Goal: Transaction & Acquisition: Purchase product/service

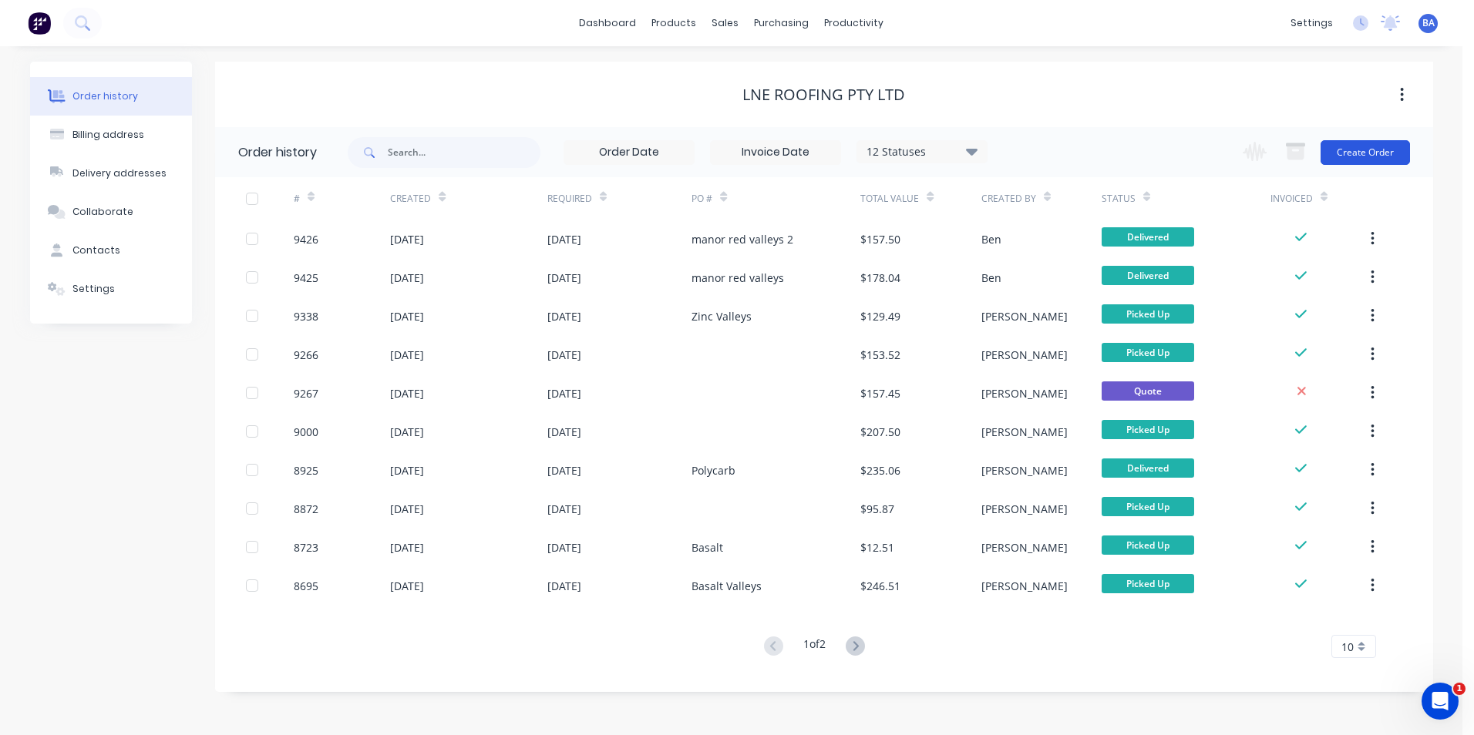
click at [1338, 151] on button "Create Order" at bounding box center [1364, 152] width 89 height 25
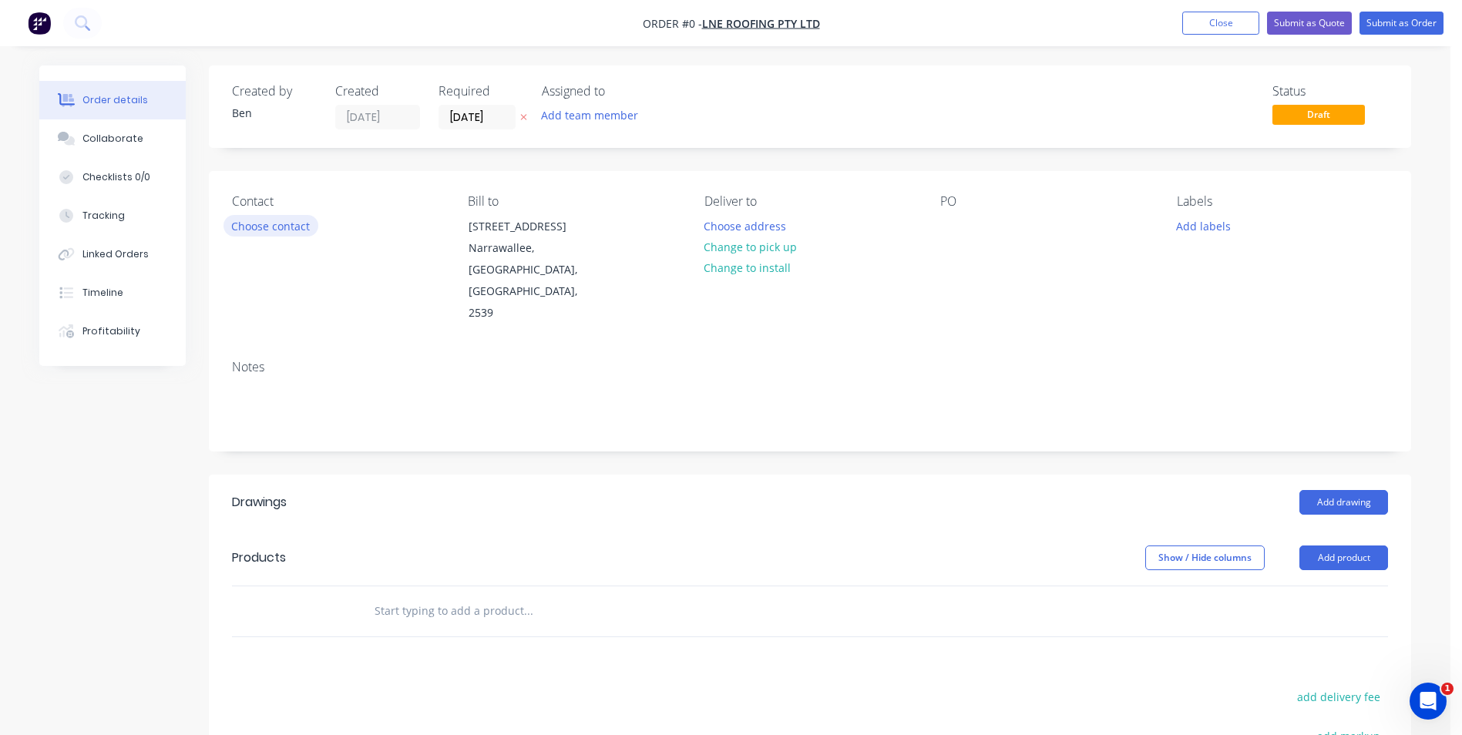
click at [256, 226] on button "Choose contact" at bounding box center [271, 225] width 95 height 21
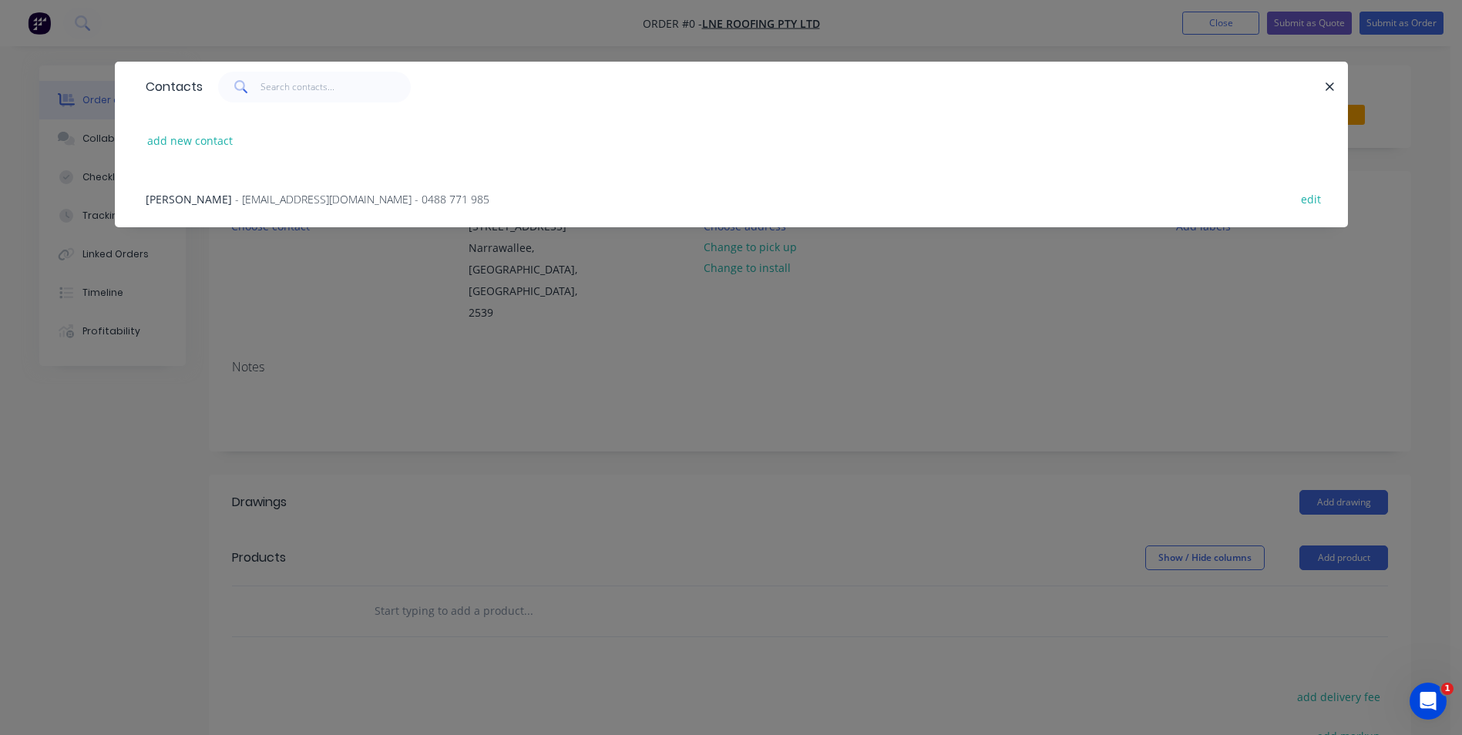
click at [262, 200] on span "- [EMAIL_ADDRESS][DOMAIN_NAME] - 0488 771 985" at bounding box center [362, 199] width 254 height 15
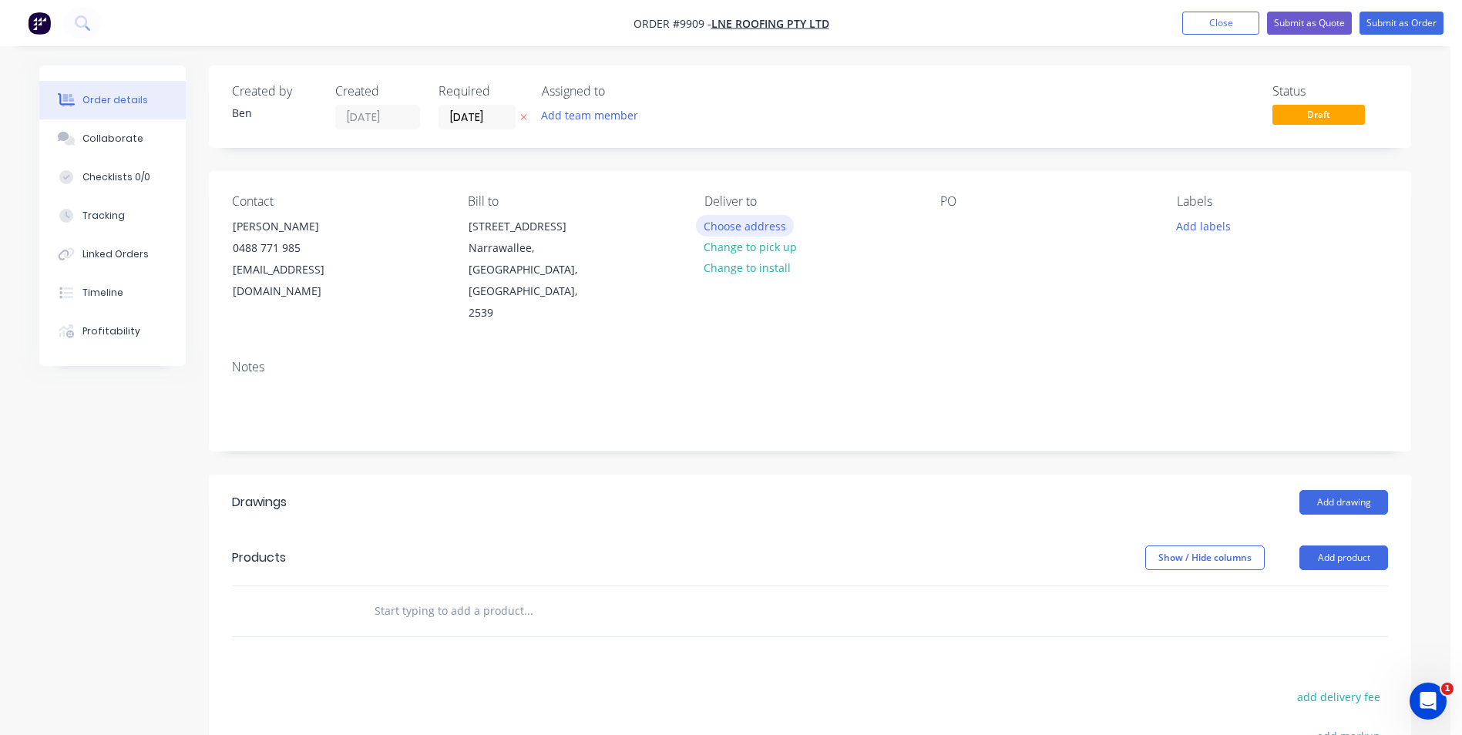
click at [766, 227] on button "Choose address" at bounding box center [745, 225] width 99 height 21
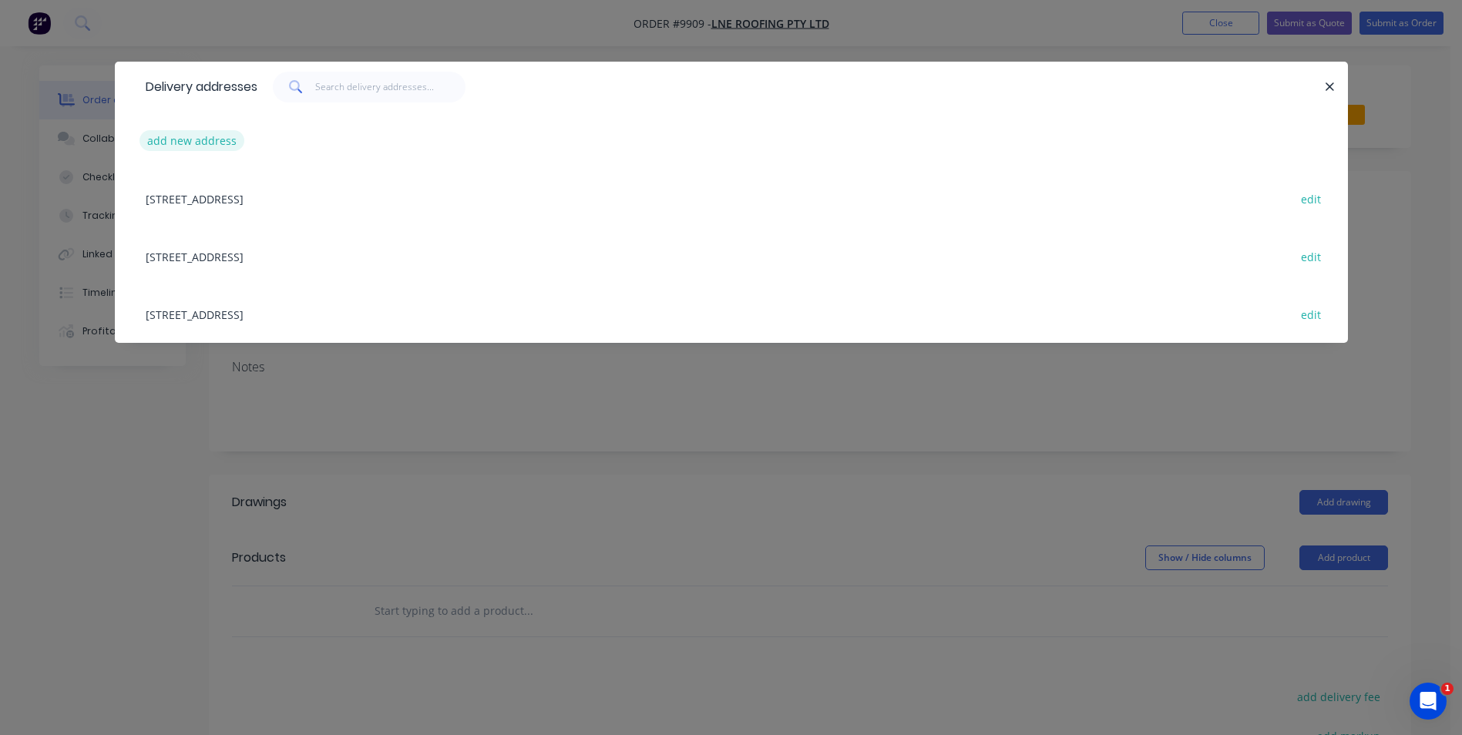
click at [206, 143] on button "add new address" at bounding box center [192, 140] width 106 height 21
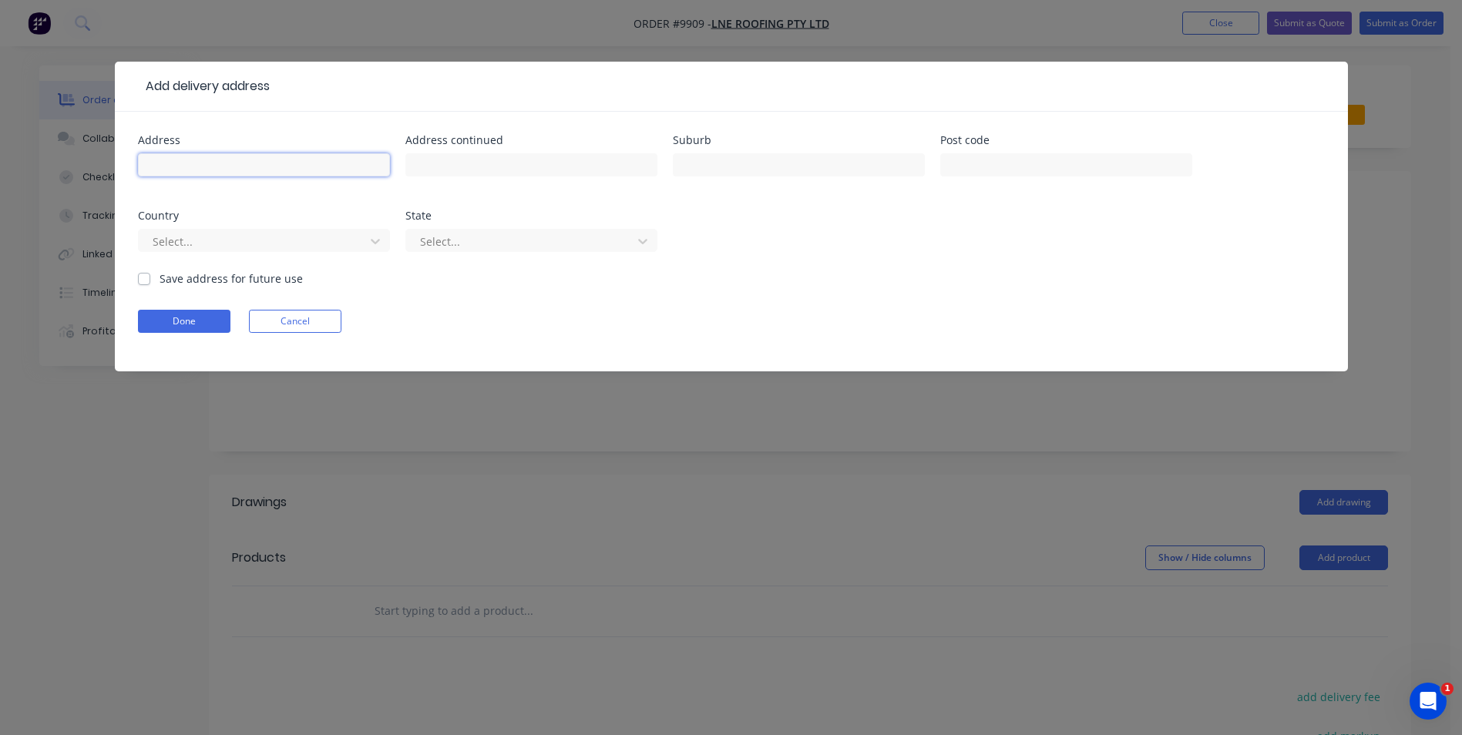
click at [194, 160] on input "text" at bounding box center [264, 164] width 252 height 23
type input "1a [PERSON_NAME] Narooma"
click at [691, 164] on input "text" at bounding box center [799, 164] width 252 height 23
type input "Narooma"
click at [166, 317] on button "Done" at bounding box center [184, 321] width 92 height 23
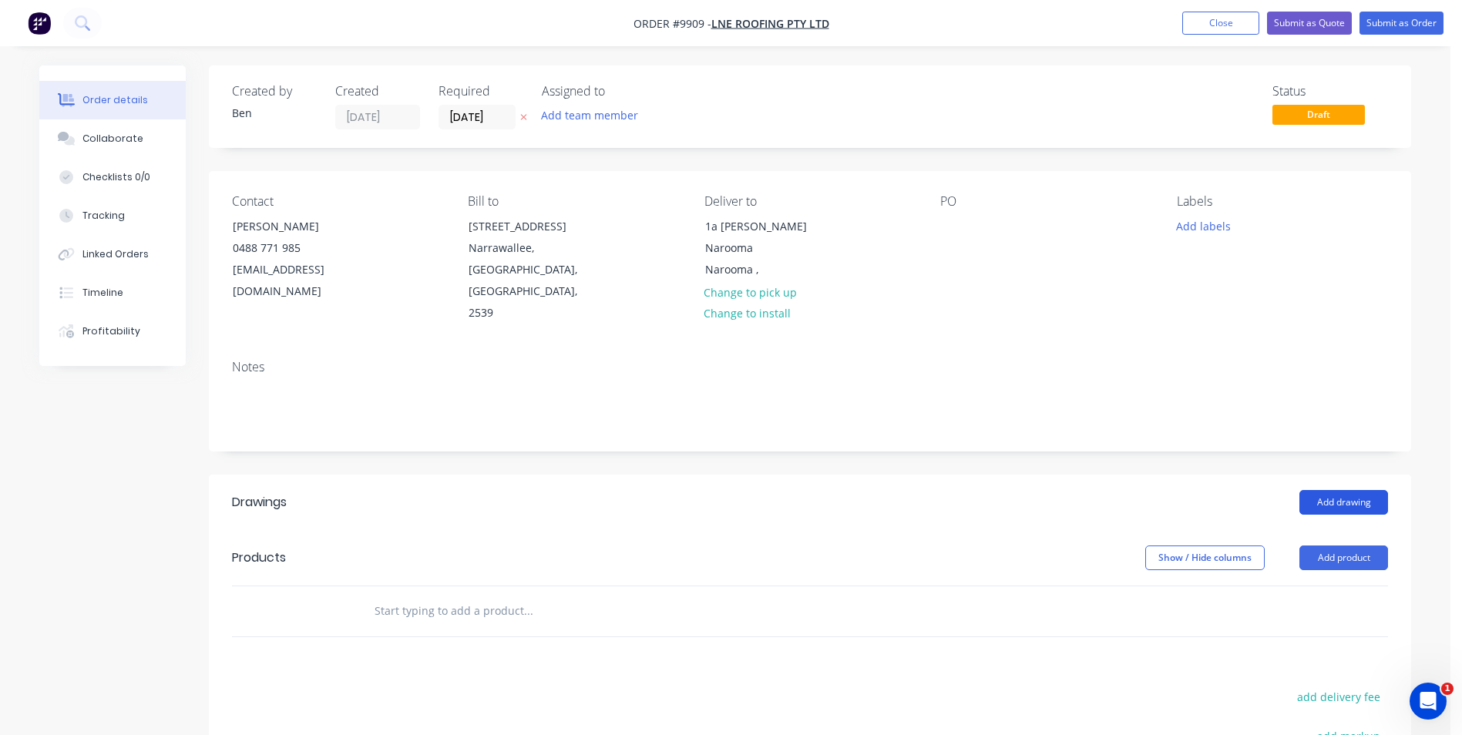
click at [1319, 490] on button "Add drawing" at bounding box center [1343, 502] width 89 height 25
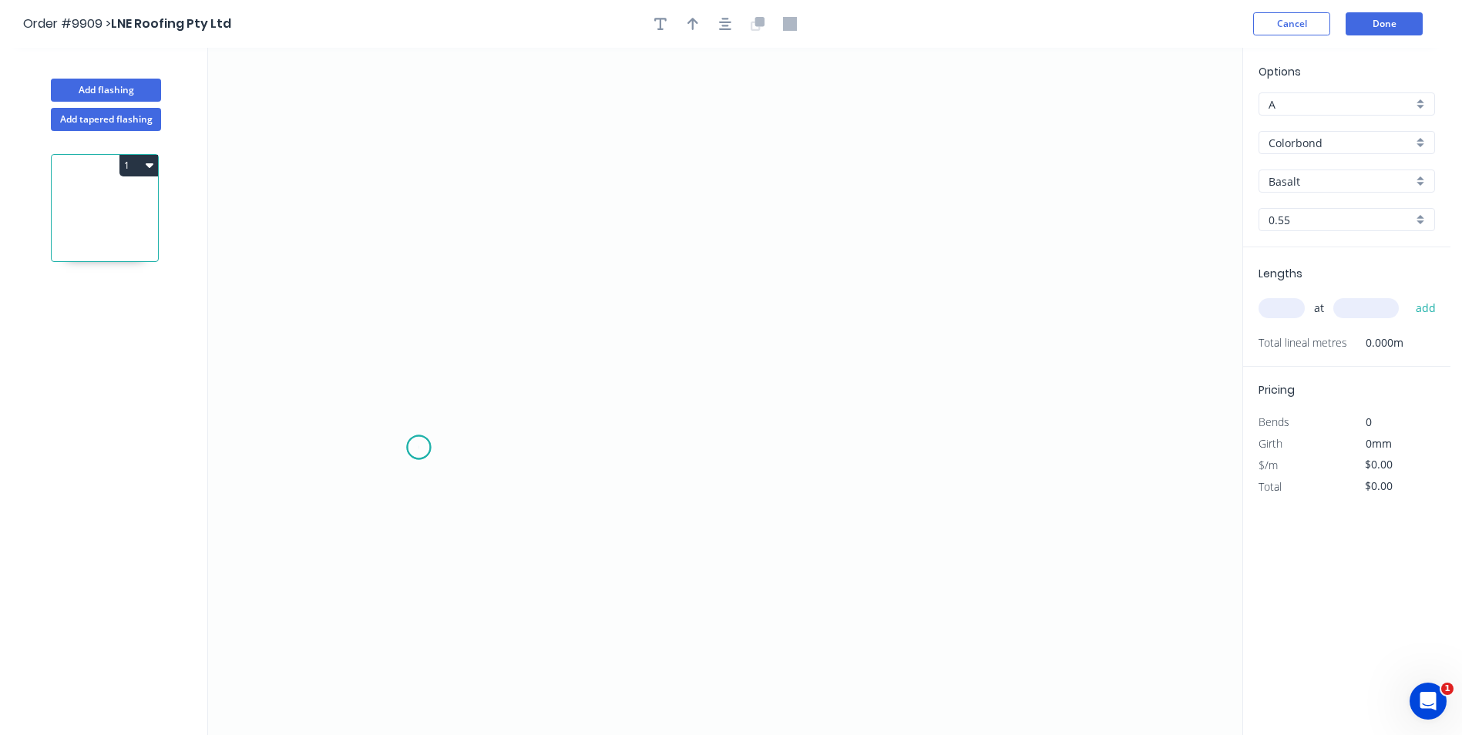
drag, startPoint x: 418, startPoint y: 448, endPoint x: 422, endPoint y: 373, distance: 74.8
click at [418, 447] on icon "0" at bounding box center [725, 391] width 1034 height 687
click at [414, 312] on icon "0" at bounding box center [725, 391] width 1034 height 687
click at [871, 306] on icon "0 ?" at bounding box center [725, 391] width 1034 height 687
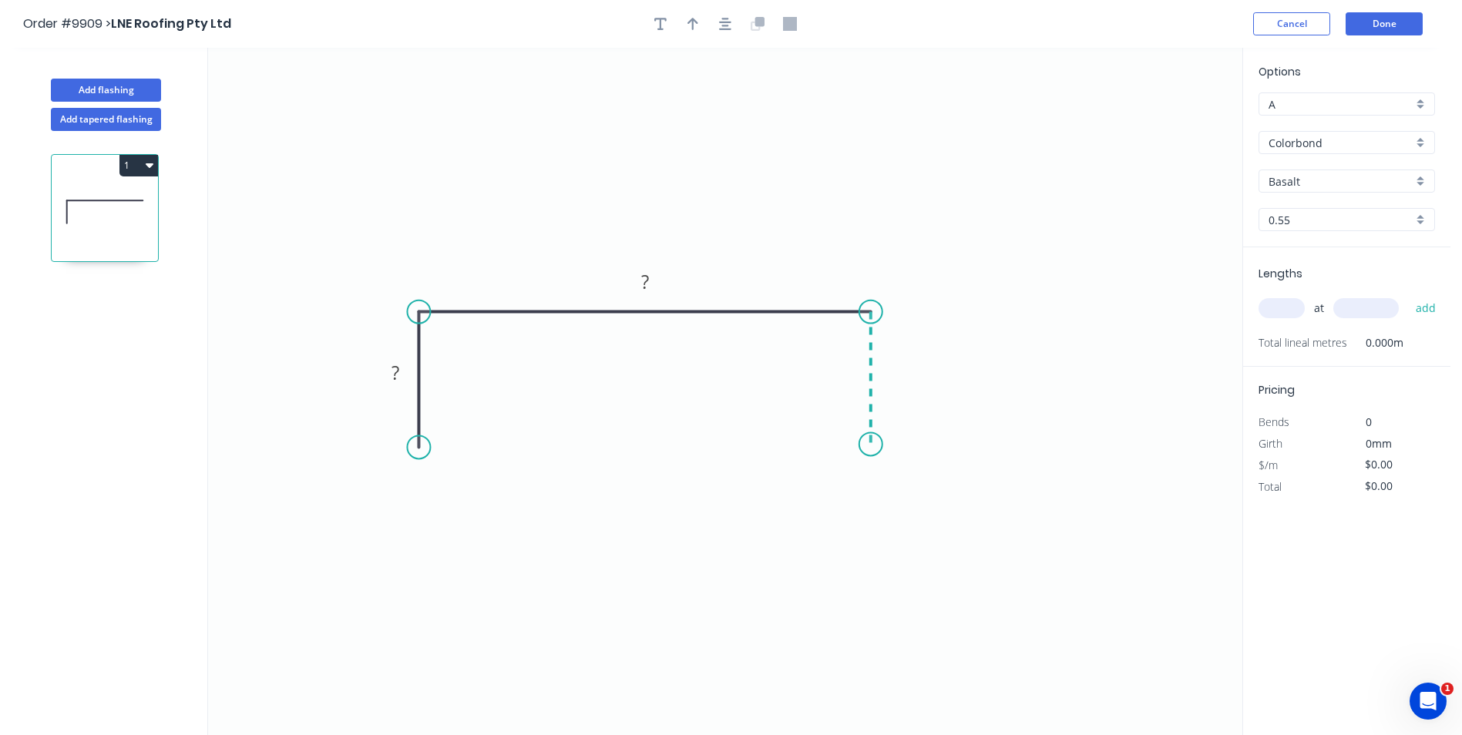
click at [873, 445] on icon "0 ? ?" at bounding box center [725, 391] width 1034 height 687
click at [458, 484] on div "Crush & Fold" at bounding box center [495, 494] width 155 height 32
click at [885, 486] on div "Crush & Fold" at bounding box center [950, 496] width 155 height 32
click at [864, 444] on circle at bounding box center [870, 443] width 23 height 23
click at [922, 472] on div "Delete point" at bounding box center [944, 465] width 155 height 32
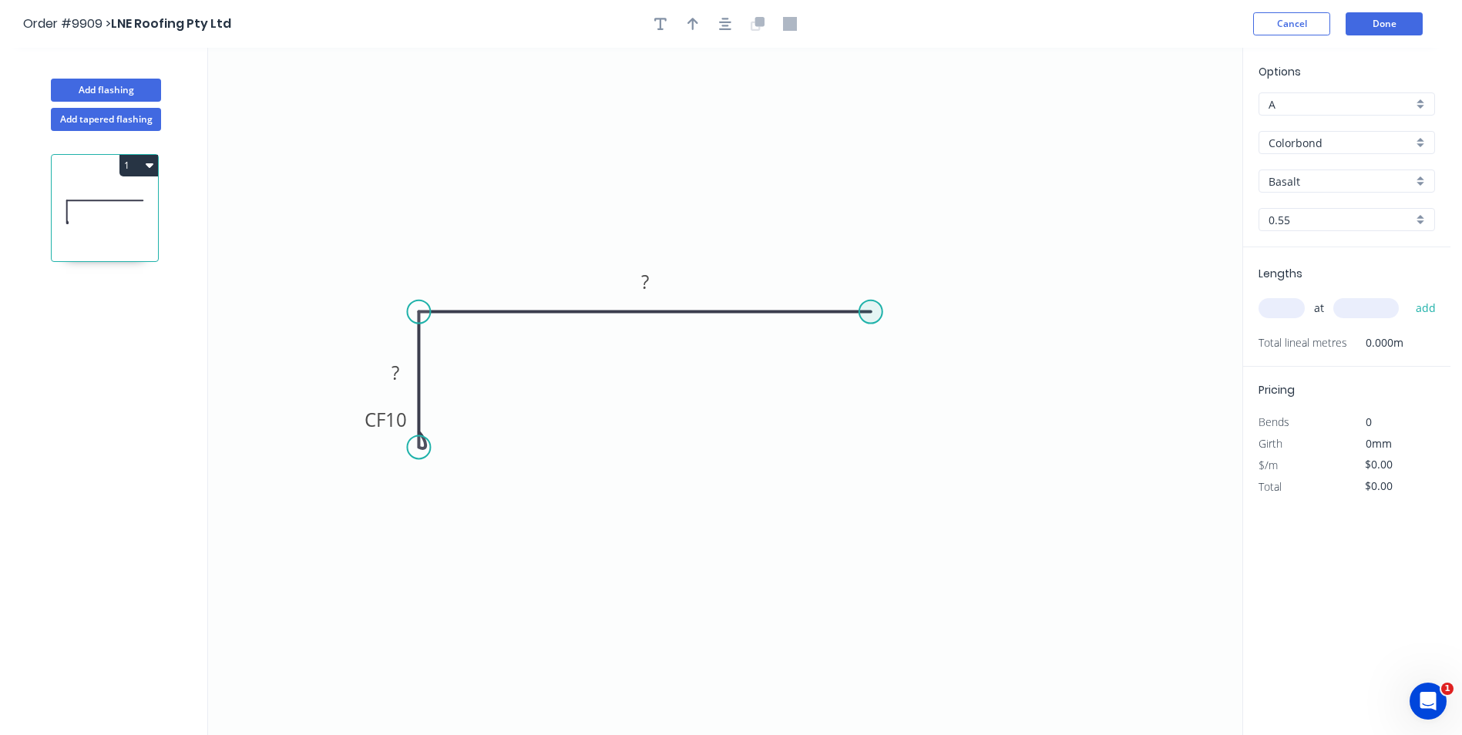
drag, startPoint x: 864, startPoint y: 310, endPoint x: 866, endPoint y: 341, distance: 31.6
click at [864, 311] on circle at bounding box center [870, 312] width 23 height 23
click at [871, 314] on circle at bounding box center [870, 312] width 23 height 23
click at [869, 444] on icon "0 CF 10 ? ?" at bounding box center [725, 391] width 1034 height 687
click at [891, 485] on div "Crush & Fold" at bounding box center [938, 492] width 155 height 32
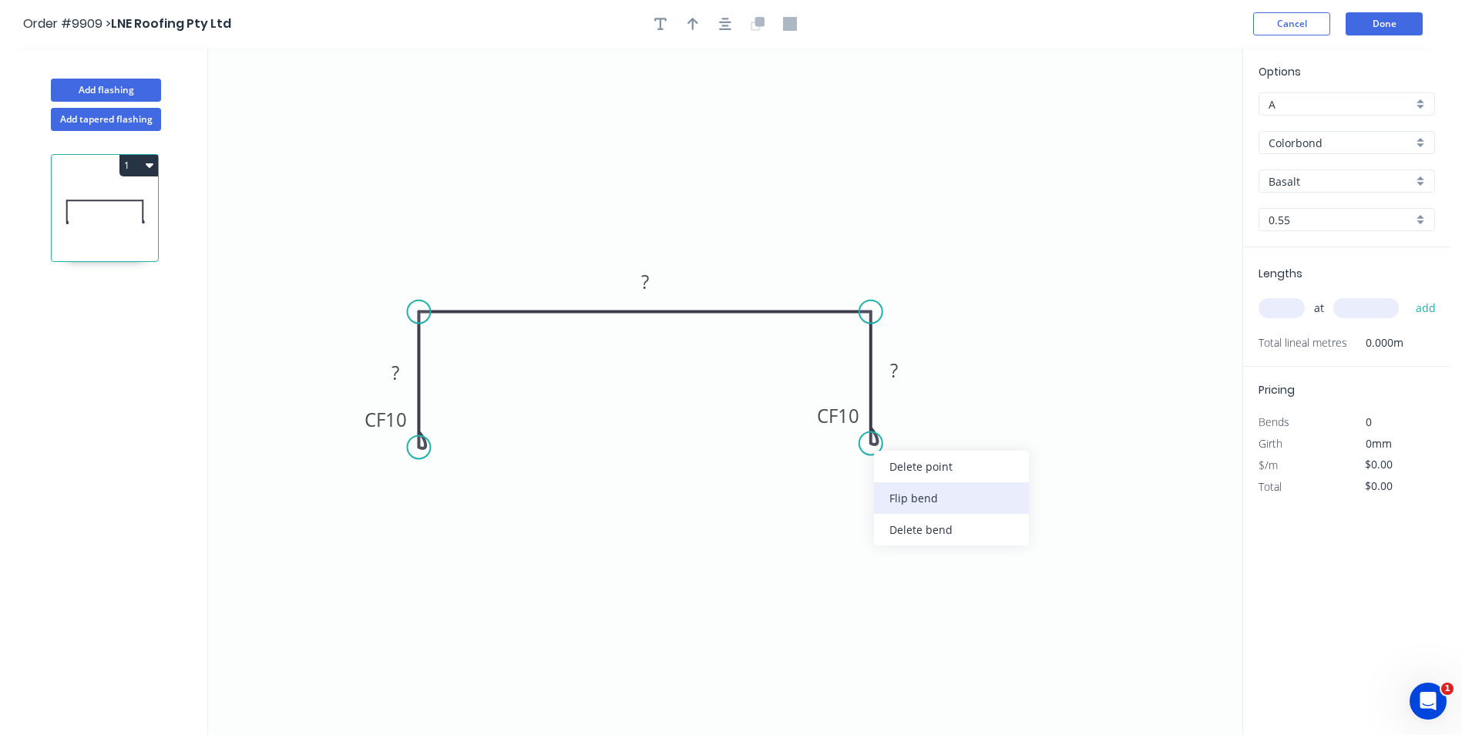
click at [886, 487] on div "Flip bend" at bounding box center [951, 498] width 155 height 32
click at [899, 374] on rect at bounding box center [894, 372] width 31 height 22
click at [834, 272] on icon "0 CF 10 100 200 CF 10 100" at bounding box center [725, 391] width 1034 height 687
type input "$18.00"
click at [694, 26] on icon "button" at bounding box center [692, 24] width 11 height 14
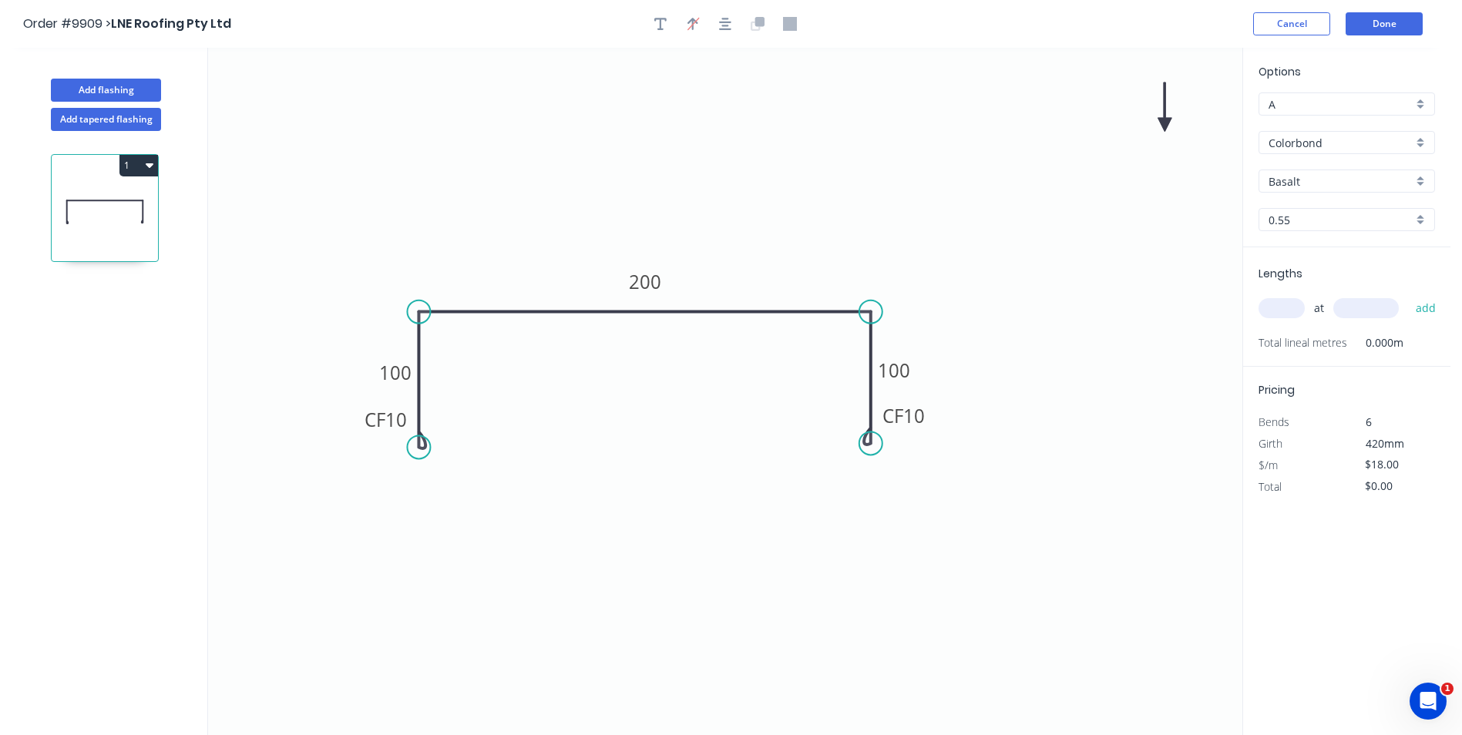
drag, startPoint x: 1158, startPoint y: 119, endPoint x: 829, endPoint y: 132, distance: 328.6
click at [786, 136] on icon "0 CF 10 100 200 CF 10 100" at bounding box center [725, 391] width 1034 height 687
drag, startPoint x: 1163, startPoint y: 121, endPoint x: 657, endPoint y: 155, distance: 507.5
click at [657, 155] on icon at bounding box center [657, 137] width 14 height 49
click at [1311, 185] on input "Basalt" at bounding box center [1341, 181] width 144 height 16
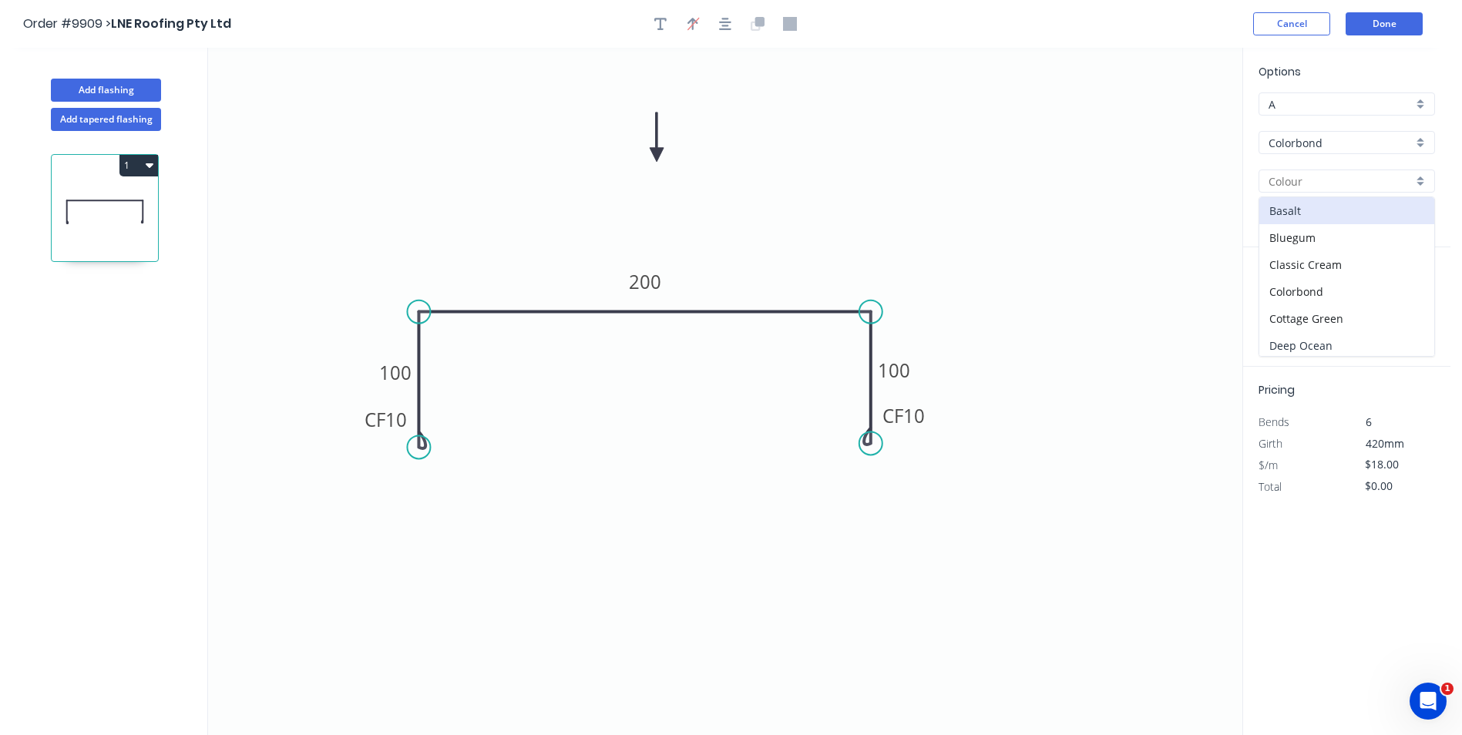
click at [1319, 334] on div "Deep Ocean" at bounding box center [1346, 345] width 175 height 27
type input "Deep Ocean"
click at [1286, 307] on input "text" at bounding box center [1282, 308] width 46 height 20
type input "2"
type input "1"
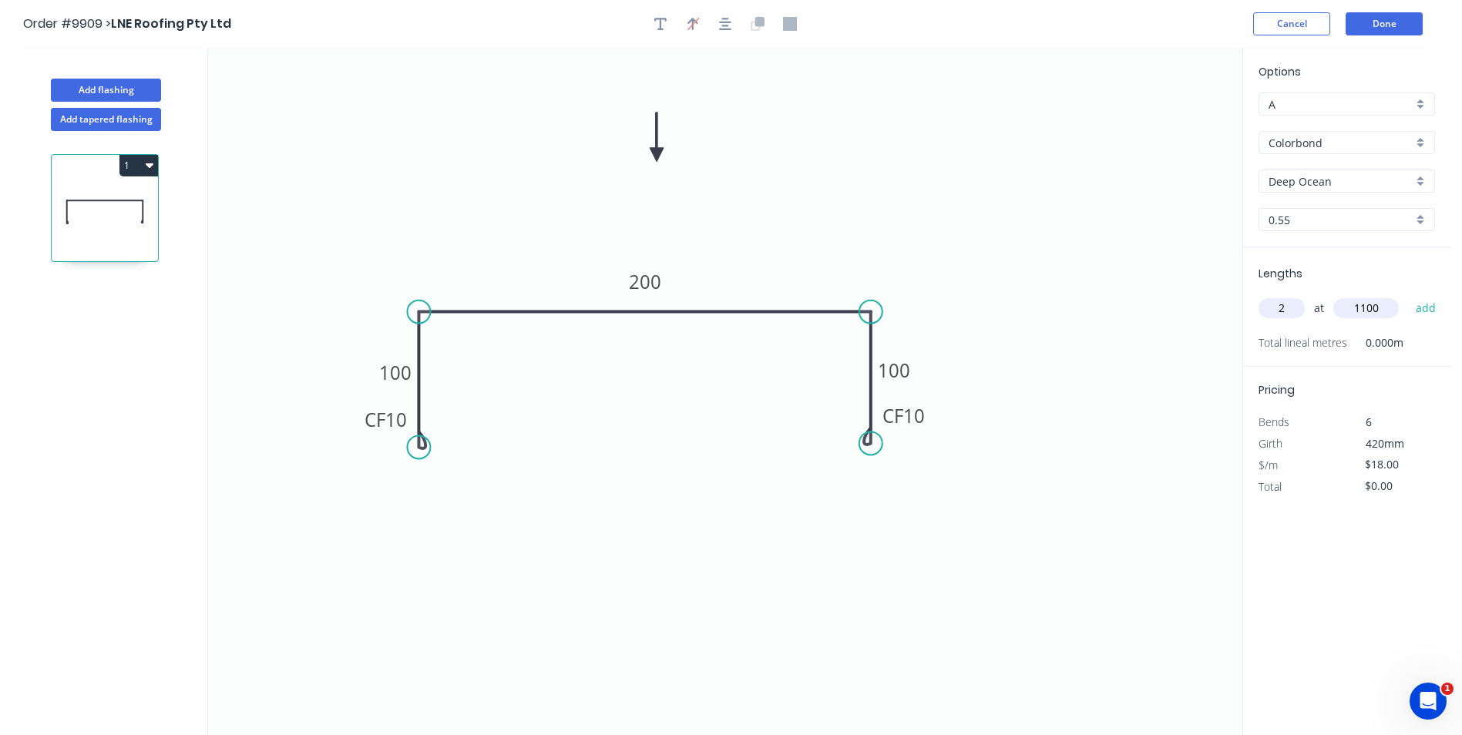
type input "1100"
click at [1408, 295] on button "add" at bounding box center [1426, 308] width 36 height 26
type input "$39.60"
type input "8"
type input "1150"
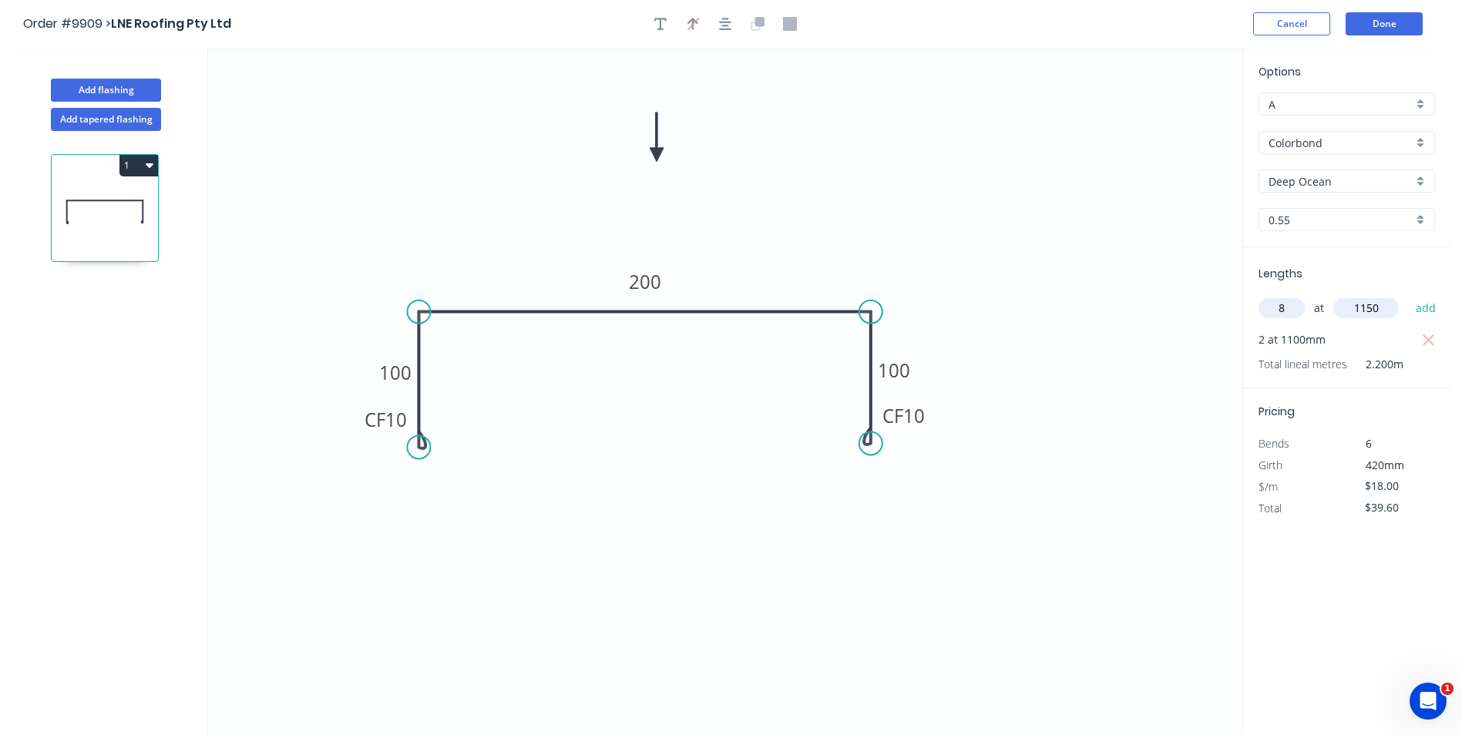
click at [1408, 295] on button "add" at bounding box center [1426, 308] width 36 height 26
type input "$205.20"
type input "1"
type input "2600"
click at [1408, 295] on button "add" at bounding box center [1426, 308] width 36 height 26
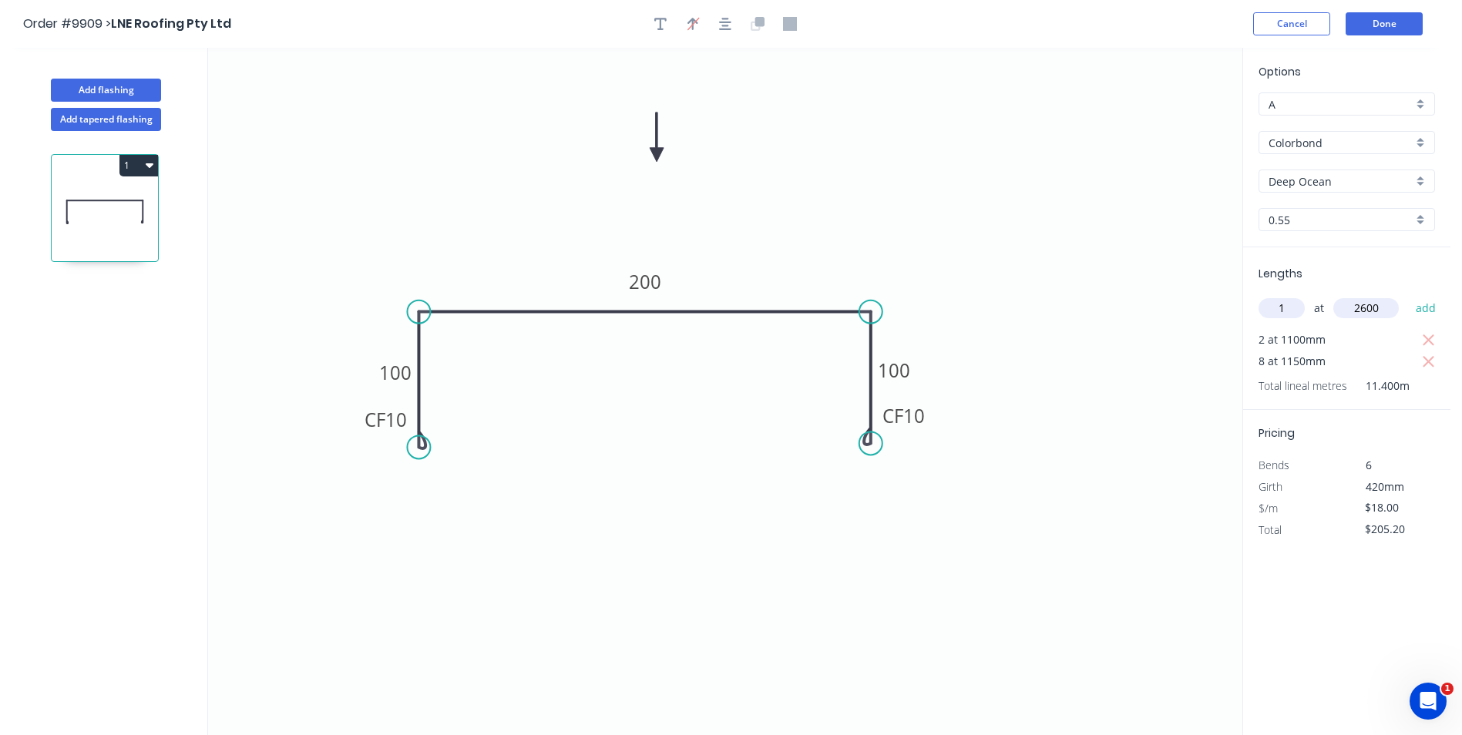
type input "$252.00"
type input "2"
type input "2000"
click at [1408, 295] on button "add" at bounding box center [1426, 308] width 36 height 26
type input "$324.00"
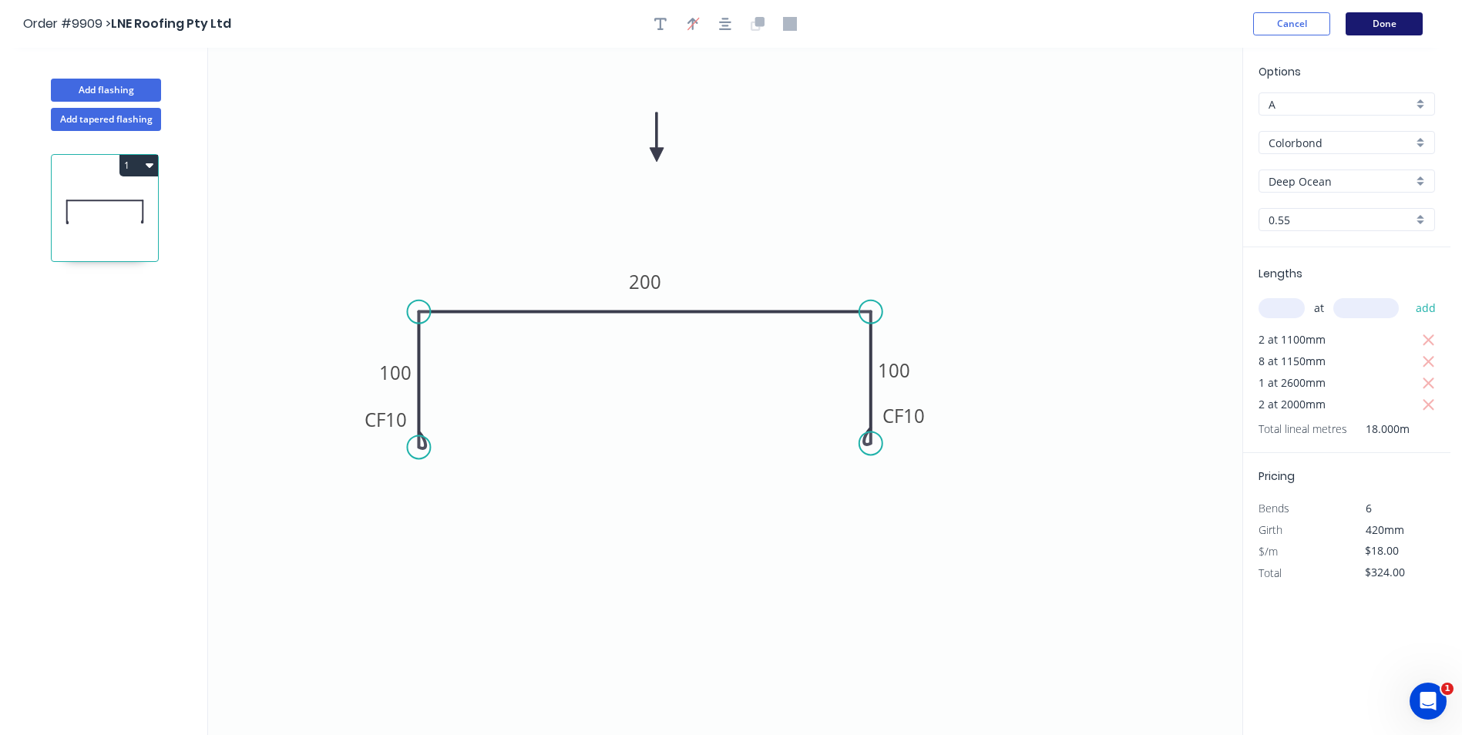
click at [1364, 18] on button "Done" at bounding box center [1384, 23] width 77 height 23
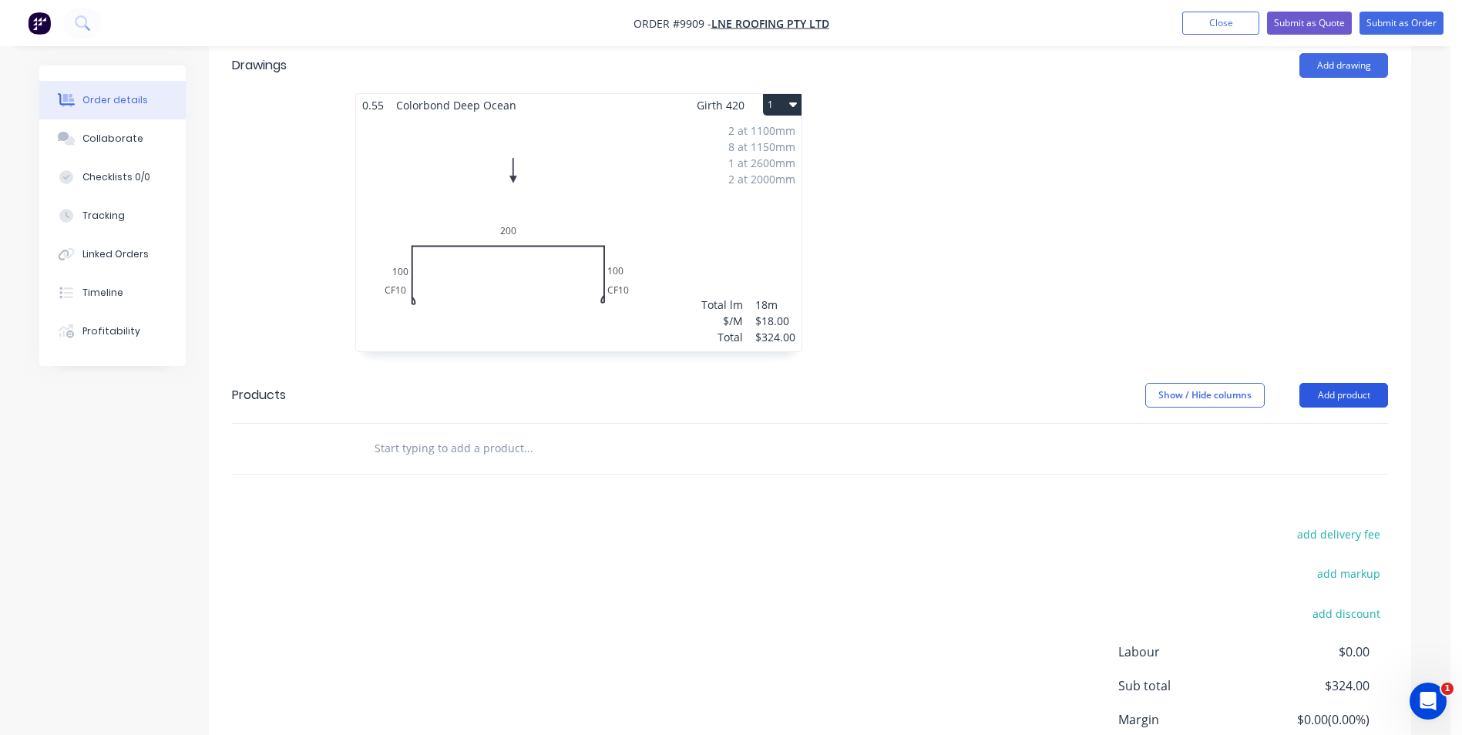
scroll to position [462, 0]
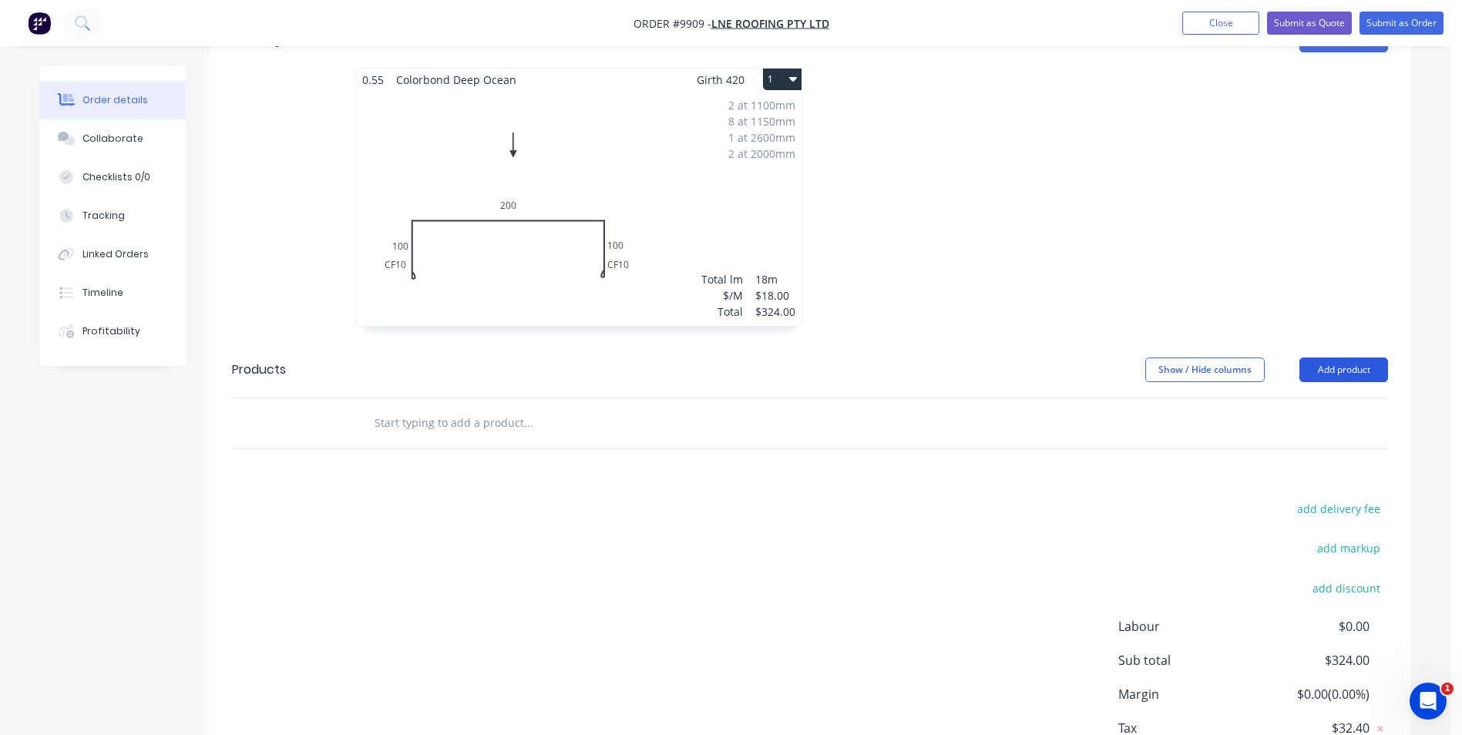
click at [1350, 358] on button "Add product" at bounding box center [1343, 370] width 89 height 25
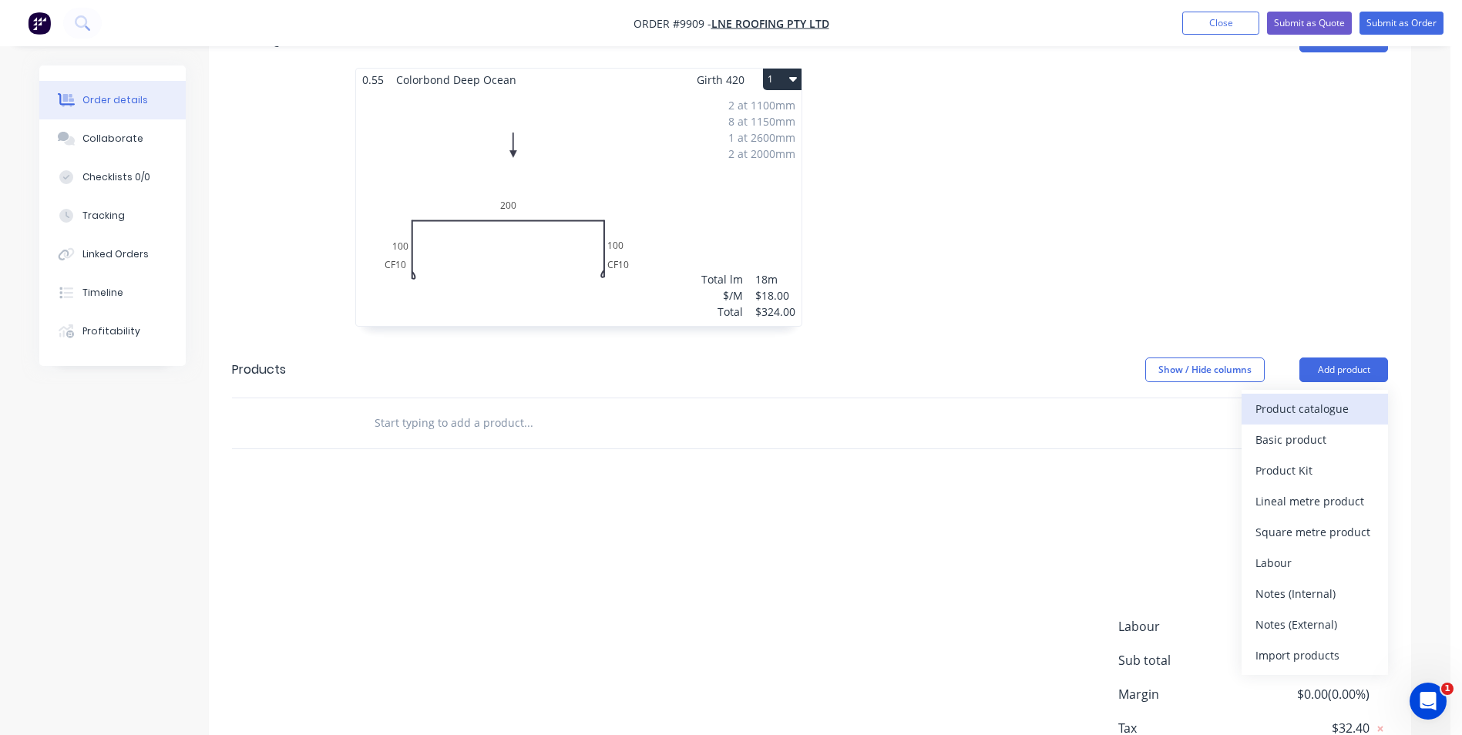
click at [1320, 398] on div "Product catalogue" at bounding box center [1314, 409] width 119 height 22
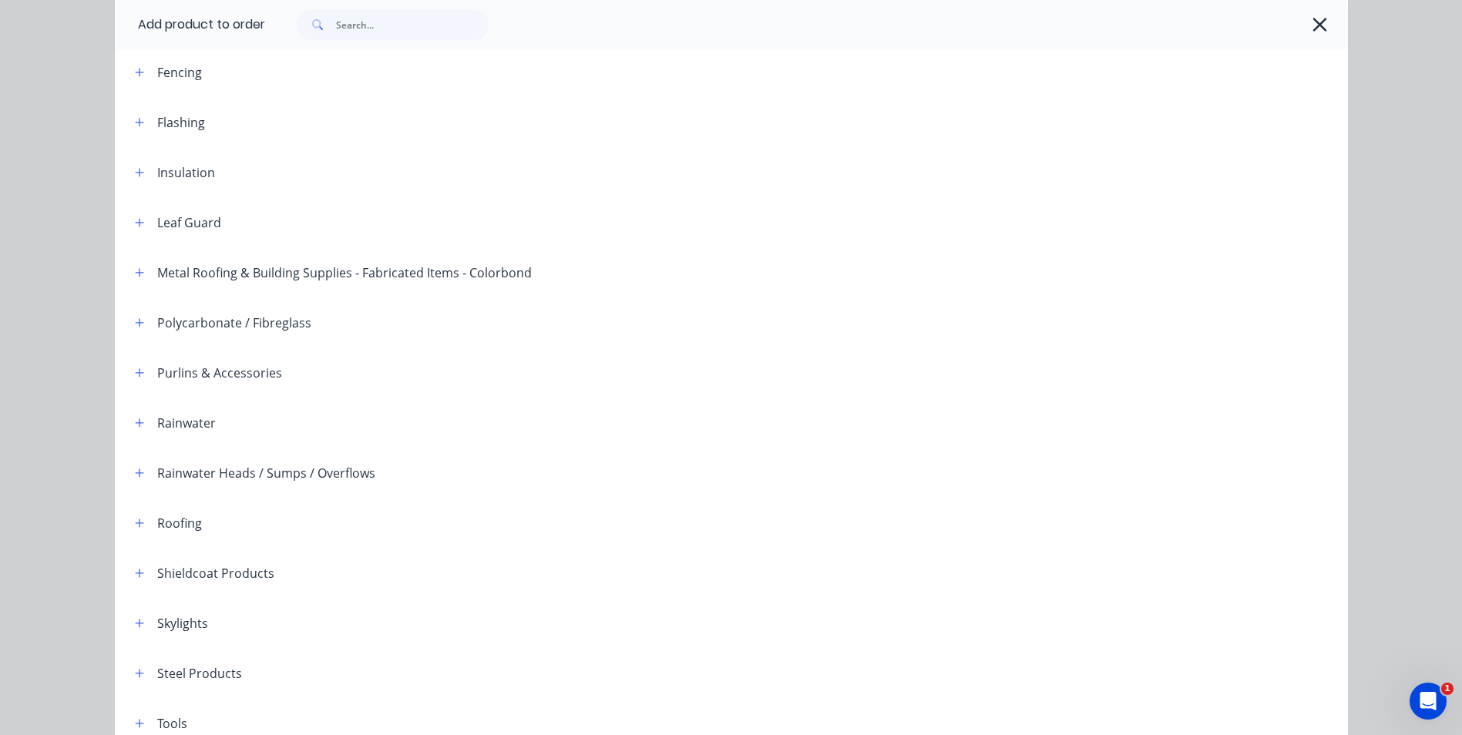
scroll to position [122, 0]
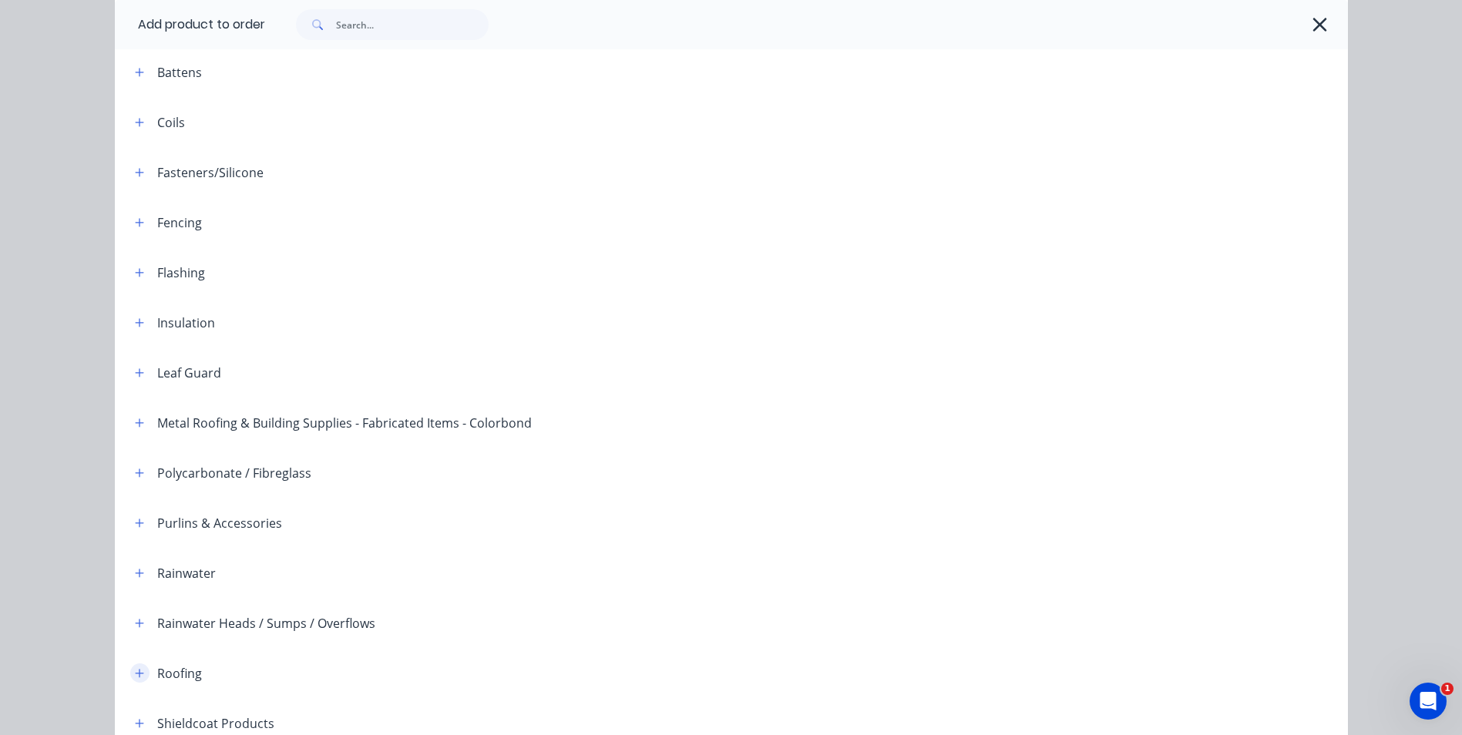
click at [135, 670] on icon "button" at bounding box center [139, 673] width 9 height 11
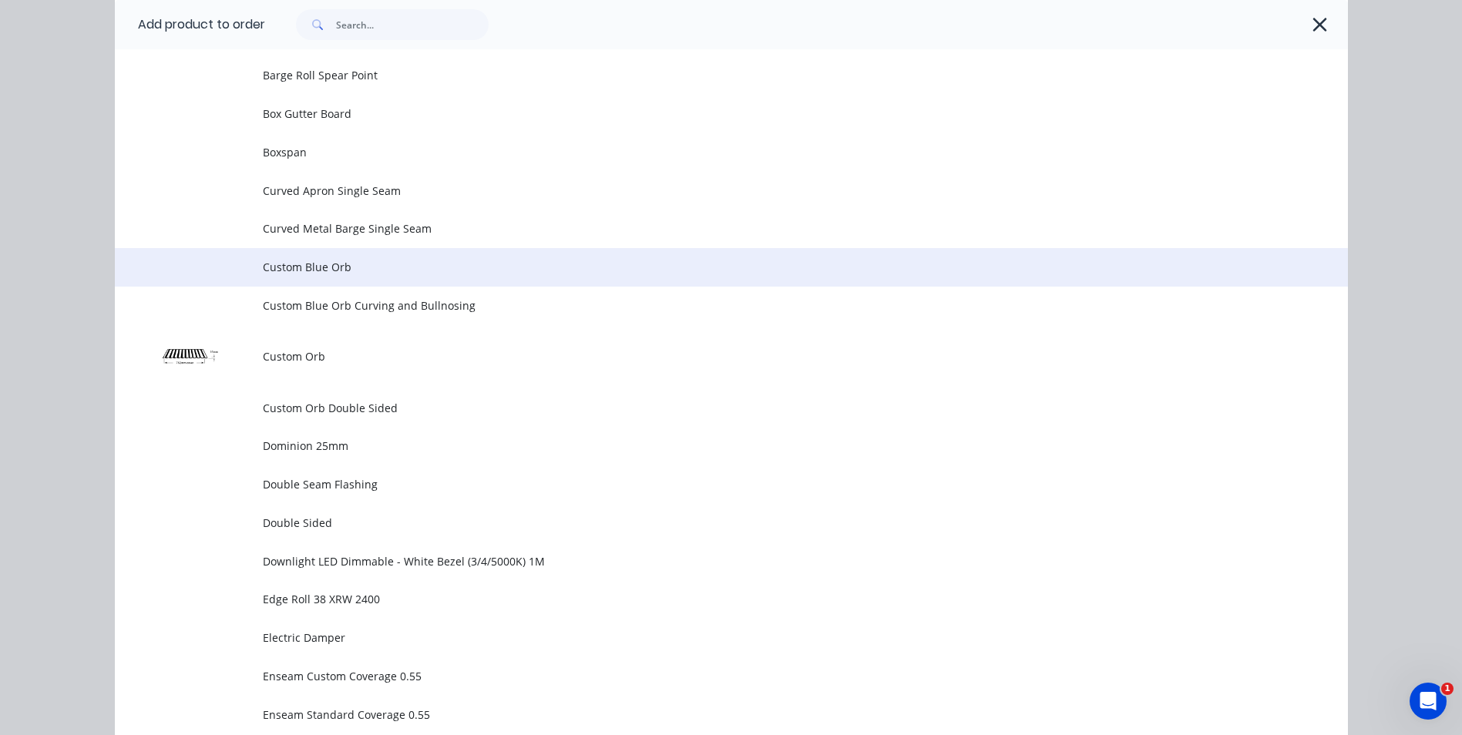
scroll to position [738, 0]
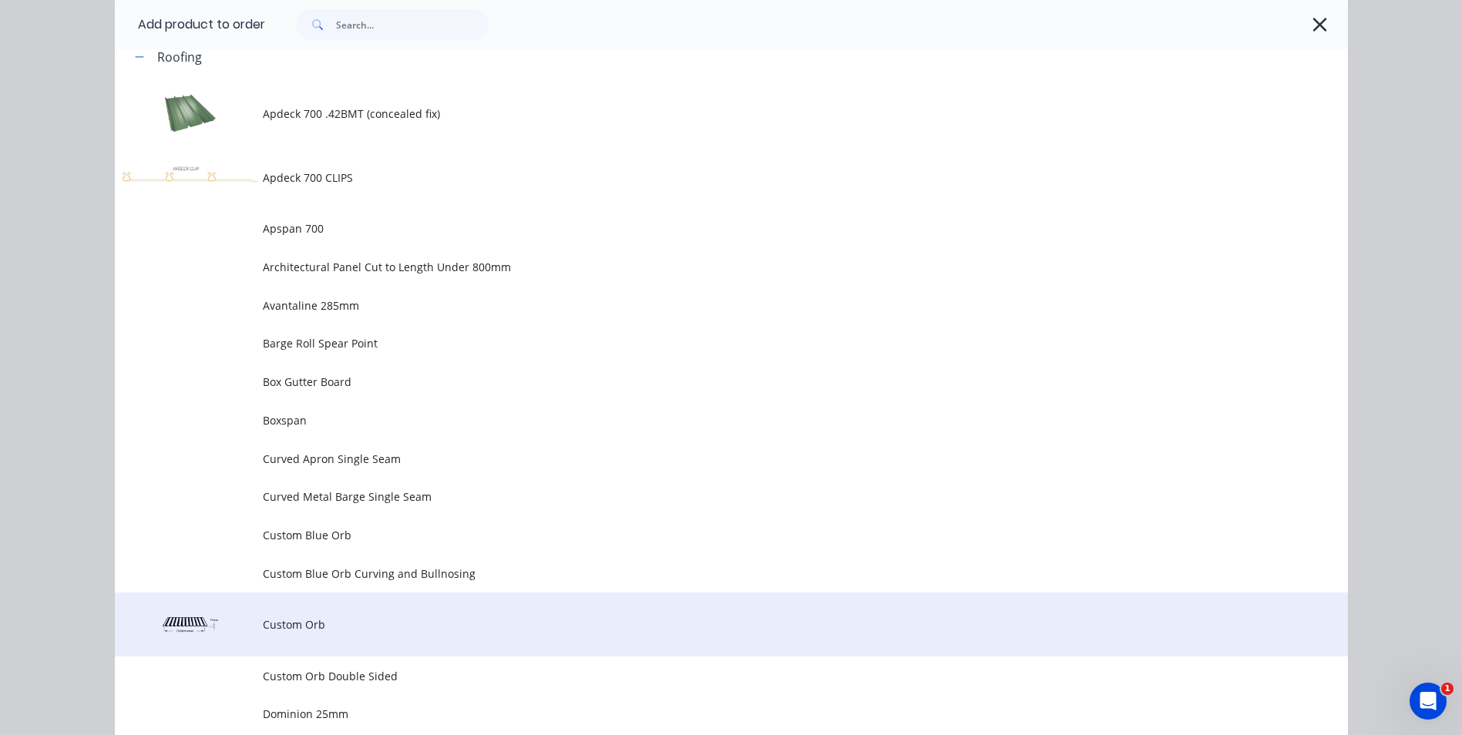
drag, startPoint x: 304, startPoint y: 638, endPoint x: 304, endPoint y: 630, distance: 8.5
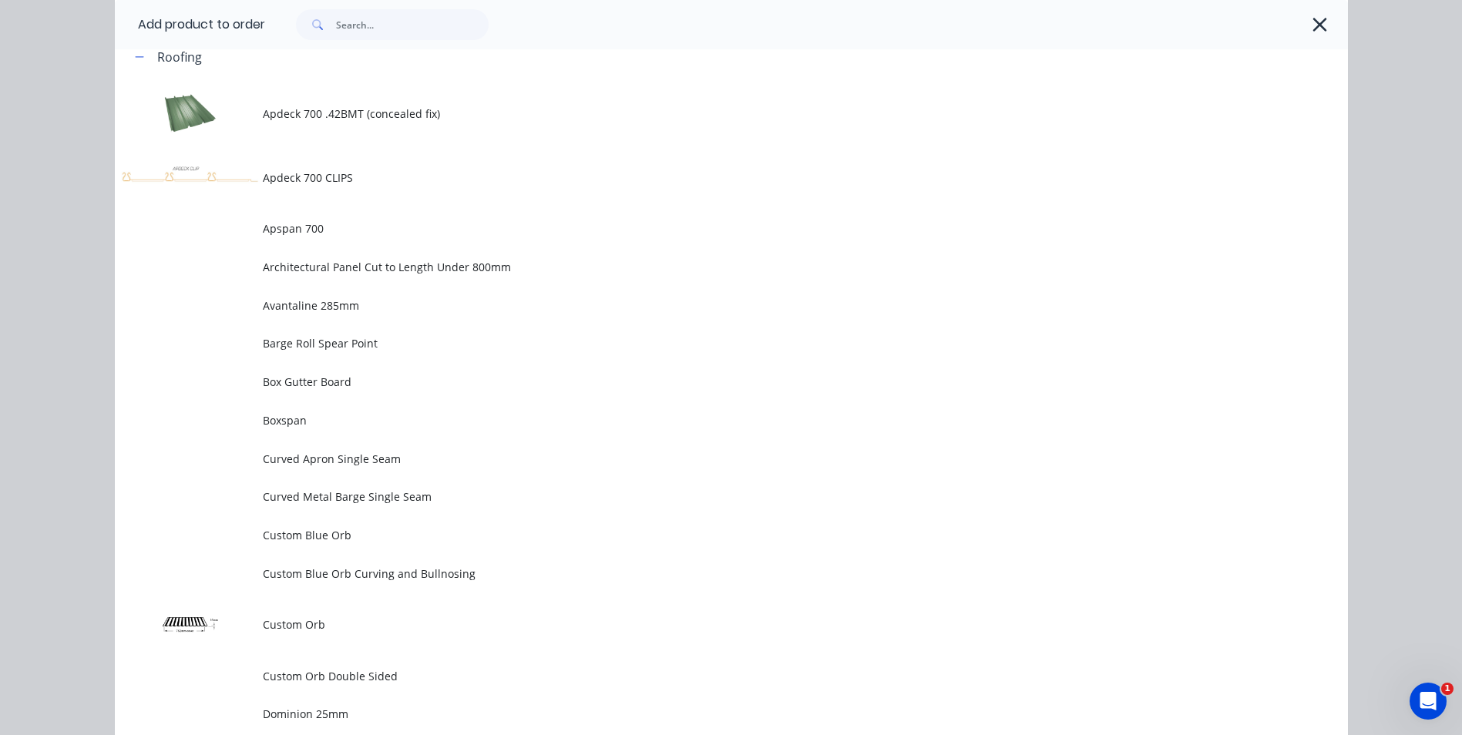
click at [304, 637] on td "Custom Orb" at bounding box center [805, 625] width 1085 height 64
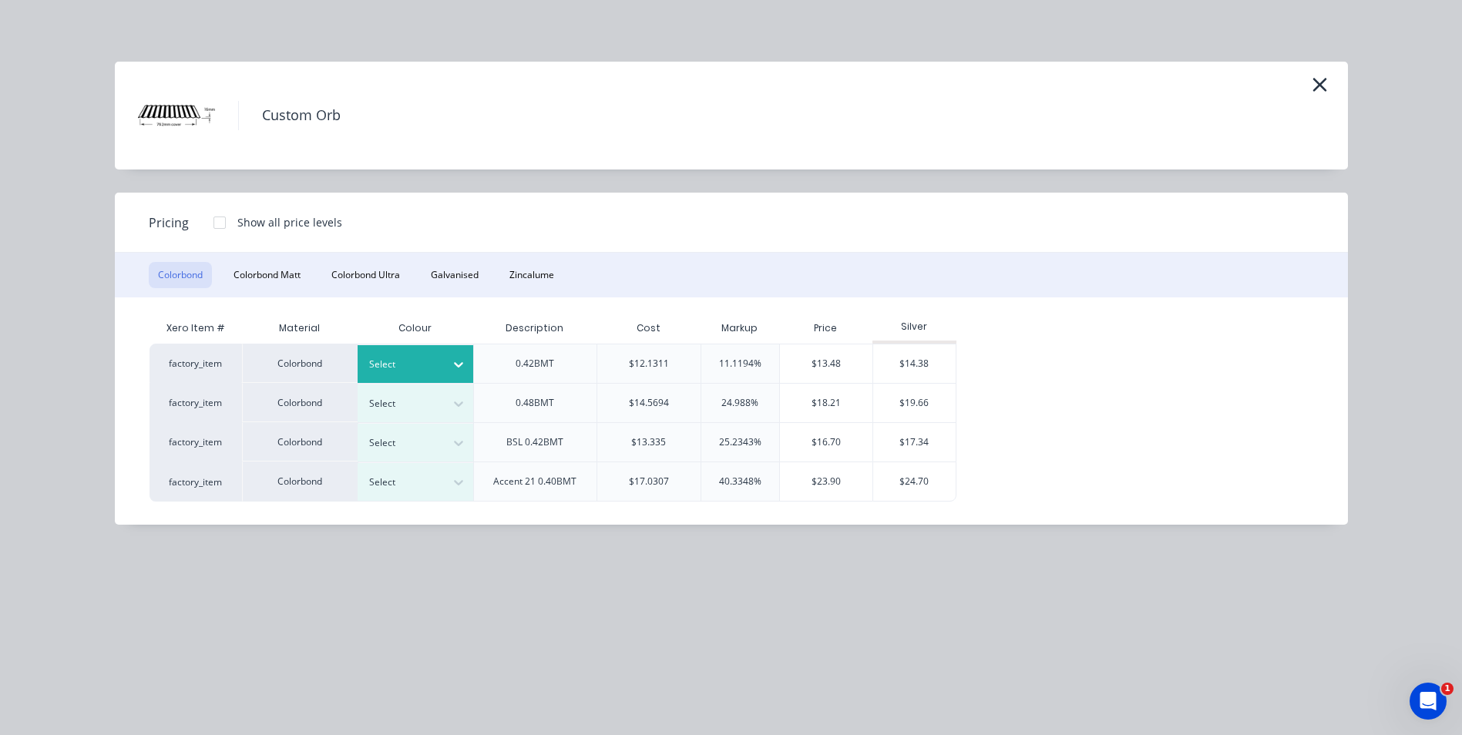
click at [455, 361] on icon at bounding box center [458, 364] width 15 height 15
click at [193, 396] on div "Deep Ocean" at bounding box center [96, 382] width 193 height 29
click at [912, 366] on div "$14.38" at bounding box center [914, 364] width 82 height 39
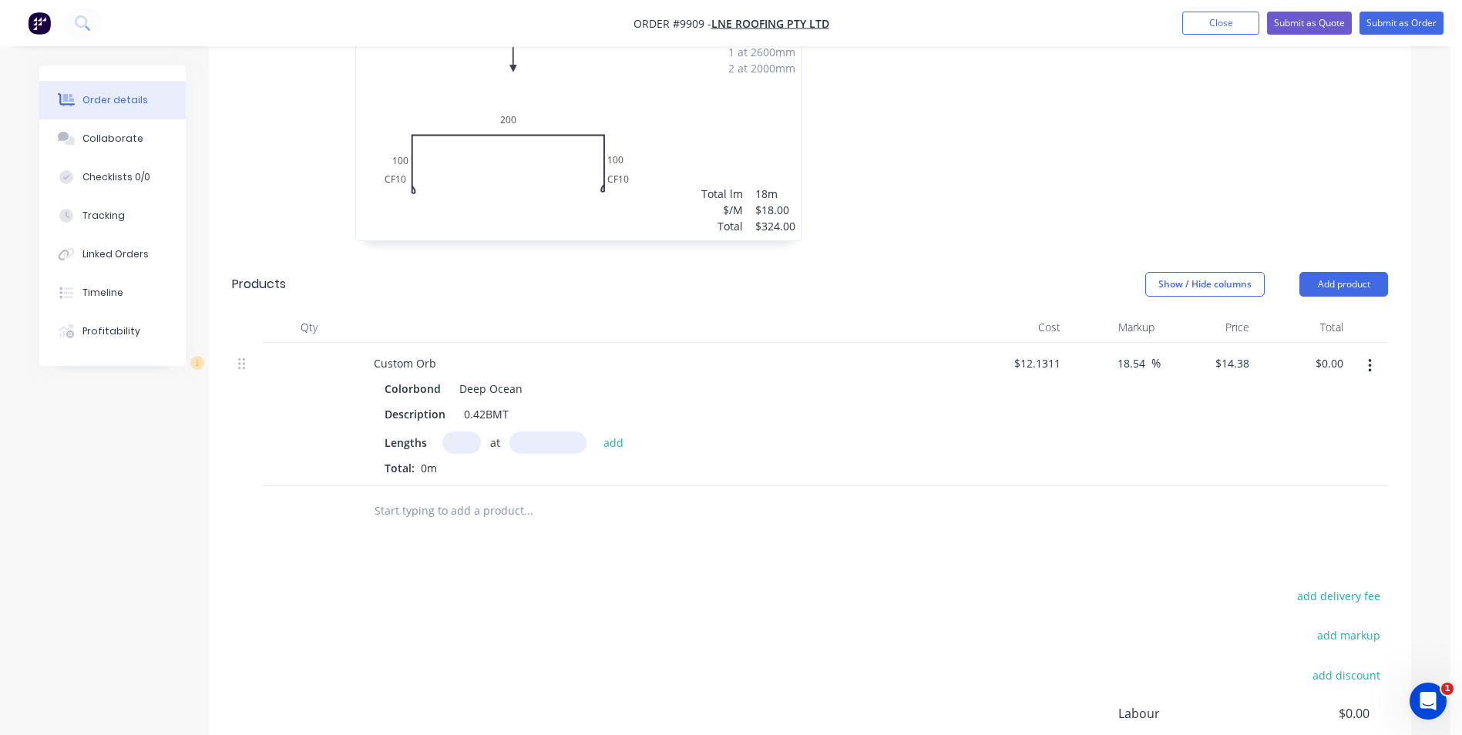
click at [466, 432] on input "text" at bounding box center [461, 443] width 39 height 22
type input "4"
type input "6100"
click at [596, 432] on button "add" at bounding box center [614, 442] width 36 height 21
type input "$350.87"
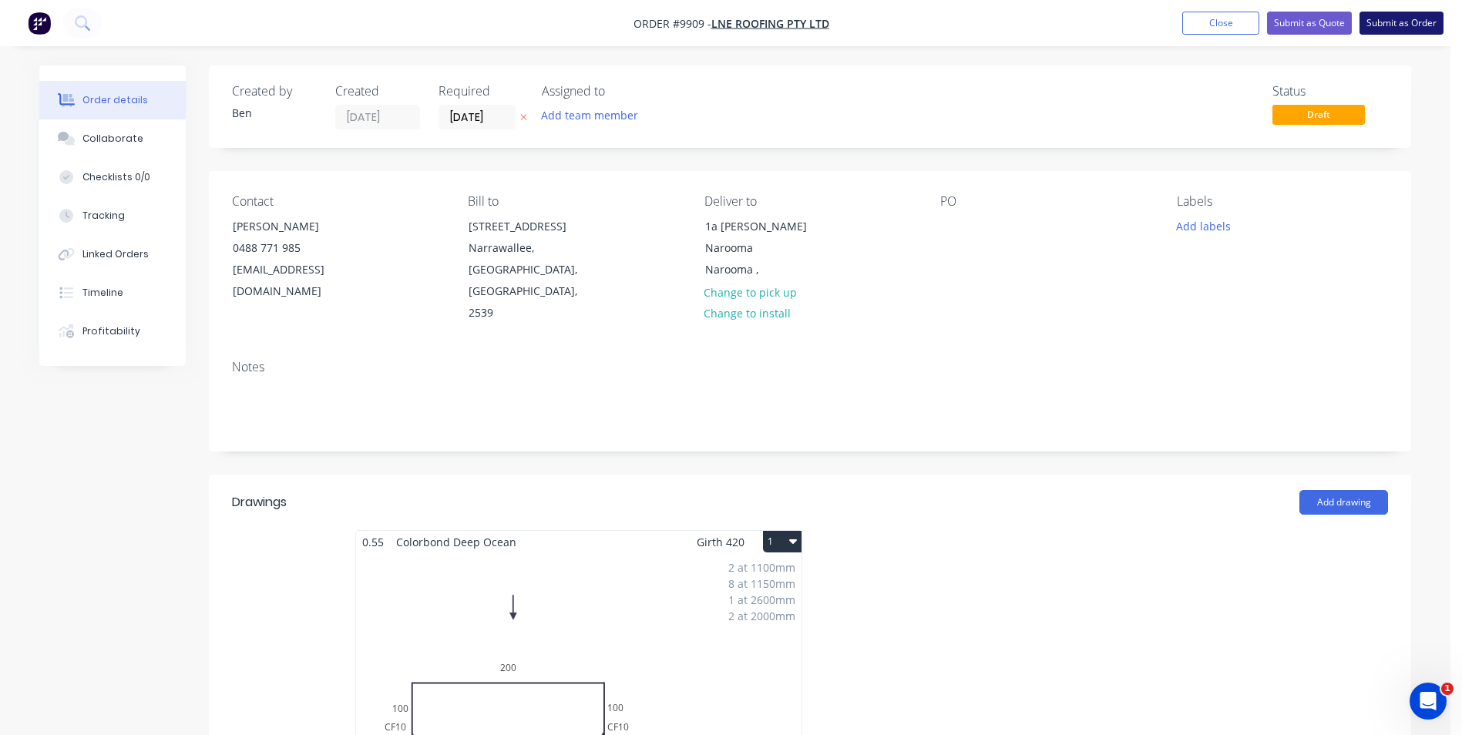
click at [1384, 17] on button "Submit as Order" at bounding box center [1402, 23] width 84 height 23
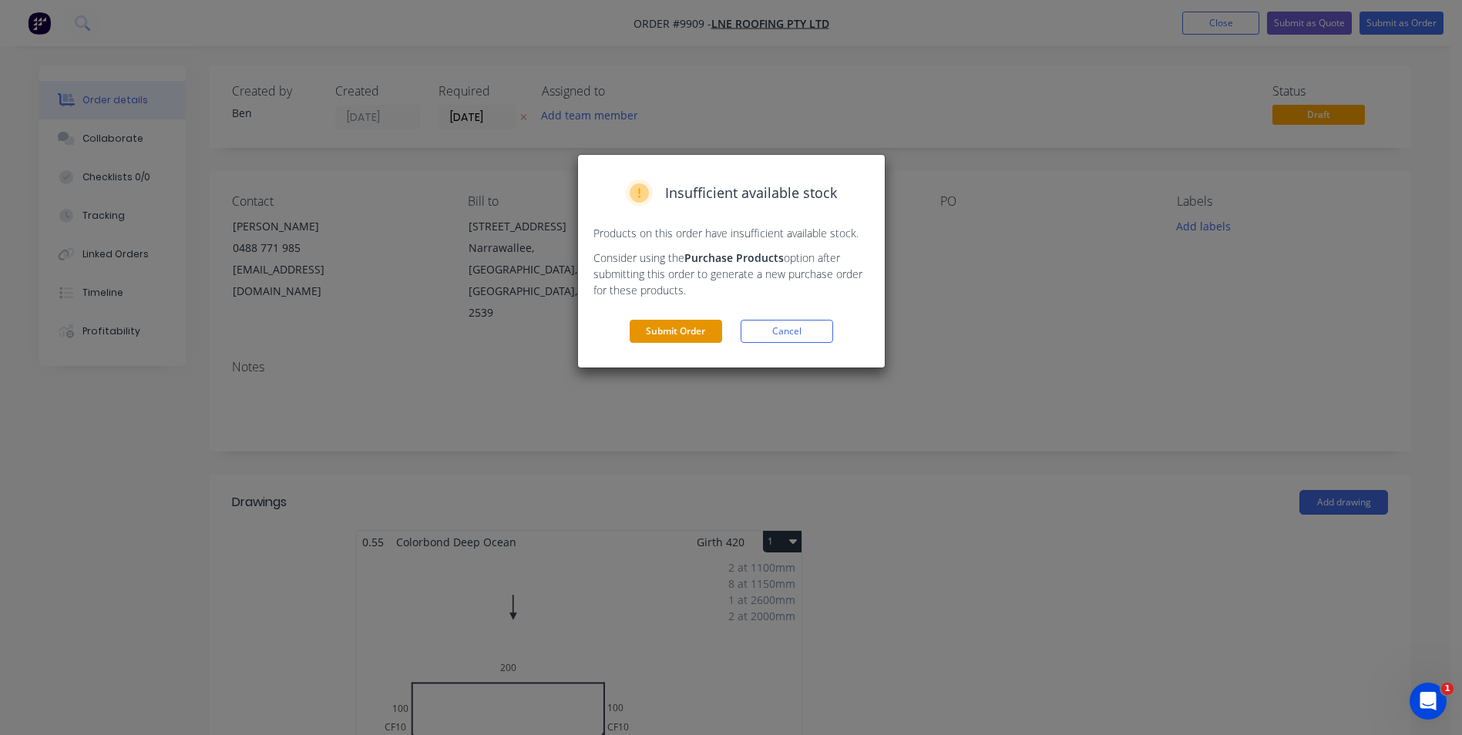
click at [701, 324] on button "Submit Order" at bounding box center [676, 331] width 92 height 23
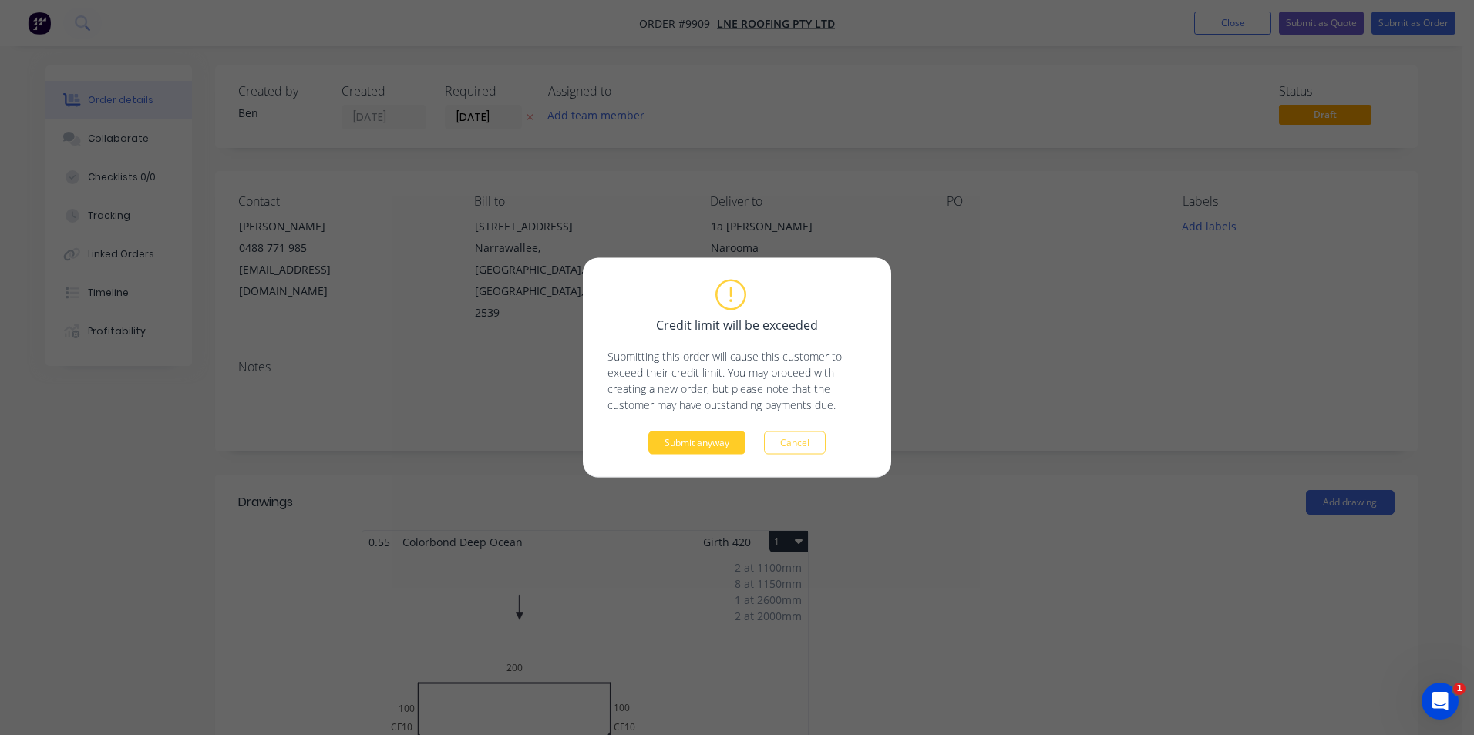
click at [709, 442] on button "Submit anyway" at bounding box center [696, 443] width 97 height 23
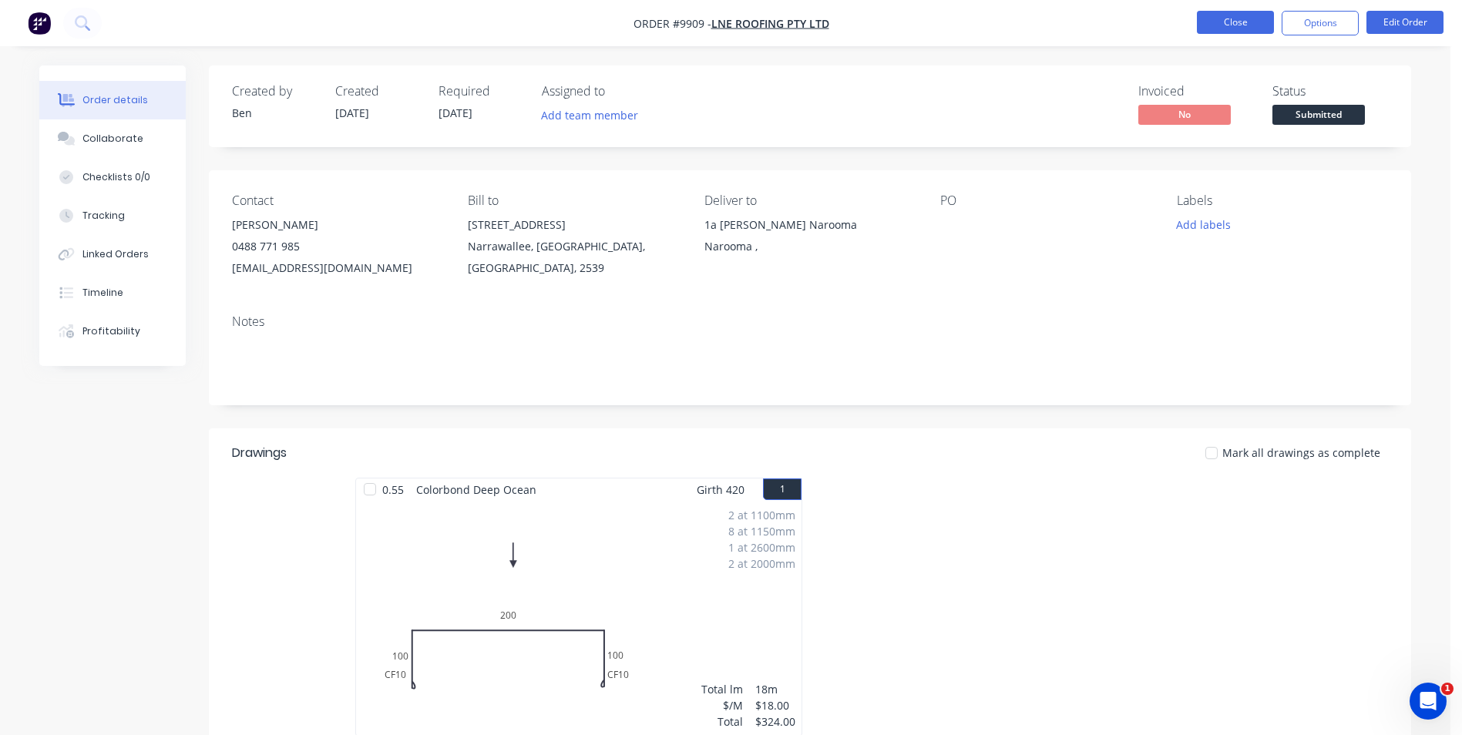
click at [1218, 24] on button "Close" at bounding box center [1235, 22] width 77 height 23
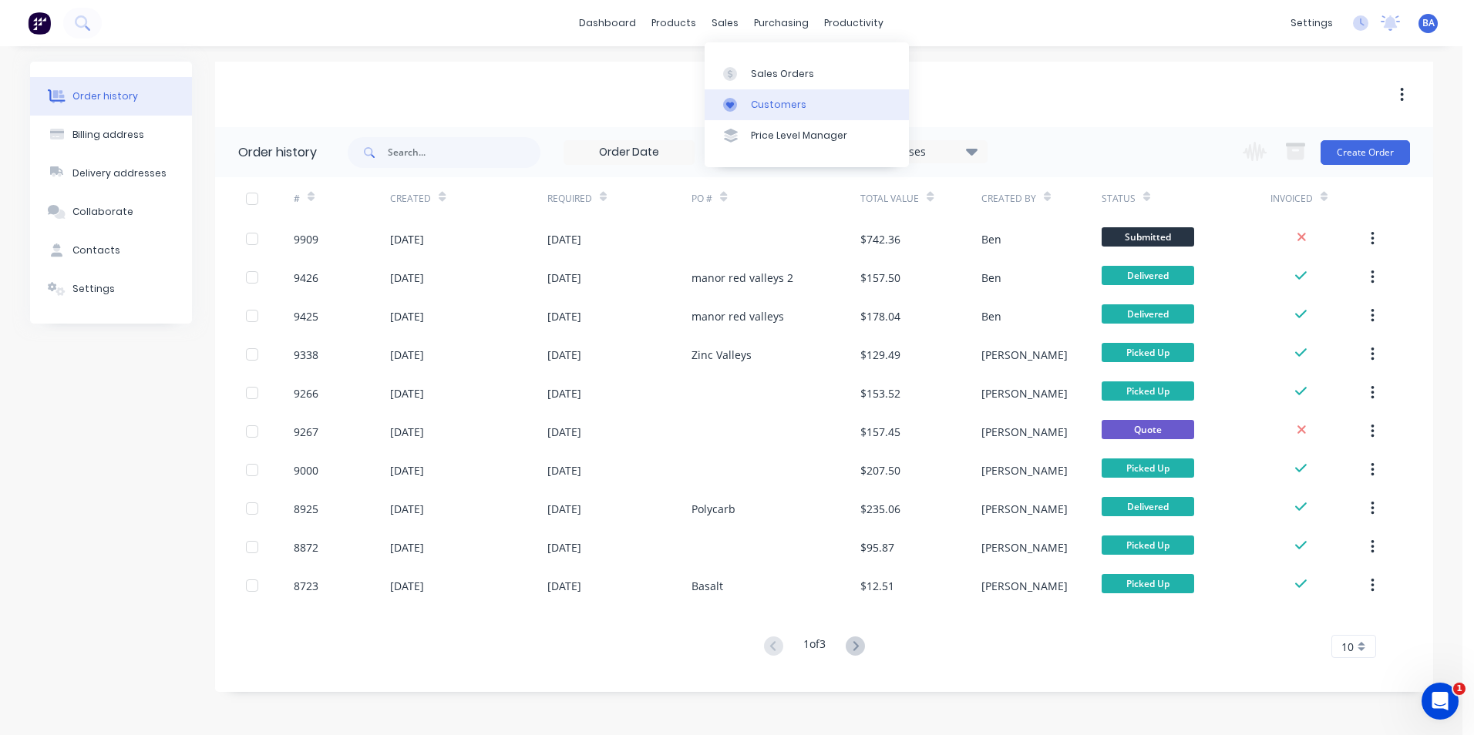
click at [738, 96] on link "Customers" at bounding box center [806, 104] width 204 height 31
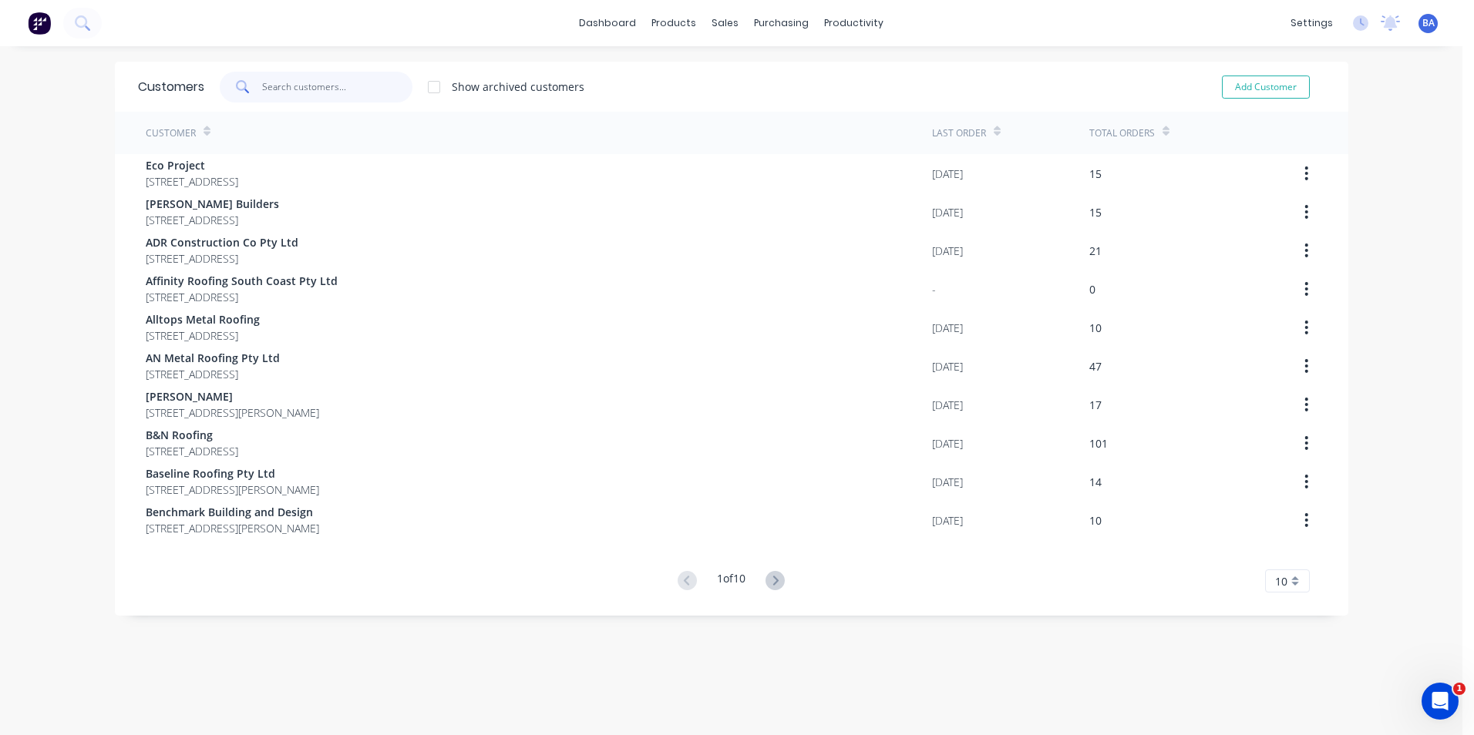
click at [388, 87] on input "text" at bounding box center [337, 87] width 150 height 31
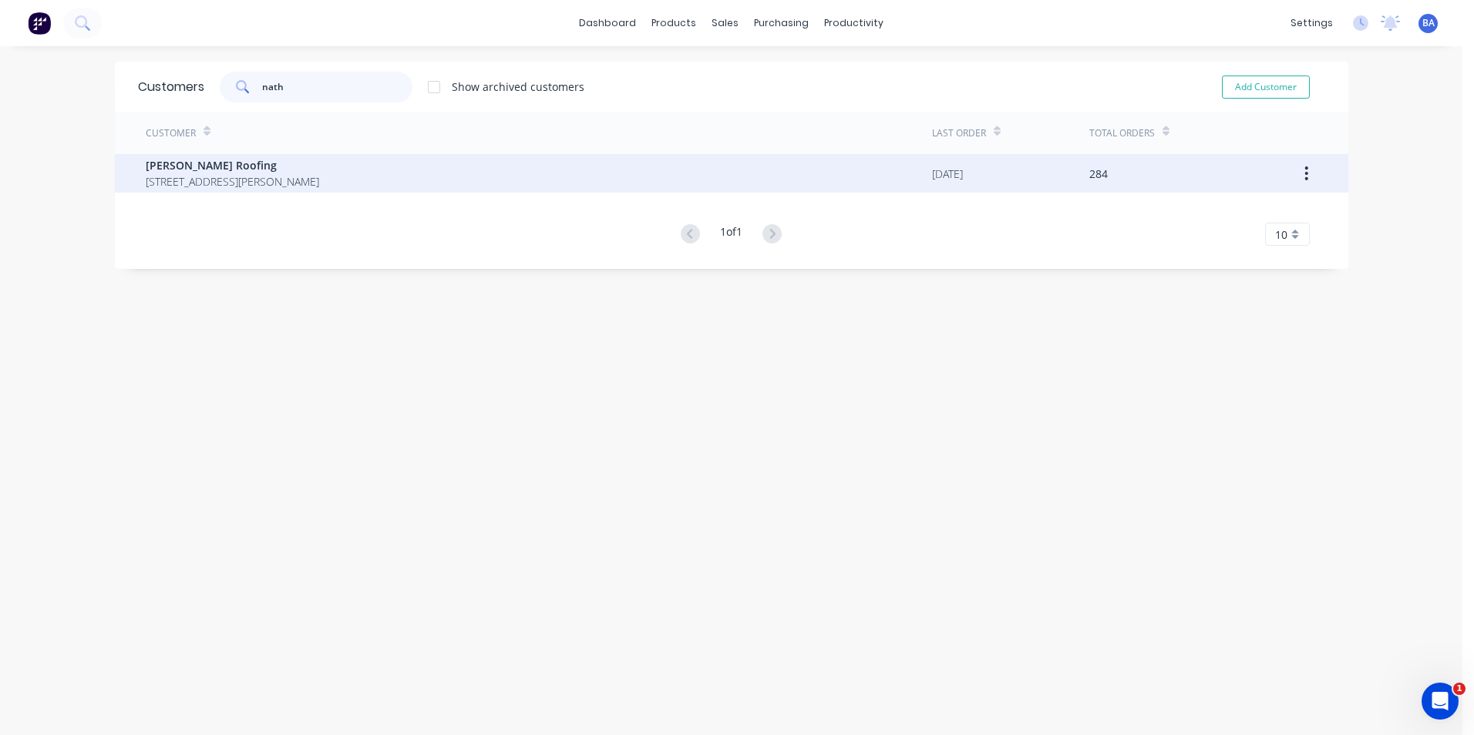
type input "nath"
click at [299, 169] on span "[PERSON_NAME] Roofing" at bounding box center [232, 165] width 173 height 16
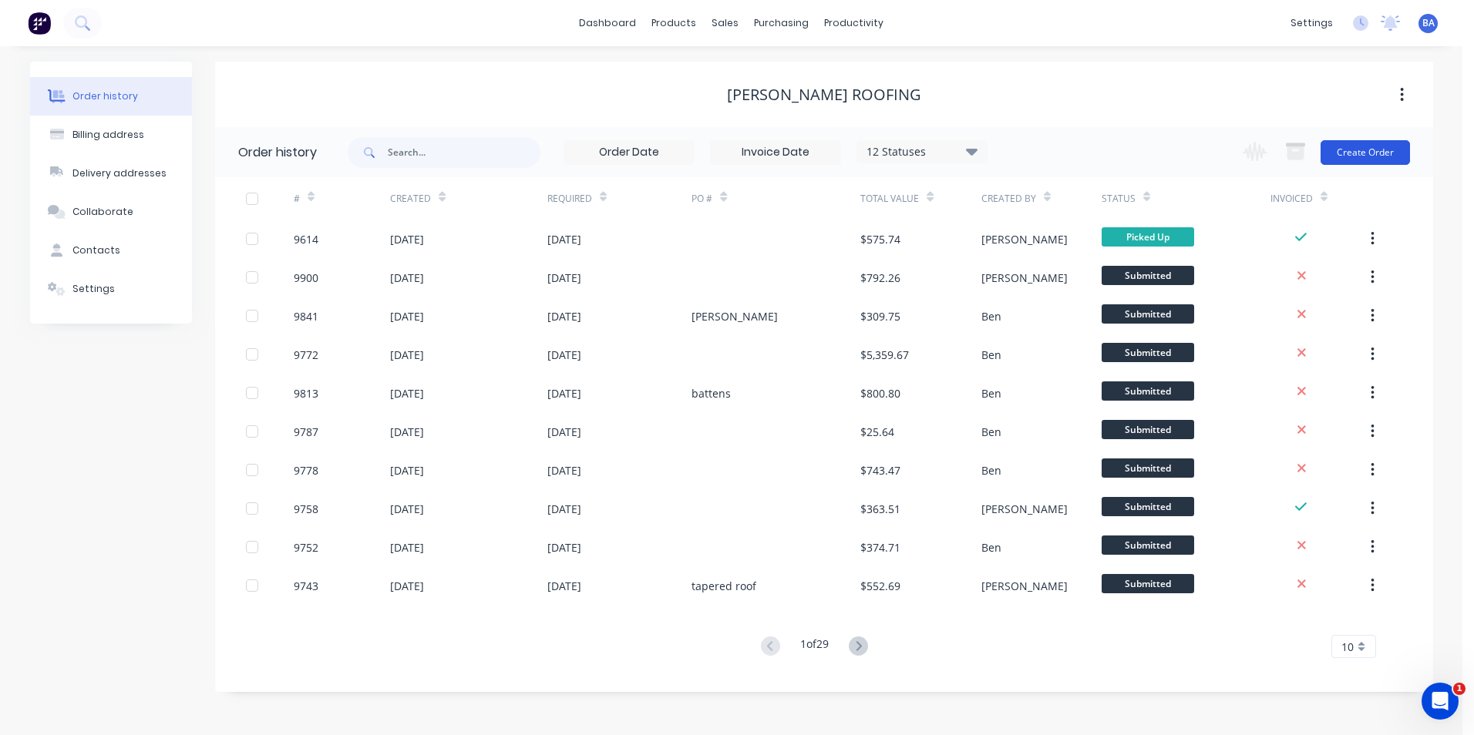
click at [1355, 142] on button "Create Order" at bounding box center [1364, 152] width 89 height 25
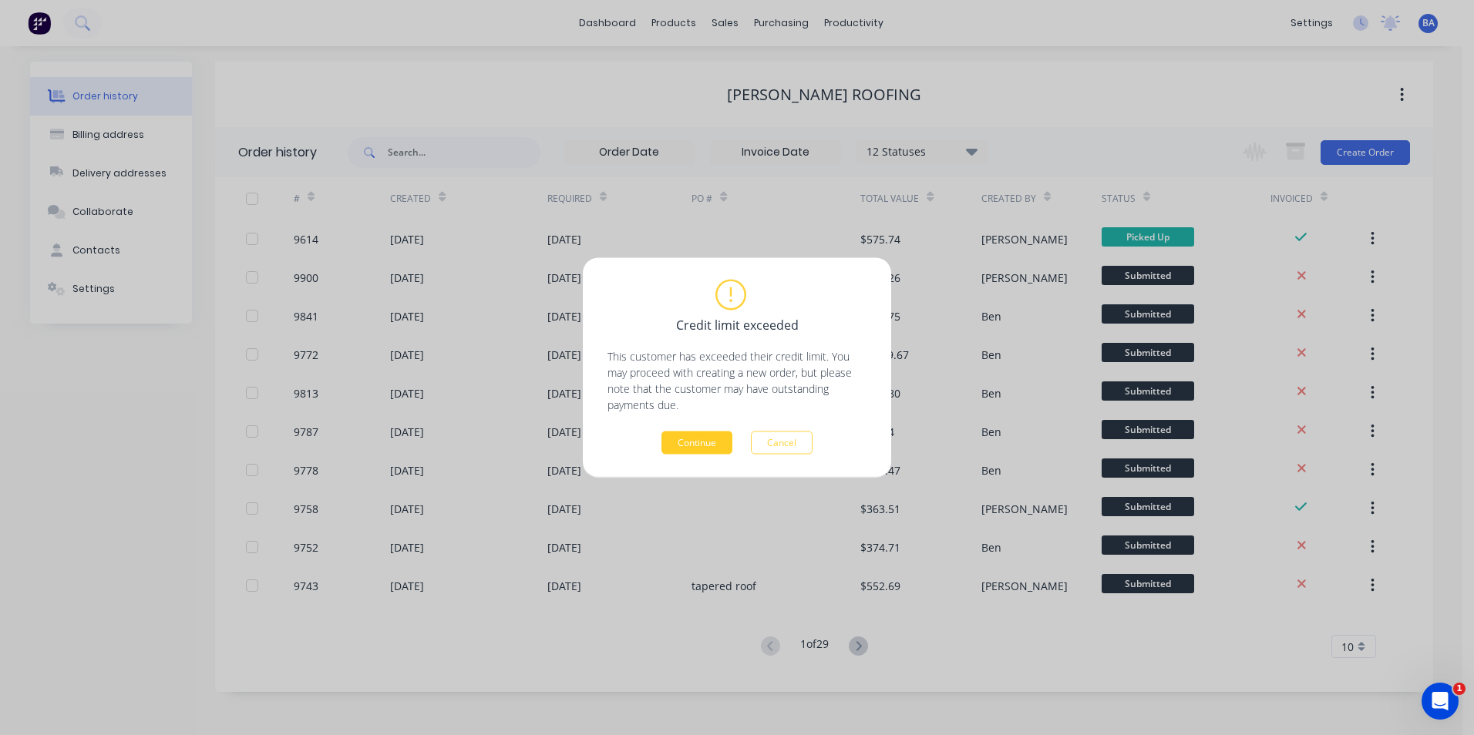
click at [704, 445] on button "Continue" at bounding box center [696, 443] width 71 height 23
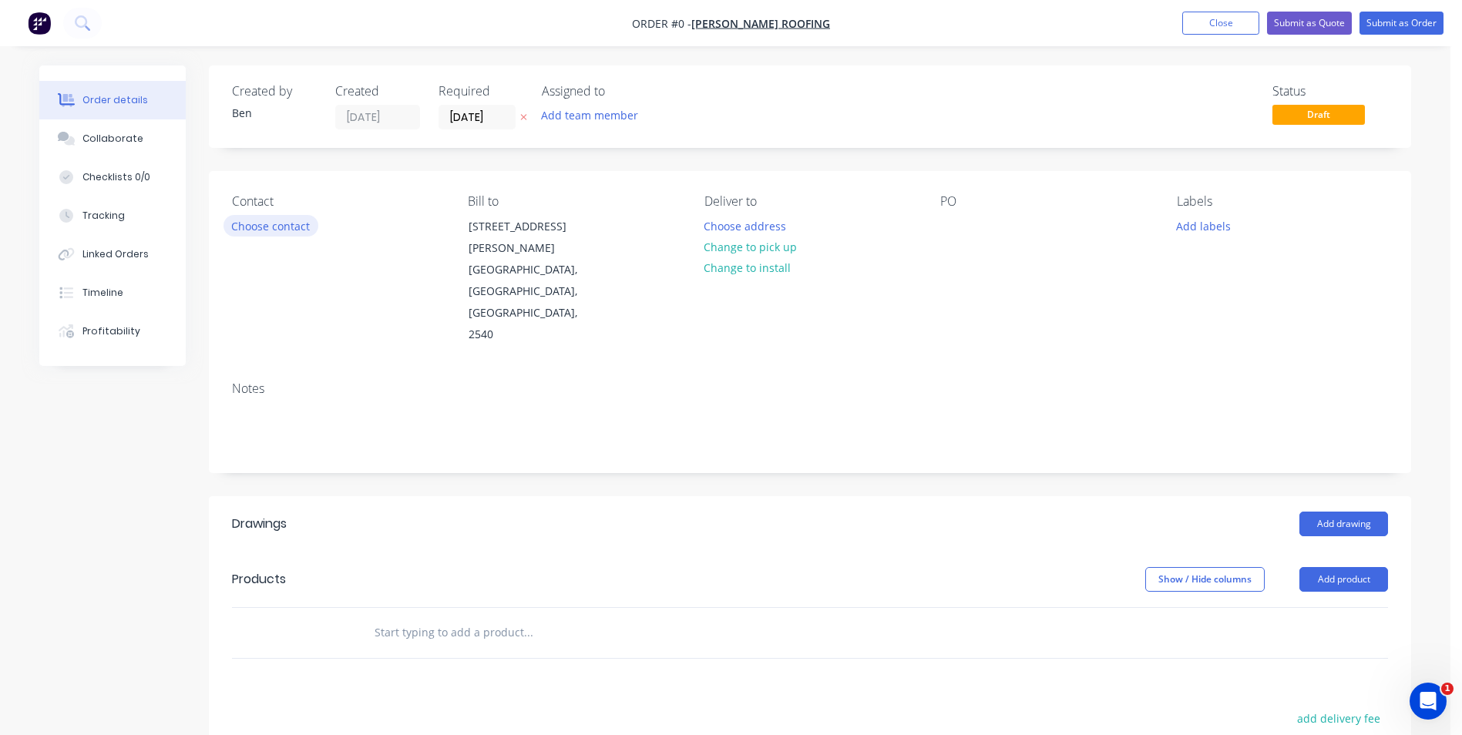
click at [264, 227] on button "Choose contact" at bounding box center [271, 225] width 95 height 21
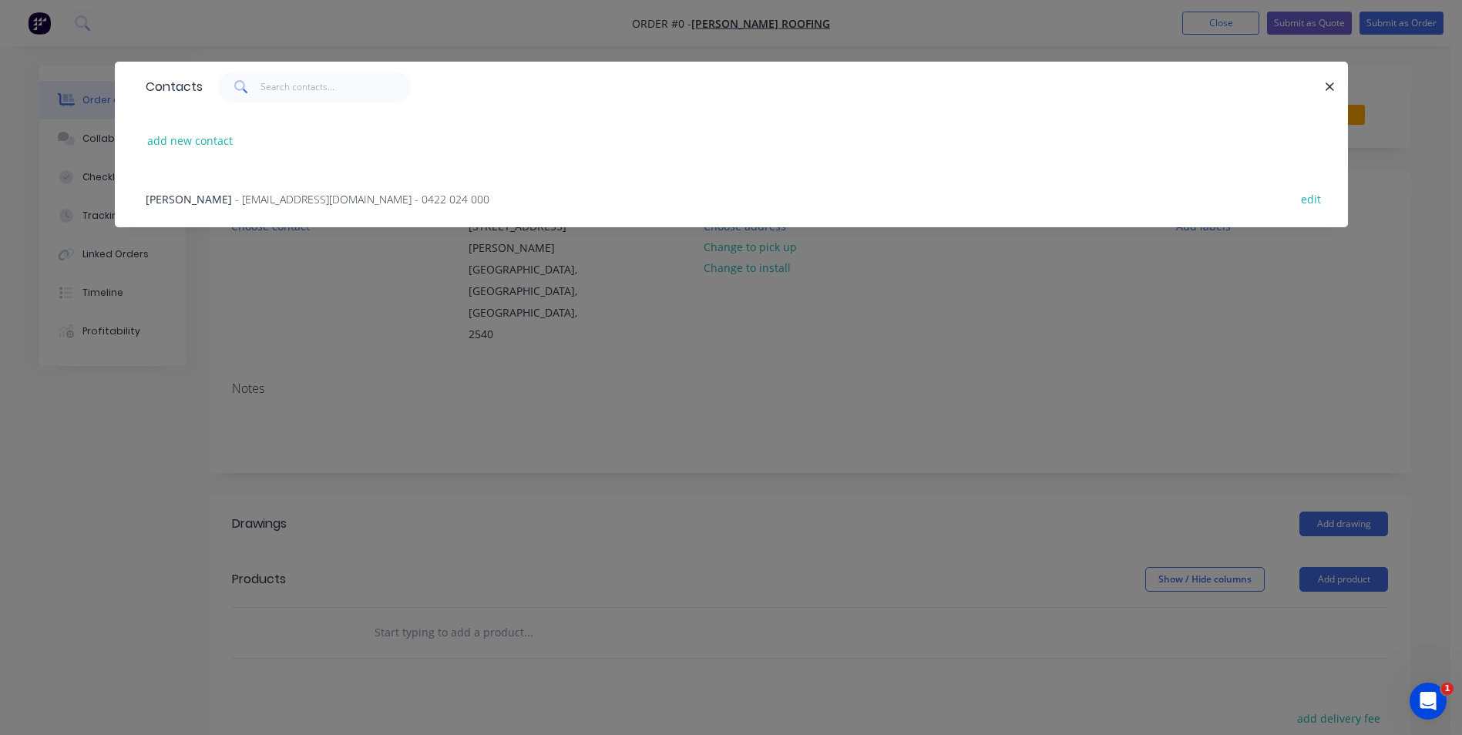
click at [269, 198] on span "- [EMAIL_ADDRESS][DOMAIN_NAME] - 0422 024 000" at bounding box center [362, 199] width 254 height 15
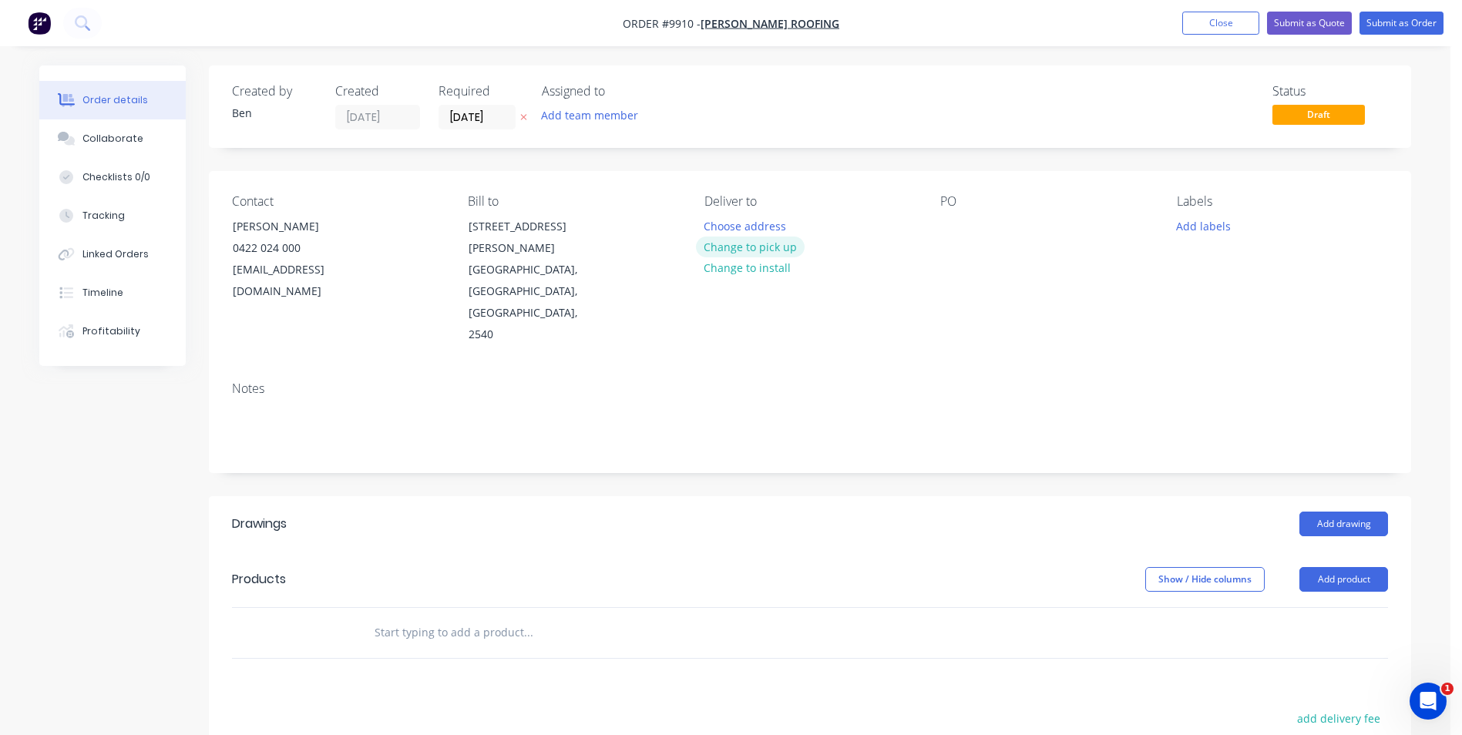
click at [748, 247] on button "Change to pick up" at bounding box center [750, 247] width 109 height 21
click at [1325, 512] on button "Add drawing" at bounding box center [1343, 524] width 89 height 25
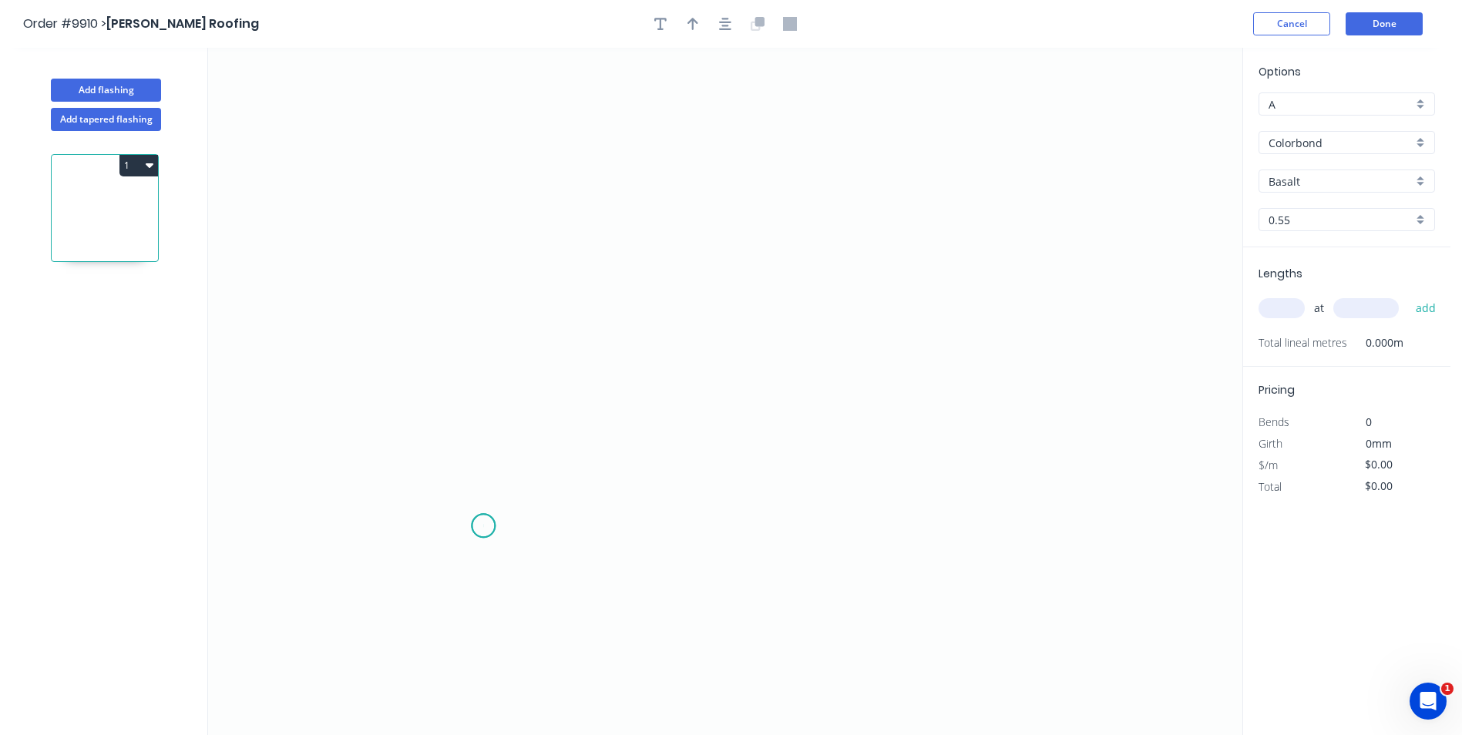
click at [483, 526] on icon "0" at bounding box center [725, 391] width 1034 height 687
click at [455, 556] on icon "0" at bounding box center [725, 391] width 1034 height 687
click at [443, 327] on icon "0 ?" at bounding box center [725, 391] width 1034 height 687
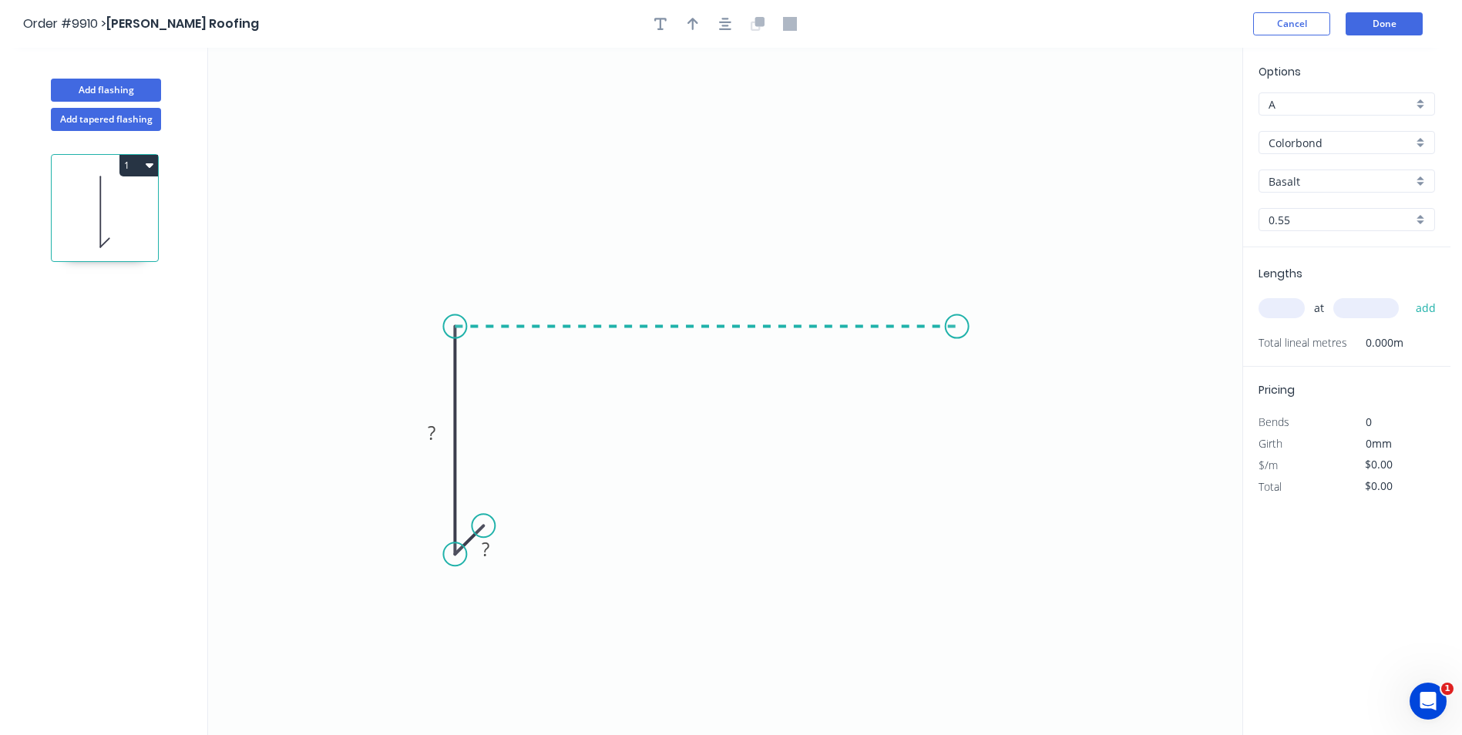
click at [957, 326] on icon "0 ? ?" at bounding box center [725, 391] width 1034 height 687
click at [988, 345] on icon "0 ? ? ?" at bounding box center [725, 391] width 1034 height 687
click at [487, 549] on tspan "?" at bounding box center [486, 548] width 8 height 25
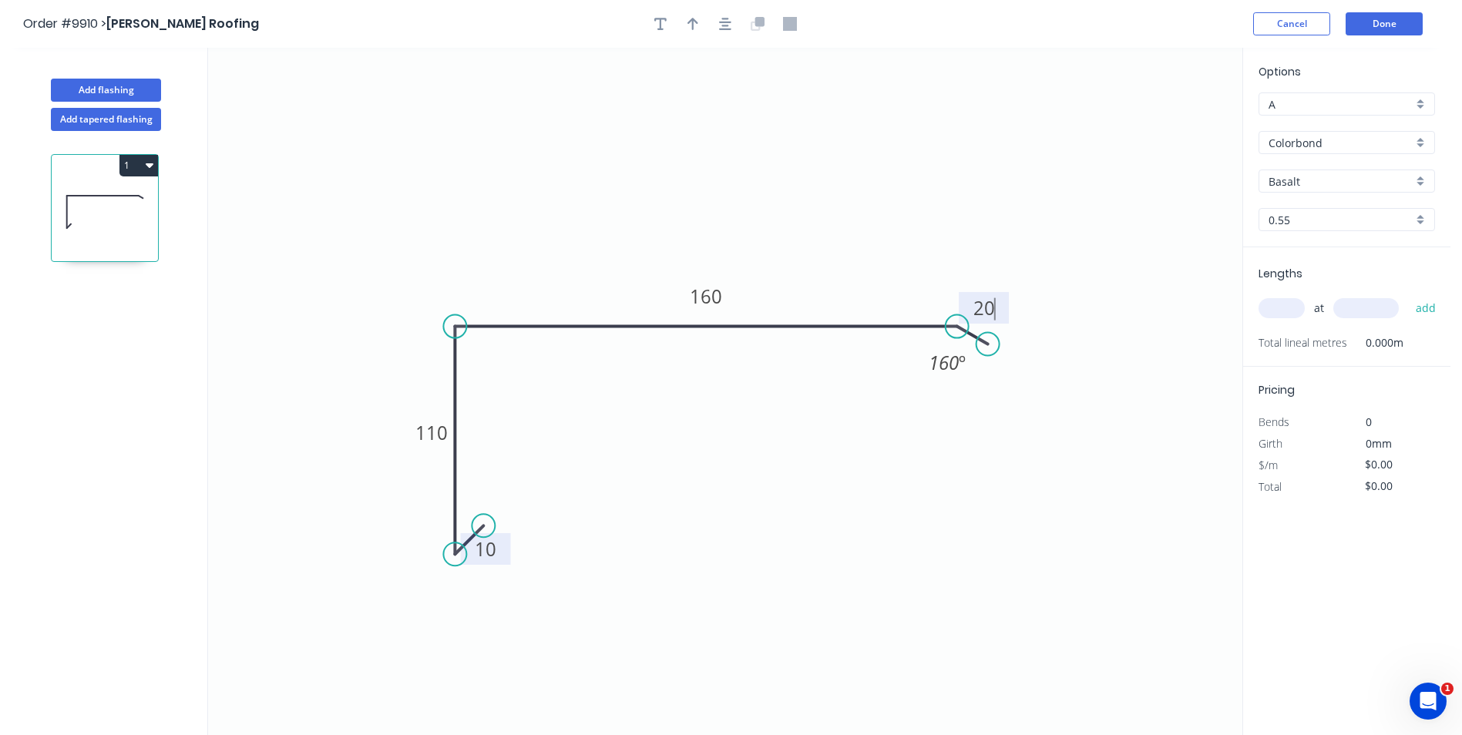
click at [653, 455] on icon "0 10 110 160 20 160 º" at bounding box center [725, 391] width 1034 height 687
type input "$10.14"
drag, startPoint x: 993, startPoint y: 344, endPoint x: 1008, endPoint y: 393, distance: 51.7
click at [1008, 393] on circle at bounding box center [1008, 393] width 23 height 23
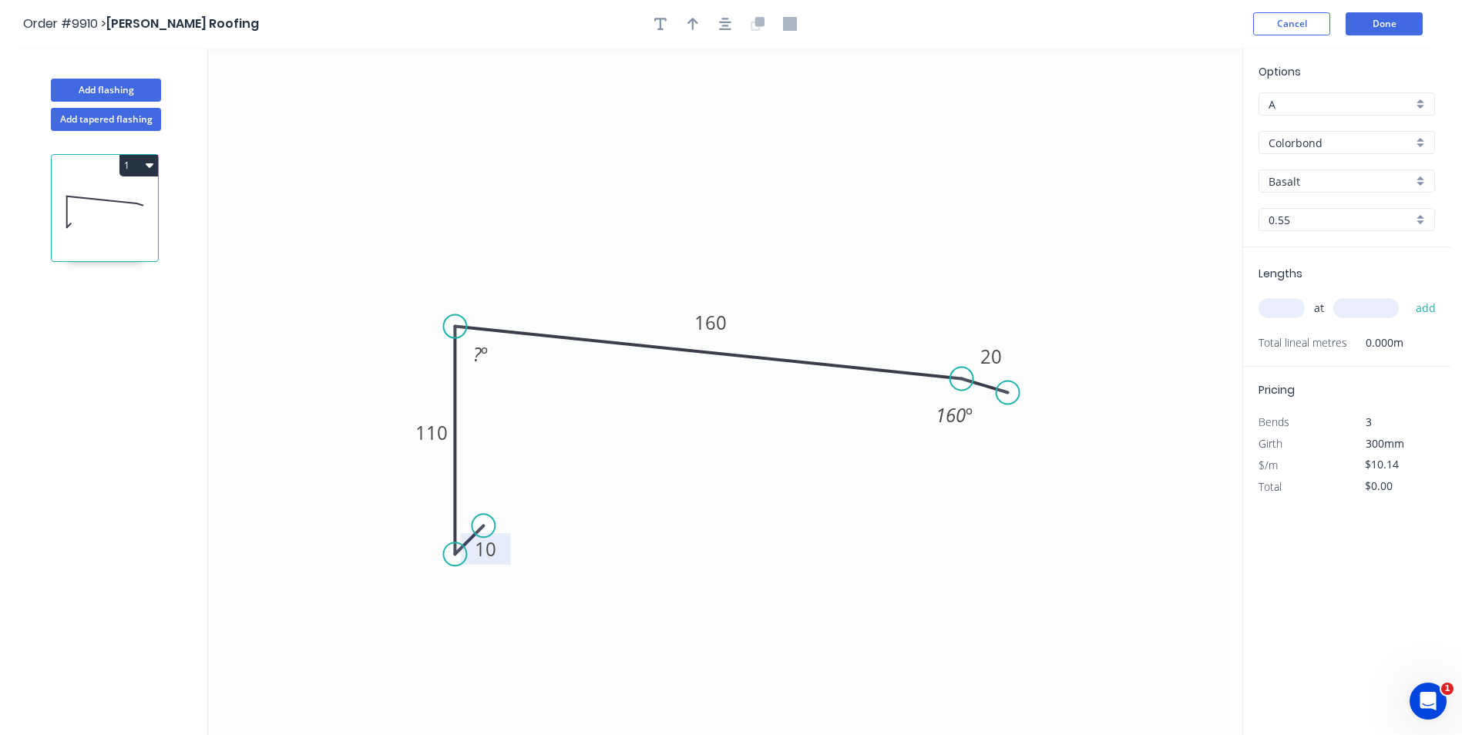
drag, startPoint x: 955, startPoint y: 328, endPoint x: 962, endPoint y: 379, distance: 52.1
click at [962, 379] on circle at bounding box center [961, 379] width 23 height 23
drag, startPoint x: 1013, startPoint y: 389, endPoint x: 1003, endPoint y: 402, distance: 15.9
click at [1003, 402] on circle at bounding box center [1002, 401] width 23 height 23
click at [496, 356] on rect at bounding box center [480, 354] width 50 height 32
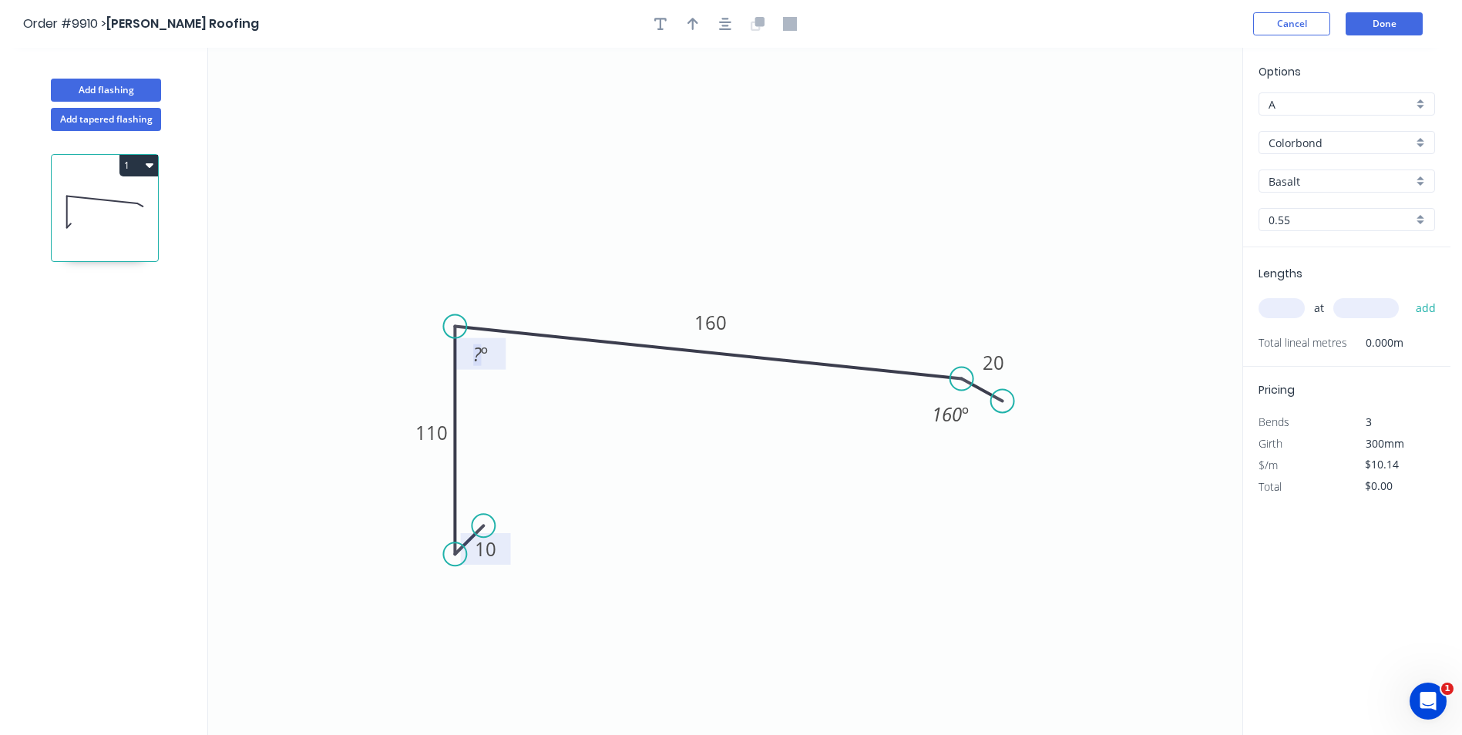
click at [488, 355] on tspan "º" at bounding box center [484, 353] width 7 height 25
click at [567, 147] on icon "0 10 110 160 20 83 º 160 º" at bounding box center [725, 391] width 1034 height 687
click at [691, 22] on icon "button" at bounding box center [692, 24] width 11 height 12
drag, startPoint x: 1164, startPoint y: 119, endPoint x: 708, endPoint y: 197, distance: 462.9
click at [708, 197] on icon at bounding box center [708, 178] width 14 height 49
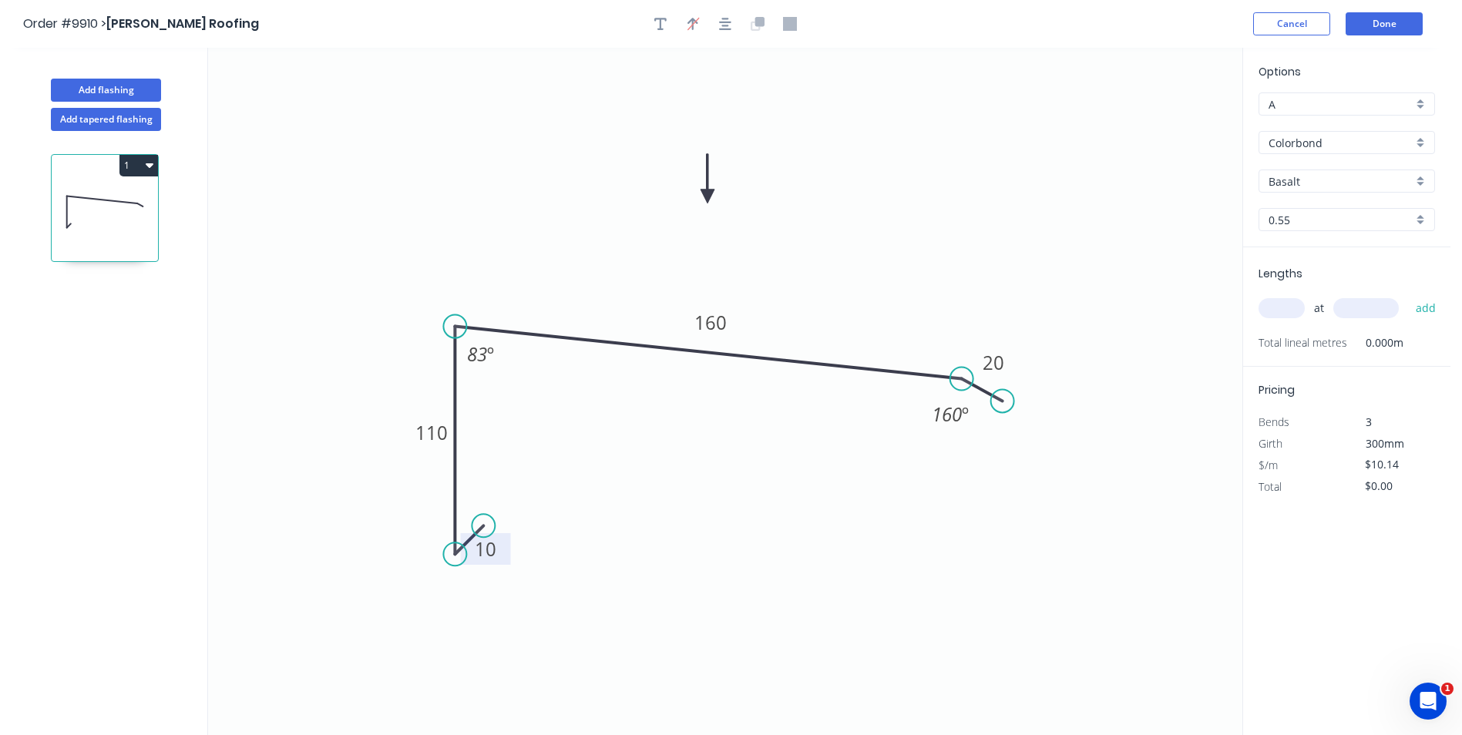
click at [1300, 178] on input "Basalt" at bounding box center [1341, 181] width 144 height 16
click at [1313, 341] on div "Woodland Grey" at bounding box center [1346, 342] width 175 height 27
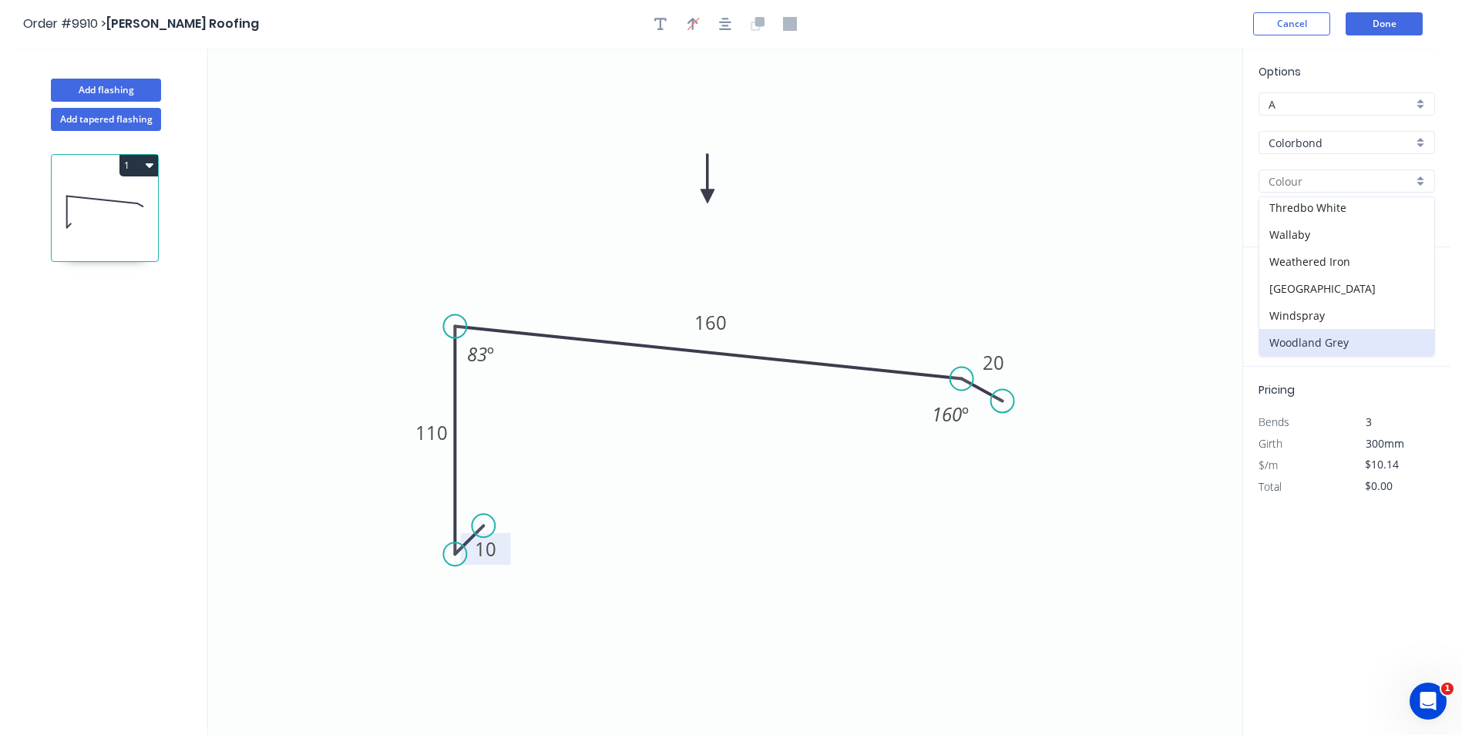
type input "Woodland Grey"
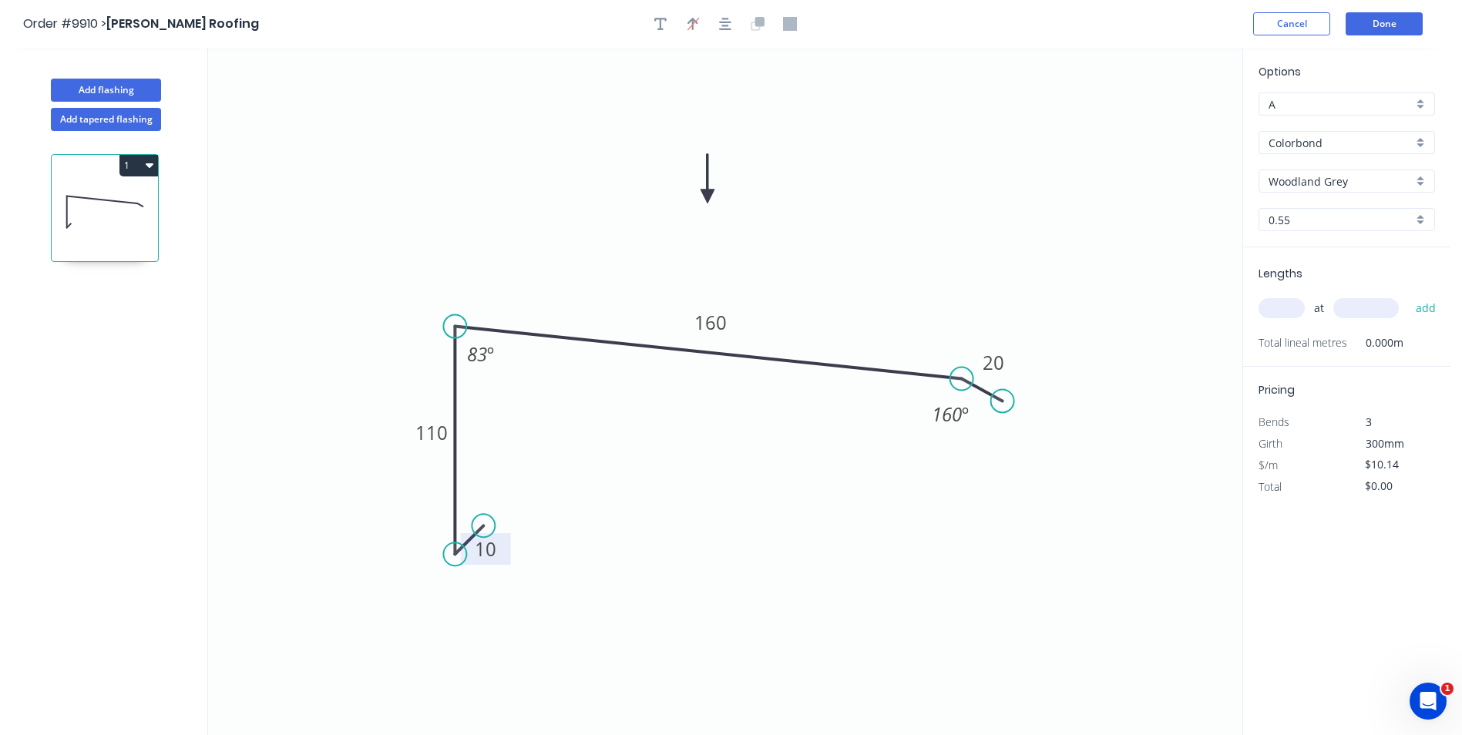
click at [1282, 306] on input "text" at bounding box center [1282, 308] width 46 height 20
type input "1"
type input "2200"
click at [1408, 295] on button "add" at bounding box center [1426, 308] width 36 height 26
type input "$22.31"
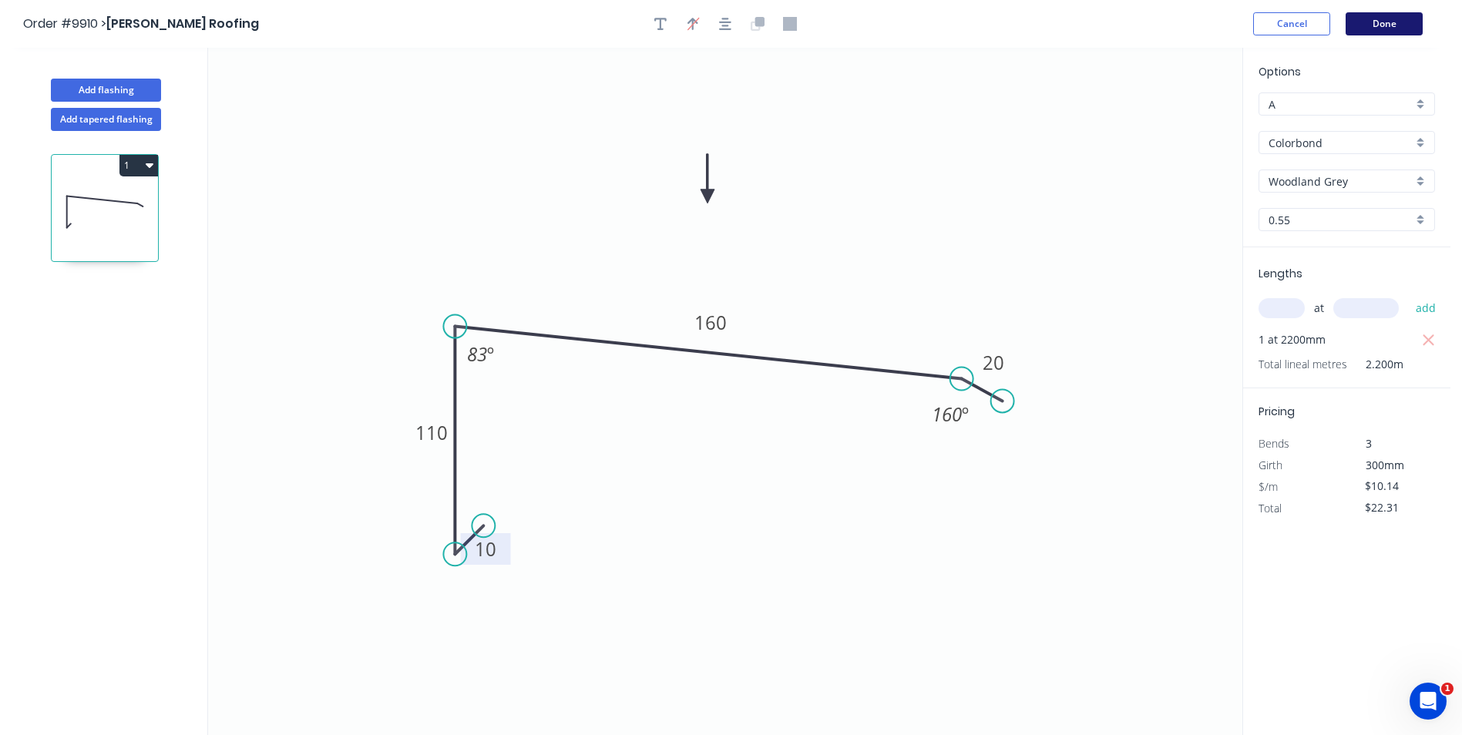
click at [1385, 20] on button "Done" at bounding box center [1384, 23] width 77 height 23
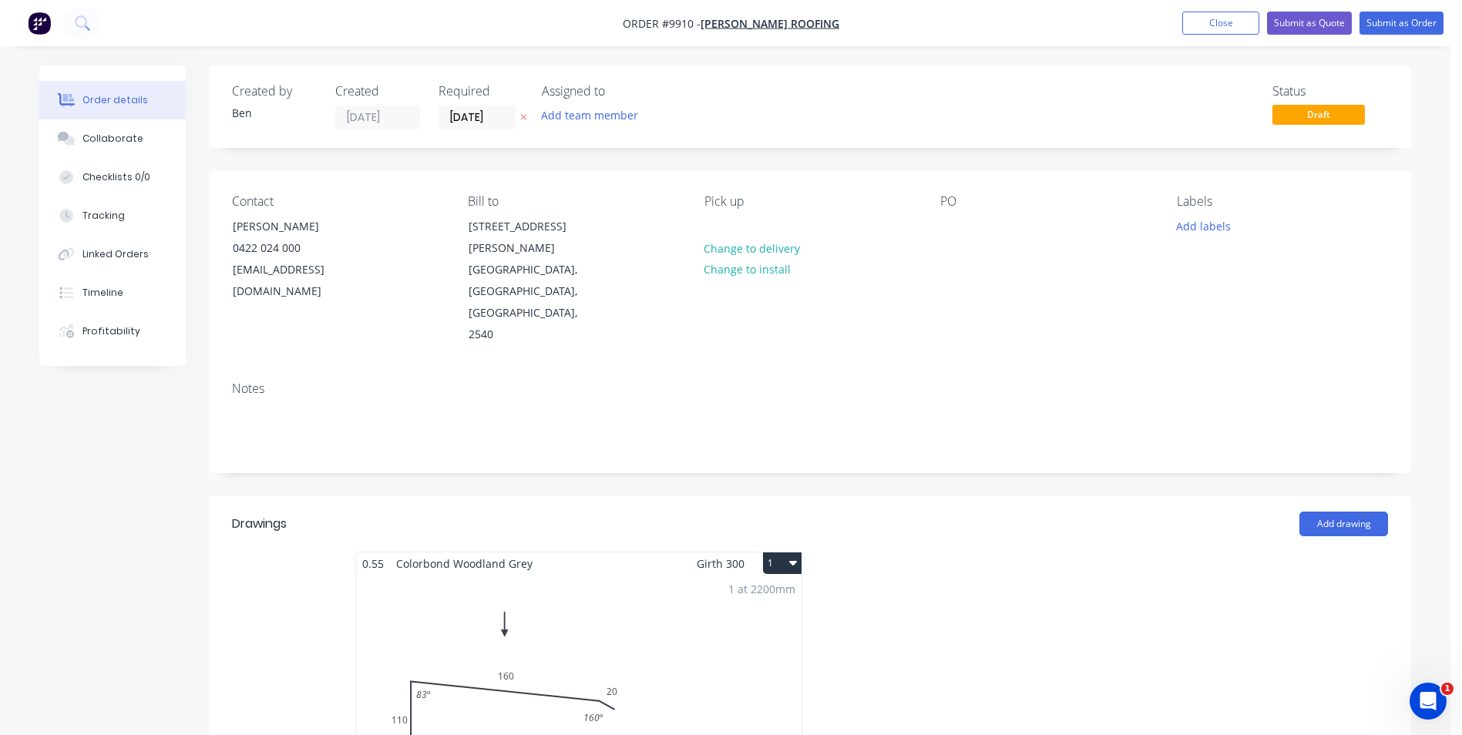
scroll to position [154, 0]
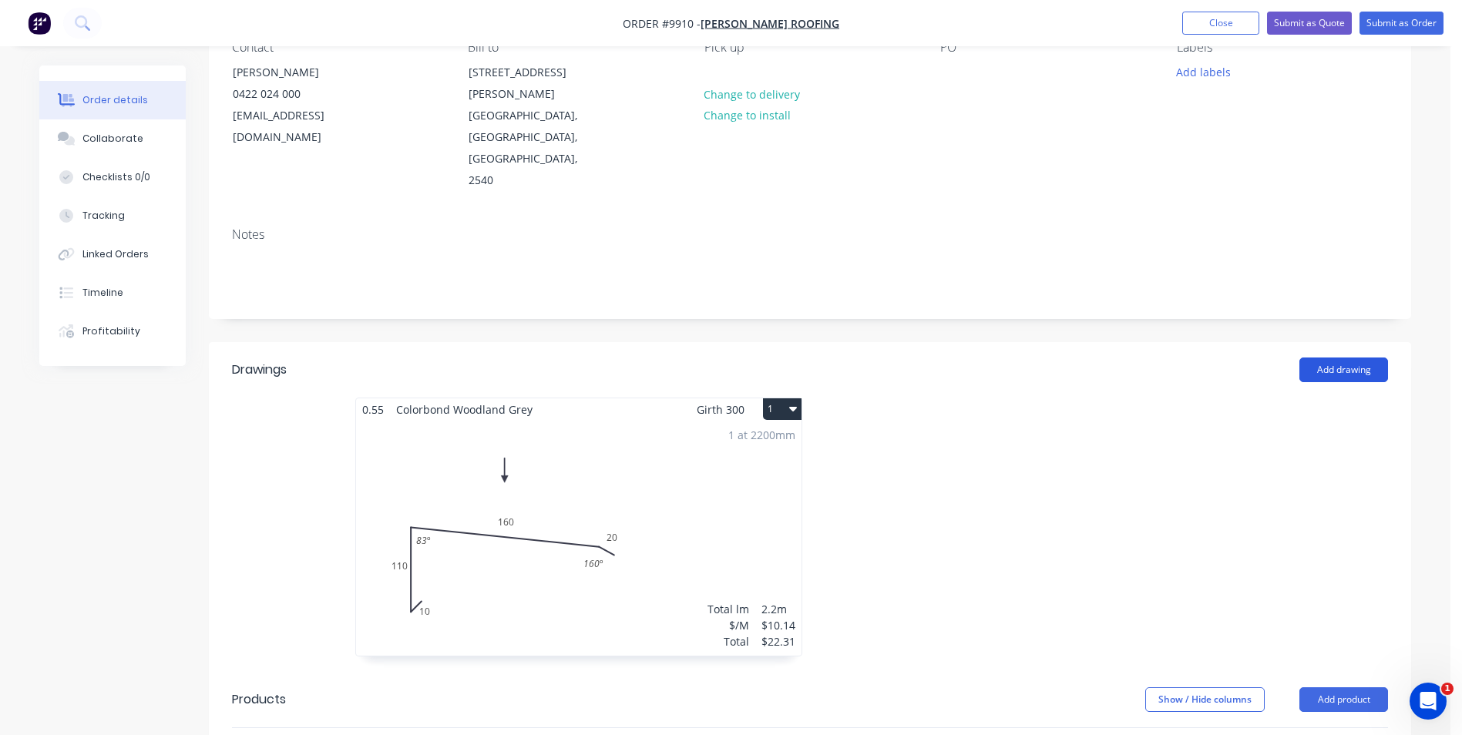
click at [1343, 358] on button "Add drawing" at bounding box center [1343, 370] width 89 height 25
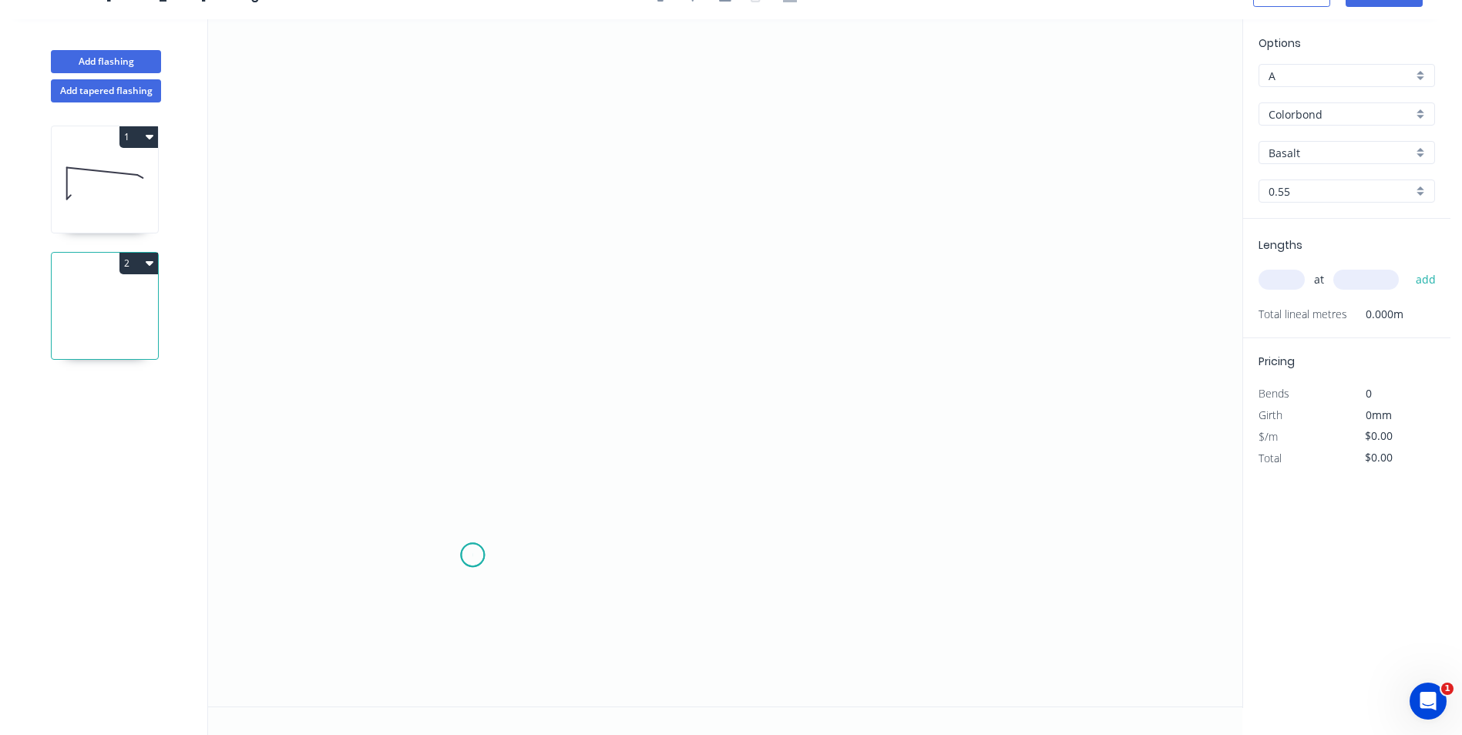
click at [472, 556] on icon "0" at bounding box center [725, 362] width 1034 height 687
click at [450, 574] on icon "0" at bounding box center [725, 362] width 1034 height 687
click at [442, 256] on icon "0 ?" at bounding box center [725, 362] width 1034 height 687
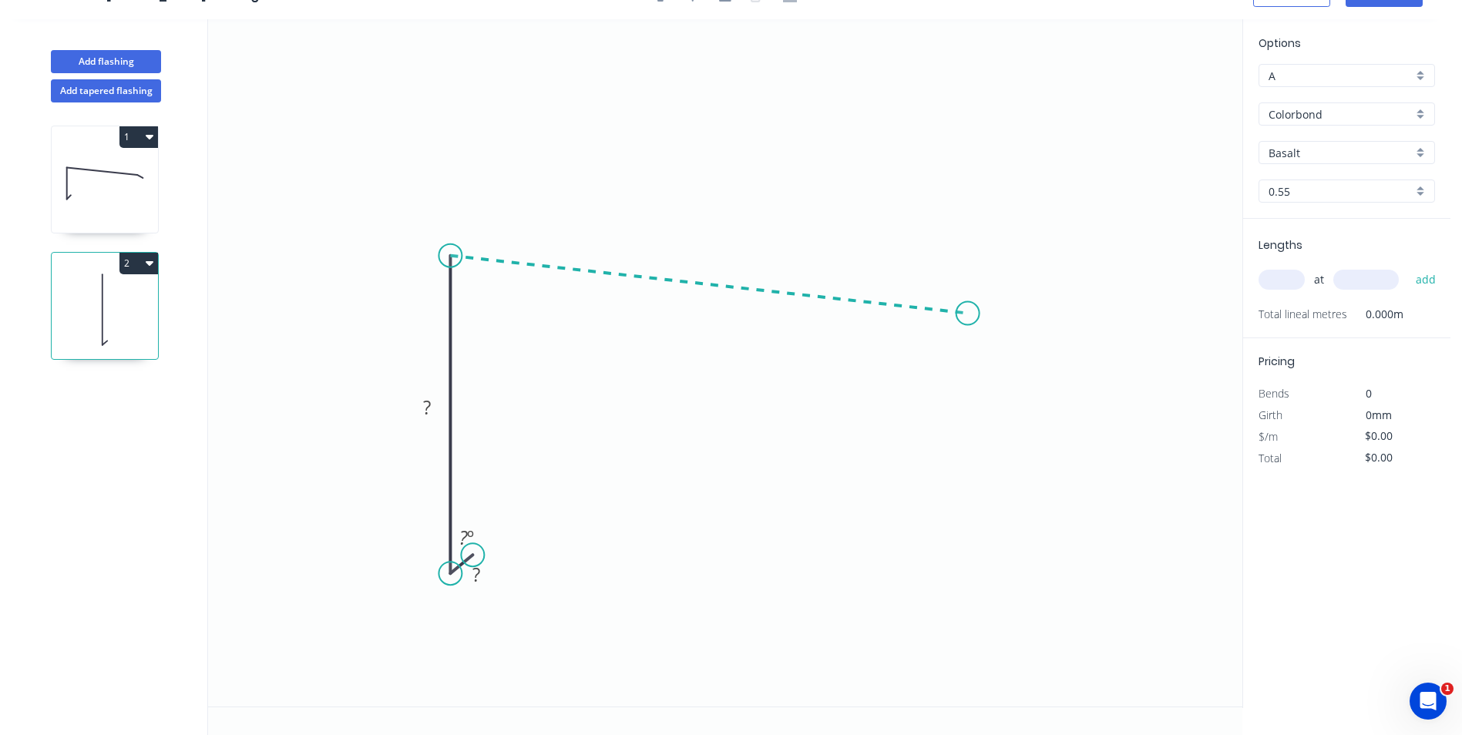
click at [968, 314] on icon "0 ? ? ? º" at bounding box center [725, 362] width 1034 height 687
click at [1005, 341] on icon "0 ? ? ? ? º ? º" at bounding box center [725, 362] width 1034 height 687
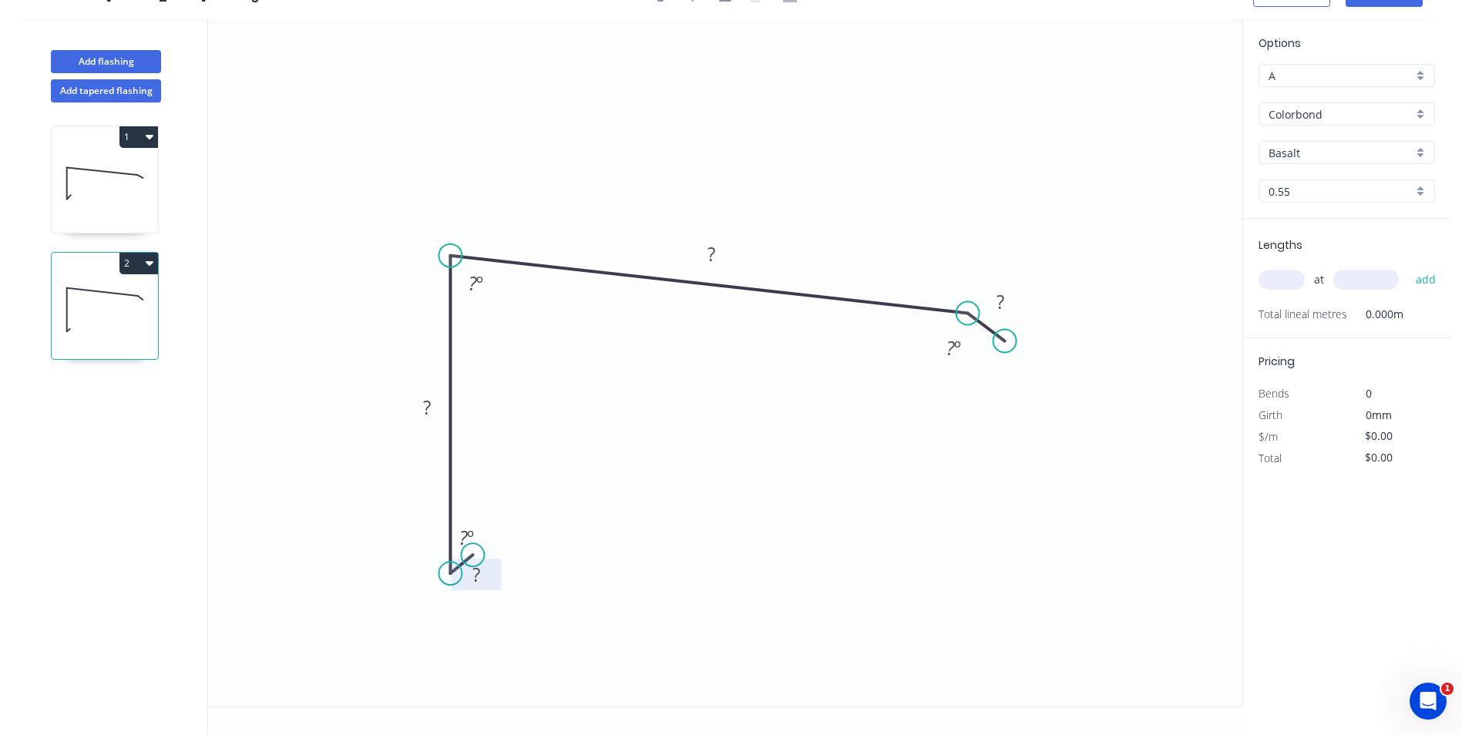
click at [487, 573] on rect at bounding box center [476, 576] width 31 height 22
click at [513, 588] on div "Hide angle" at bounding box center [549, 589] width 155 height 32
click at [425, 411] on tspan "?" at bounding box center [427, 407] width 8 height 25
click at [839, 98] on icon "0 10 110 170 20 83 º 160 º" at bounding box center [725, 362] width 1034 height 687
type input "$12.45"
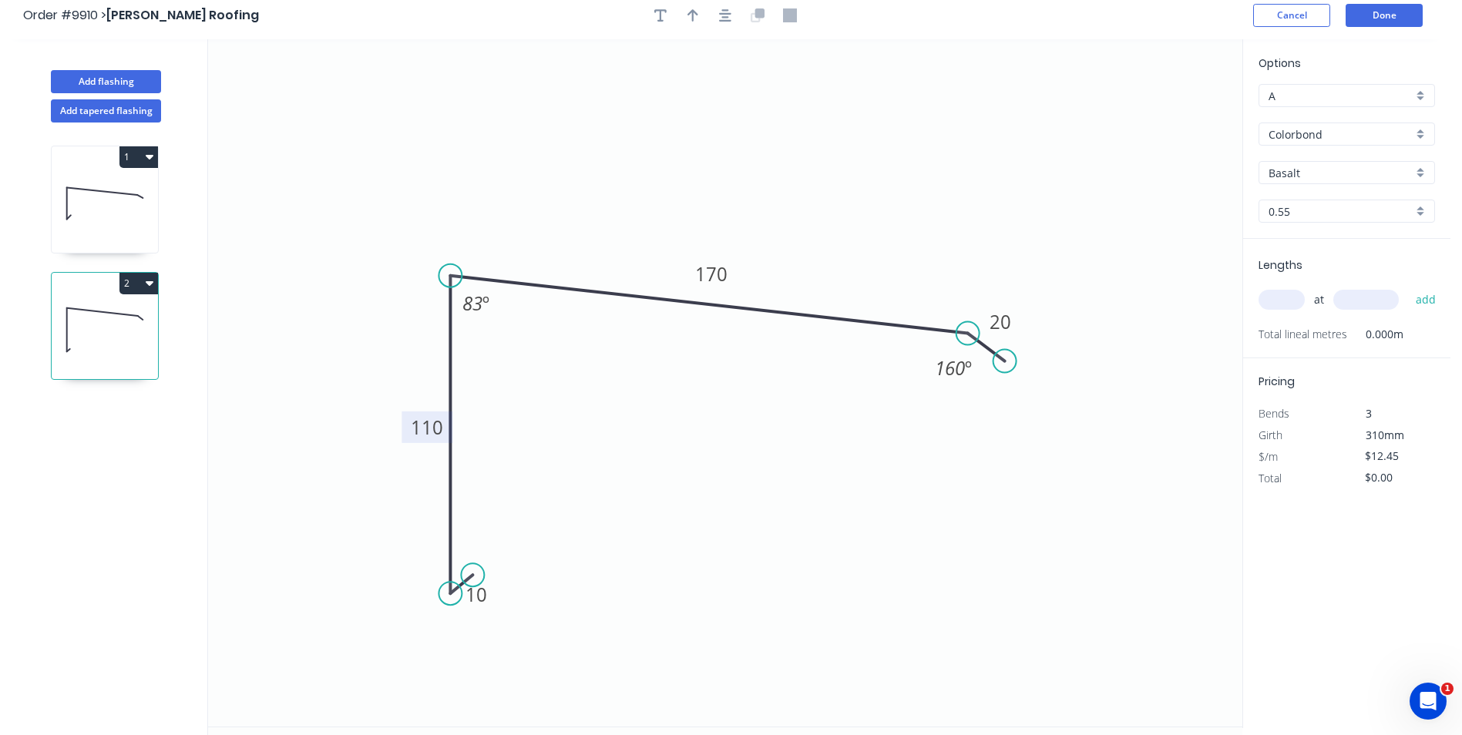
scroll to position [0, 0]
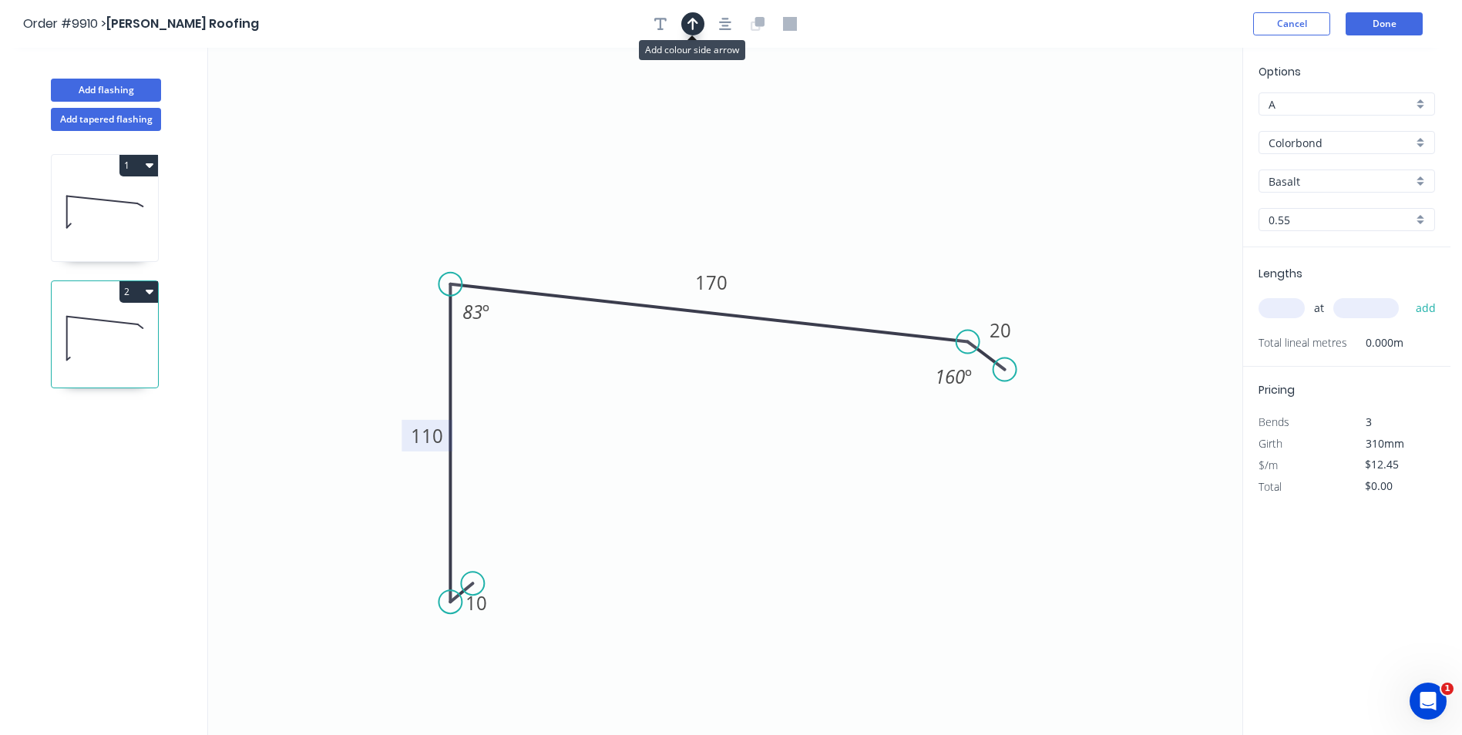
click at [696, 27] on icon "button" at bounding box center [692, 24] width 11 height 14
drag, startPoint x: 1165, startPoint y: 117, endPoint x: 719, endPoint y: 187, distance: 450.8
click at [719, 187] on icon at bounding box center [719, 168] width 14 height 49
click at [1316, 183] on input "Basalt" at bounding box center [1341, 181] width 144 height 16
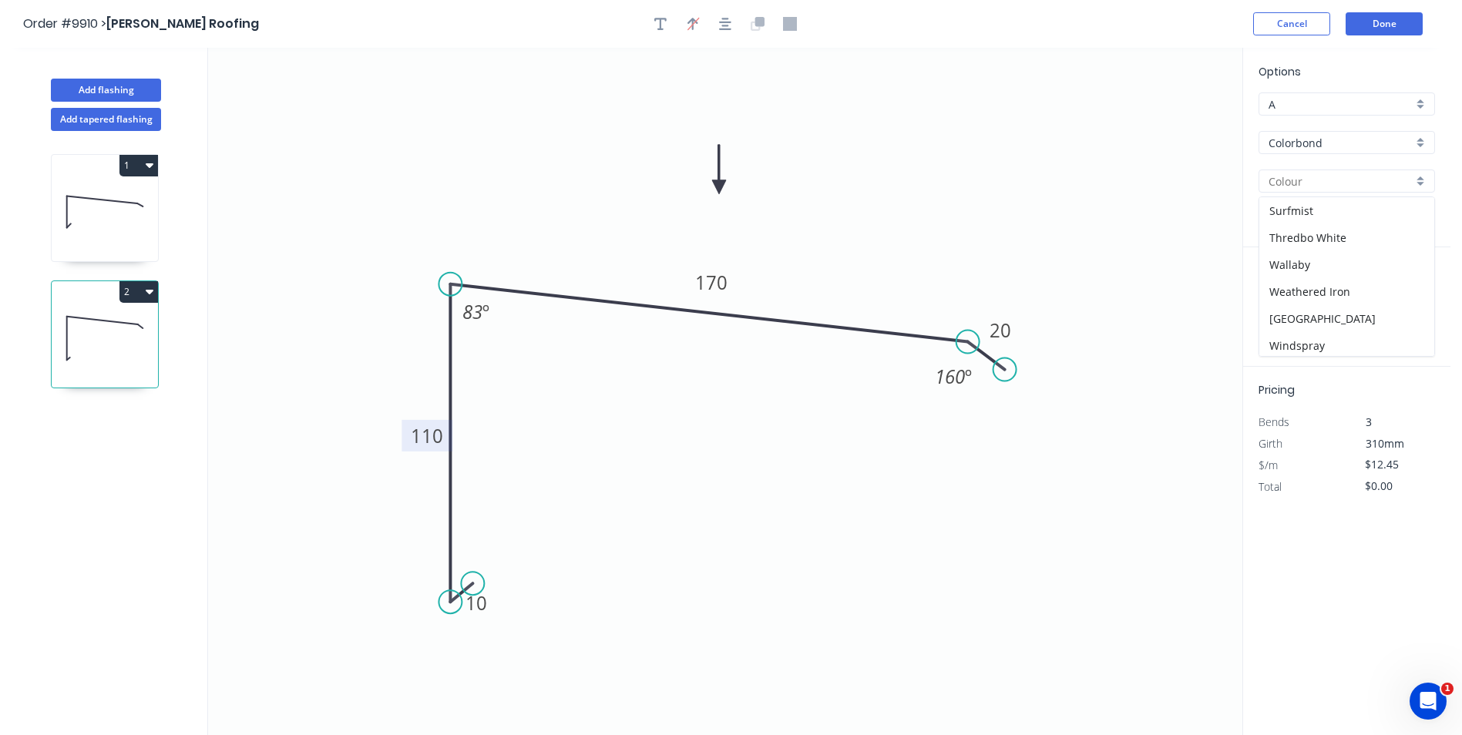
scroll to position [570, 0]
click at [1340, 334] on div "Woodland Grey" at bounding box center [1346, 342] width 175 height 27
type input "Woodland Grey"
click at [1269, 307] on input "text" at bounding box center [1282, 308] width 46 height 20
type input "1"
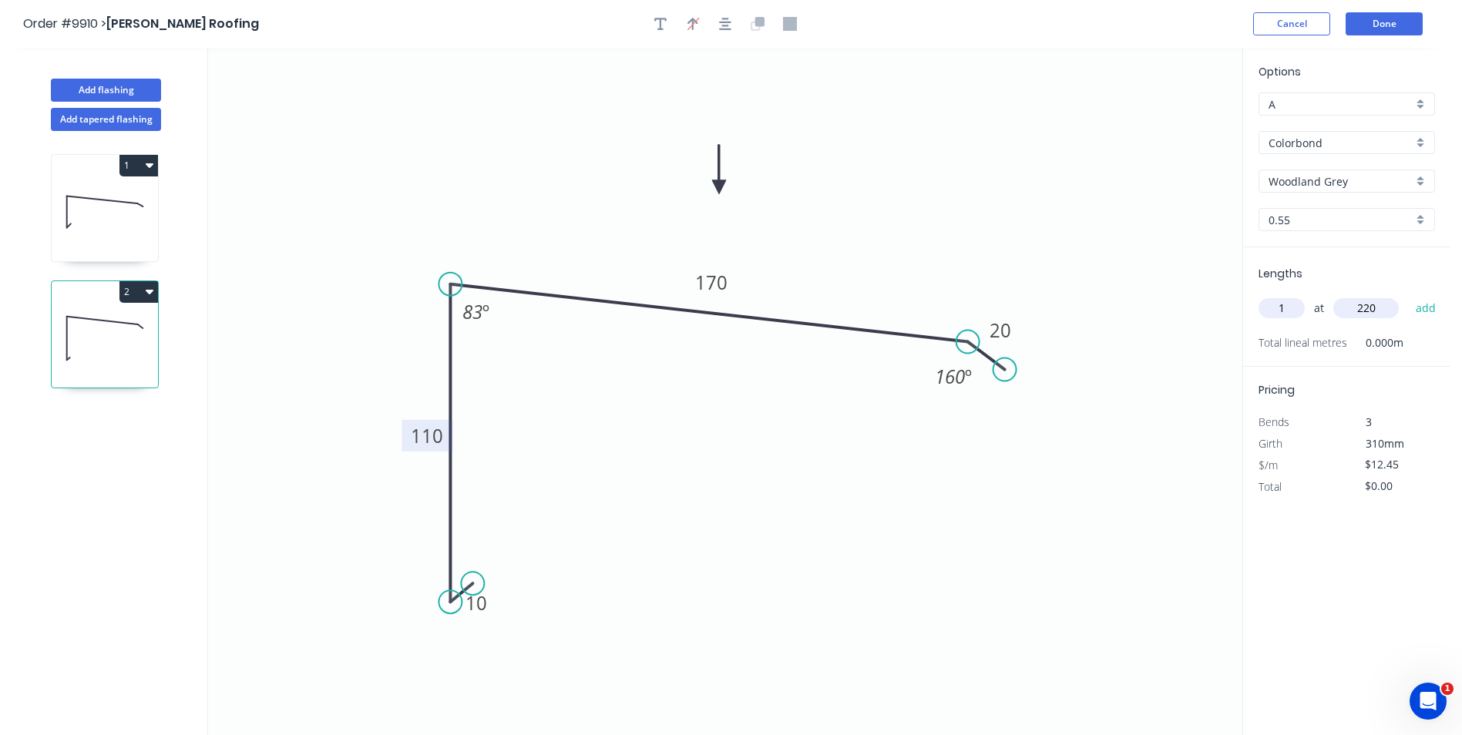
type input "220"
click at [1408, 295] on button "add" at bounding box center [1426, 308] width 36 height 26
click at [1427, 341] on icon "button" at bounding box center [1429, 340] width 14 height 18
type input "$0.00"
click at [1290, 308] on input "text" at bounding box center [1282, 308] width 46 height 20
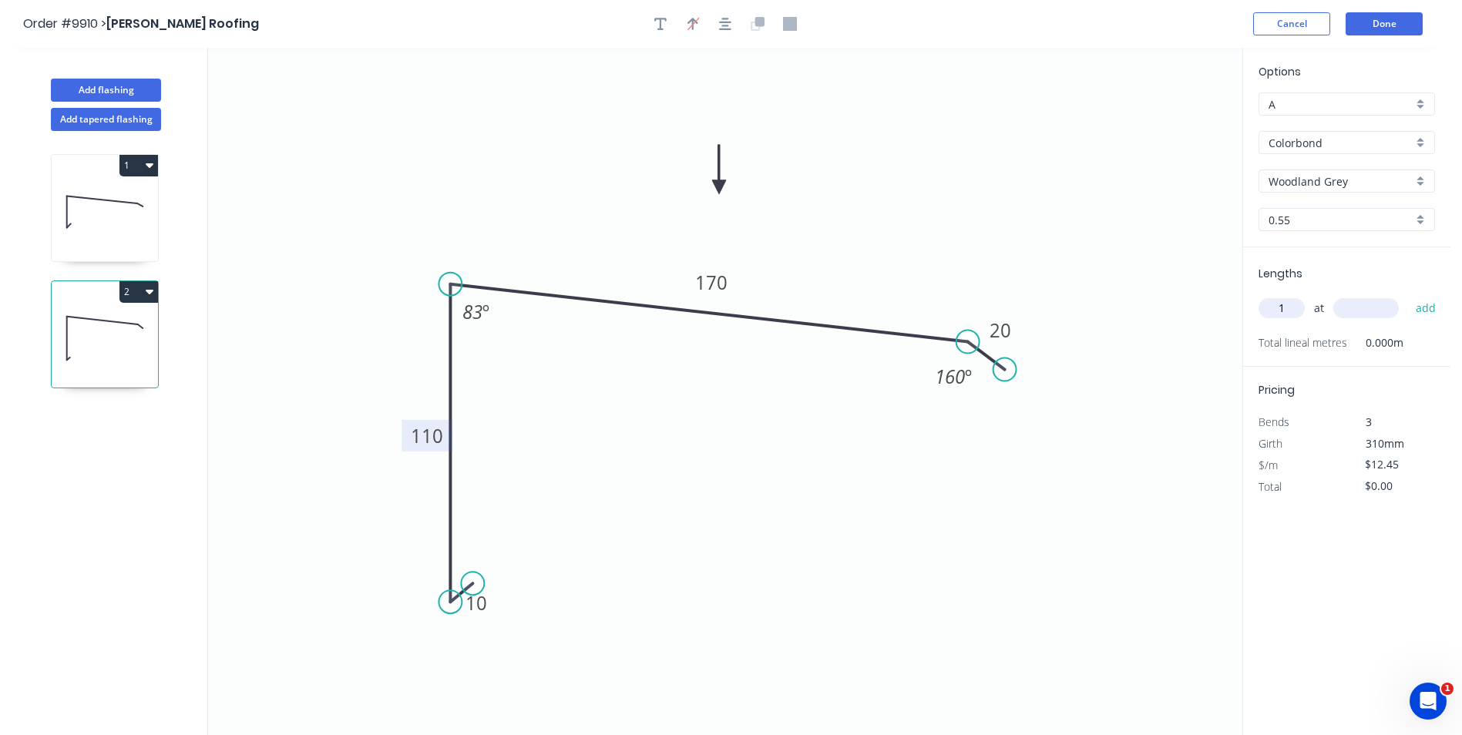
type input "1"
type input "2200"
click at [1408, 295] on button "add" at bounding box center [1426, 308] width 36 height 26
type input "$27.39"
click at [1374, 17] on button "Done" at bounding box center [1384, 23] width 77 height 23
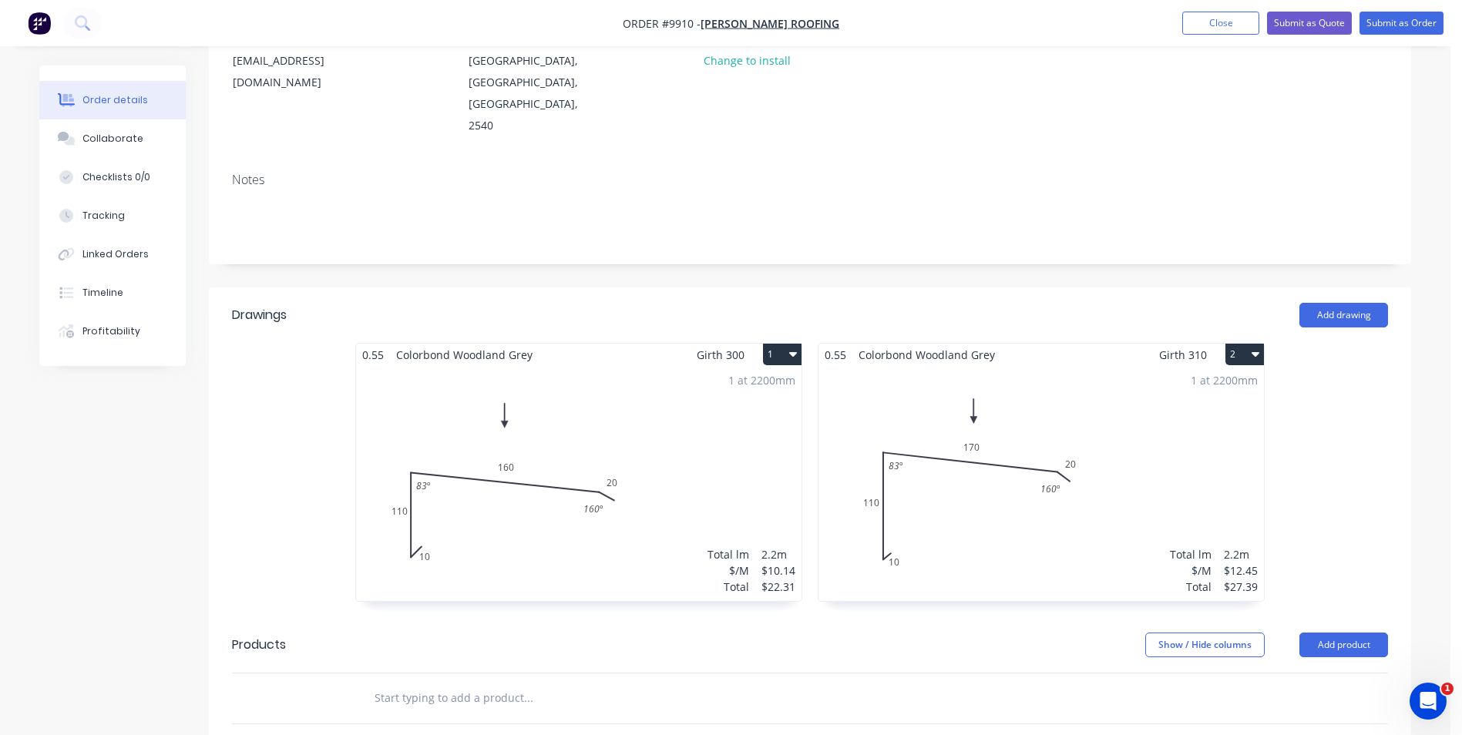
scroll to position [231, 0]
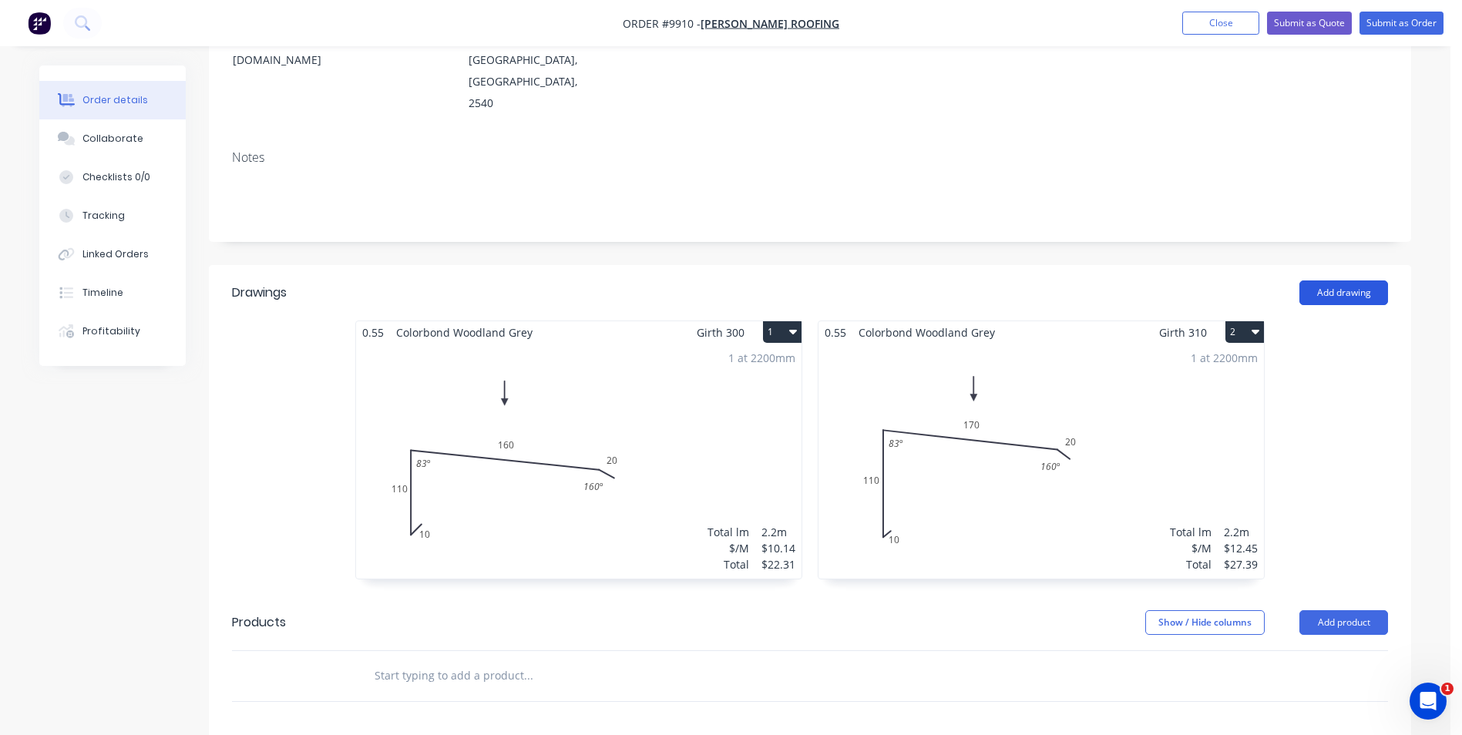
click at [1351, 281] on button "Add drawing" at bounding box center [1343, 293] width 89 height 25
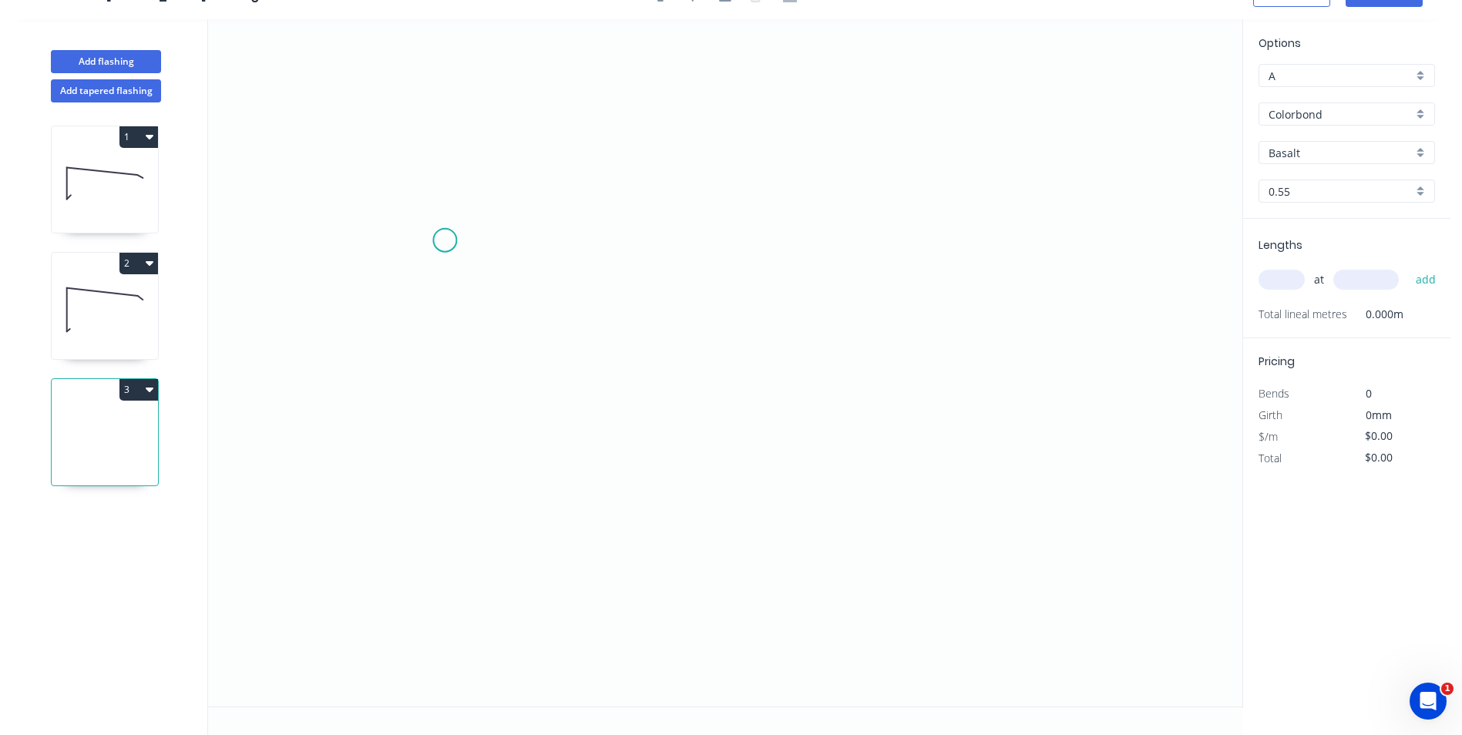
click at [445, 240] on icon "0" at bounding box center [725, 362] width 1034 height 687
click at [439, 427] on icon "0" at bounding box center [725, 362] width 1034 height 687
click at [896, 428] on icon "0 ?" at bounding box center [725, 362] width 1034 height 687
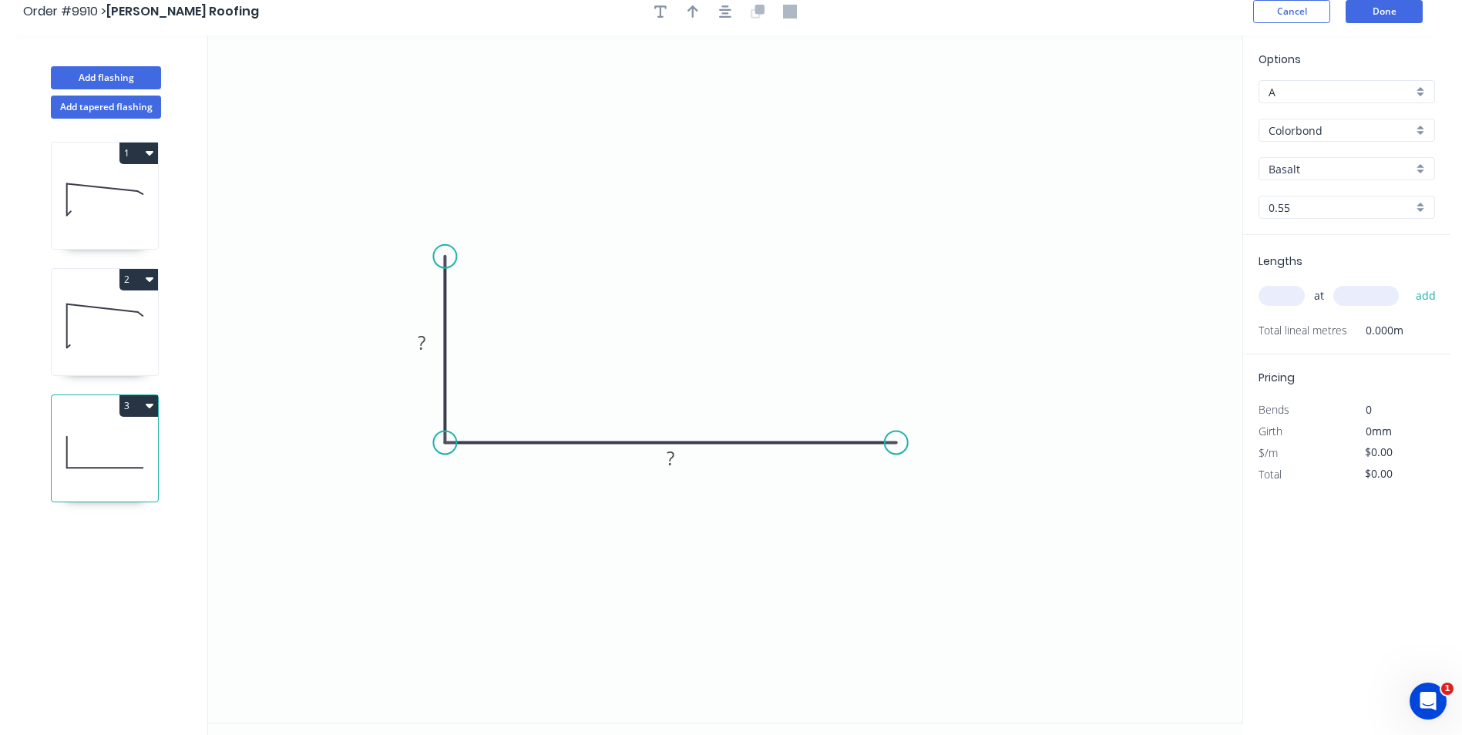
scroll to position [0, 0]
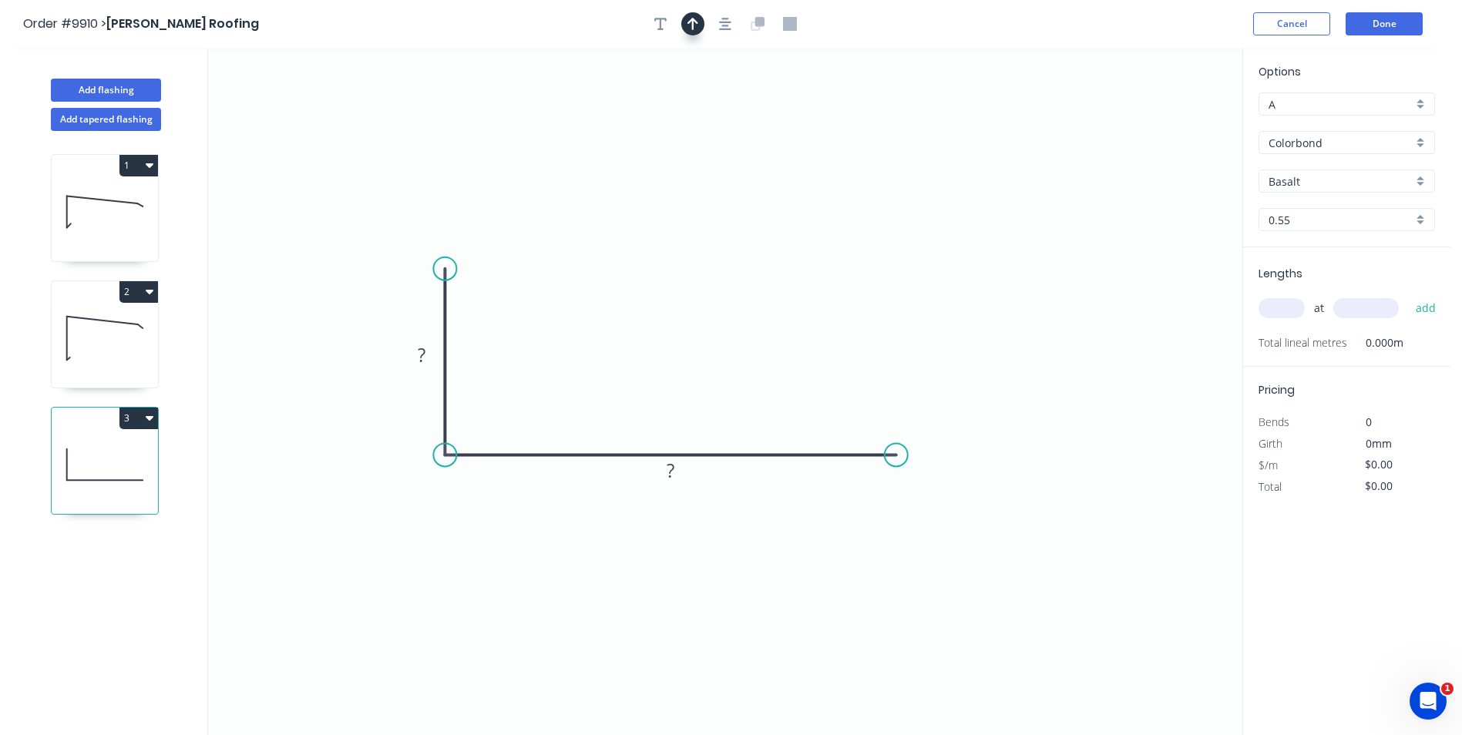
click at [687, 30] on button "button" at bounding box center [692, 23] width 23 height 23
click at [1161, 119] on icon at bounding box center [1165, 106] width 14 height 49
drag, startPoint x: 1164, startPoint y: 120, endPoint x: 696, endPoint y: 309, distance: 504.5
click at [696, 309] on icon at bounding box center [708, 296] width 45 height 45
click at [428, 358] on rect at bounding box center [421, 356] width 31 height 22
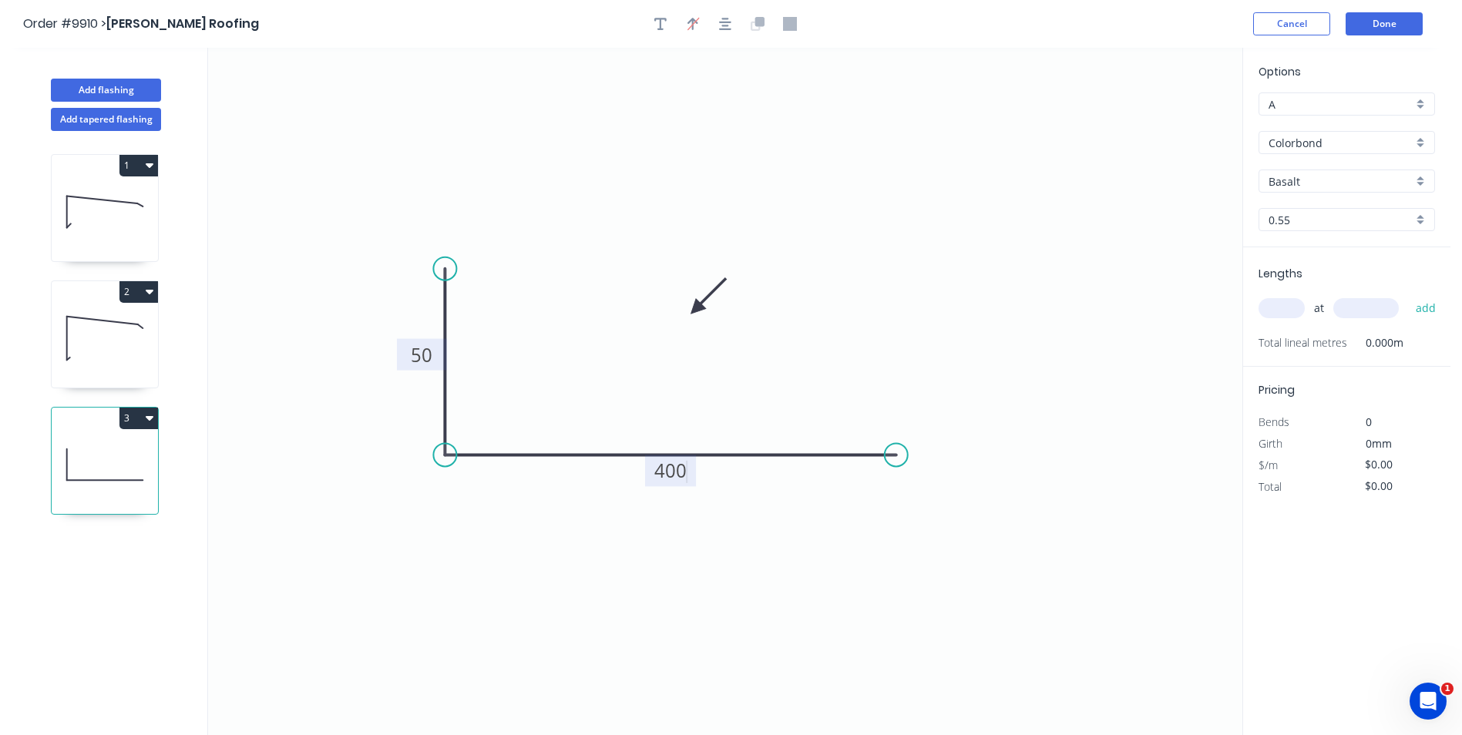
type input "$12.59"
click at [1327, 185] on input "Basalt" at bounding box center [1341, 181] width 144 height 16
click at [1319, 338] on div "Woodland Grey" at bounding box center [1346, 342] width 175 height 27
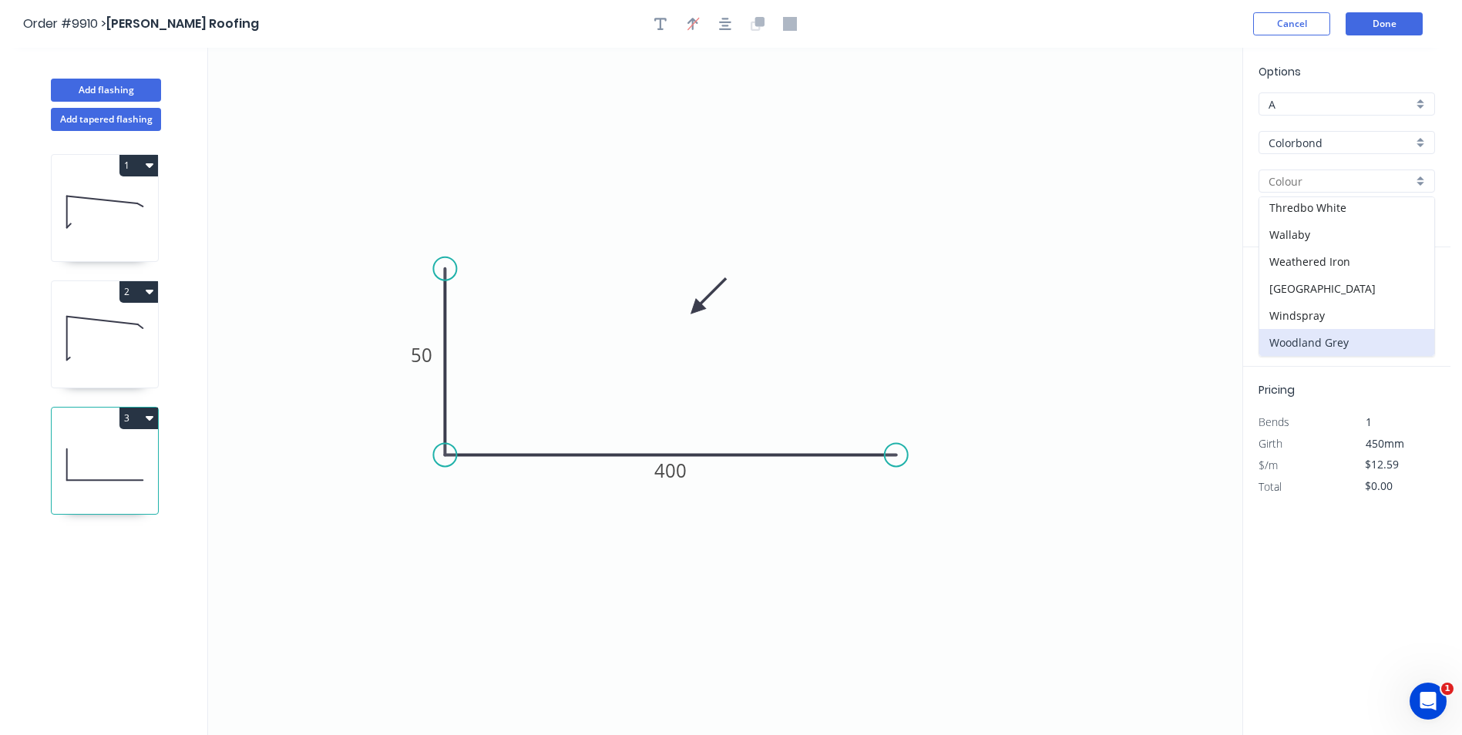
type input "Woodland Grey"
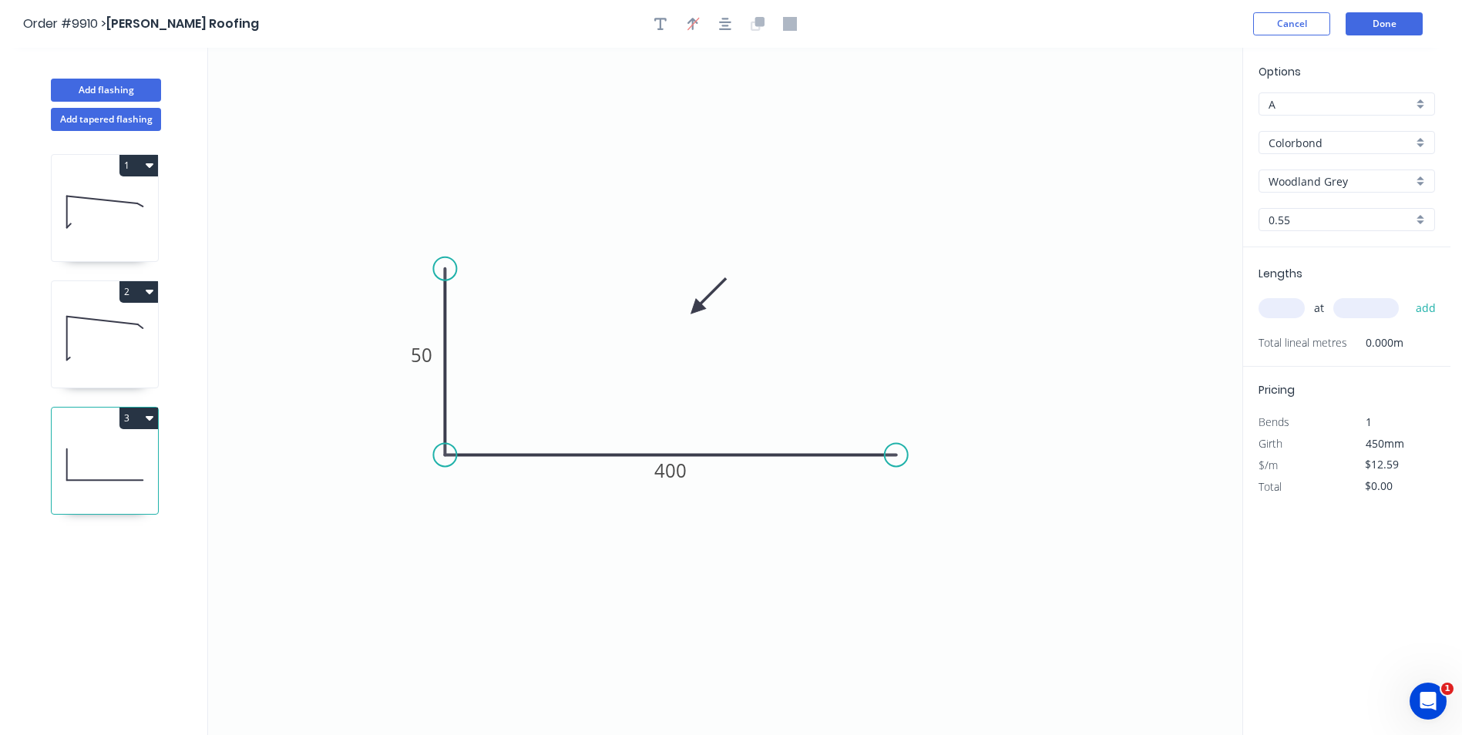
click at [1285, 309] on input "text" at bounding box center [1282, 308] width 46 height 20
type input "1"
type input "1000"
click at [1408, 295] on button "add" at bounding box center [1426, 308] width 36 height 26
type input "$12.59"
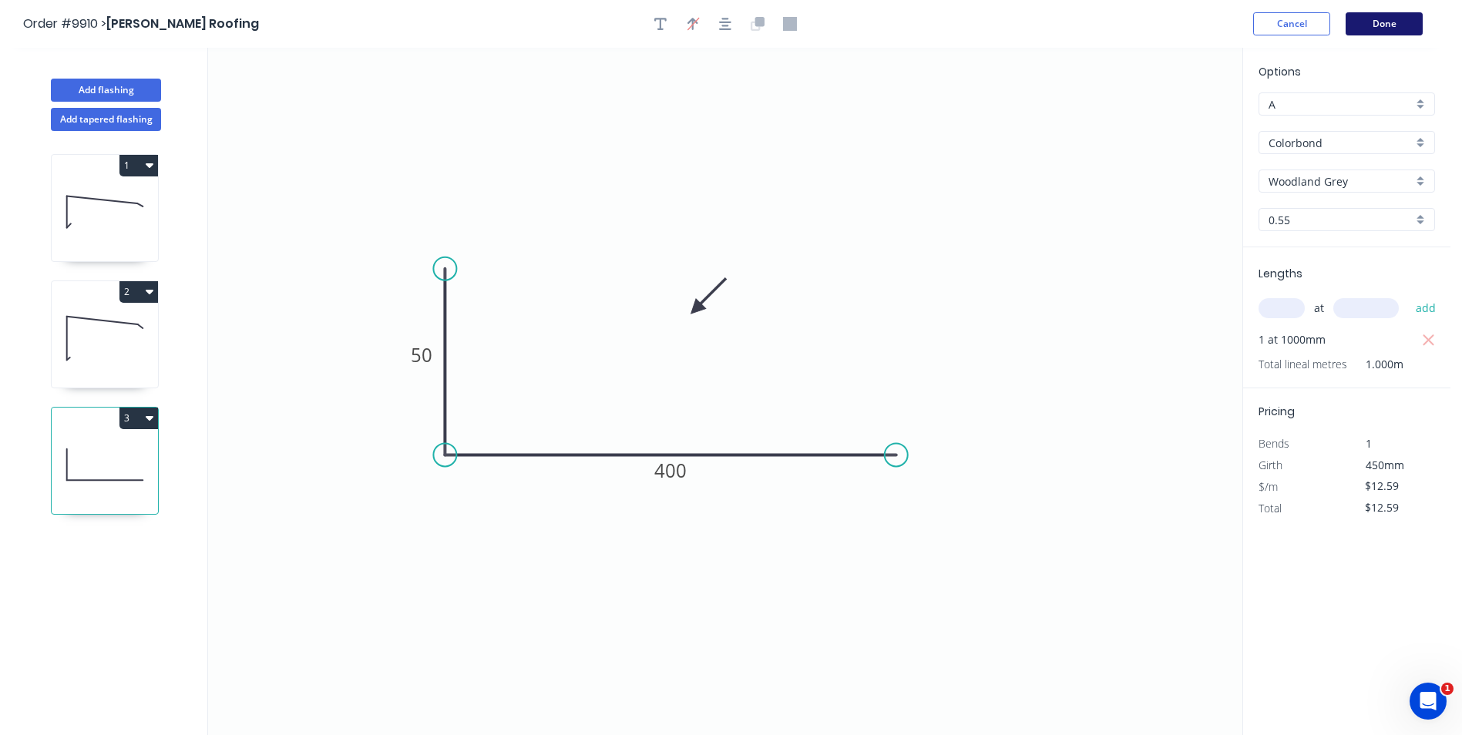
click at [1387, 22] on button "Done" at bounding box center [1384, 23] width 77 height 23
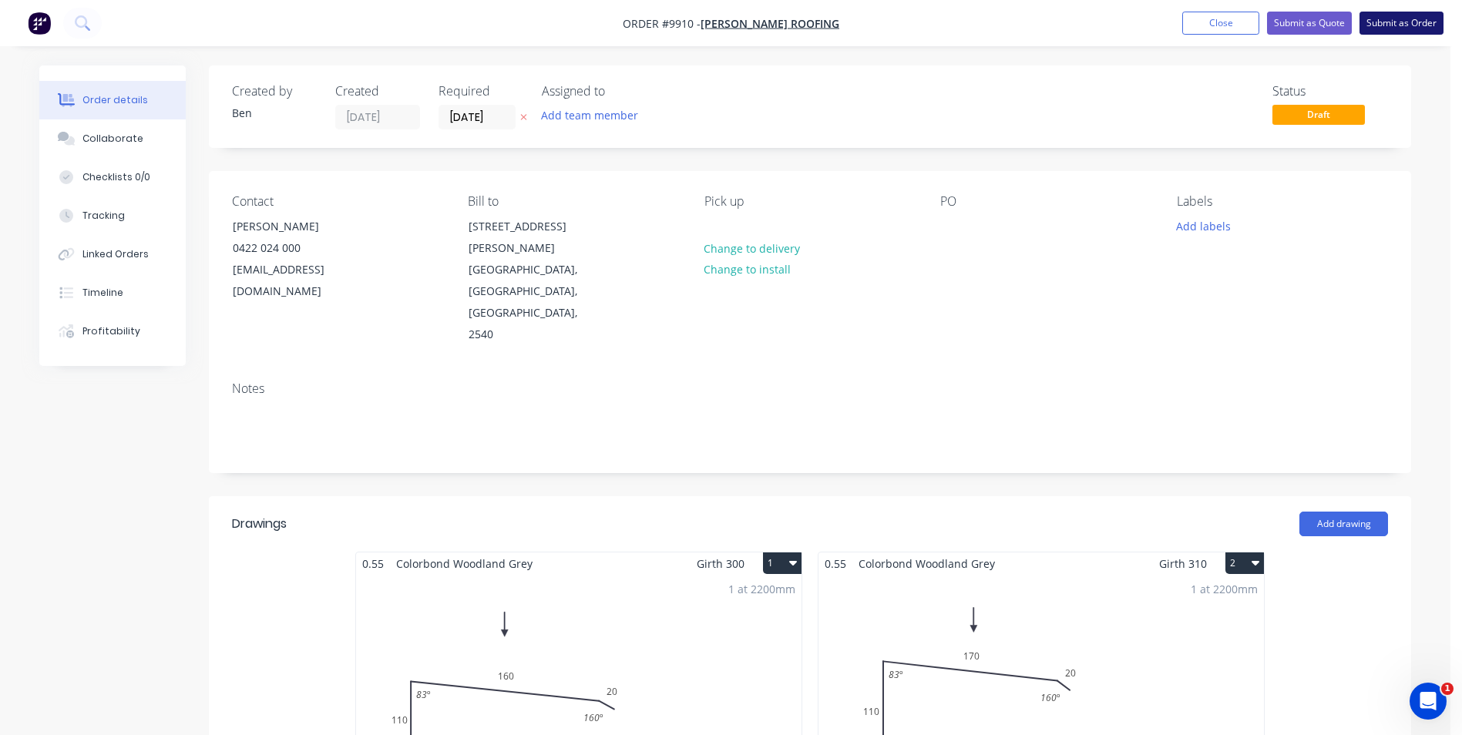
click at [1387, 22] on button "Submit as Order" at bounding box center [1402, 23] width 84 height 23
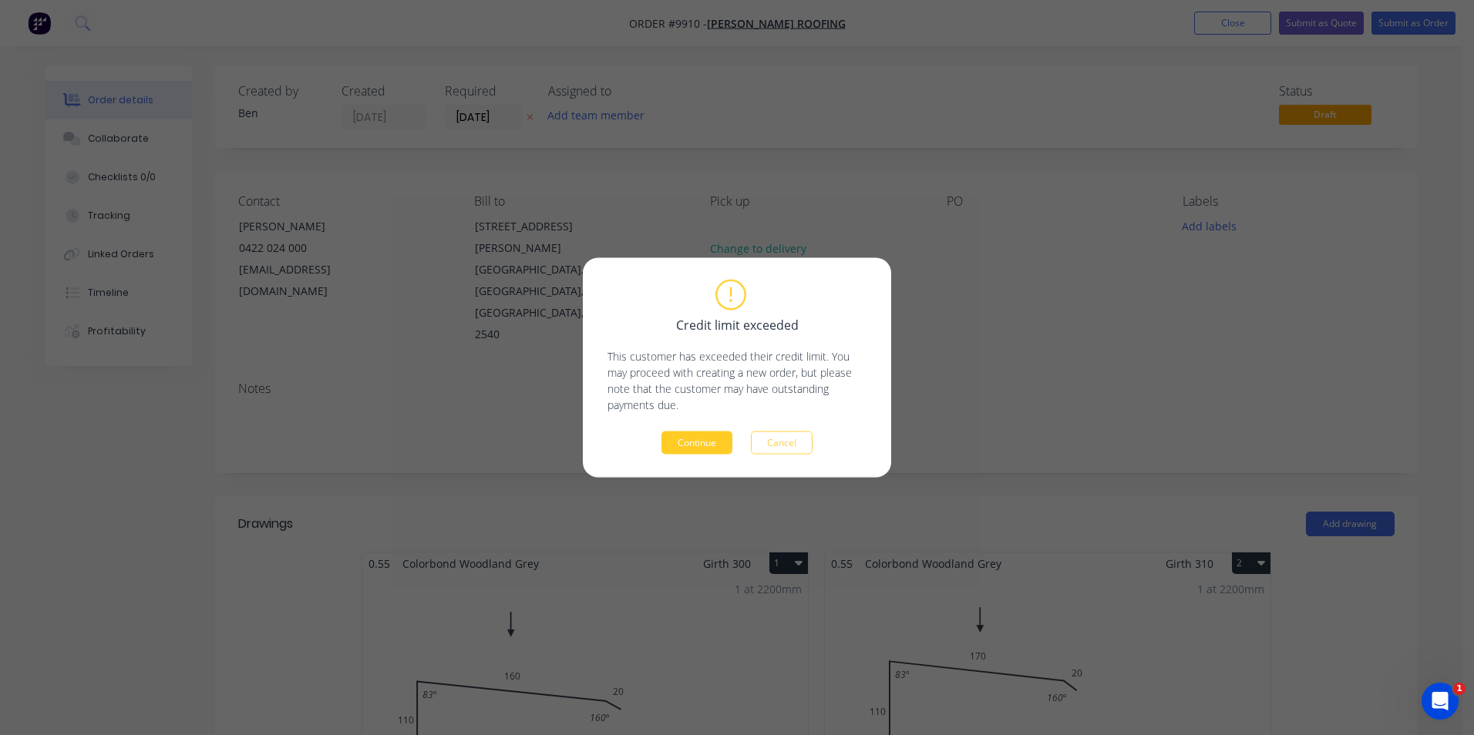
click at [687, 439] on button "Continue" at bounding box center [696, 443] width 71 height 23
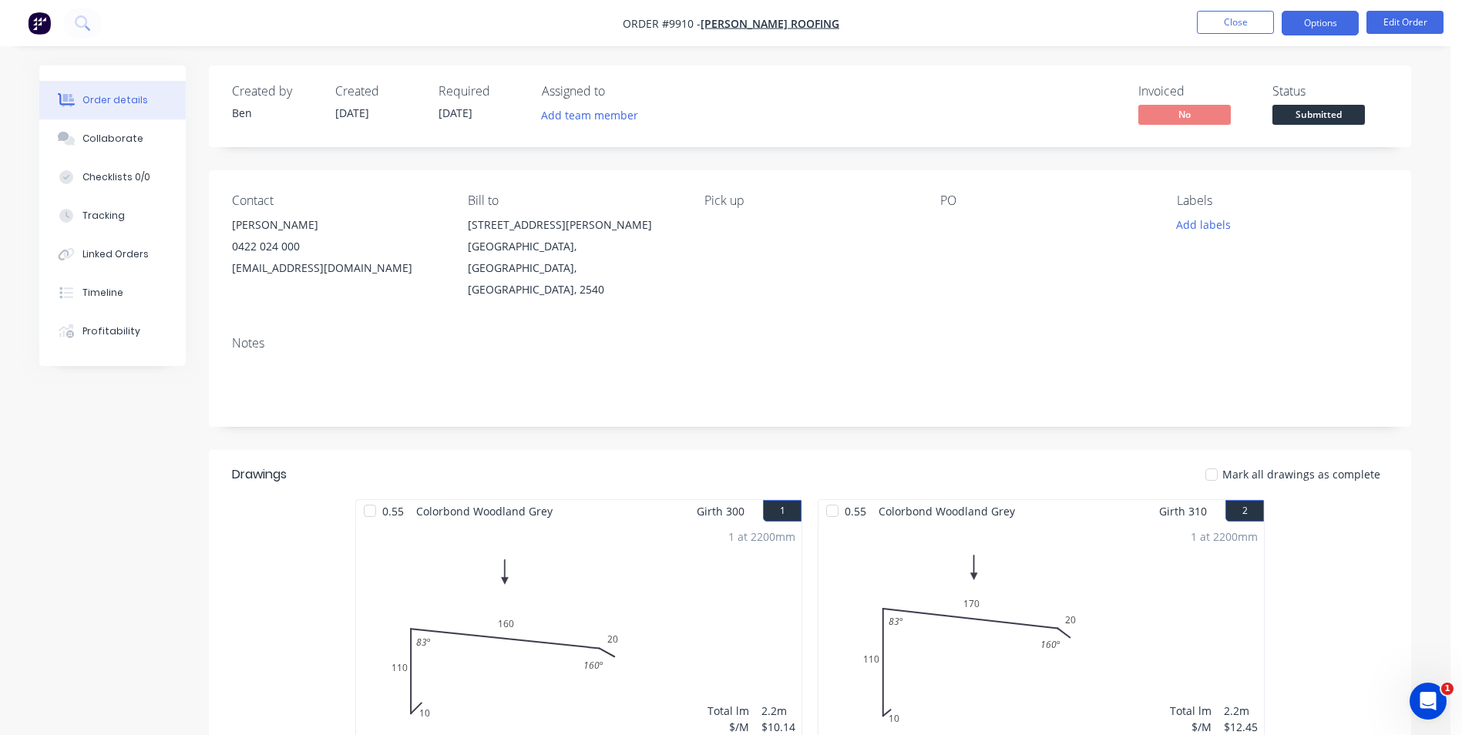
click at [1294, 24] on button "Options" at bounding box center [1320, 23] width 77 height 25
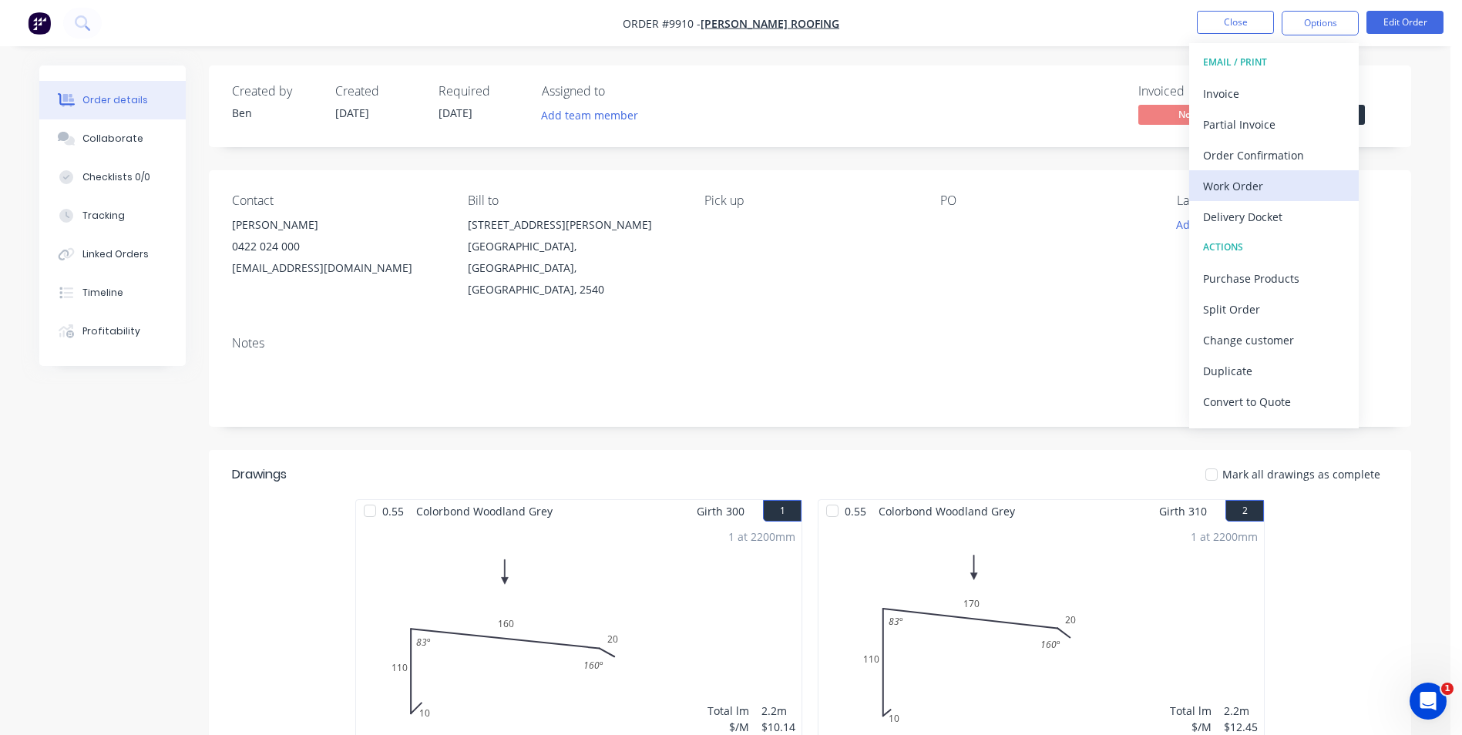
click at [1251, 178] on div "Work Order" at bounding box center [1274, 186] width 142 height 22
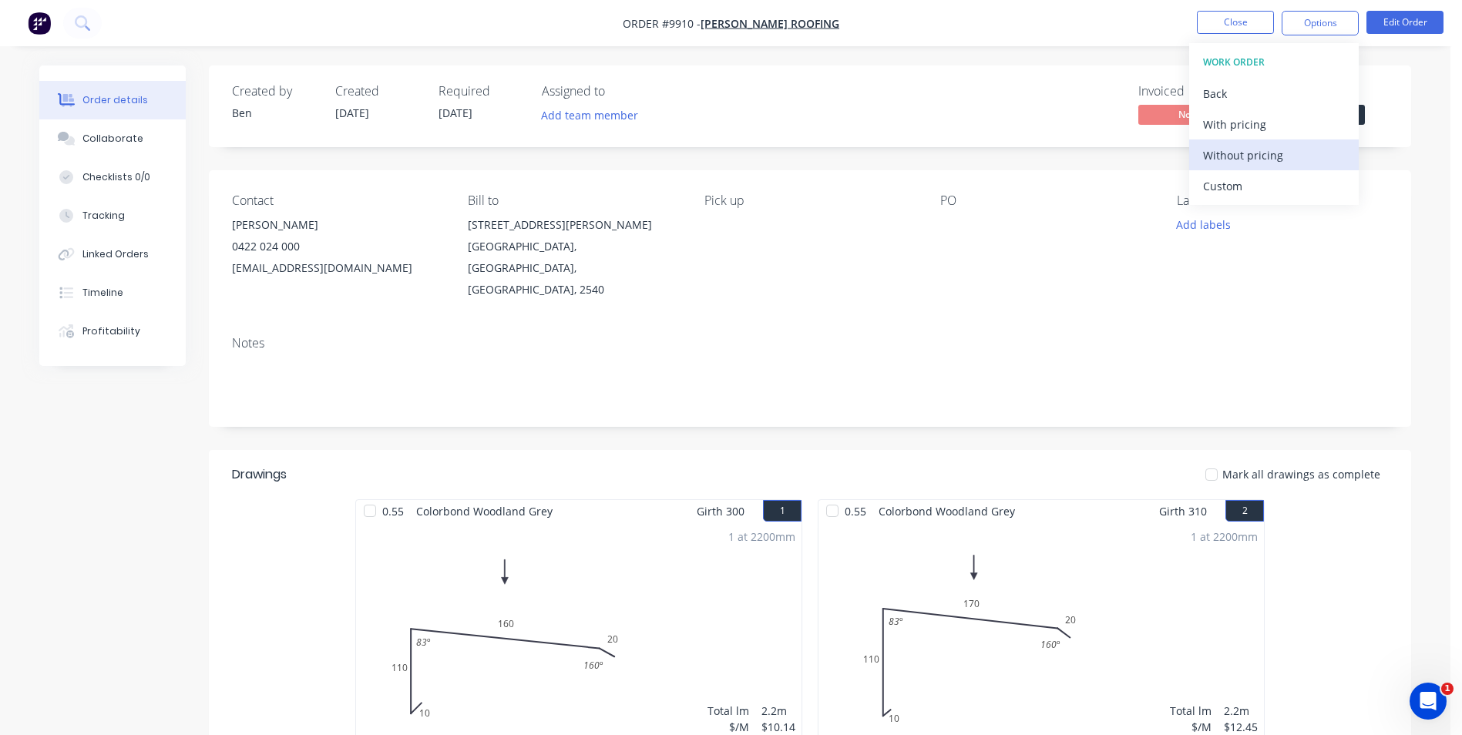
click at [1275, 157] on div "Without pricing" at bounding box center [1274, 155] width 142 height 22
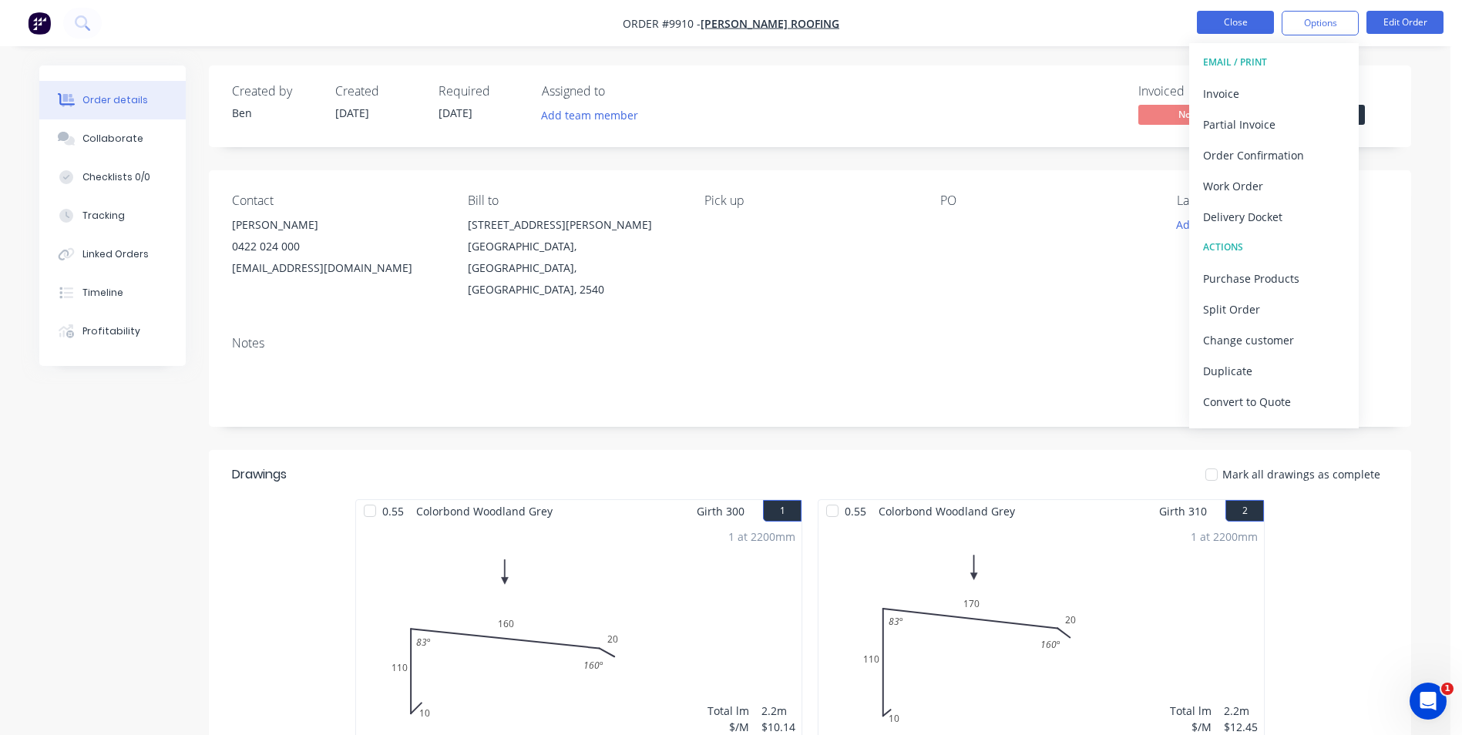
click at [1258, 22] on button "Close" at bounding box center [1235, 22] width 77 height 23
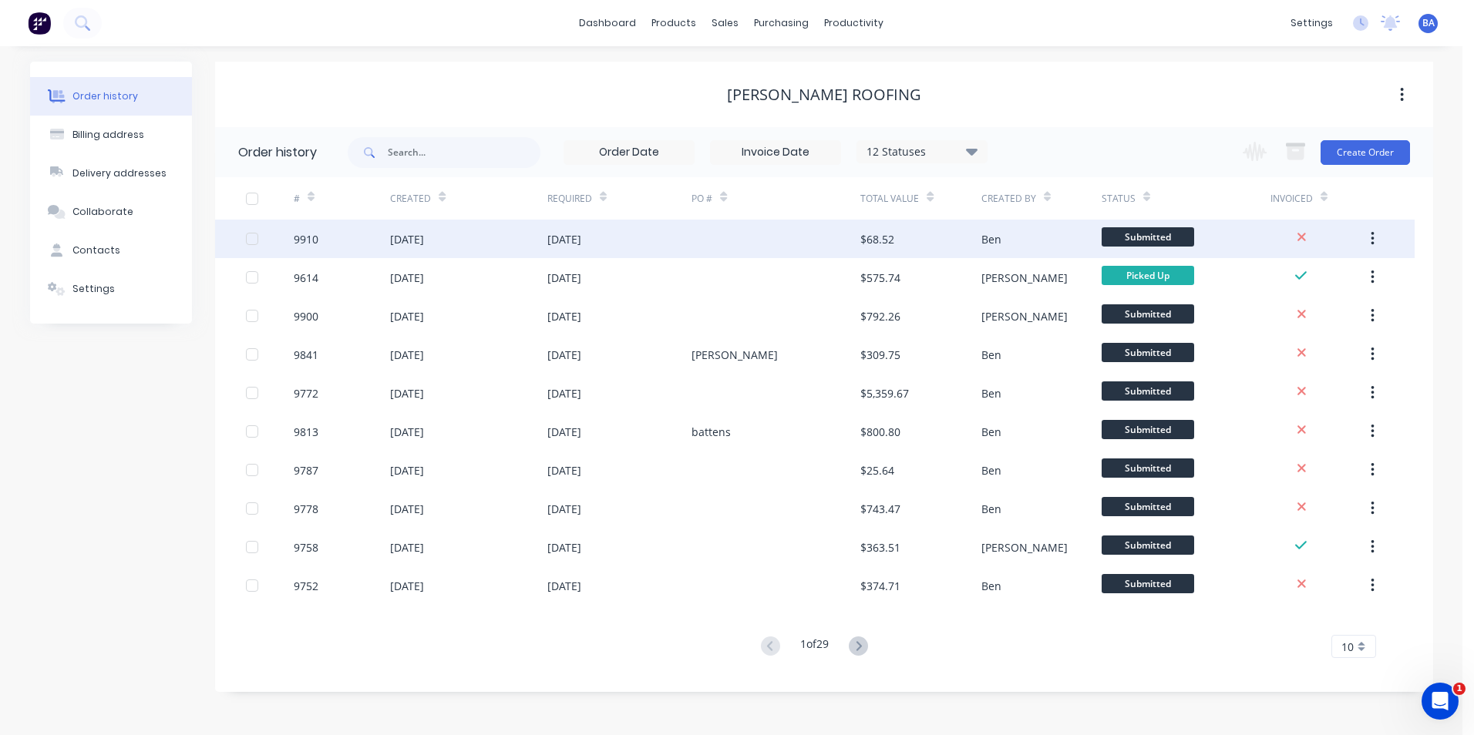
click at [774, 245] on div at bounding box center [775, 239] width 169 height 39
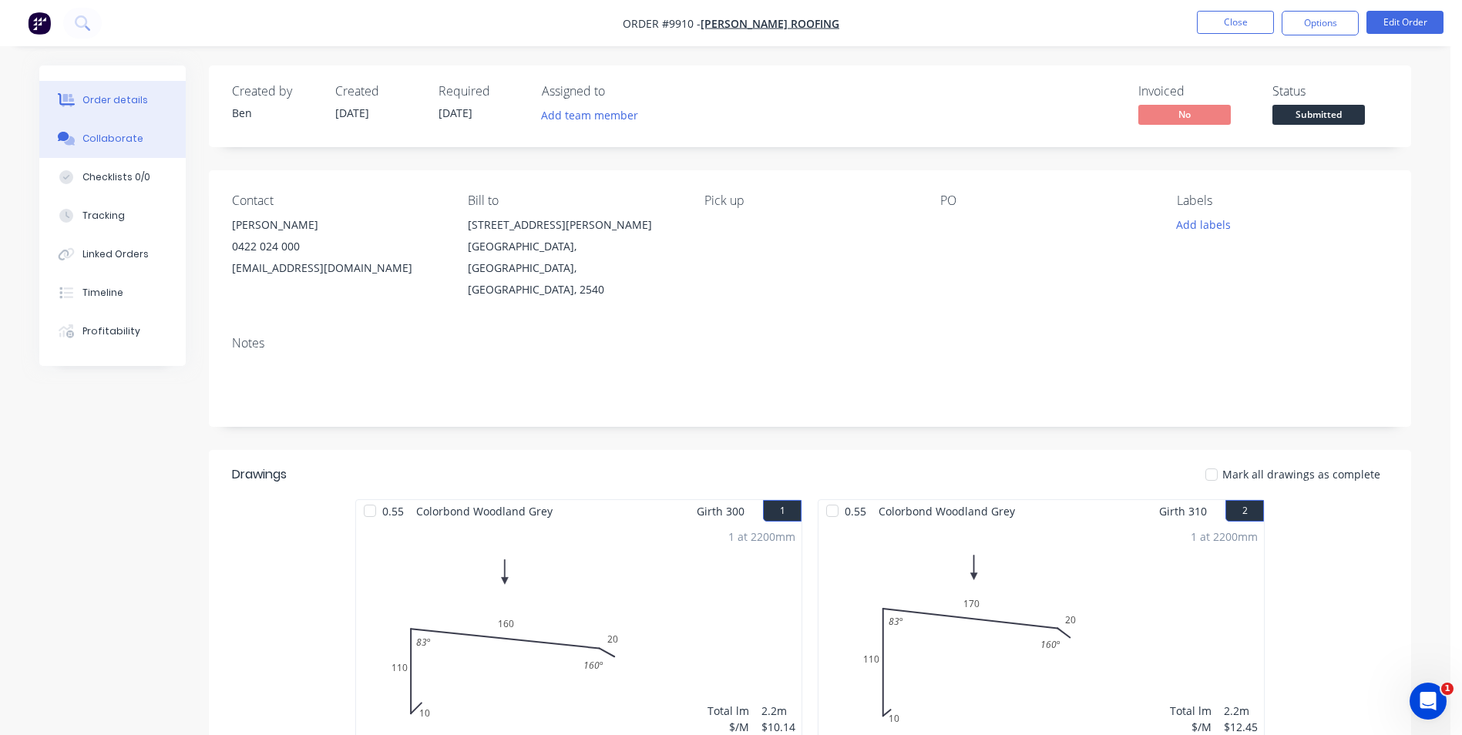
click at [116, 129] on button "Collaborate" at bounding box center [112, 138] width 146 height 39
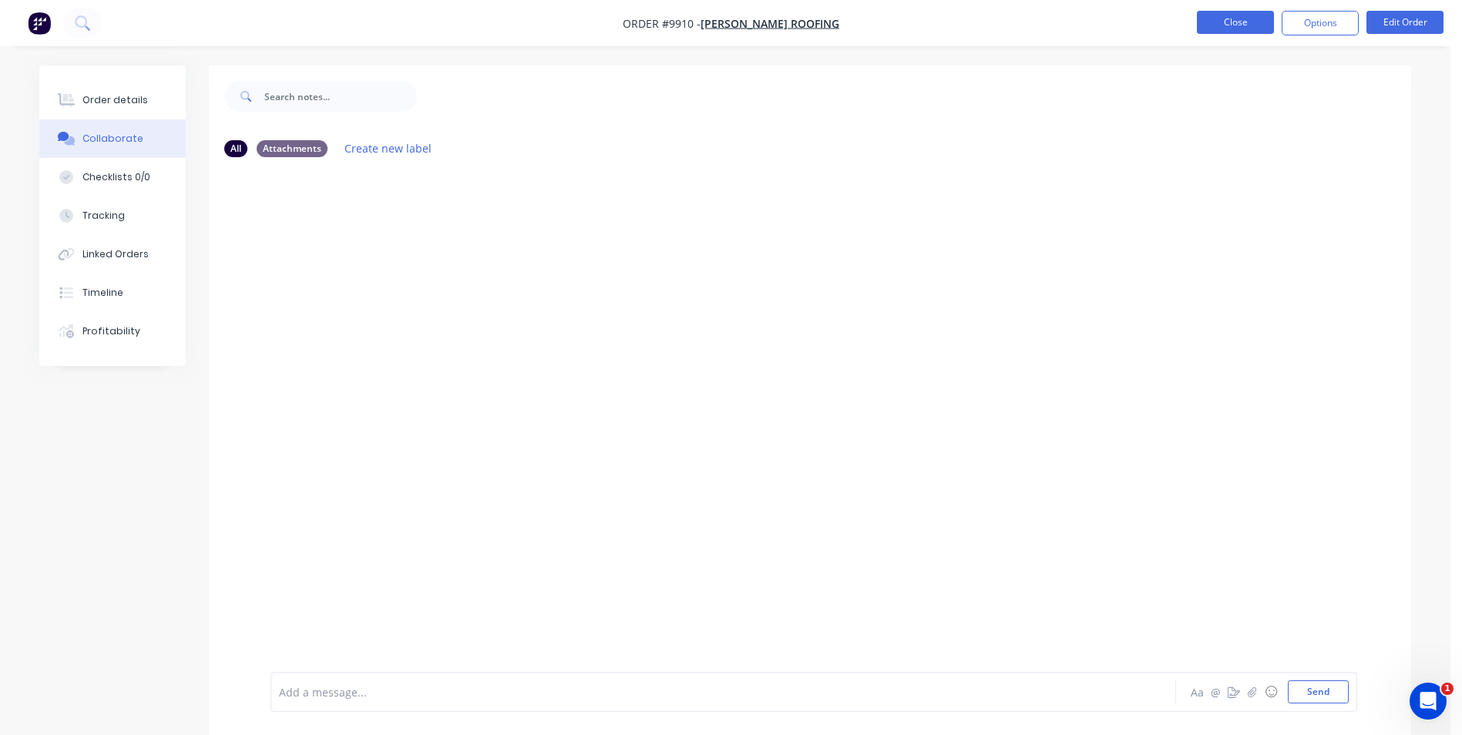
click at [1225, 18] on button "Close" at bounding box center [1235, 22] width 77 height 23
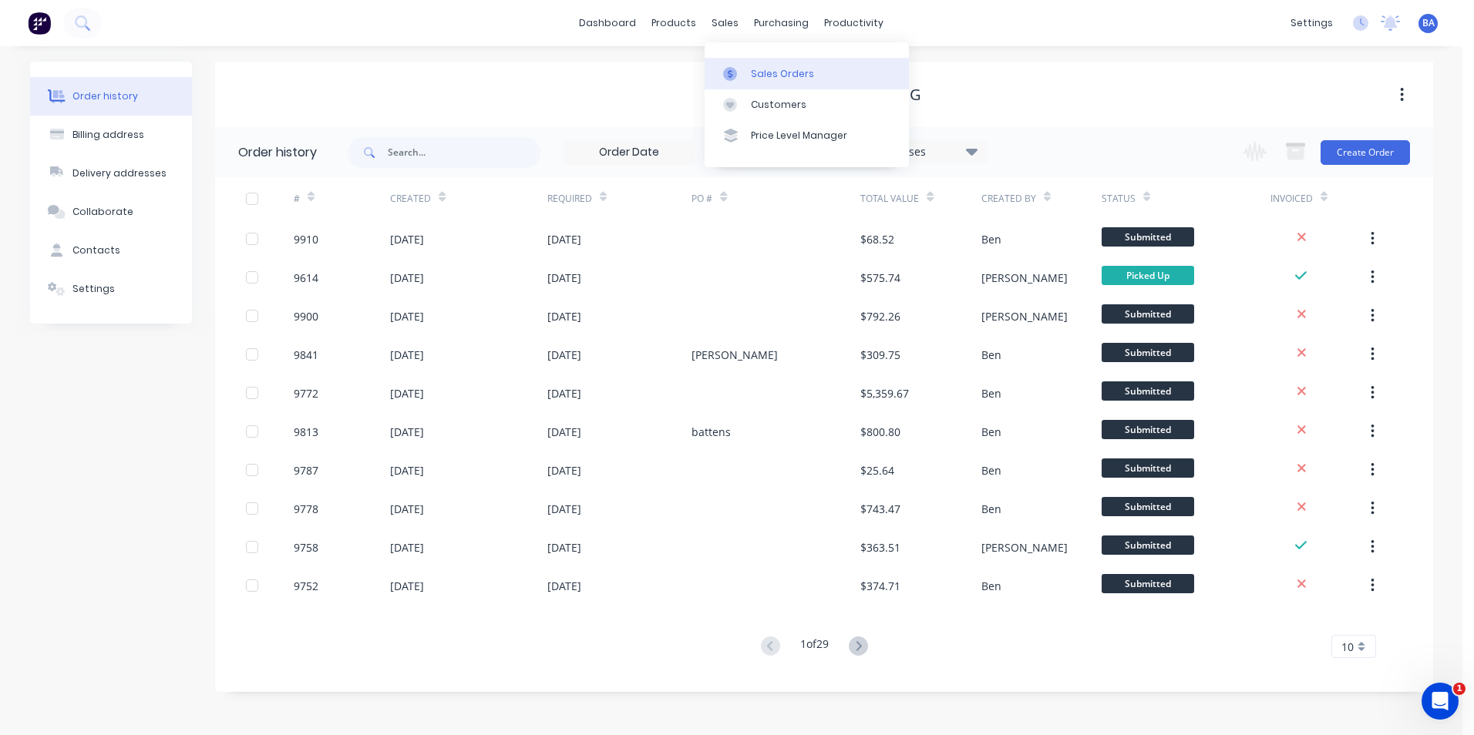
click at [728, 87] on link "Sales Orders" at bounding box center [806, 73] width 204 height 31
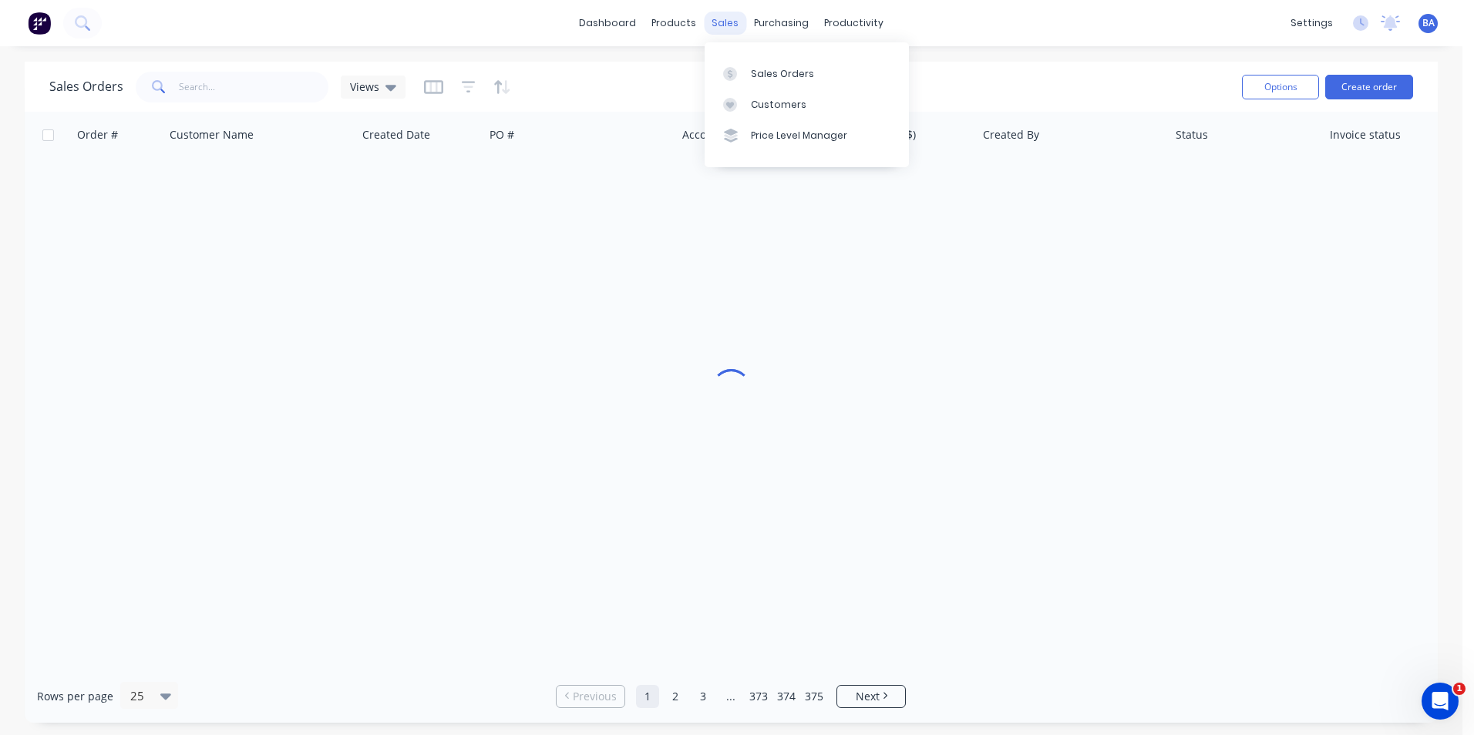
click at [721, 25] on div "sales" at bounding box center [725, 23] width 42 height 23
click at [724, 104] on icon at bounding box center [730, 105] width 14 height 14
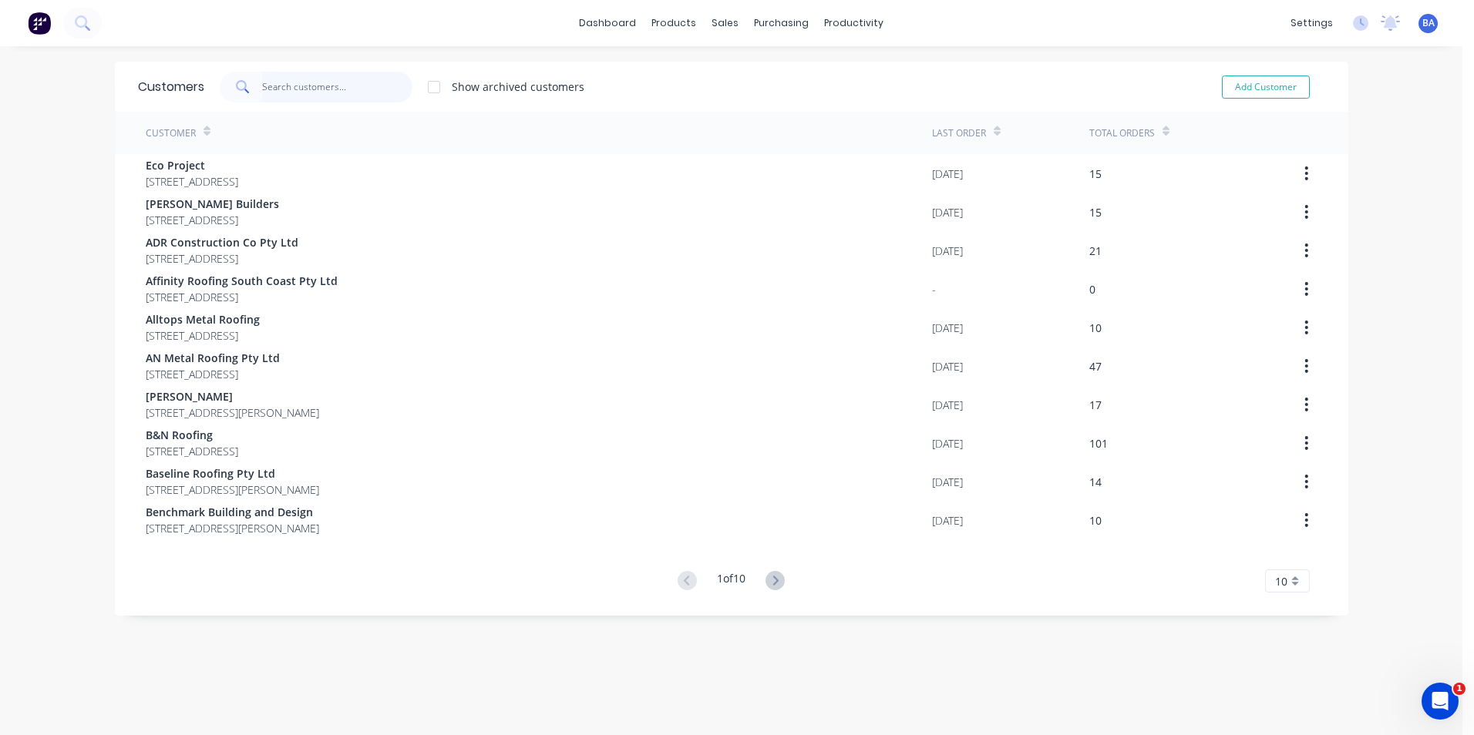
click at [382, 81] on input "text" at bounding box center [337, 87] width 150 height 31
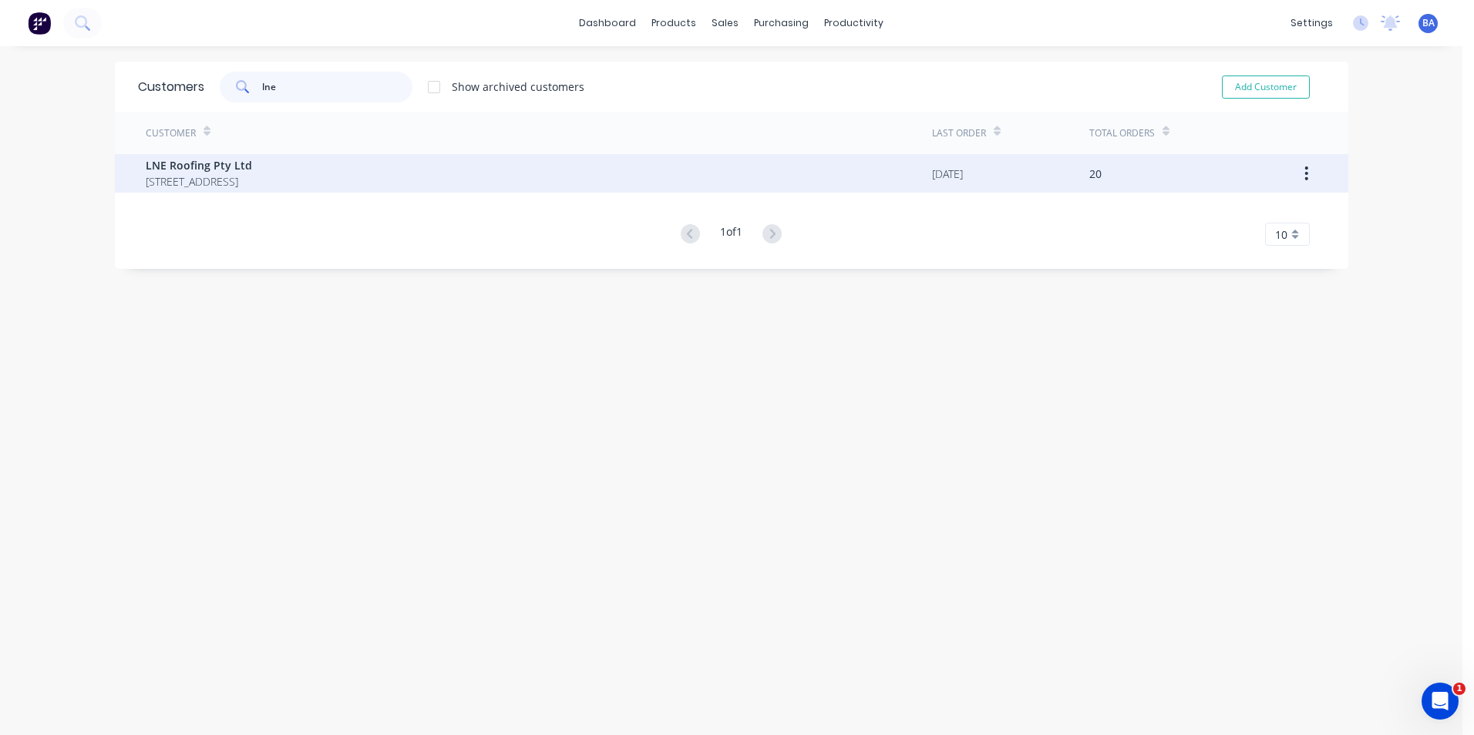
type input "lne"
click at [252, 167] on span "LNE Roofing Pty Ltd" at bounding box center [199, 165] width 106 height 16
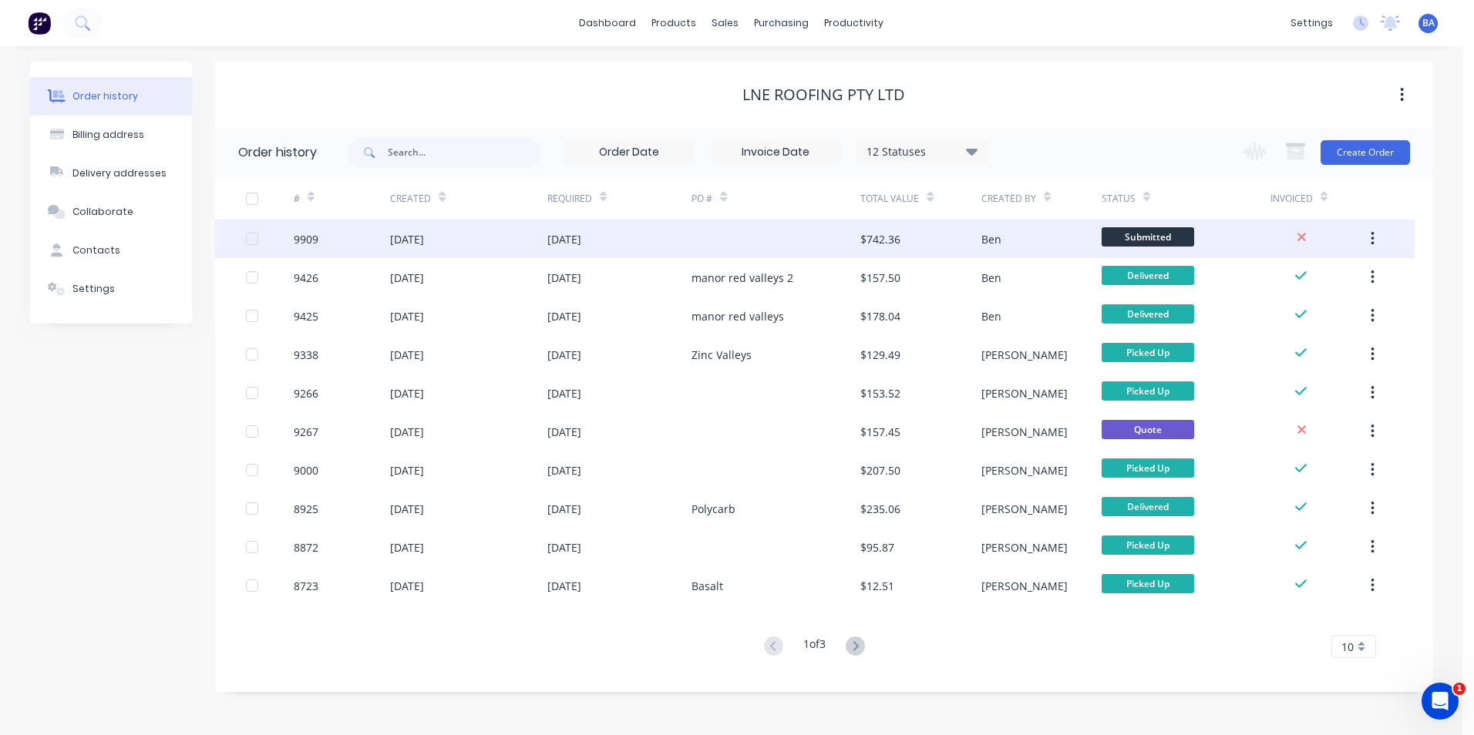
click at [807, 246] on div at bounding box center [775, 239] width 169 height 39
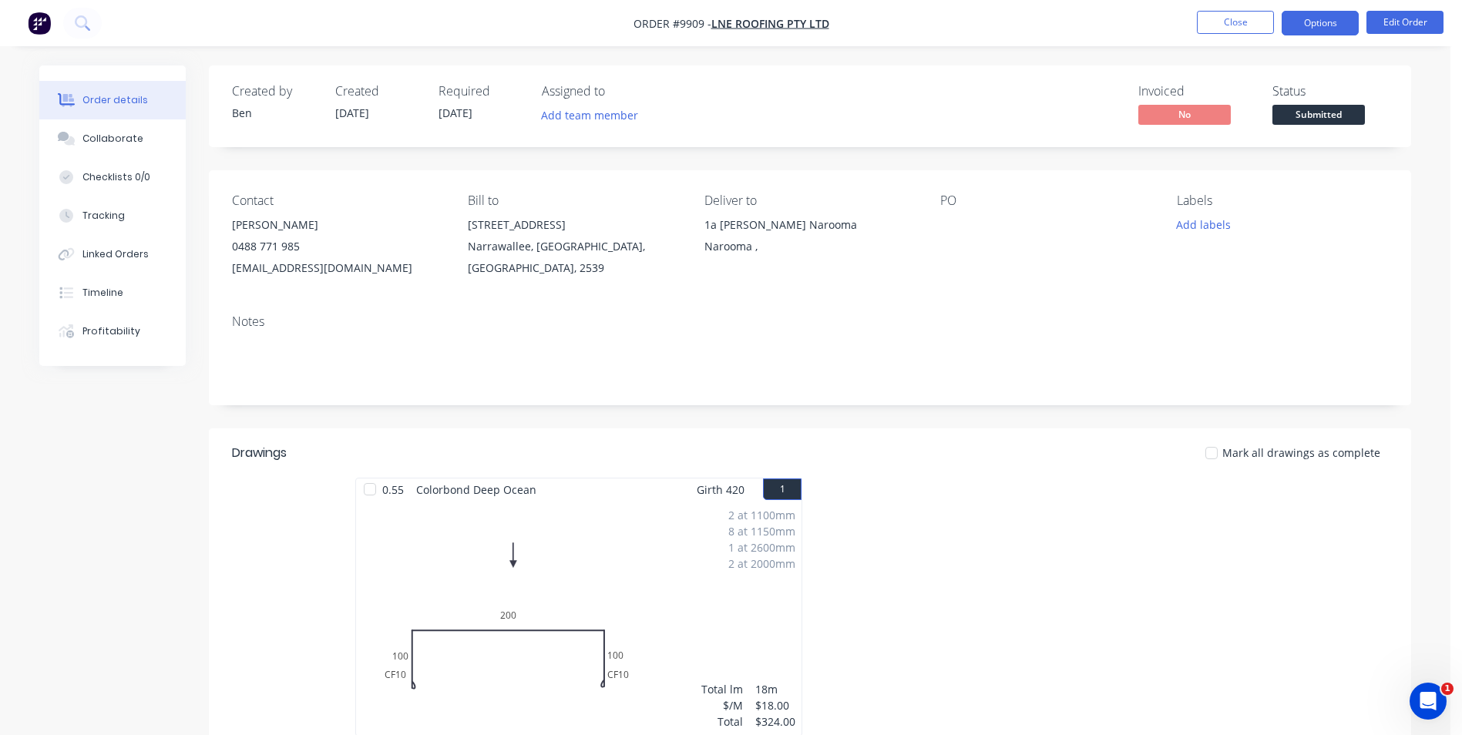
click at [1317, 18] on button "Options" at bounding box center [1320, 23] width 77 height 25
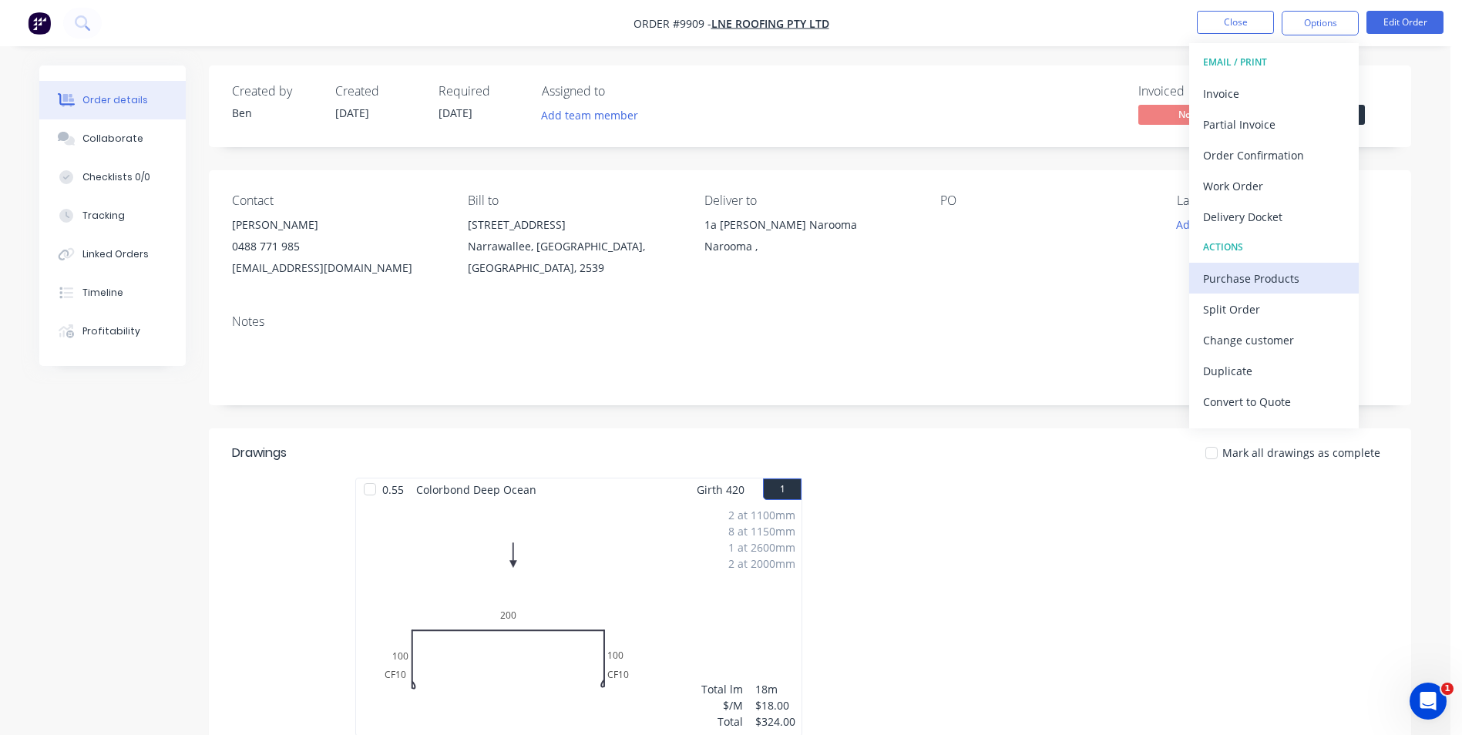
click at [1272, 274] on div "Purchase Products" at bounding box center [1274, 278] width 142 height 22
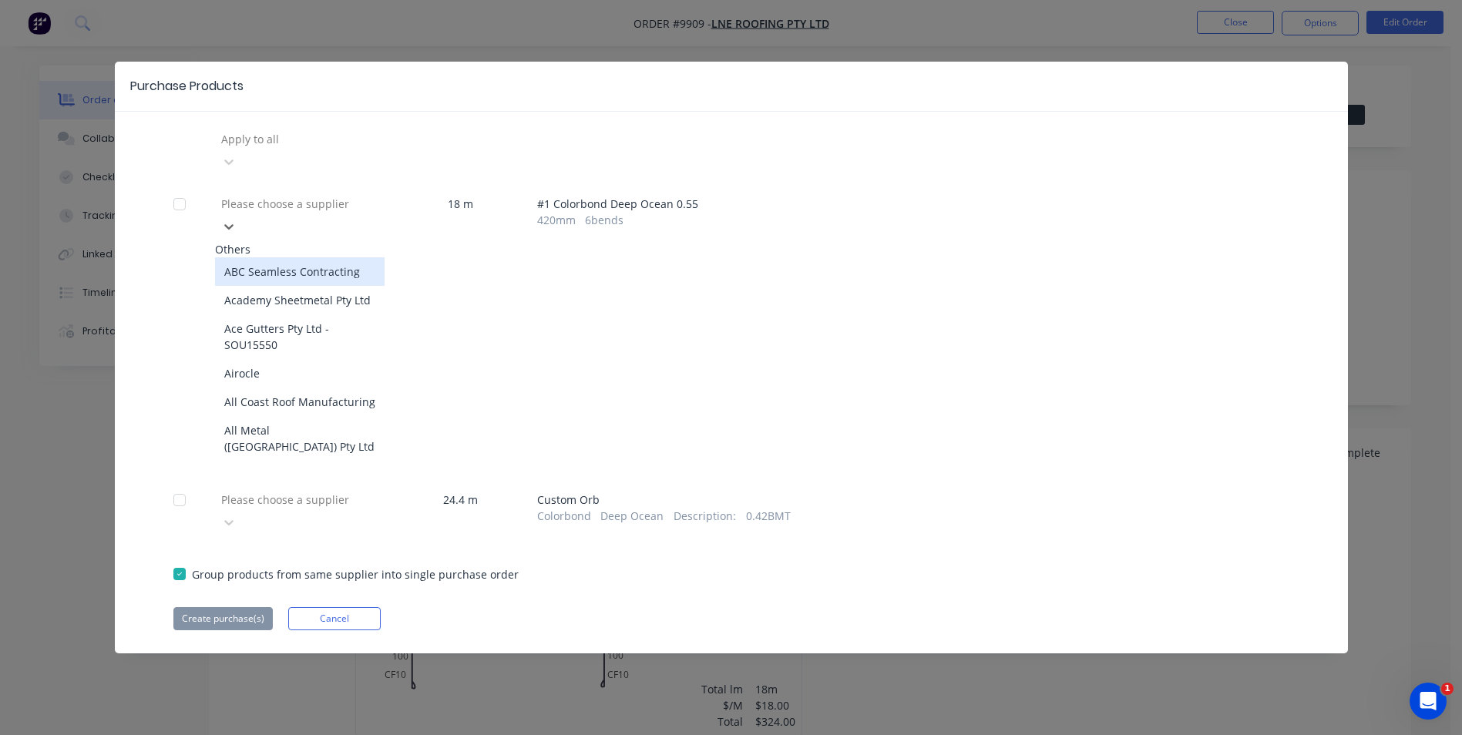
click at [355, 194] on div at bounding box center [331, 203] width 222 height 19
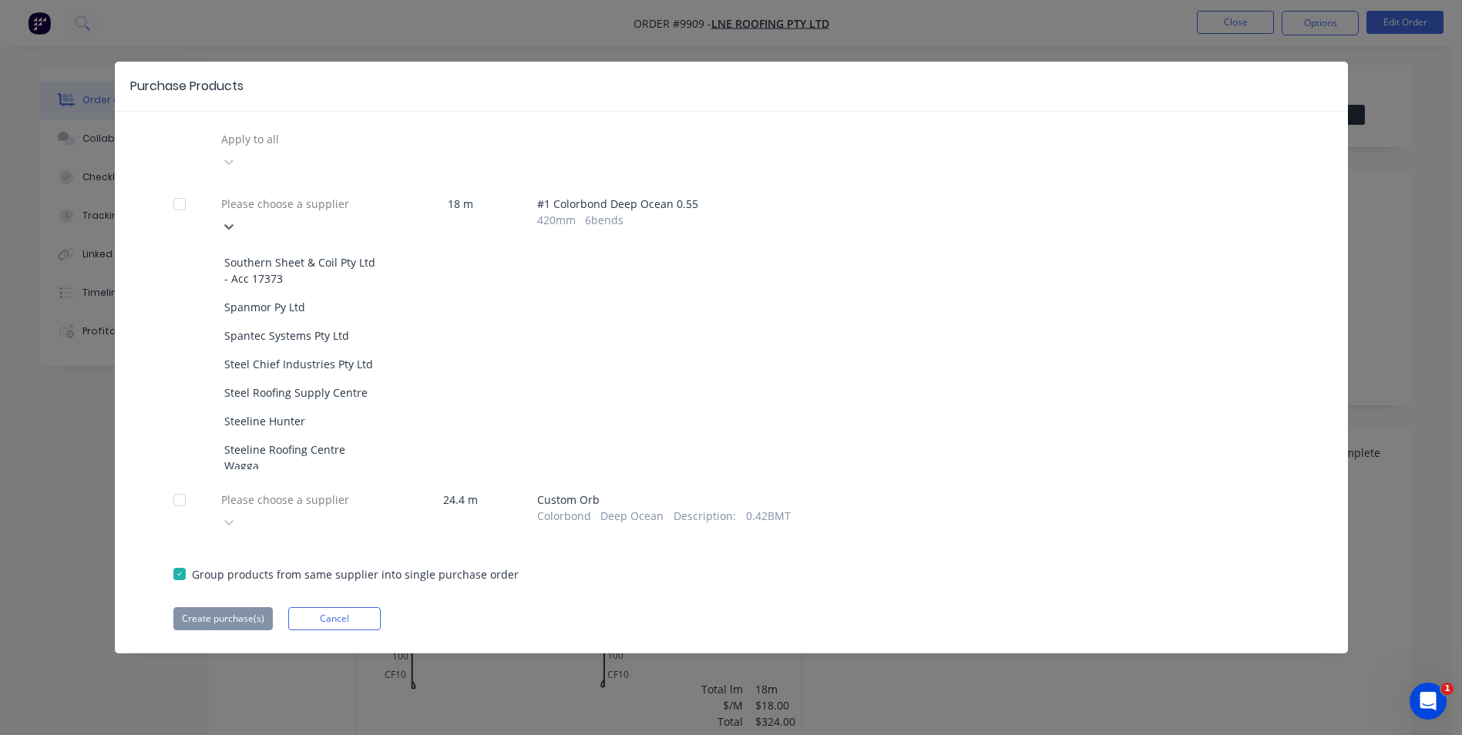
scroll to position [1619, 0]
click at [281, 507] on div "Stratco" at bounding box center [300, 521] width 170 height 29
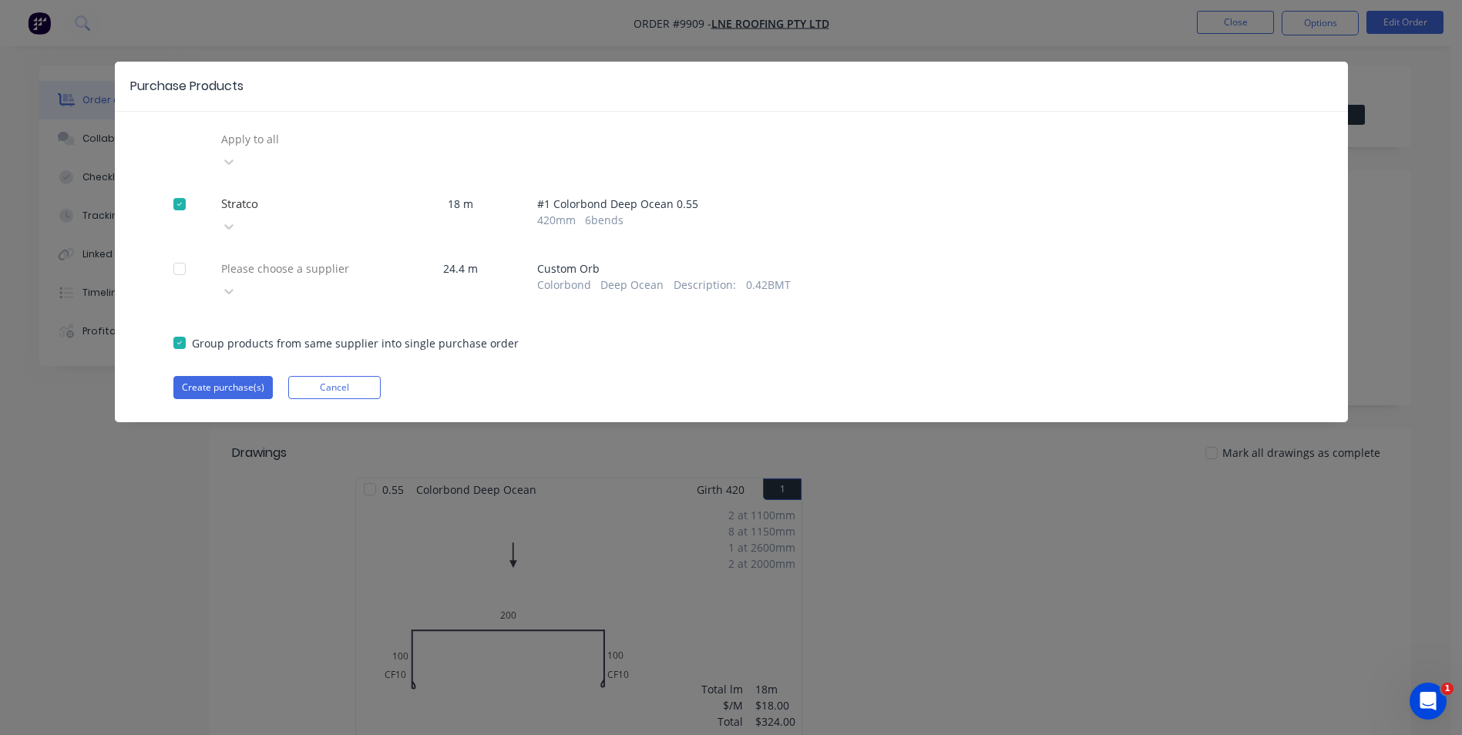
click at [339, 259] on div at bounding box center [331, 268] width 222 height 19
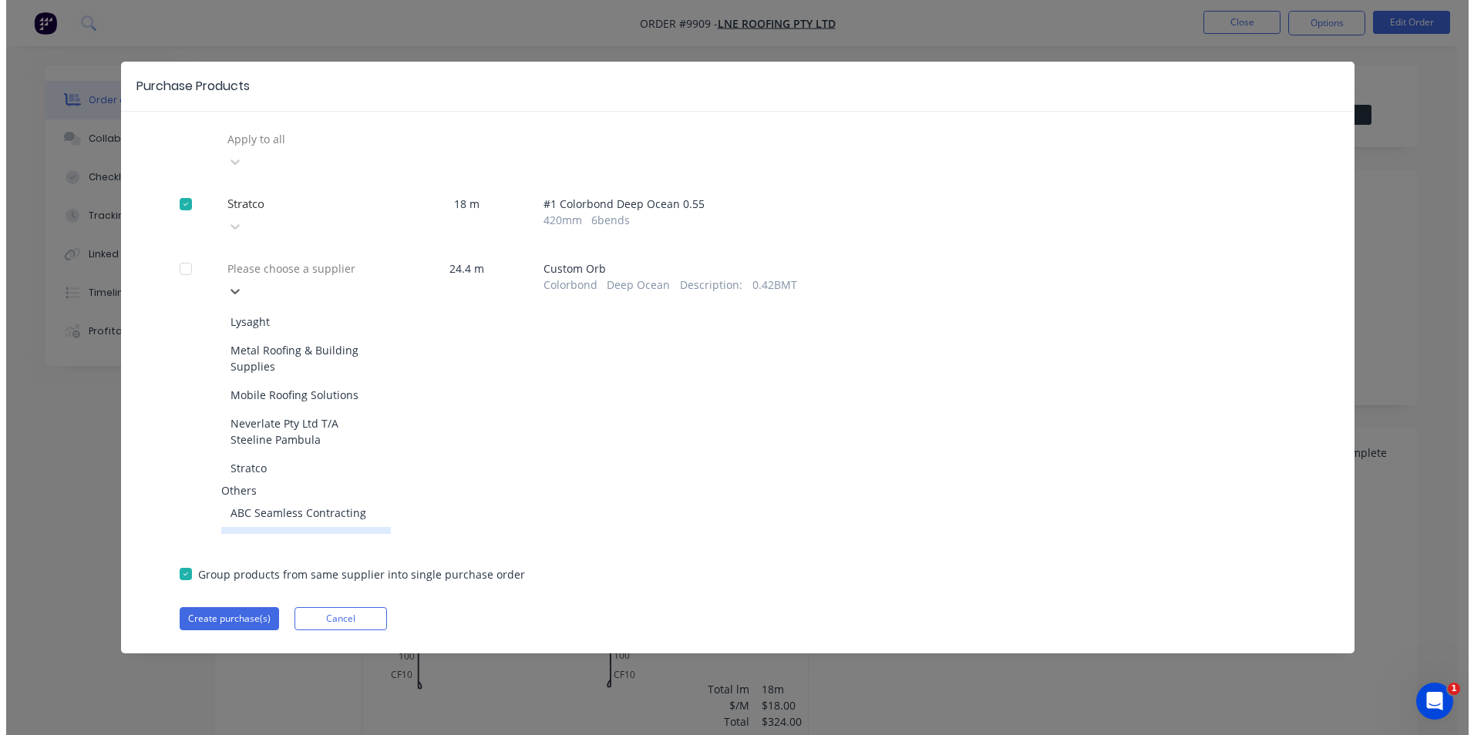
scroll to position [77, 0]
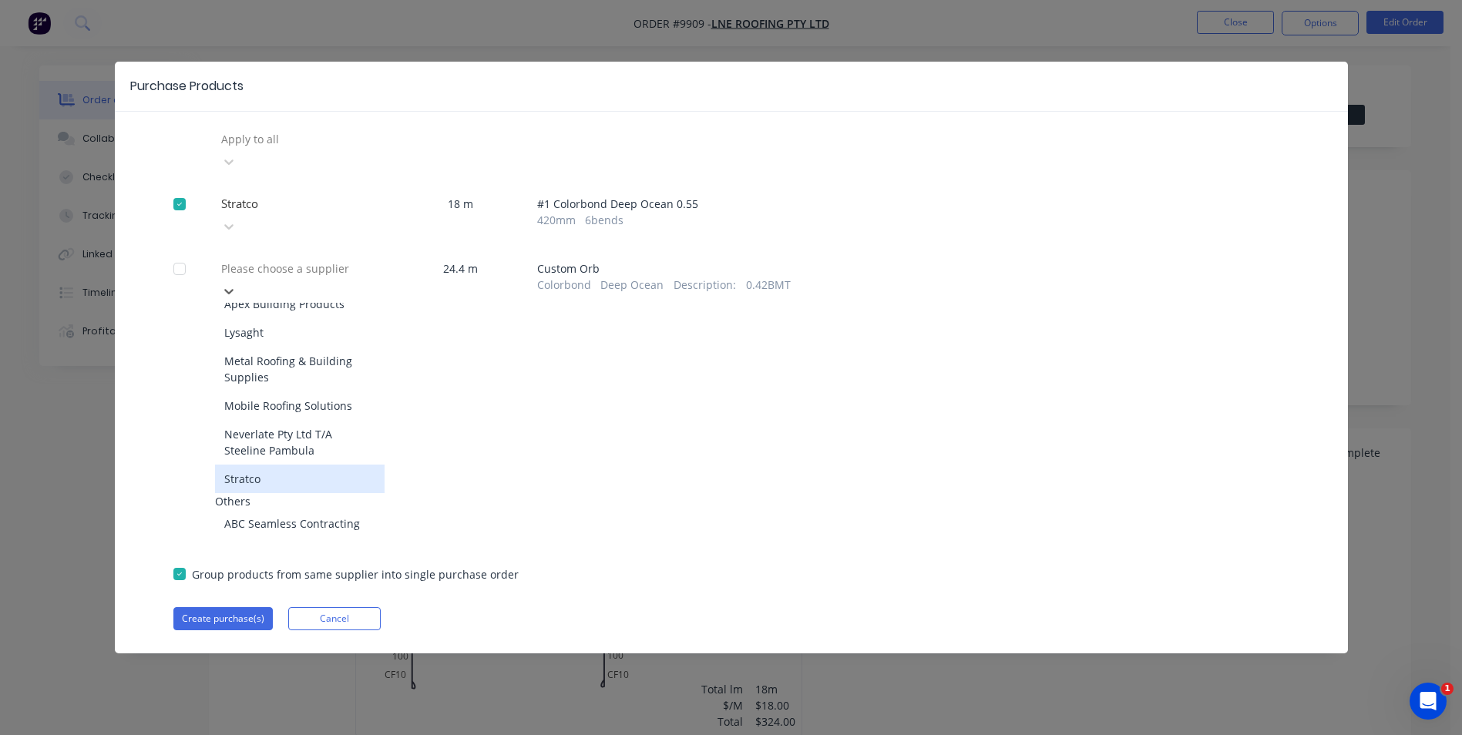
click at [281, 465] on div "Stratco" at bounding box center [300, 479] width 170 height 29
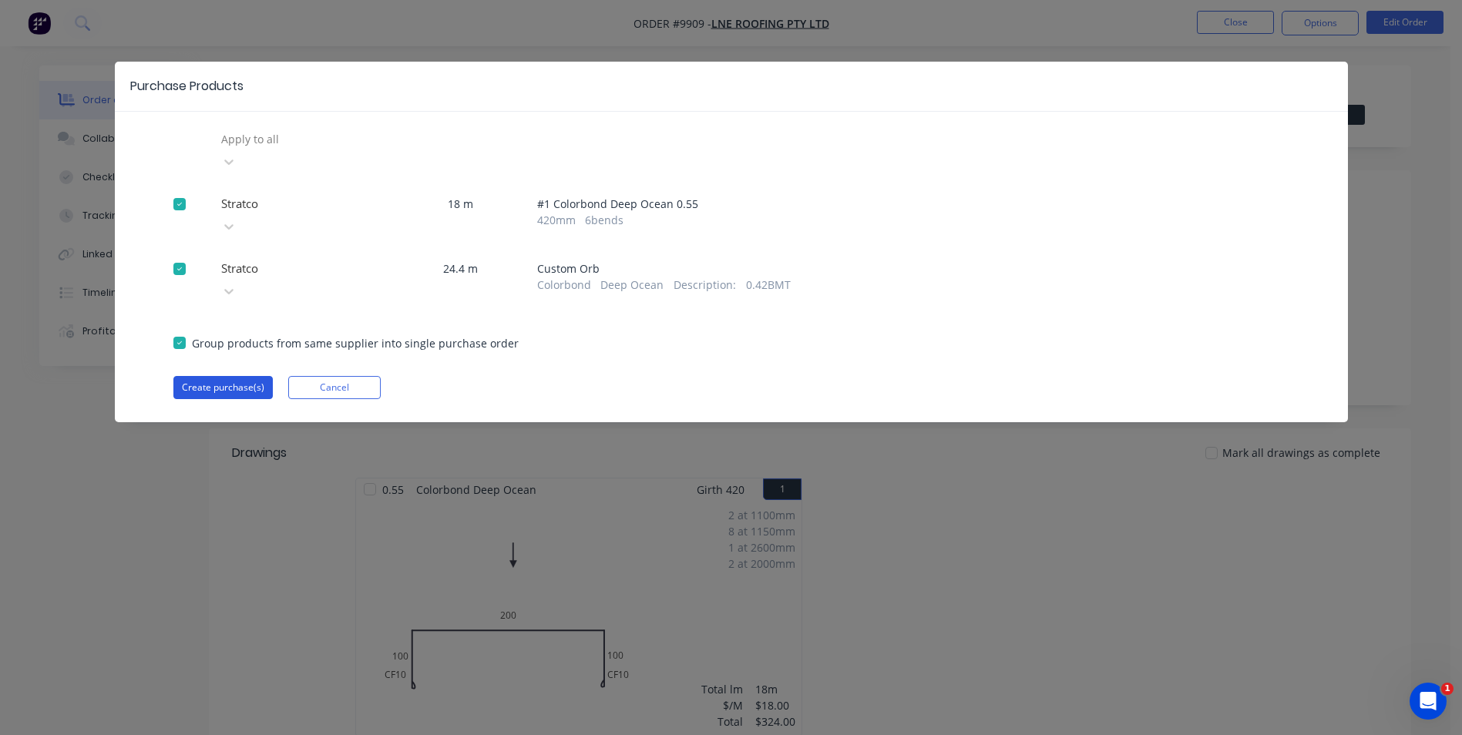
click at [230, 376] on button "Create purchase(s)" at bounding box center [222, 387] width 99 height 23
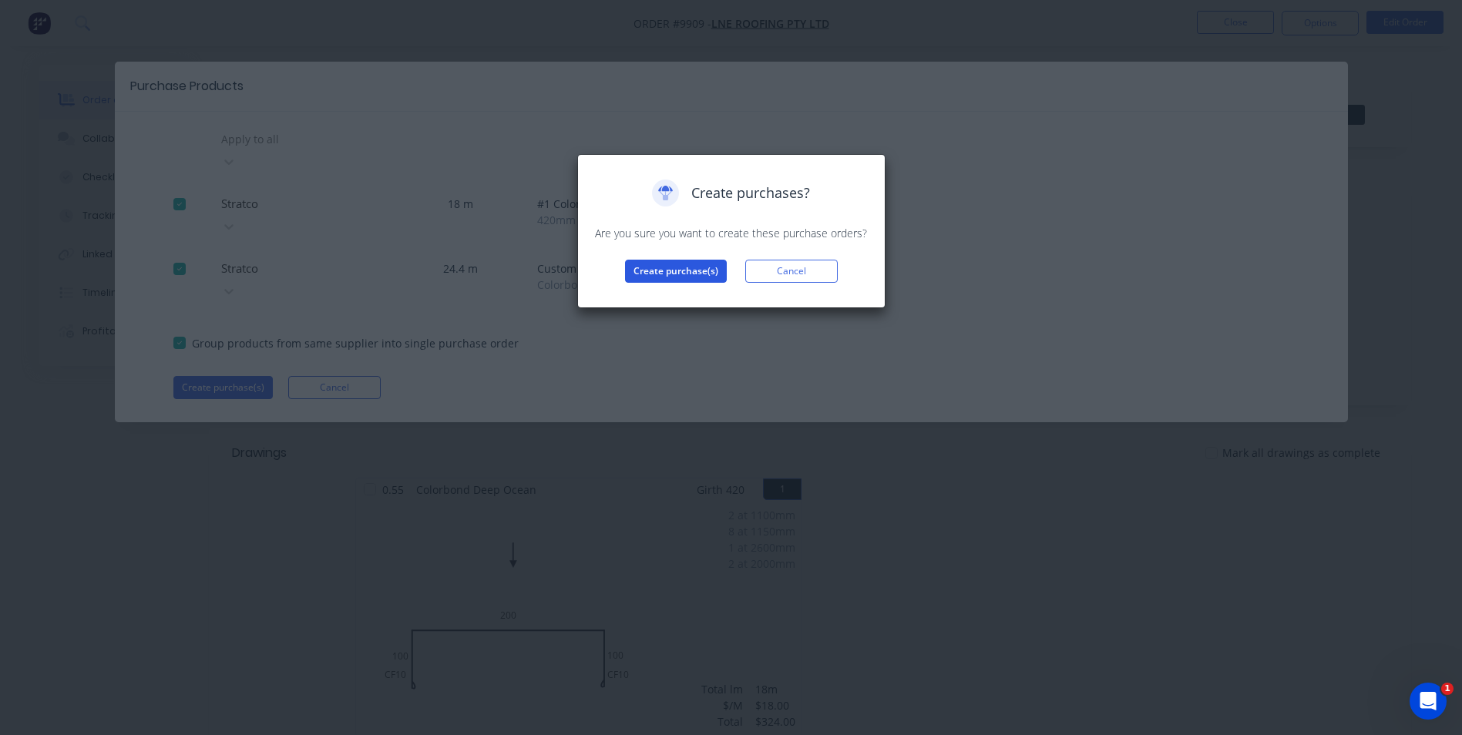
click at [671, 273] on button "Create purchase(s)" at bounding box center [676, 271] width 102 height 23
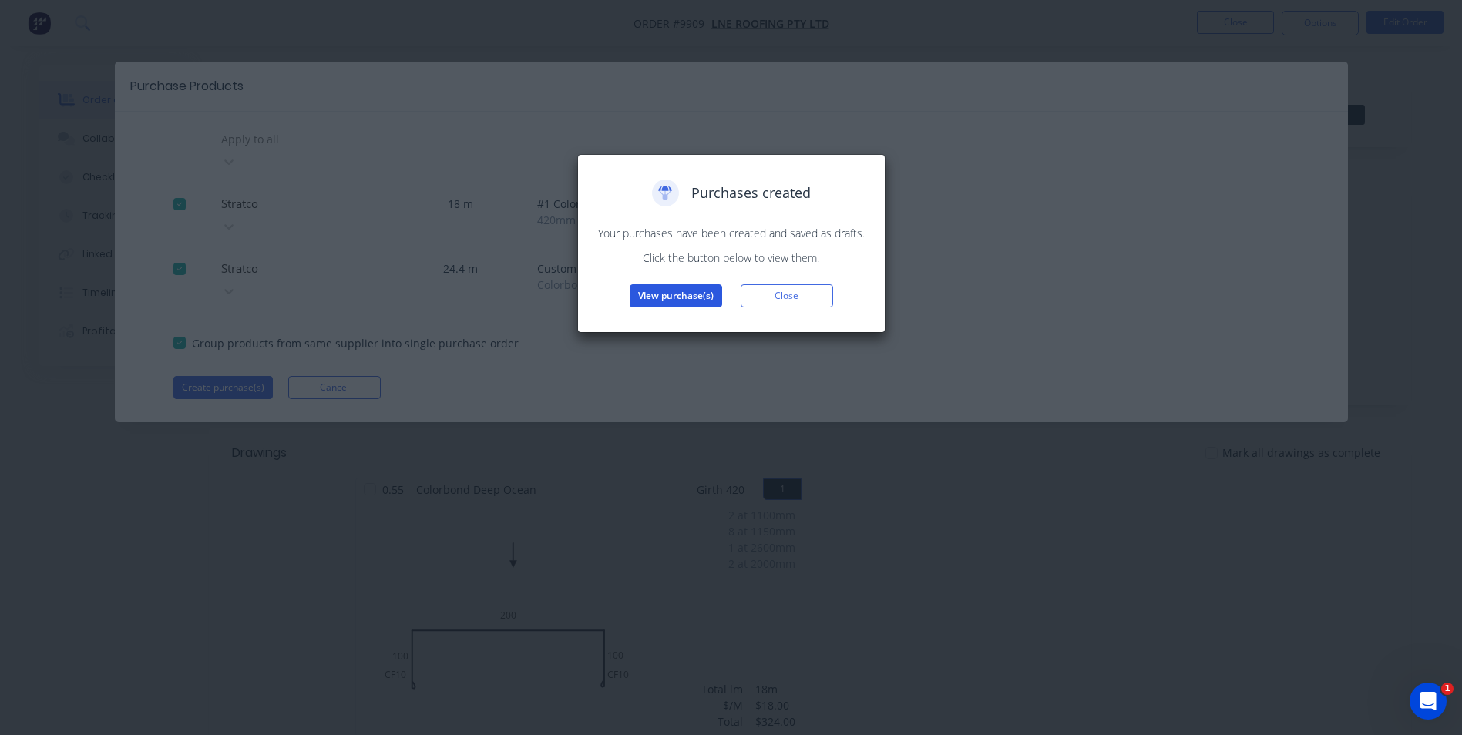
click at [677, 291] on button "View purchase(s)" at bounding box center [676, 295] width 92 height 23
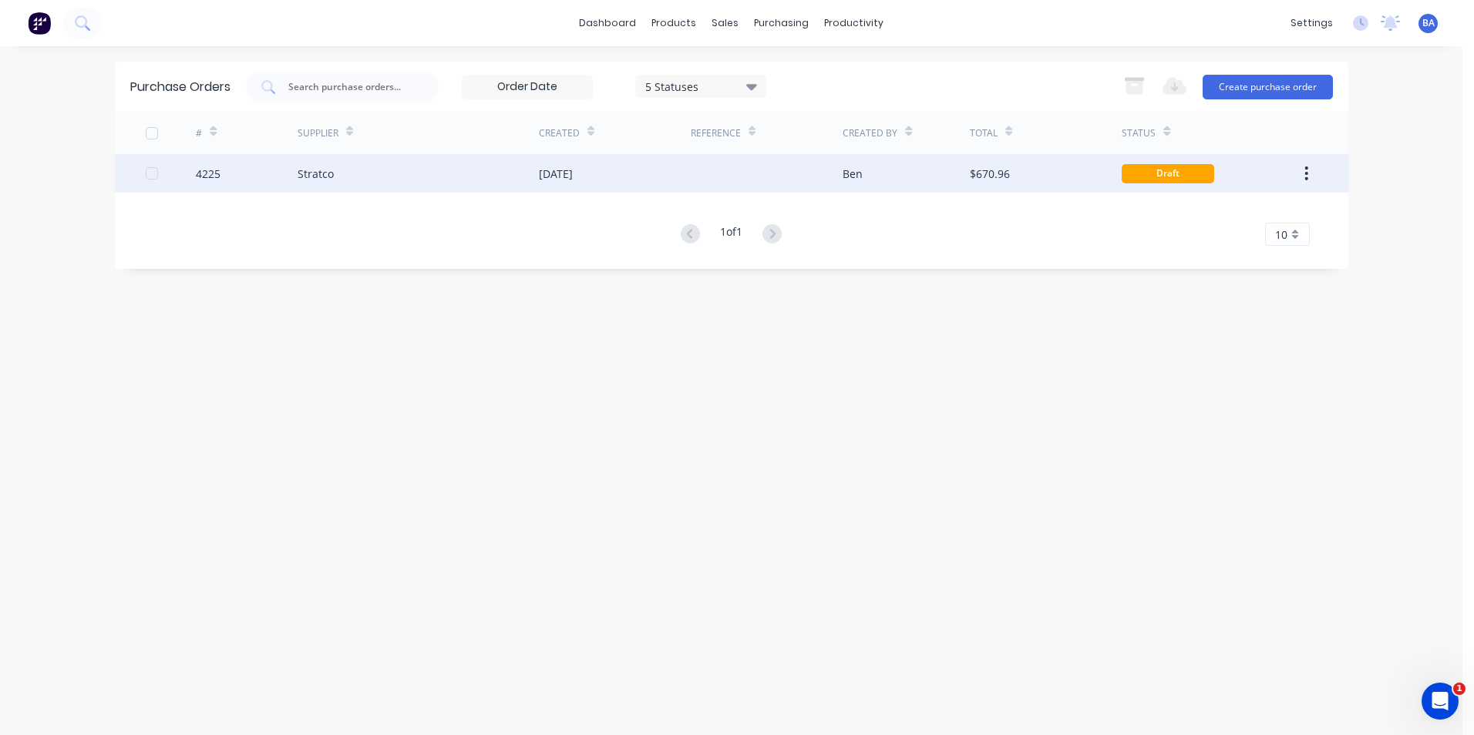
click at [822, 166] on div at bounding box center [767, 173] width 152 height 39
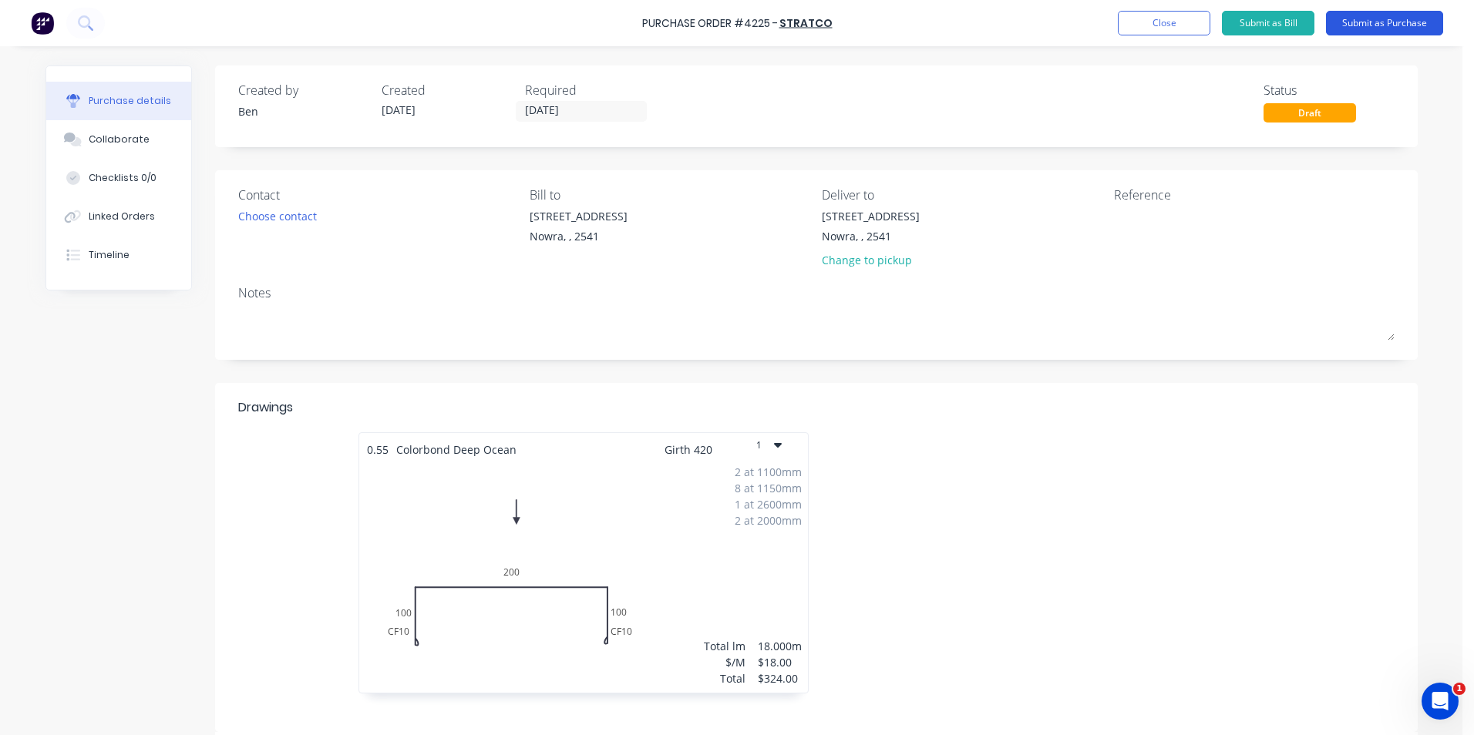
click at [1354, 21] on button "Submit as Purchase" at bounding box center [1384, 23] width 117 height 25
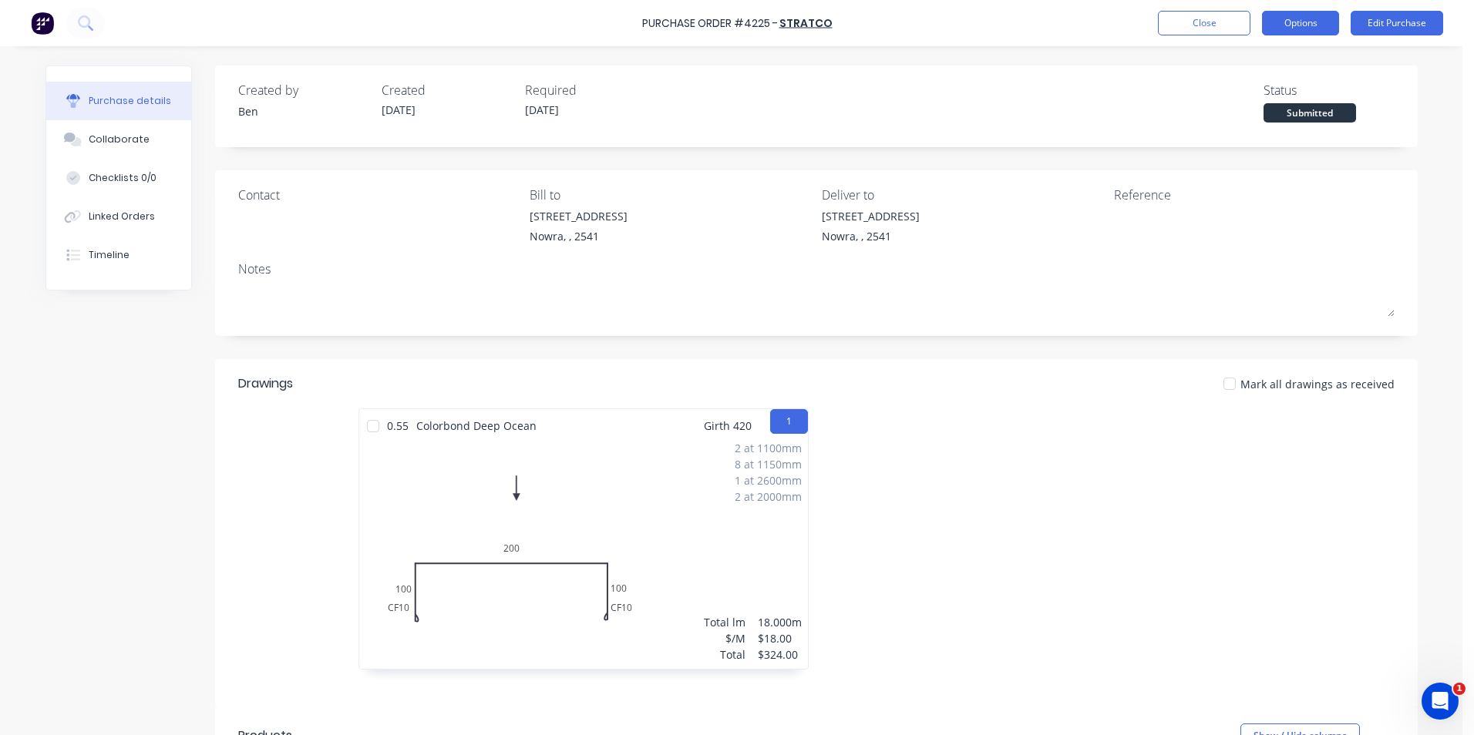
click at [1295, 21] on button "Options" at bounding box center [1300, 23] width 77 height 25
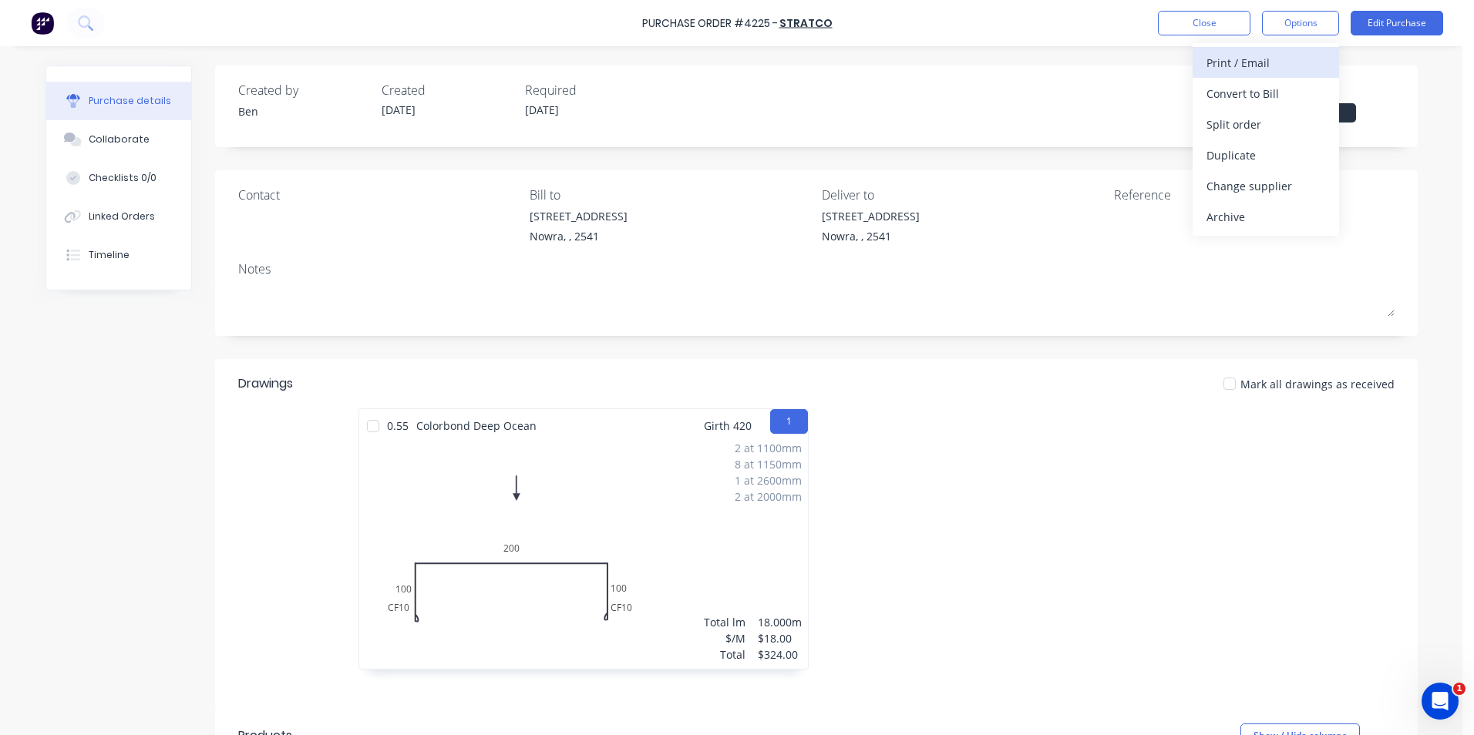
click at [1263, 55] on div "Print / Email" at bounding box center [1265, 63] width 119 height 22
click at [1249, 95] on div "With pricing" at bounding box center [1265, 93] width 119 height 22
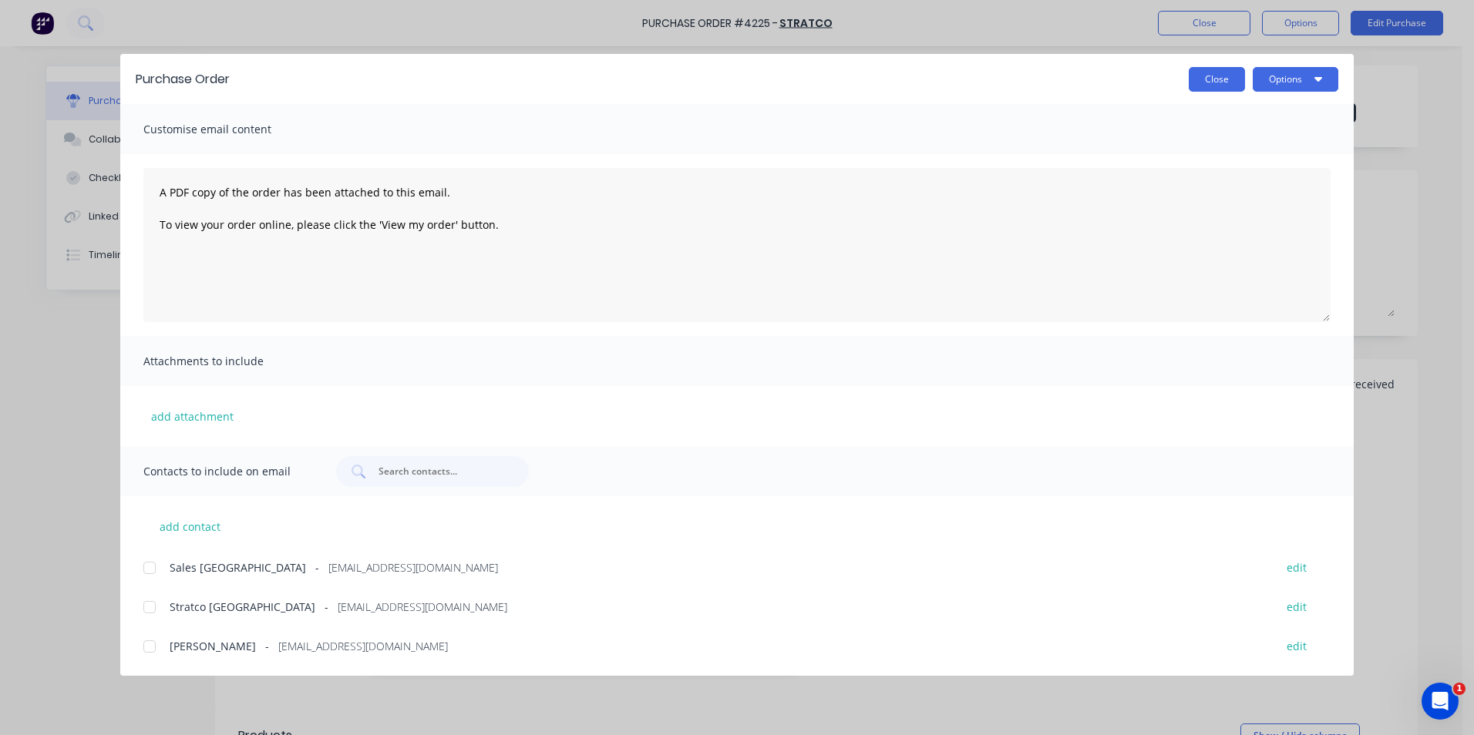
click at [1222, 79] on button "Close" at bounding box center [1216, 79] width 56 height 25
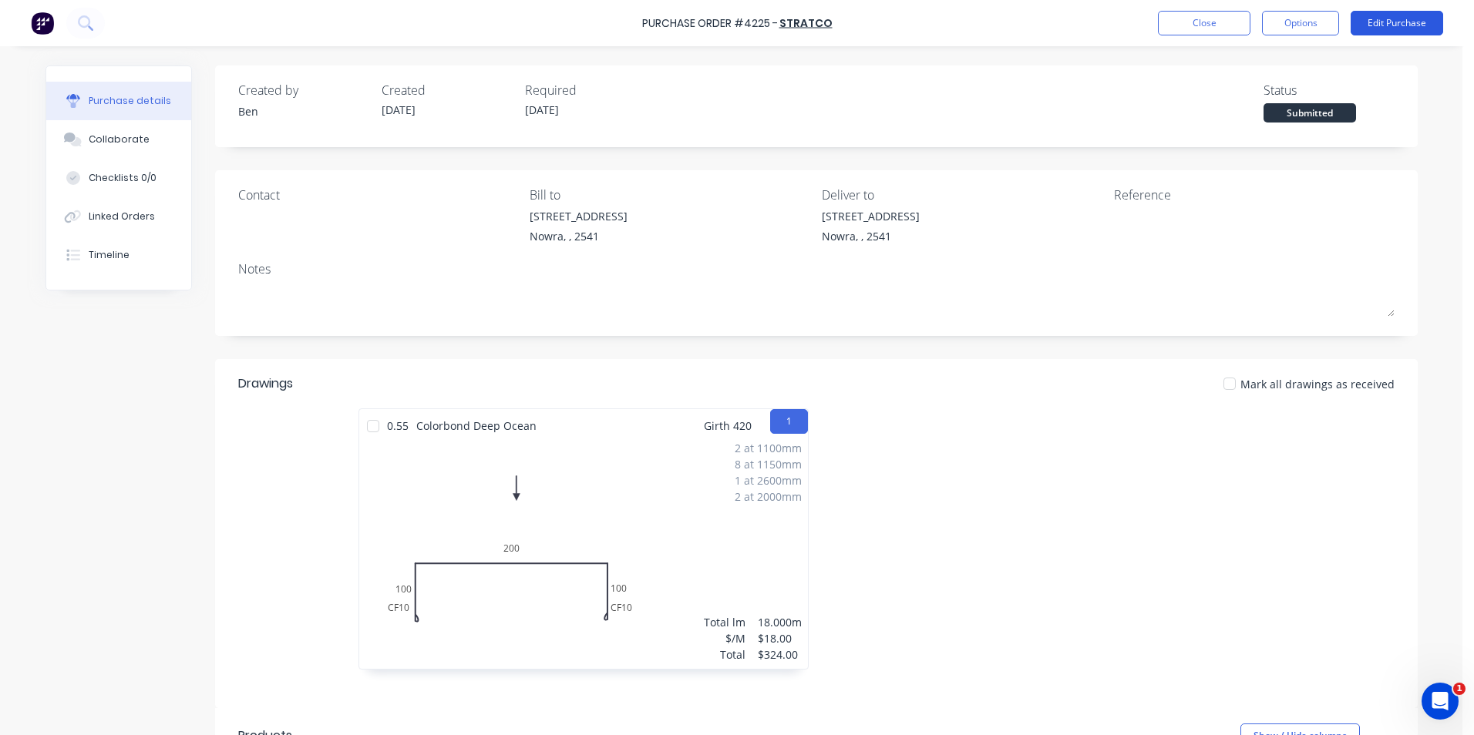
click at [1410, 18] on button "Edit Purchase" at bounding box center [1396, 23] width 92 height 25
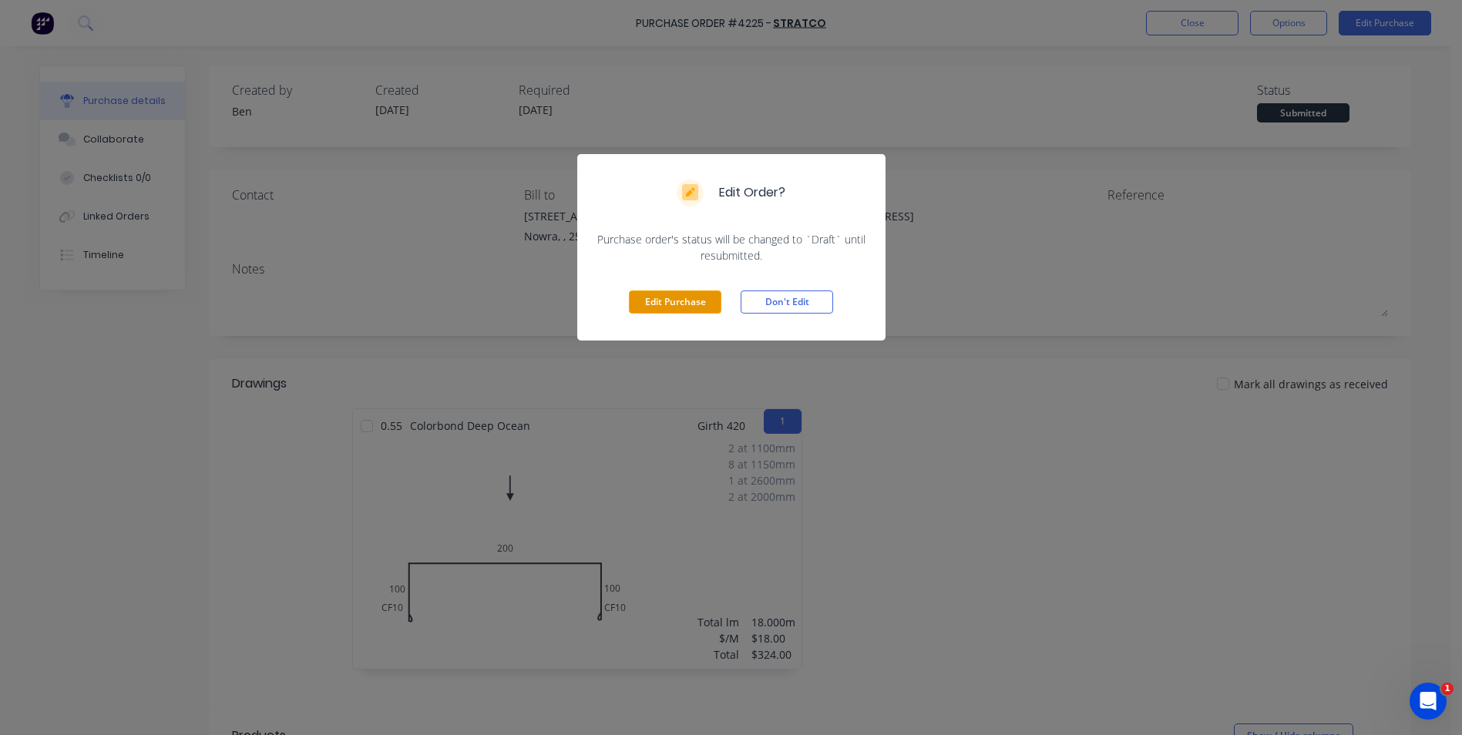
click at [651, 295] on button "Edit Purchase" at bounding box center [675, 302] width 92 height 23
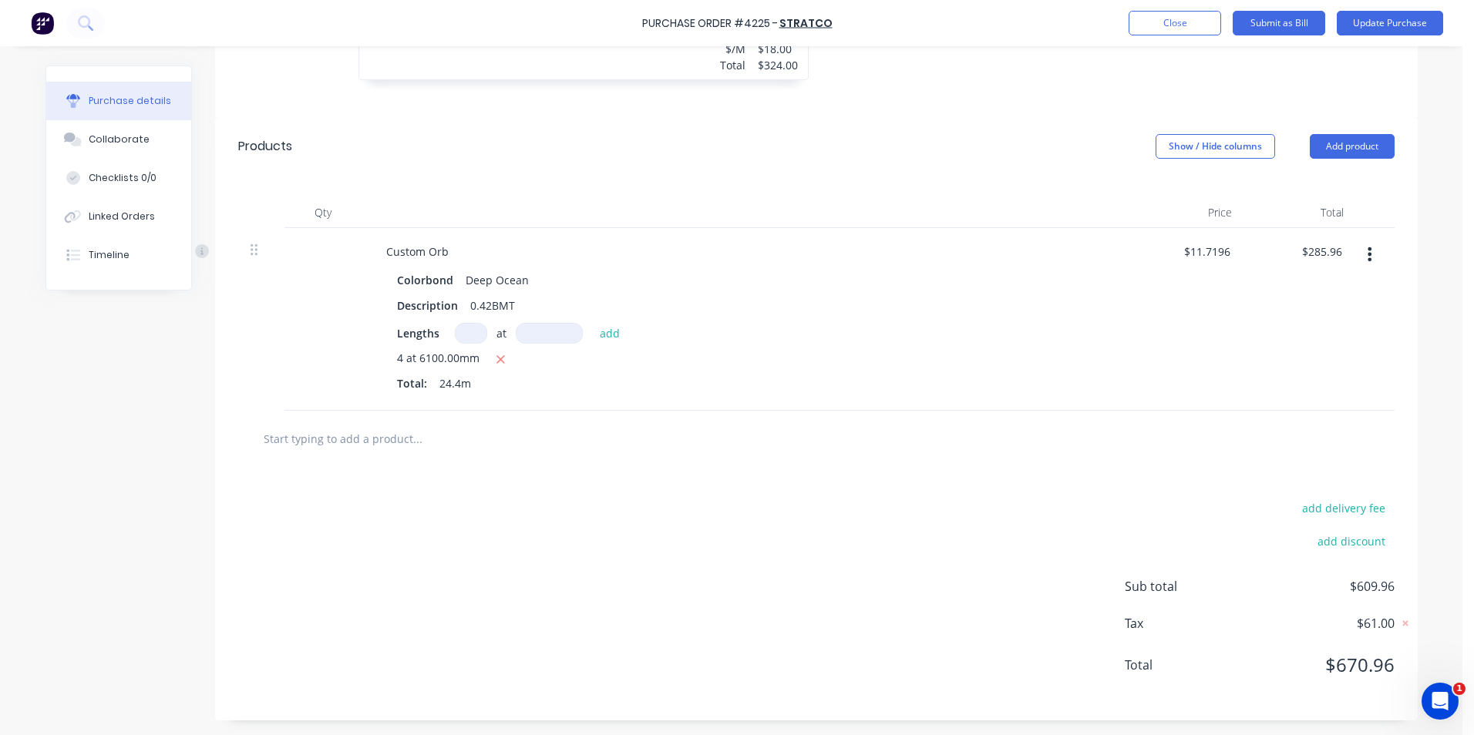
scroll to position [614, 0]
click at [1336, 143] on button "Add product" at bounding box center [1351, 145] width 85 height 25
click at [1312, 178] on div "Product catalogue" at bounding box center [1321, 185] width 119 height 22
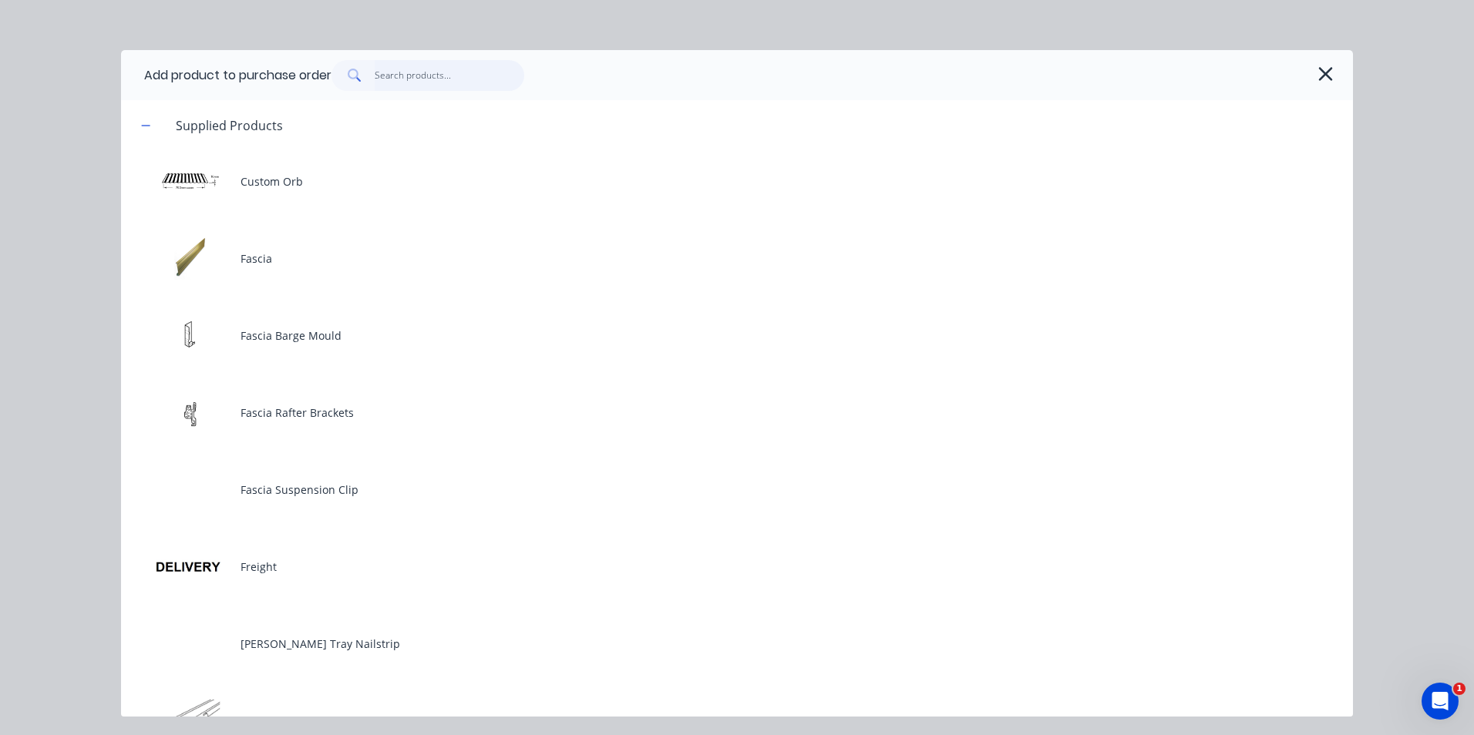
click at [455, 76] on input "text" at bounding box center [450, 75] width 150 height 31
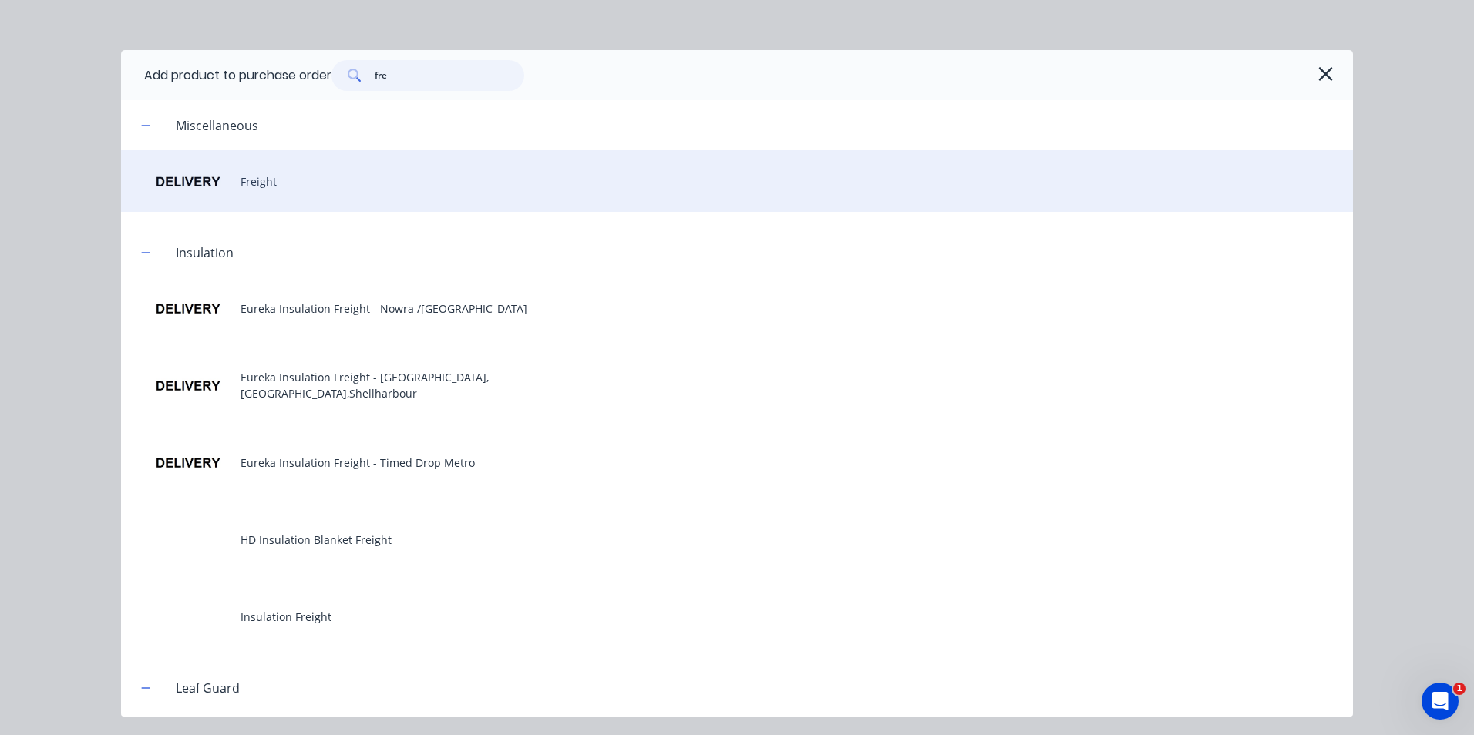
type input "fre"
click at [354, 170] on div "Freight" at bounding box center [737, 181] width 1232 height 62
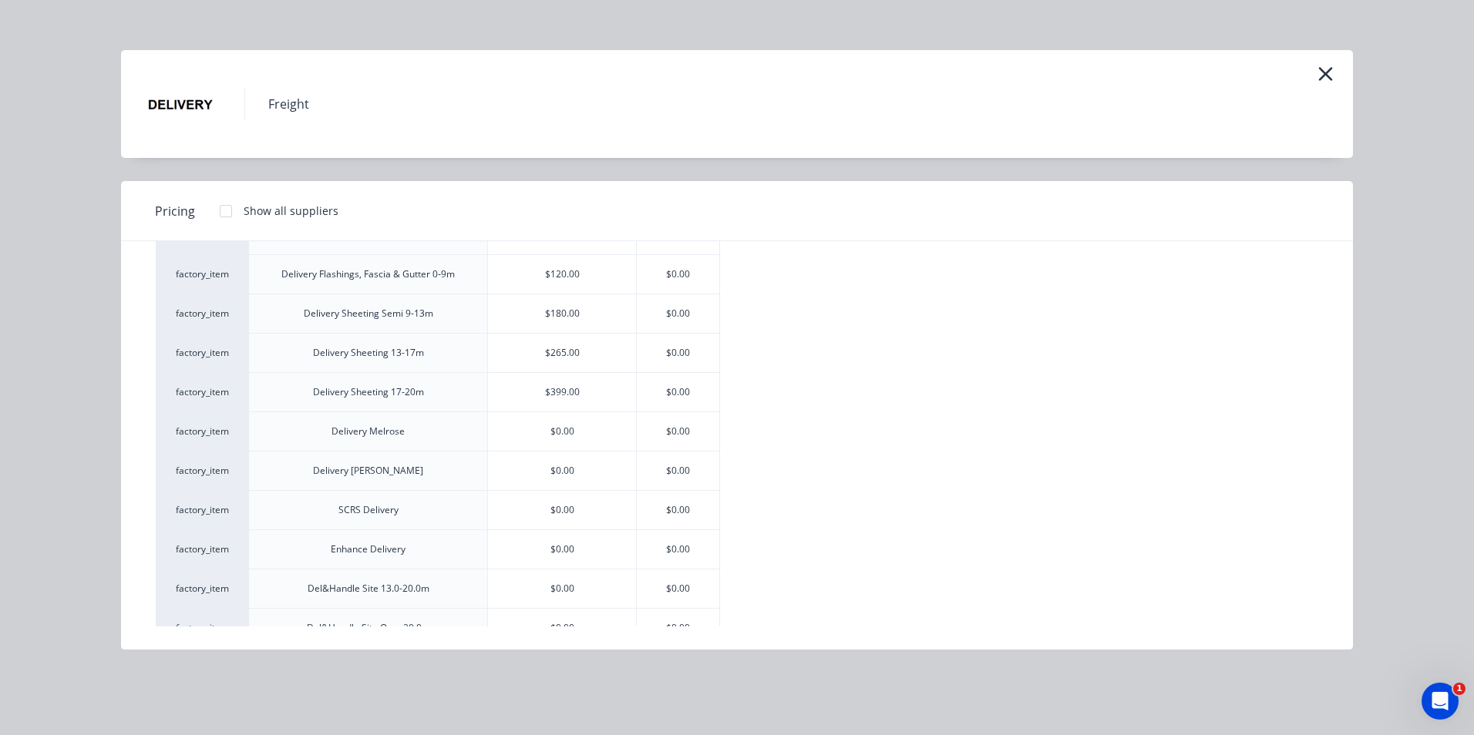
scroll to position [0, 0]
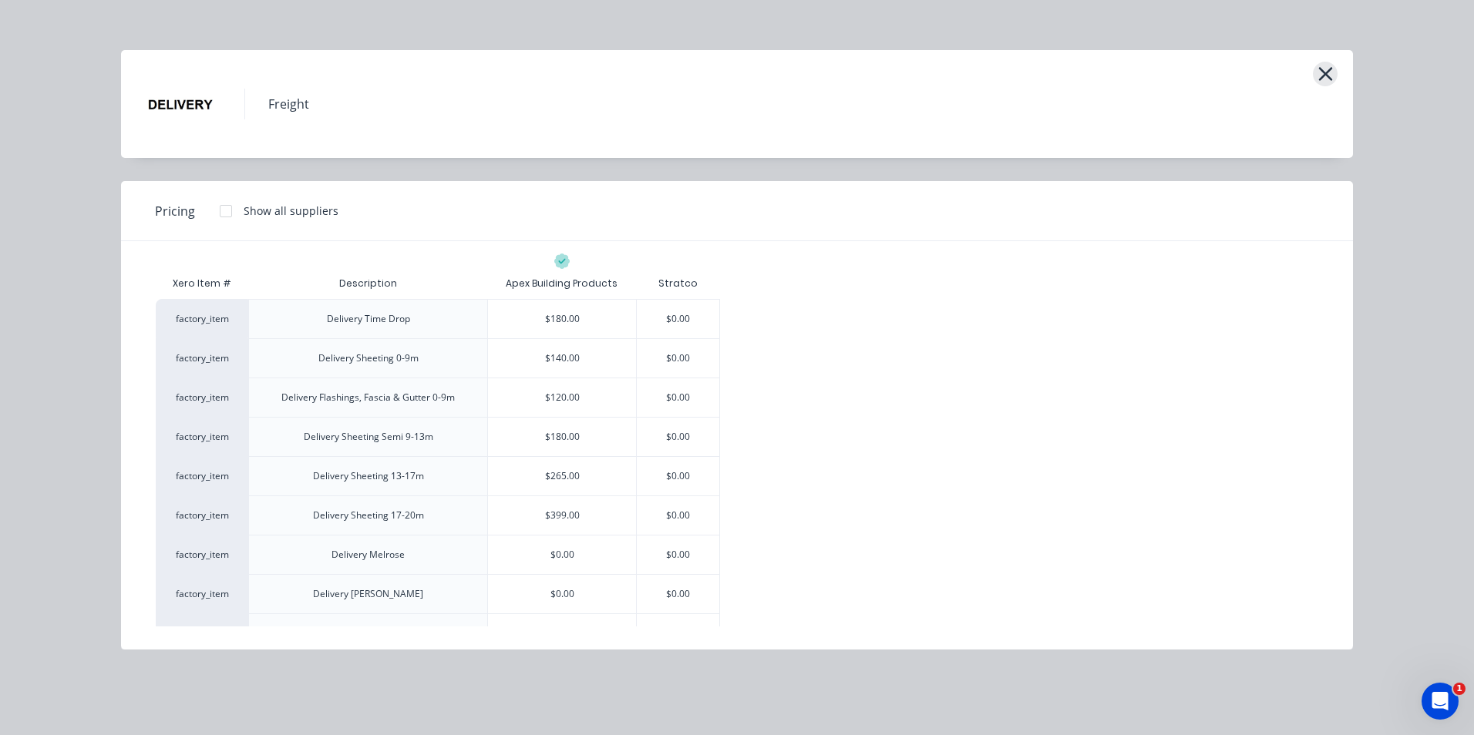
click at [1328, 72] on icon "button" at bounding box center [1325, 74] width 16 height 22
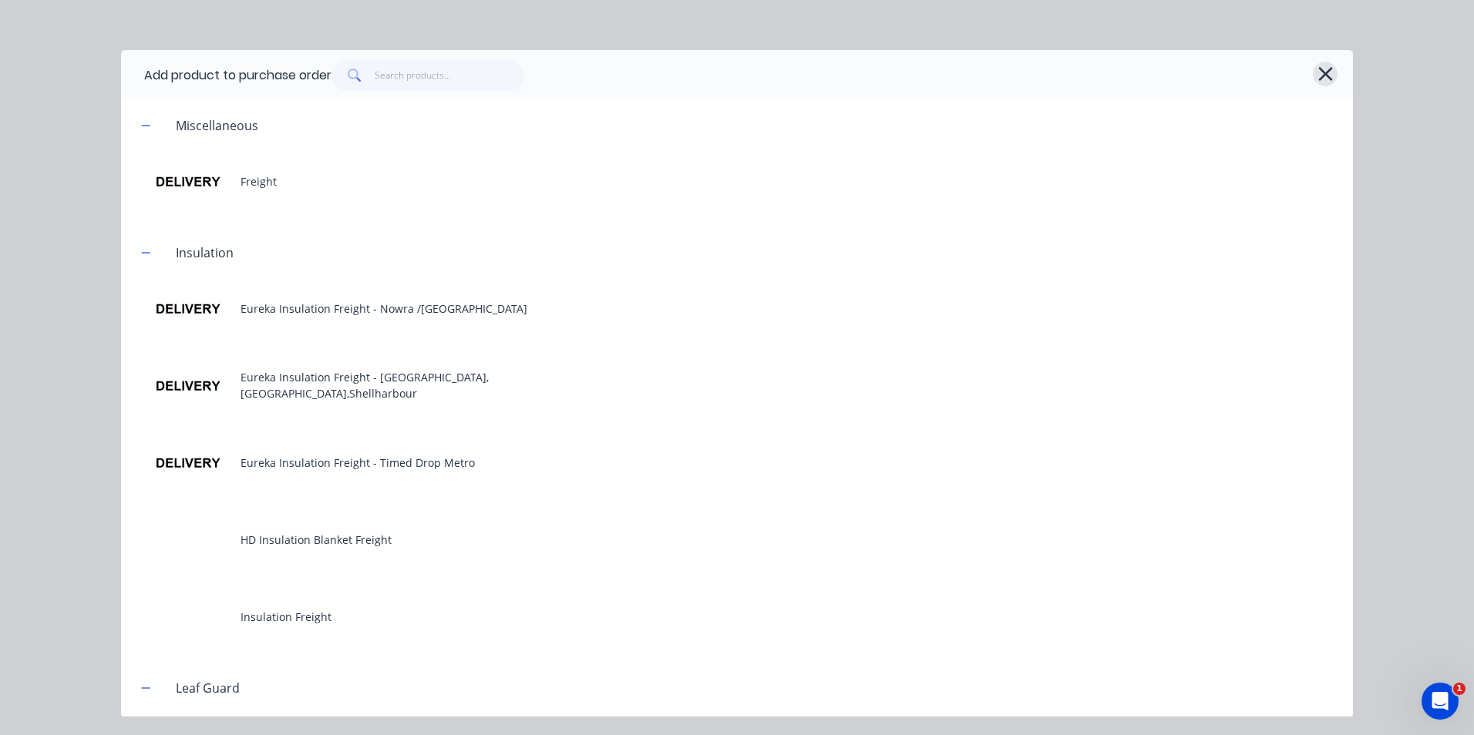
click at [1326, 68] on icon "button" at bounding box center [1325, 74] width 16 height 22
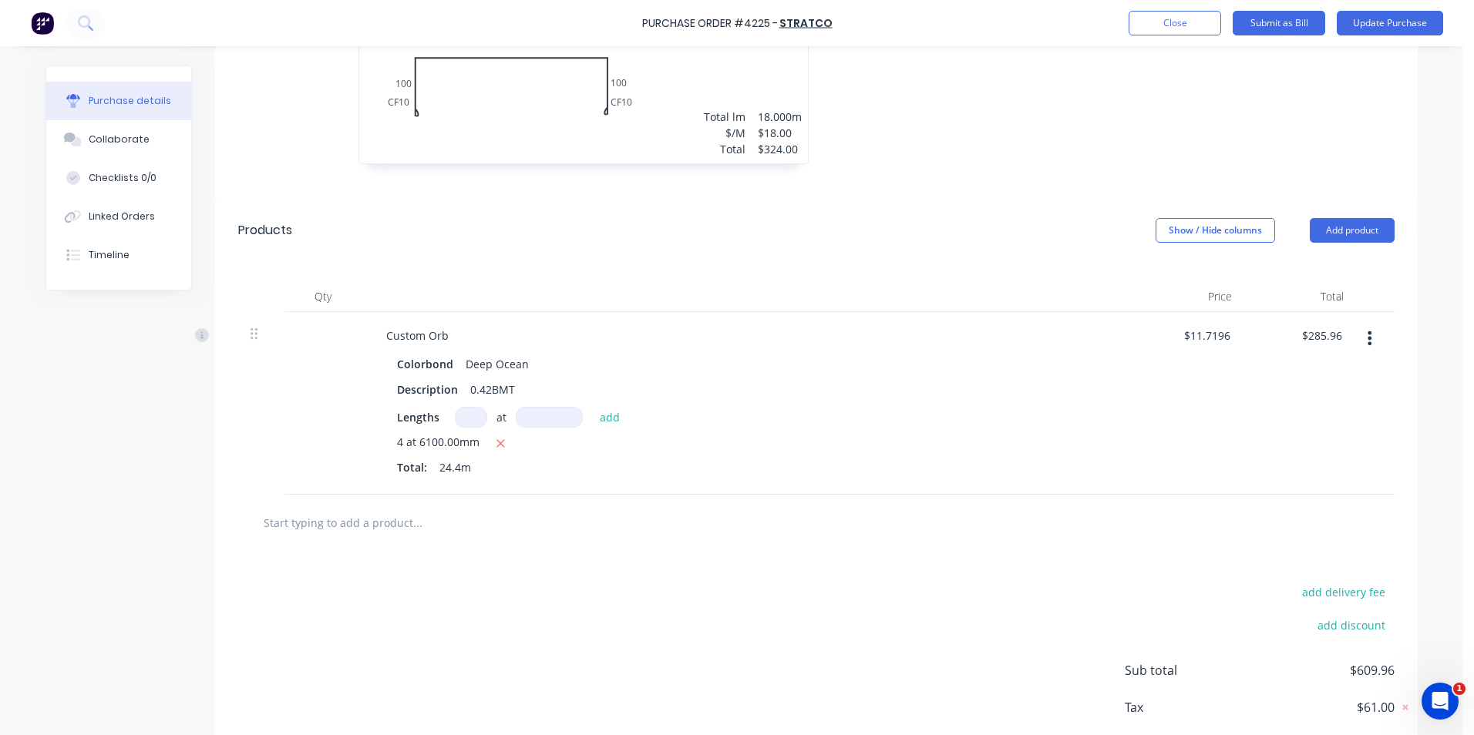
scroll to position [614, 0]
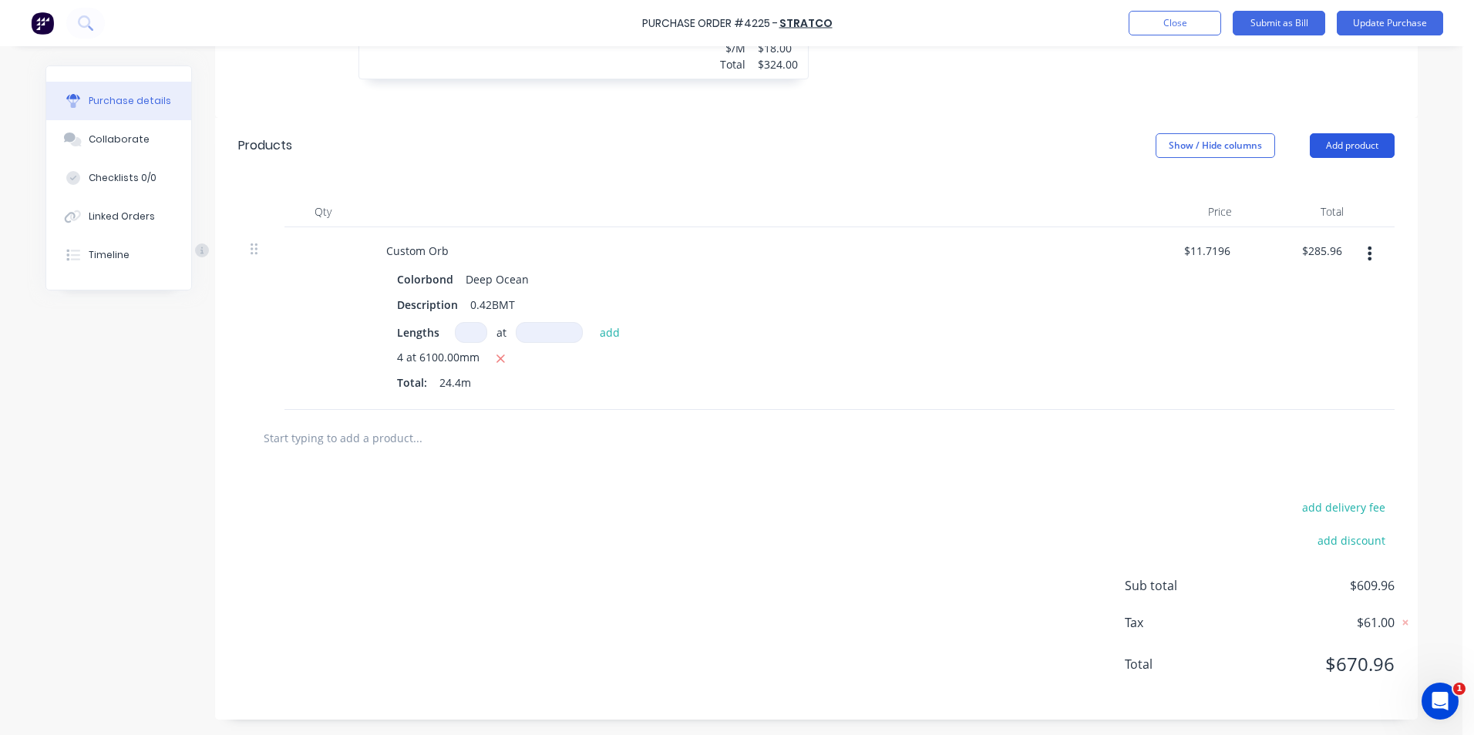
click at [1344, 139] on button "Add product" at bounding box center [1351, 145] width 85 height 25
click at [1333, 187] on div "Product catalogue" at bounding box center [1321, 185] width 119 height 22
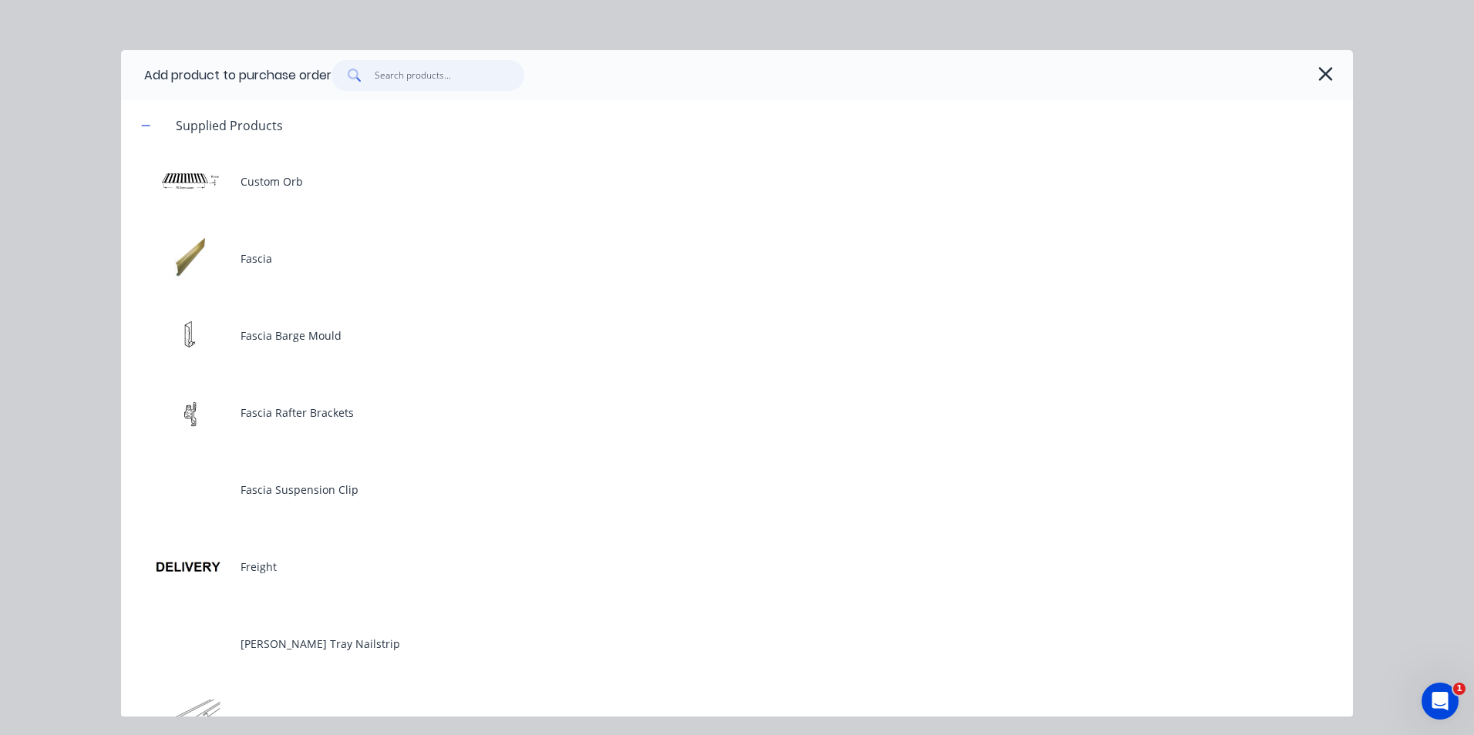
click at [444, 69] on input "text" at bounding box center [450, 75] width 150 height 31
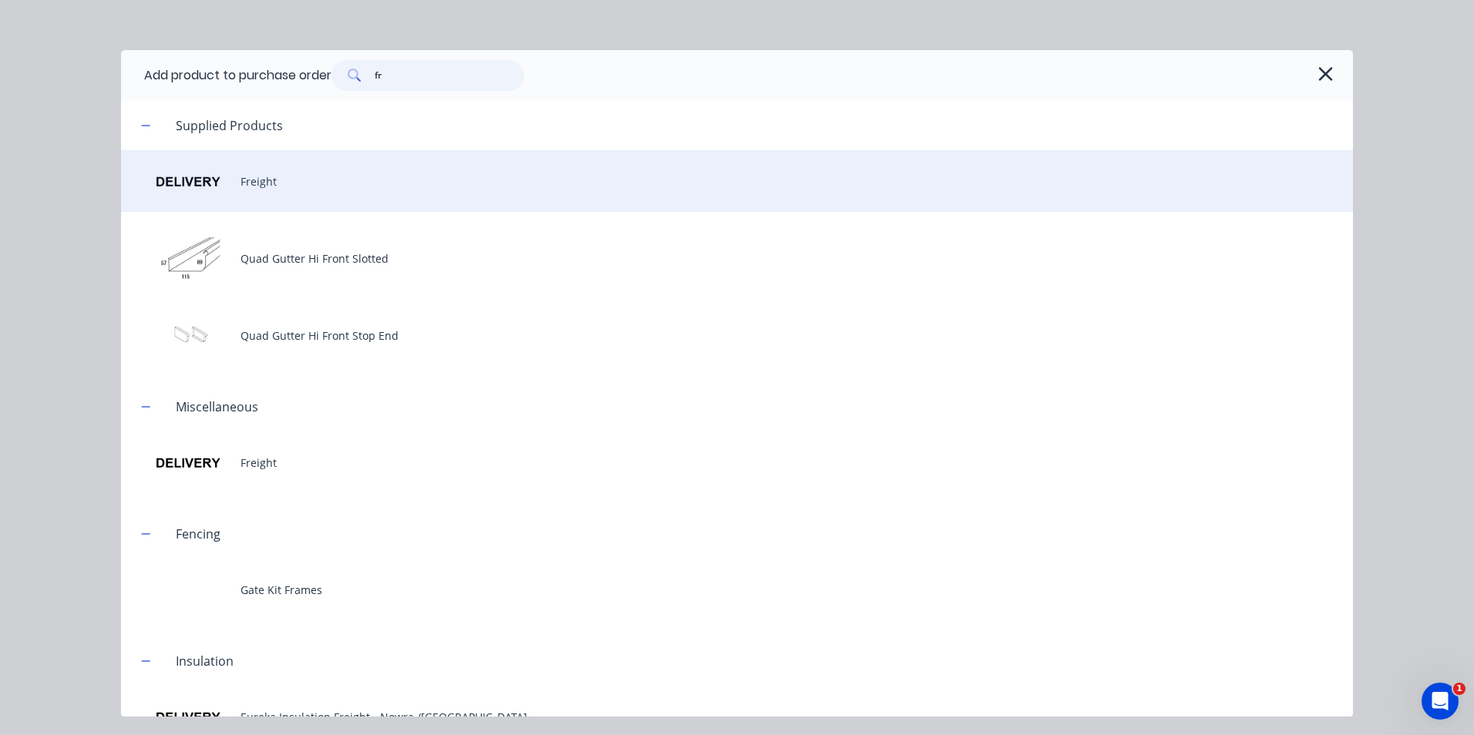
type input "fr"
click at [230, 182] on div "Freight" at bounding box center [737, 181] width 1232 height 62
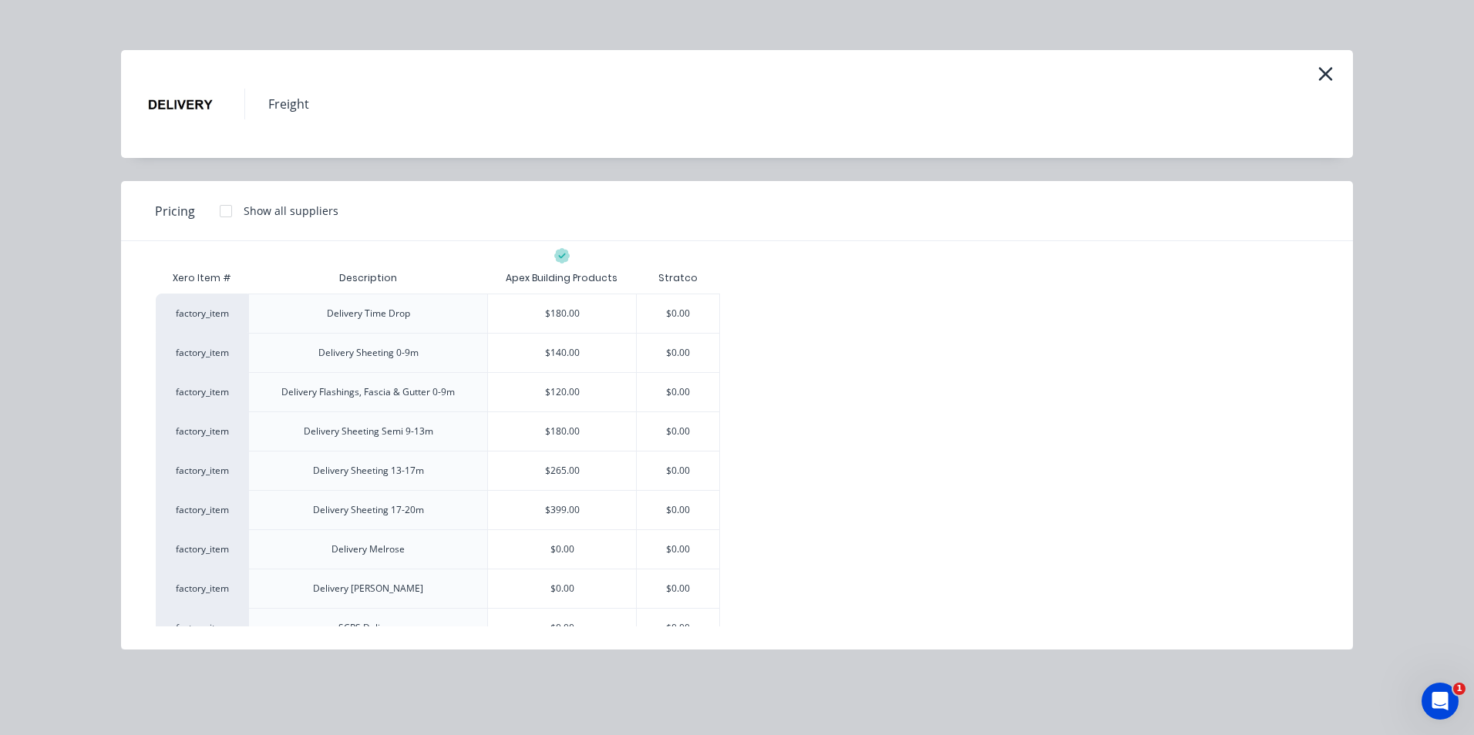
scroll to position [0, 0]
click at [585, 358] on div "$140.00" at bounding box center [562, 358] width 148 height 39
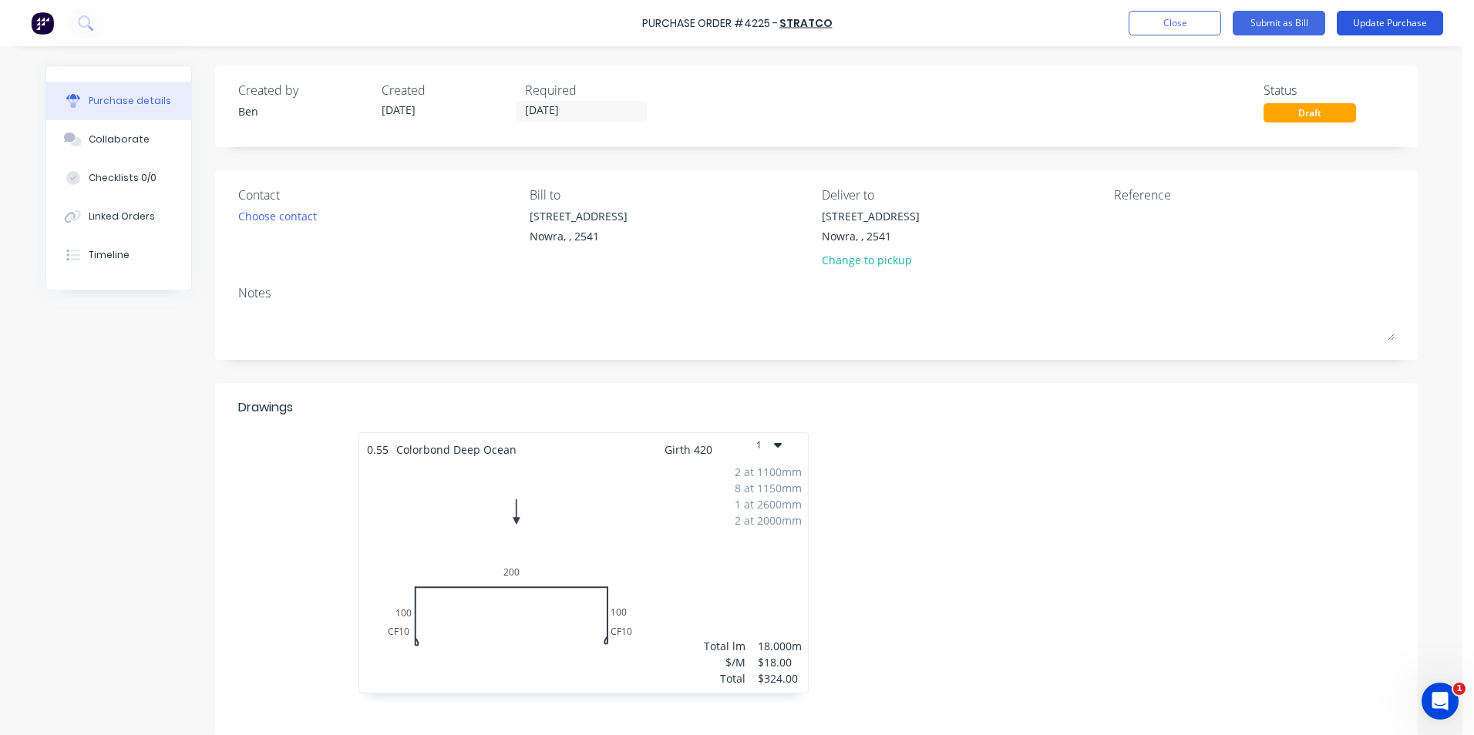
click at [1393, 17] on button "Update Purchase" at bounding box center [1389, 23] width 106 height 25
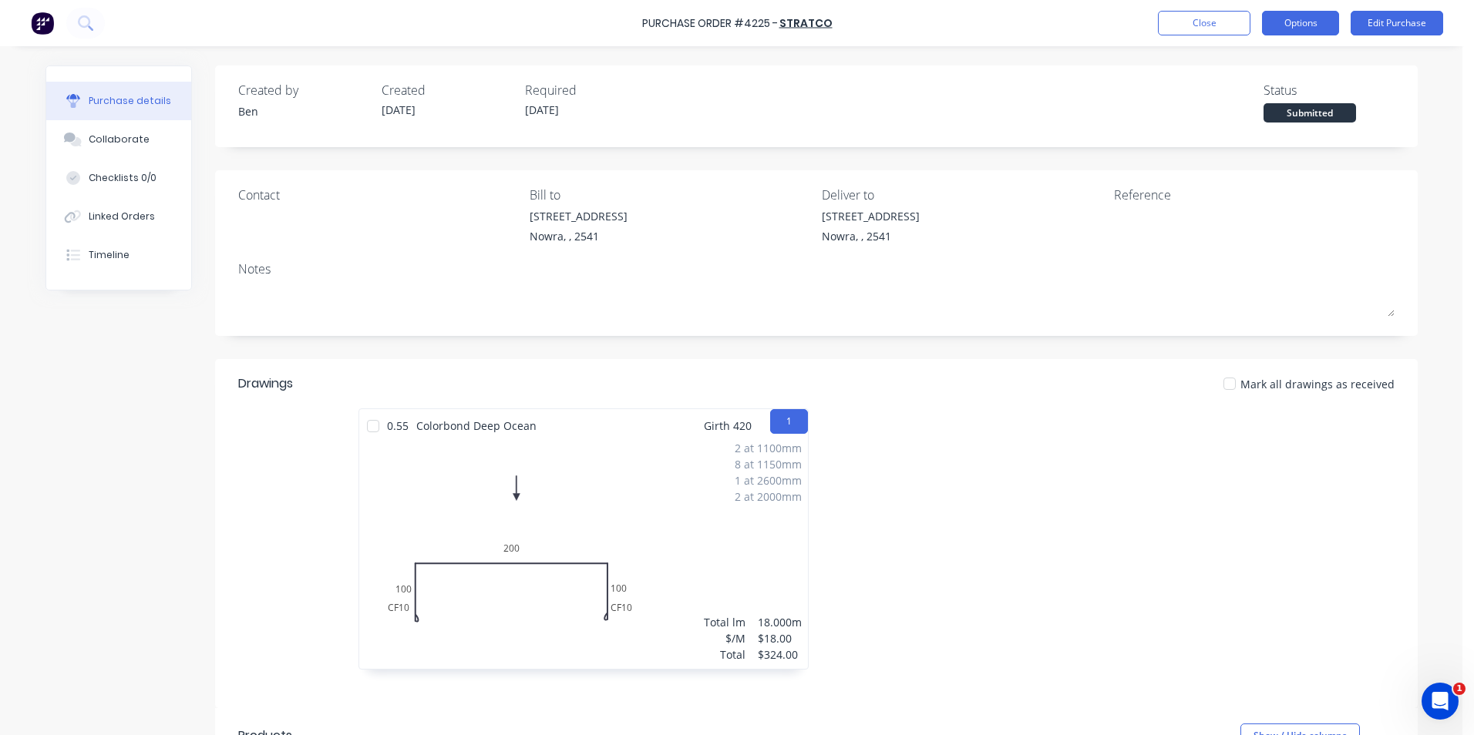
click at [1281, 26] on button "Options" at bounding box center [1300, 23] width 77 height 25
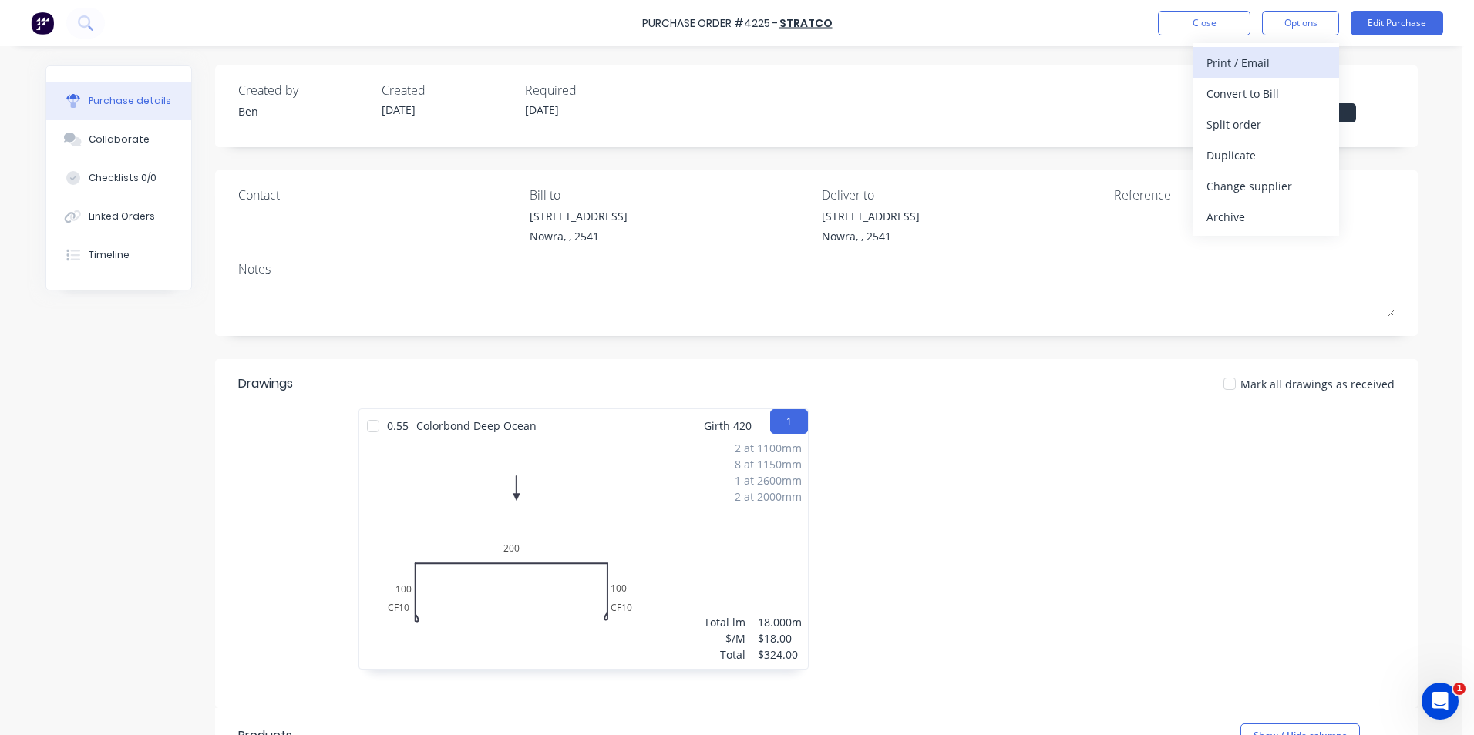
click at [1259, 60] on div "Print / Email" at bounding box center [1265, 63] width 119 height 22
click at [1259, 91] on div "With pricing" at bounding box center [1265, 93] width 119 height 22
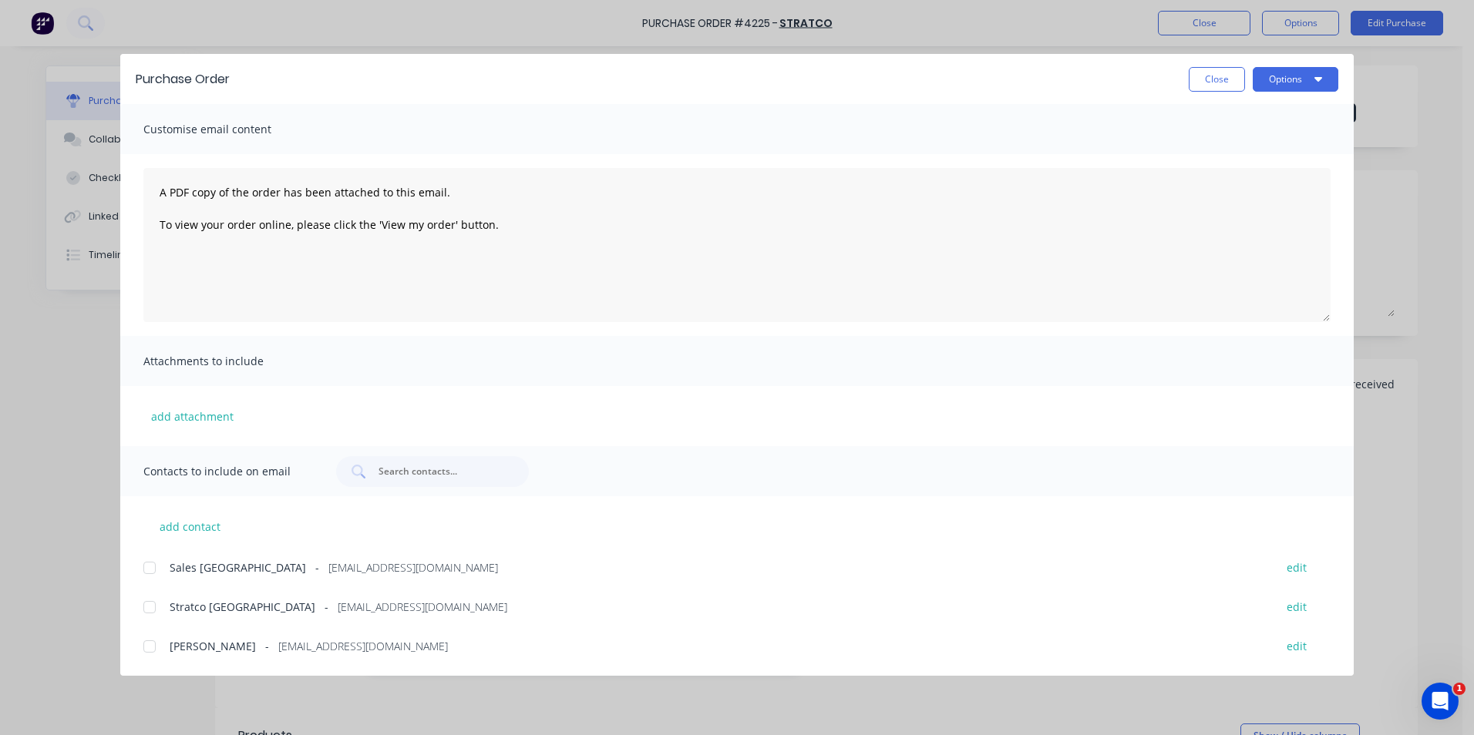
click at [146, 607] on div at bounding box center [149, 607] width 31 height 31
click at [1297, 79] on button "Options" at bounding box center [1295, 79] width 86 height 25
click at [1228, 166] on button "Email" at bounding box center [1265, 180] width 146 height 31
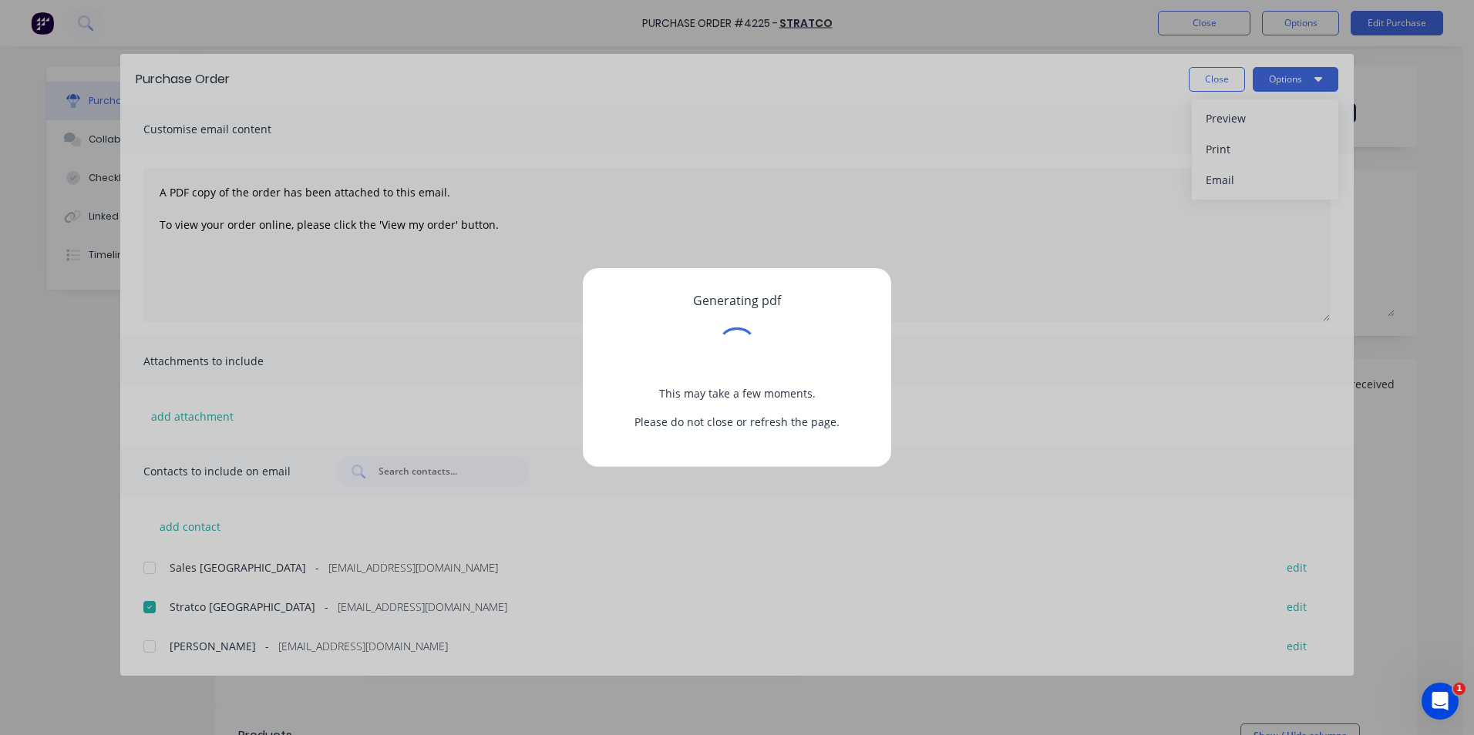
click at [1208, 76] on div "Generating pdf This may take a few moments. Please do not close or refresh the …" at bounding box center [737, 367] width 1474 height 735
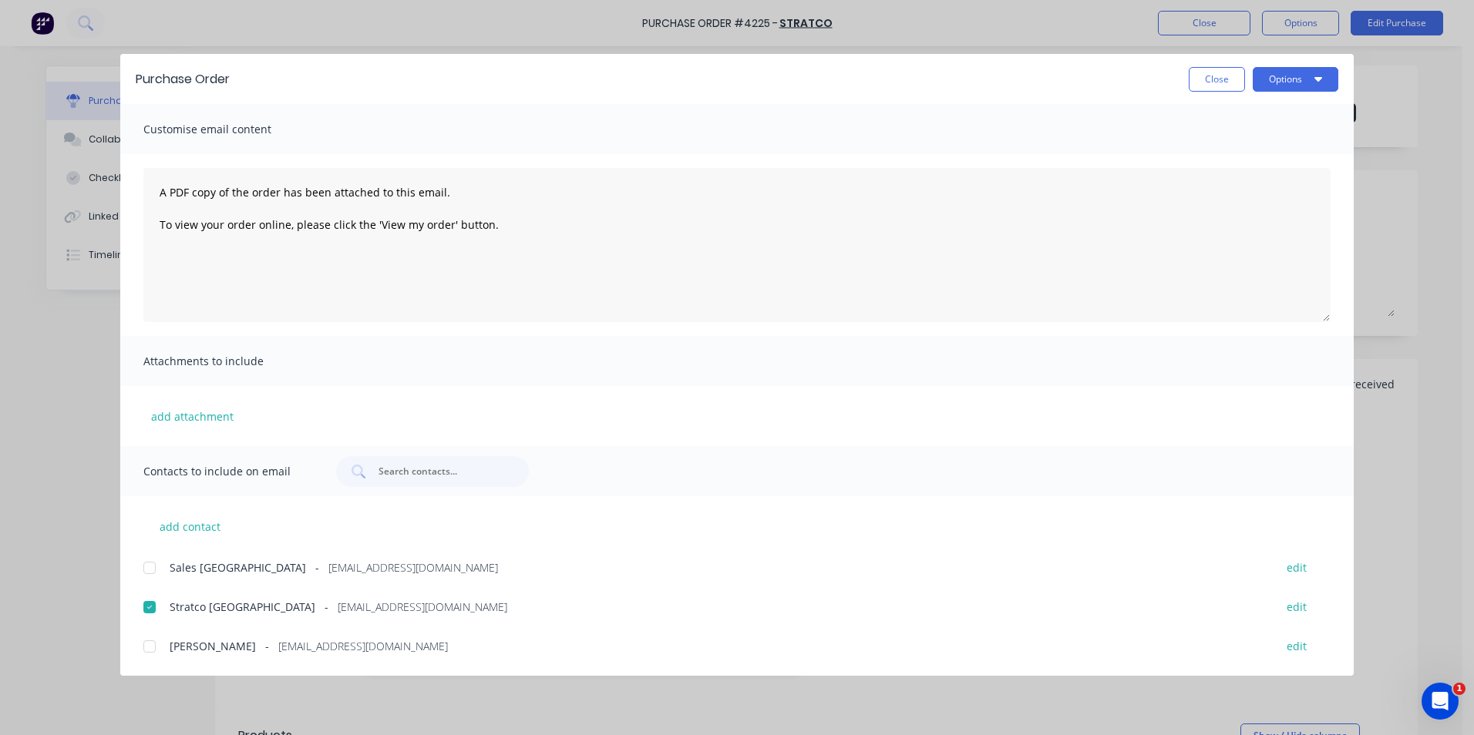
click at [1208, 76] on button "Close" at bounding box center [1216, 79] width 56 height 25
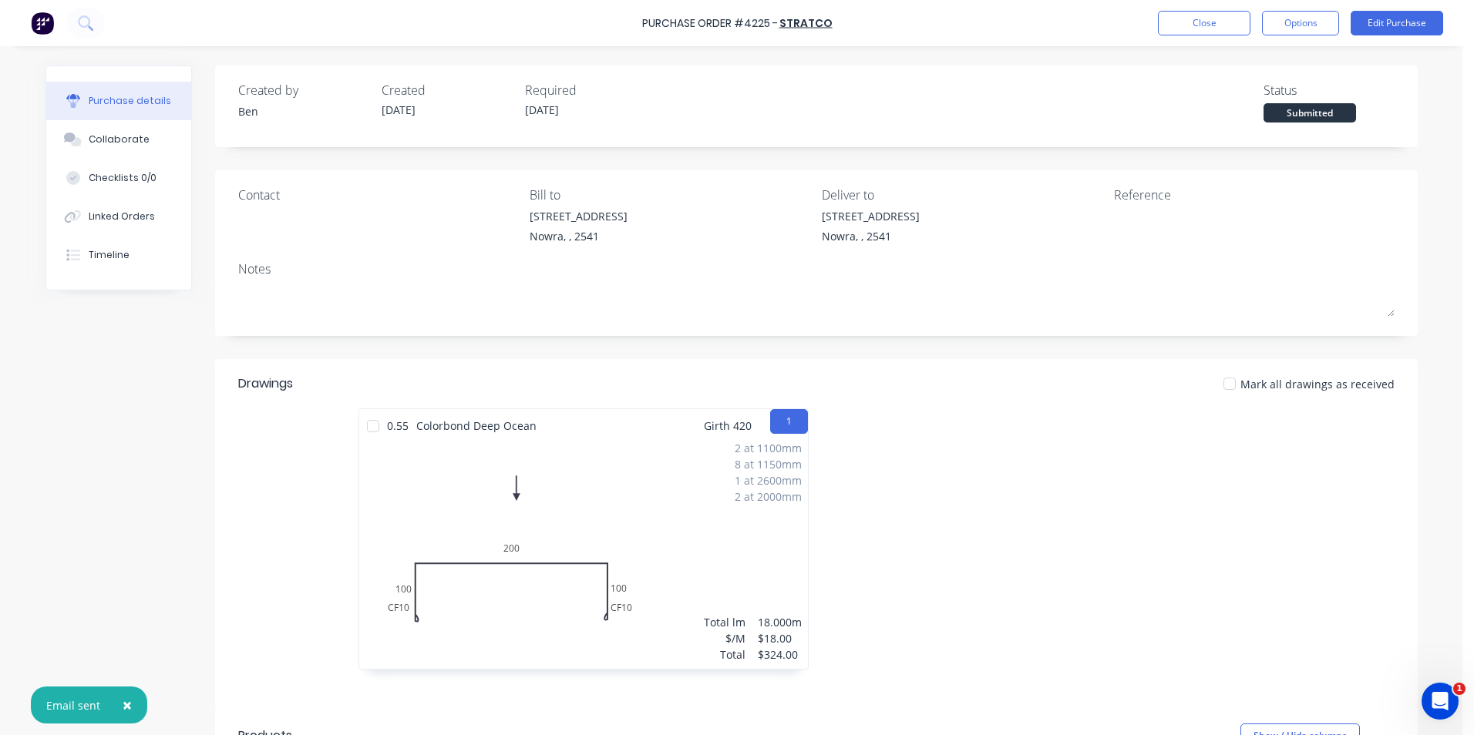
click at [126, 704] on span "×" at bounding box center [127, 705] width 9 height 22
click at [890, 218] on div "[STREET_ADDRESS]" at bounding box center [871, 216] width 98 height 16
click at [889, 210] on div "[STREET_ADDRESS]" at bounding box center [871, 216] width 98 height 16
drag, startPoint x: 946, startPoint y: 214, endPoint x: 940, endPoint y: 218, distance: 7.9
click at [919, 218] on div "[STREET_ADDRESS]" at bounding box center [871, 226] width 98 height 36
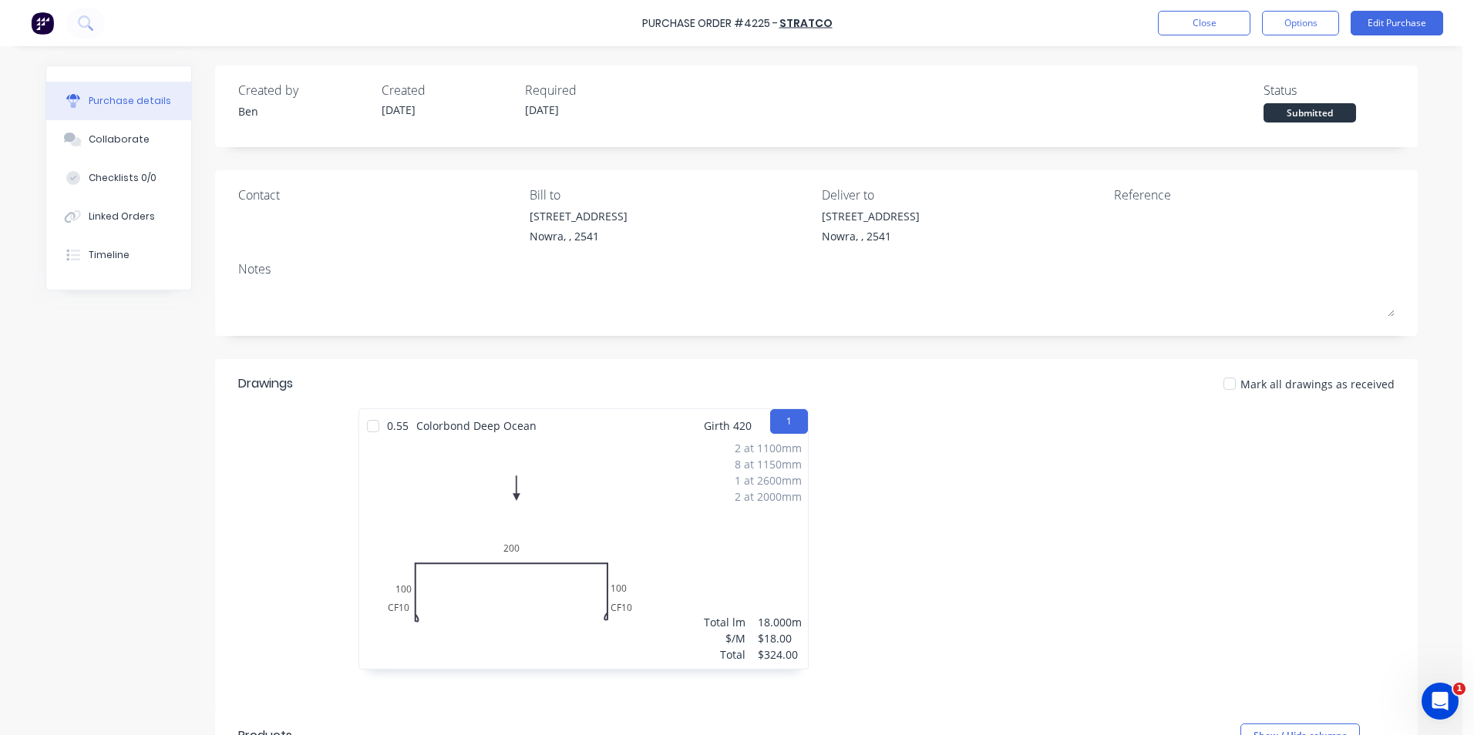
click at [919, 220] on div "[STREET_ADDRESS]" at bounding box center [871, 216] width 98 height 16
click at [919, 217] on div "[STREET_ADDRESS]" at bounding box center [871, 216] width 98 height 16
click at [919, 215] on div "[STREET_ADDRESS]" at bounding box center [871, 216] width 98 height 16
drag, startPoint x: 936, startPoint y: 215, endPoint x: 1061, endPoint y: 207, distance: 125.1
click at [1061, 207] on div "Deliver to [STREET_ADDRESS]" at bounding box center [962, 219] width 281 height 66
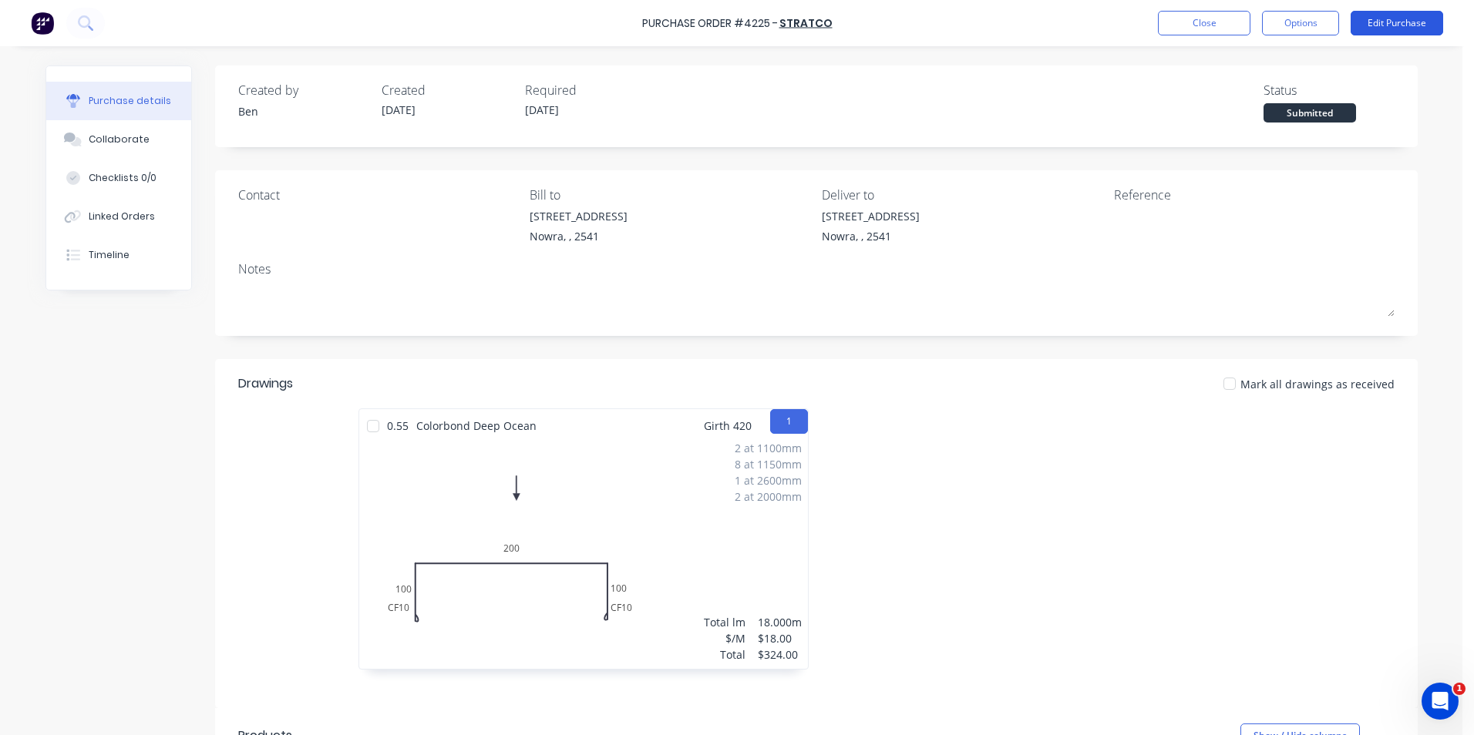
click at [1389, 19] on button "Edit Purchase" at bounding box center [1396, 23] width 92 height 25
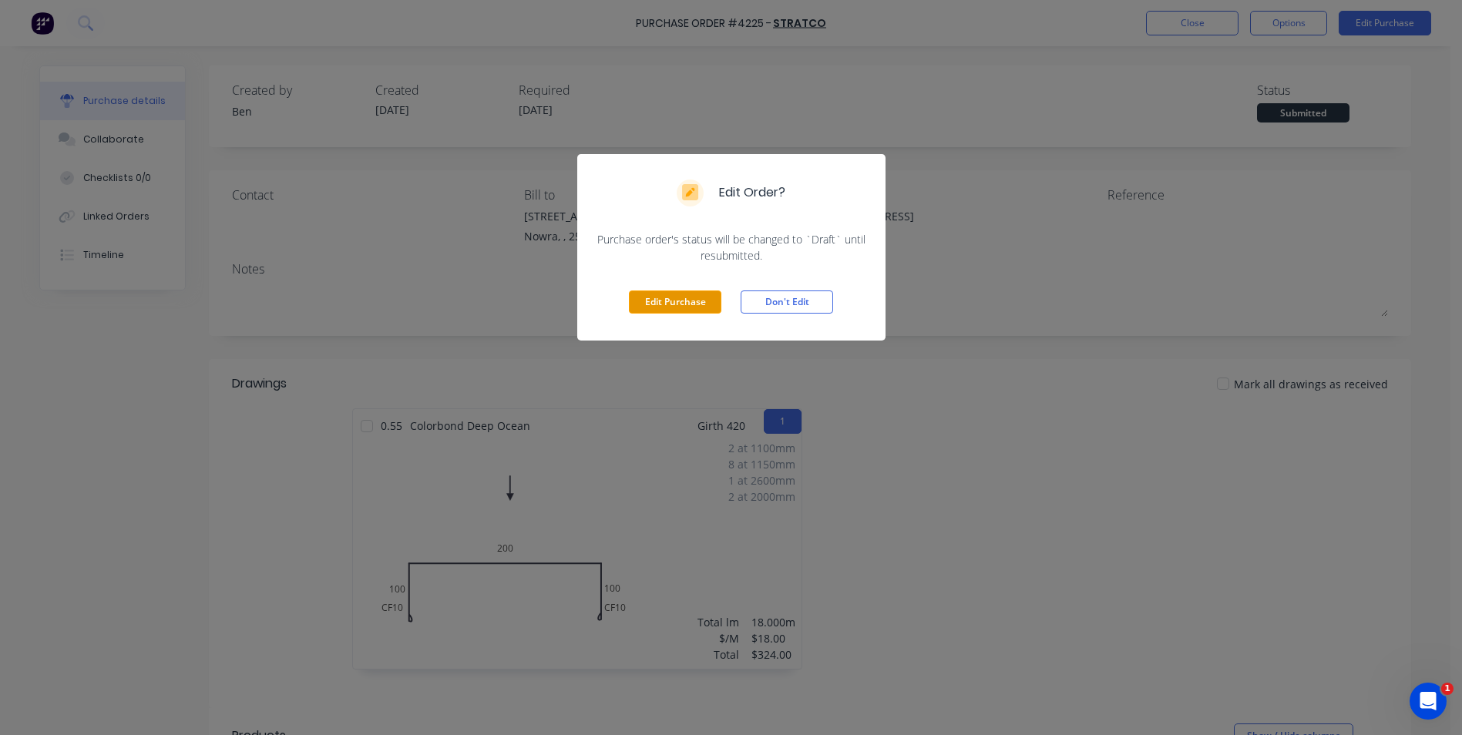
click at [688, 298] on button "Edit Purchase" at bounding box center [675, 302] width 92 height 23
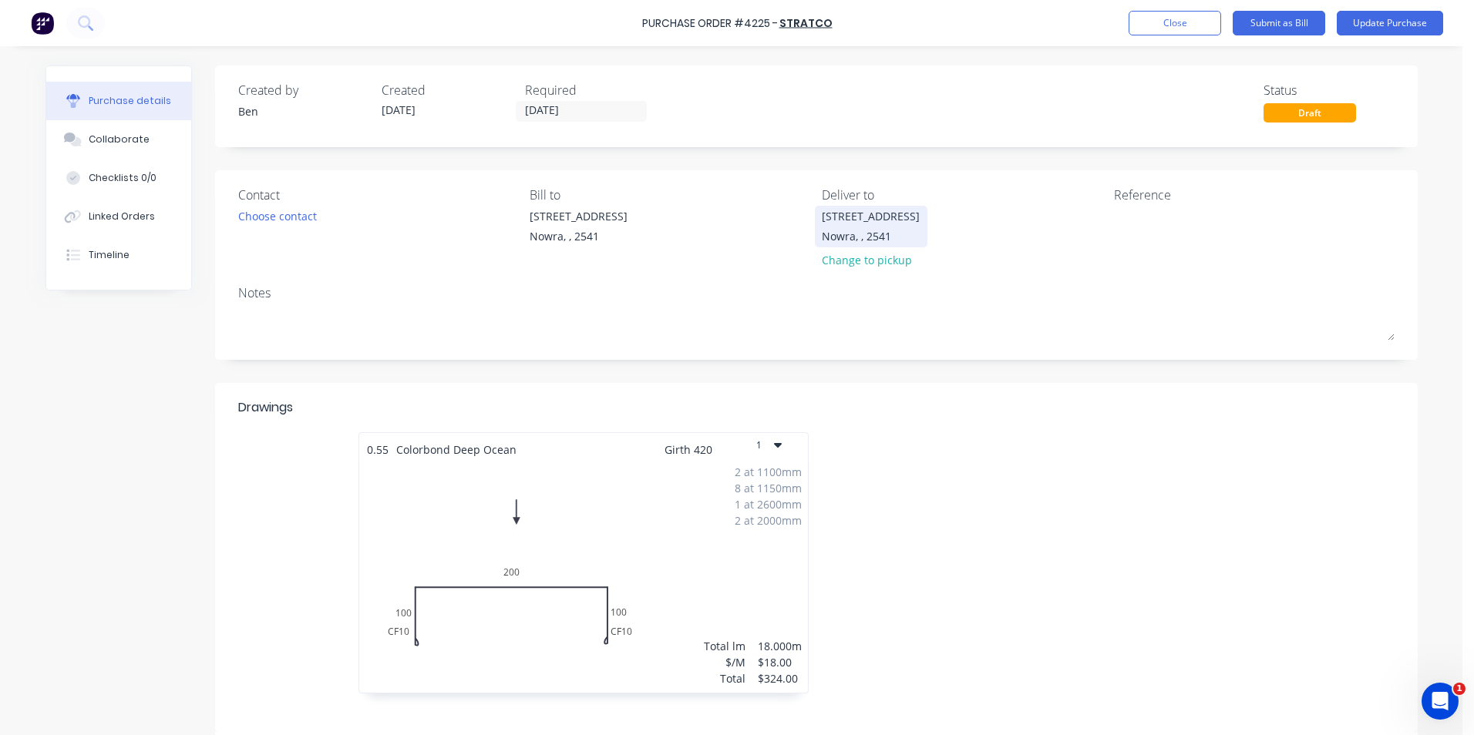
click at [896, 234] on div "Nowra, , 2541" at bounding box center [871, 236] width 98 height 16
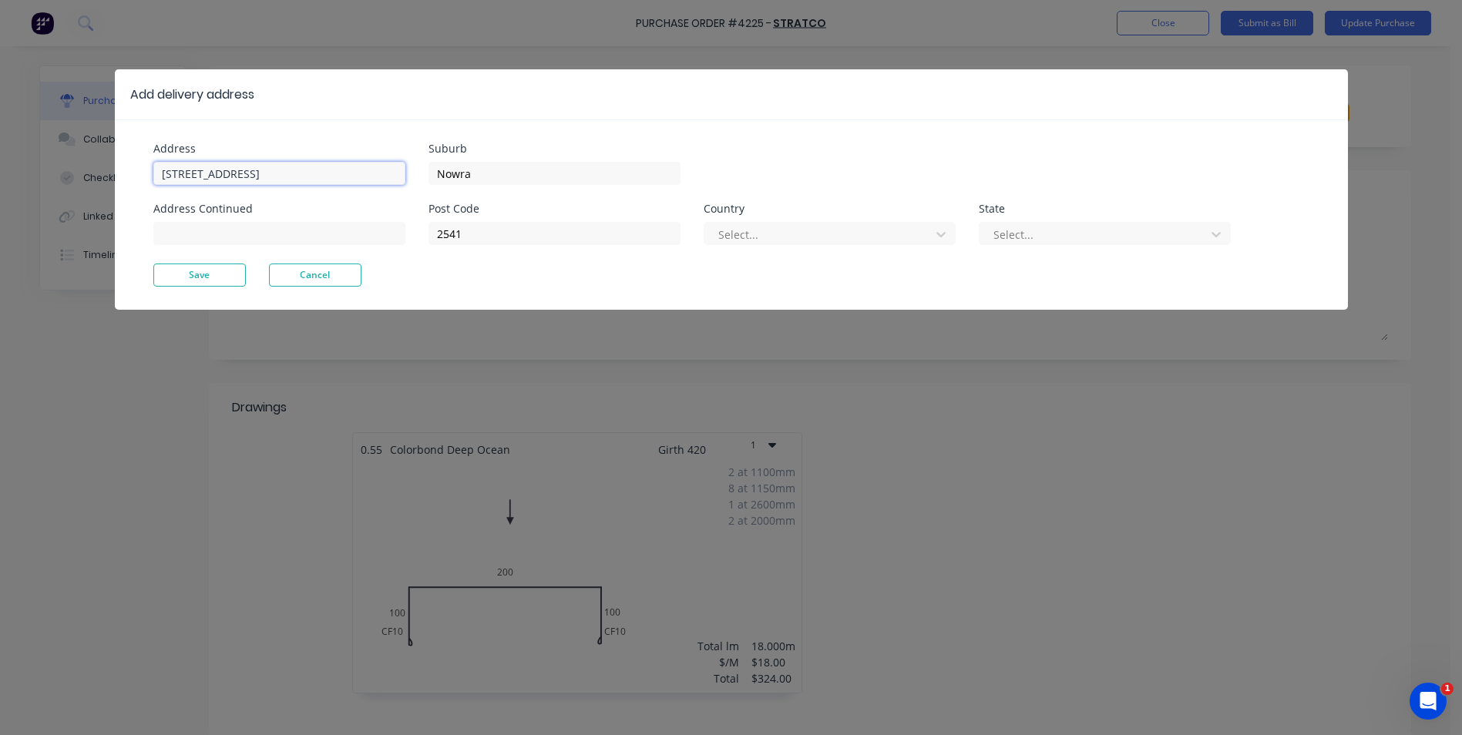
click at [339, 174] on input "[STREET_ADDRESS]" at bounding box center [279, 173] width 252 height 23
type input "U"
type input "1a [PERSON_NAME] Narooma"
type input "3100"
type input "[STREET_ADDRESS]"
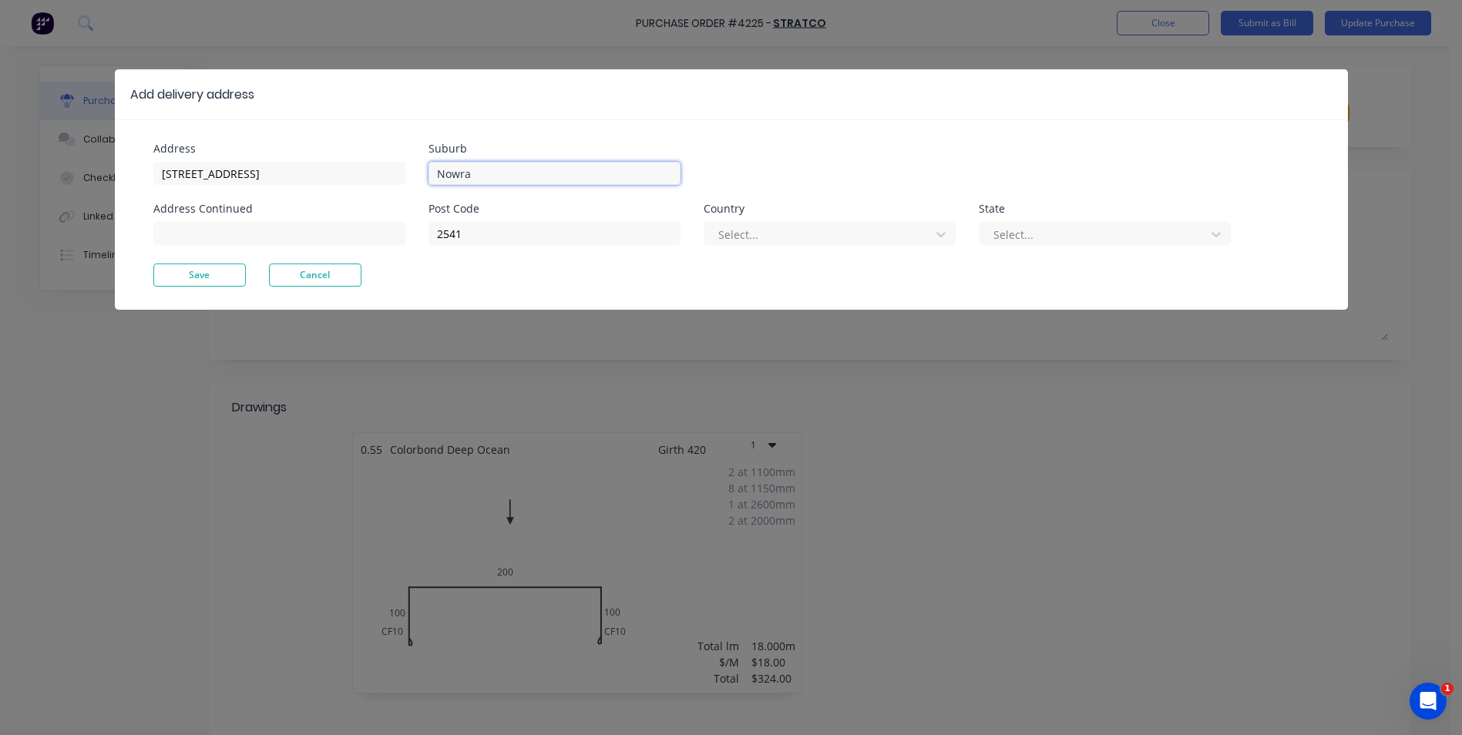
click at [472, 180] on input "Nowra" at bounding box center [555, 173] width 252 height 23
type input "Narooma"
click at [754, 136] on div "Address [STREET_ADDRESS] Address Continued Suburb Narooma Post Code 2541 Countr…" at bounding box center [731, 214] width 1233 height 190
click at [224, 270] on button "Save" at bounding box center [199, 275] width 92 height 23
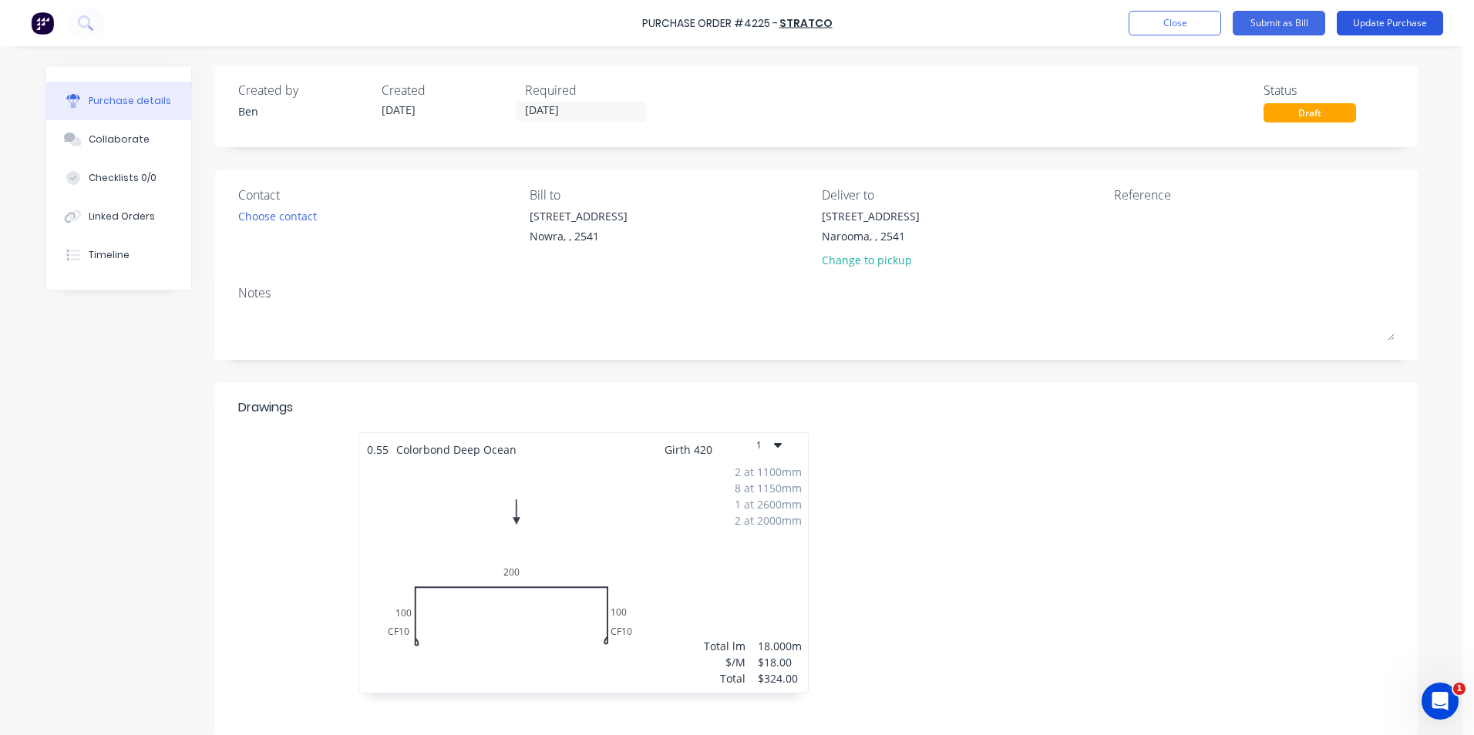
click at [1400, 21] on button "Update Purchase" at bounding box center [1389, 23] width 106 height 25
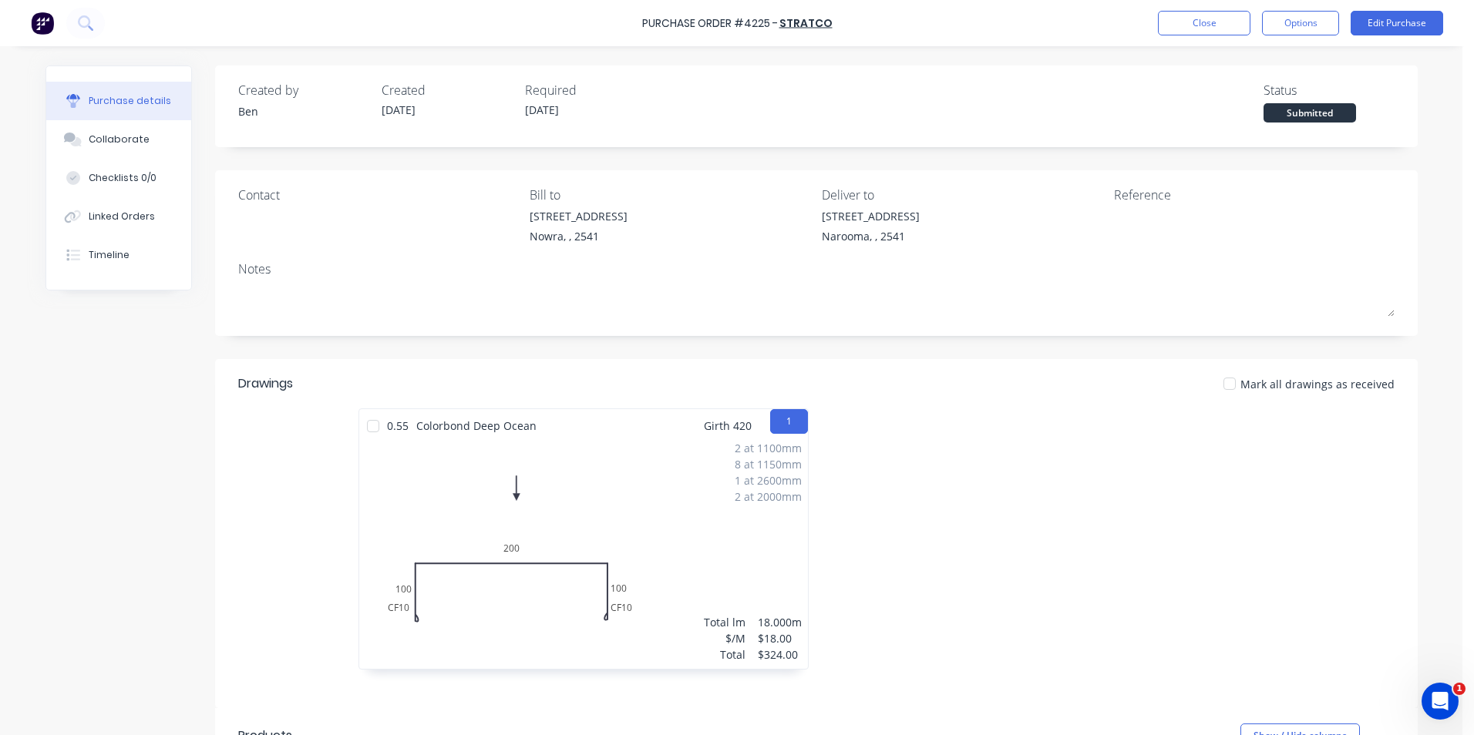
click at [911, 219] on div "[STREET_ADDRESS]" at bounding box center [871, 216] width 98 height 16
click at [911, 218] on div "[STREET_ADDRESS]" at bounding box center [871, 216] width 98 height 16
drag, startPoint x: 852, startPoint y: 234, endPoint x: 854, endPoint y: 211, distance: 23.2
click at [854, 214] on div "[STREET_ADDRESS]" at bounding box center [871, 226] width 98 height 36
click at [919, 244] on div "[STREET_ADDRESS]" at bounding box center [871, 226] width 98 height 36
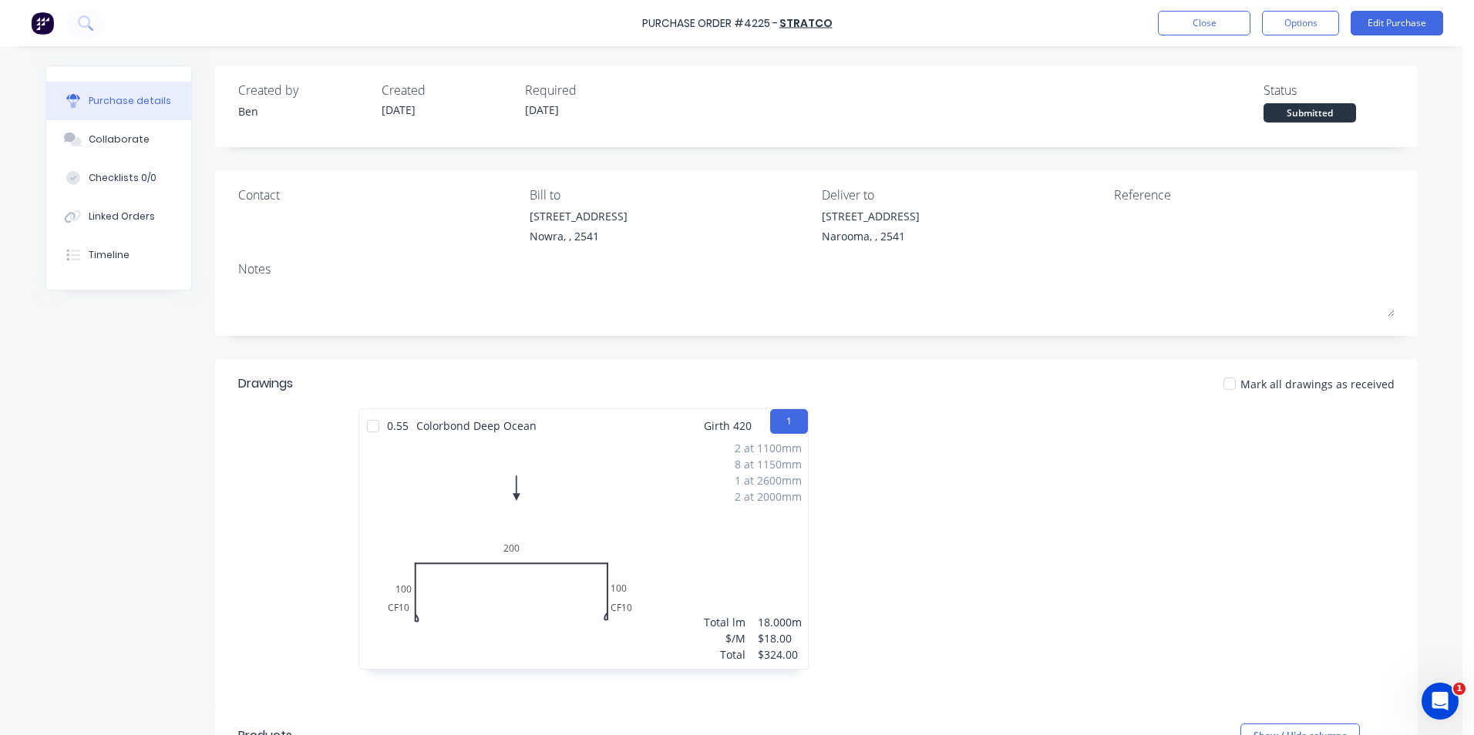
click at [1020, 269] on div "Notes" at bounding box center [816, 269] width 1156 height 18
click at [871, 223] on div "[STREET_ADDRESS]" at bounding box center [871, 216] width 98 height 16
click at [860, 240] on div "Narooma, , 2541" at bounding box center [871, 236] width 98 height 16
drag, startPoint x: 860, startPoint y: 240, endPoint x: 860, endPoint y: 204, distance: 35.5
click at [860, 204] on div "Deliver to [STREET_ADDRESS]" at bounding box center [962, 219] width 281 height 66
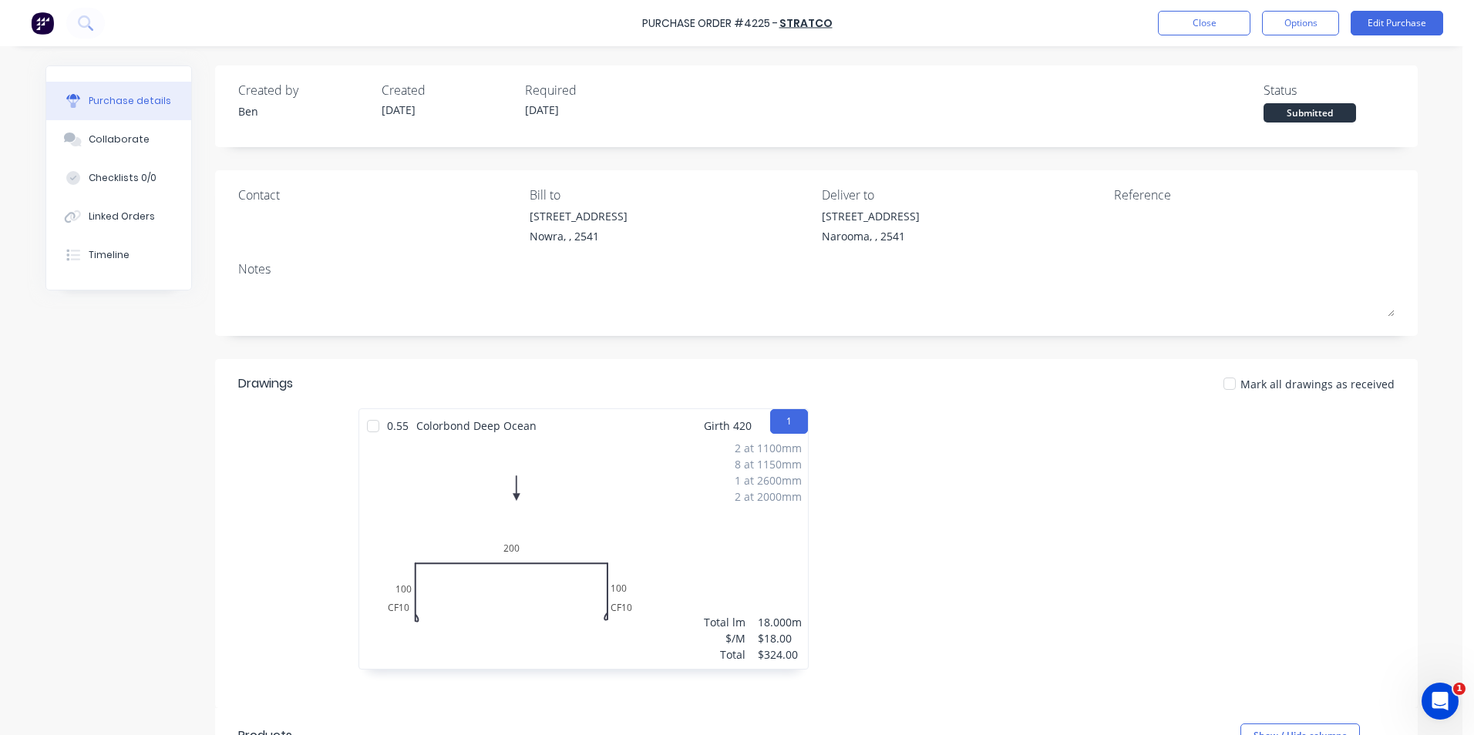
drag, startPoint x: 860, startPoint y: 204, endPoint x: 924, endPoint y: 208, distance: 64.1
click at [913, 218] on div "[STREET_ADDRESS]" at bounding box center [871, 216] width 98 height 16
click at [919, 208] on div "[STREET_ADDRESS]" at bounding box center [871, 226] width 98 height 36
click at [919, 212] on div "[STREET_ADDRESS]" at bounding box center [871, 216] width 98 height 16
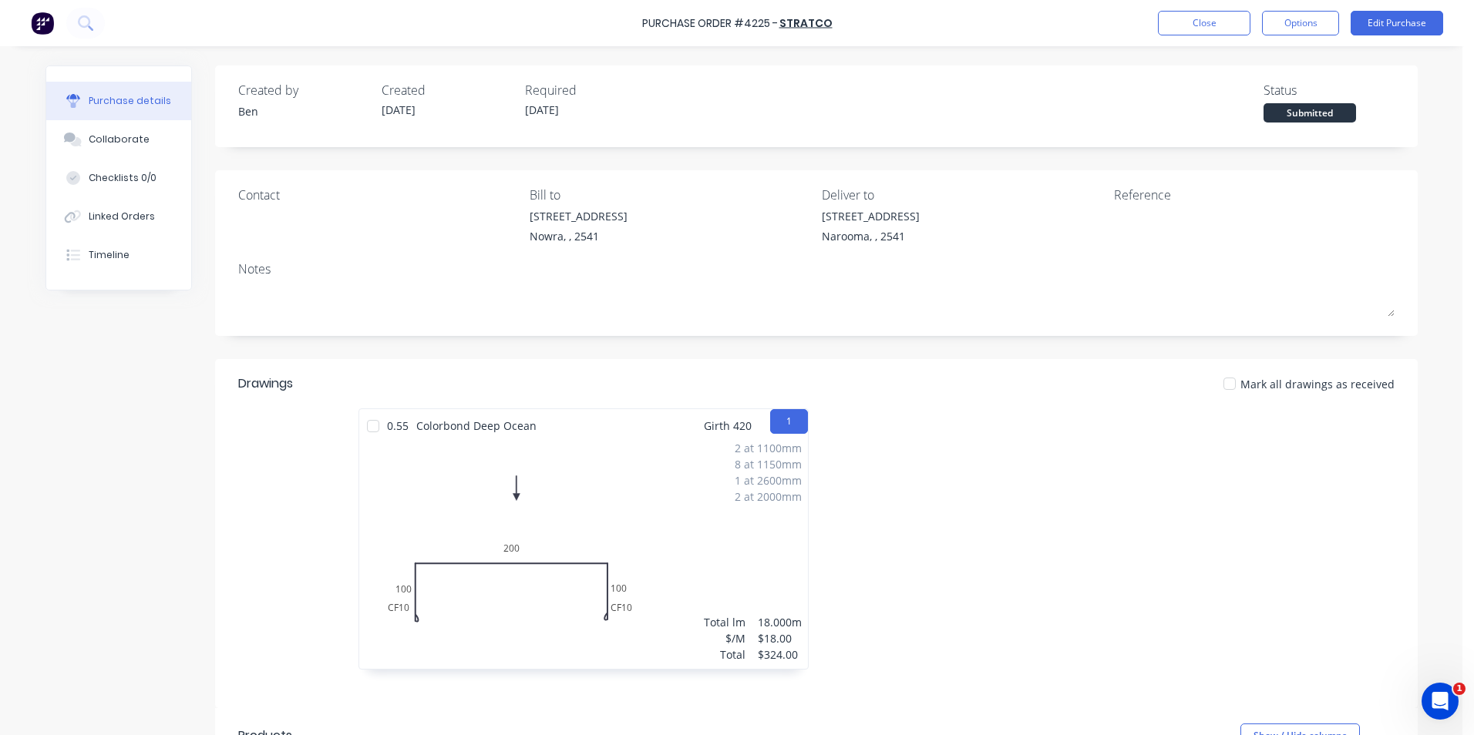
click at [919, 237] on div "[STREET_ADDRESS]" at bounding box center [871, 226] width 98 height 36
click at [1410, 26] on button "Edit Purchase" at bounding box center [1396, 23] width 92 height 25
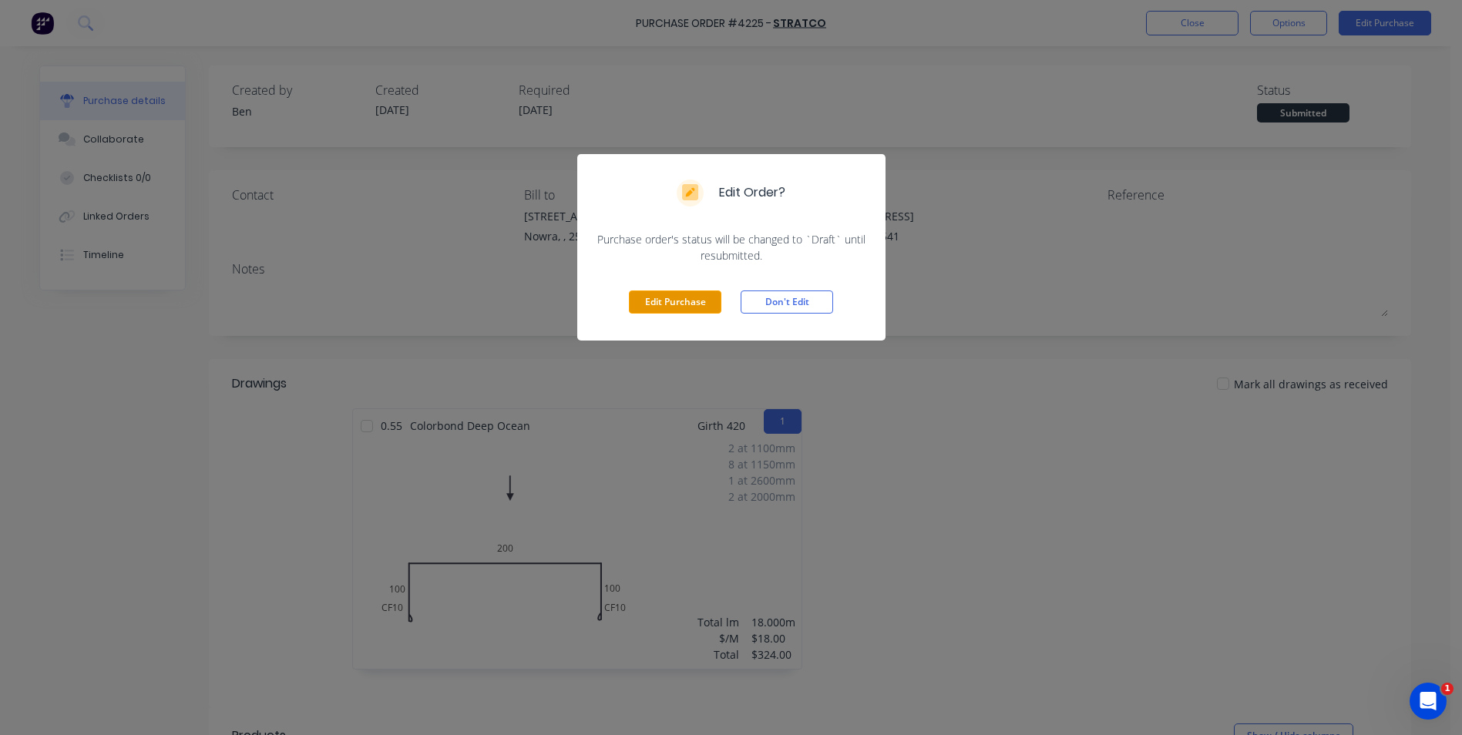
click at [703, 296] on button "Edit Purchase" at bounding box center [675, 302] width 92 height 23
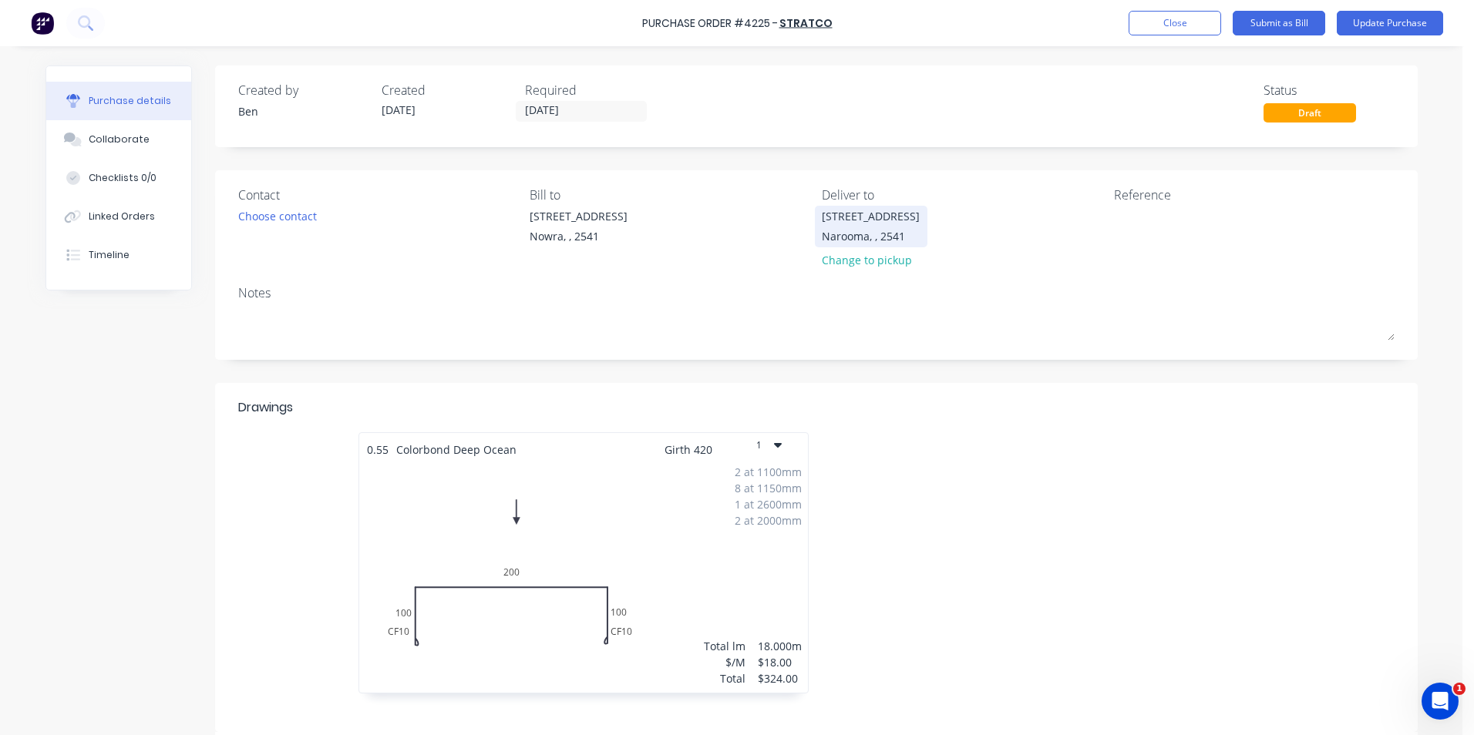
click at [919, 217] on div "[STREET_ADDRESS]" at bounding box center [871, 216] width 98 height 16
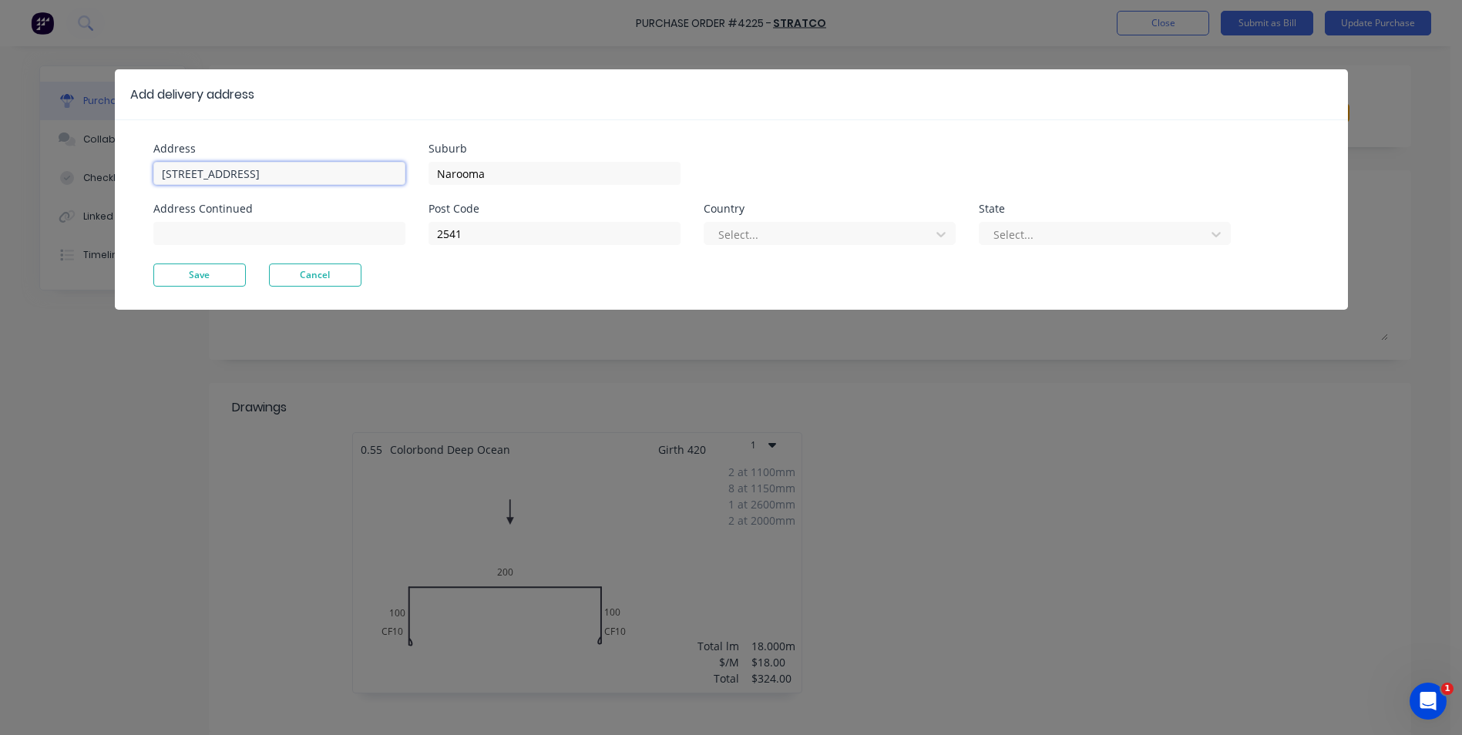
click at [307, 177] on input "[STREET_ADDRESS]" at bounding box center [279, 173] width 252 height 23
type input "U"
type input "1a [PERSON_NAME] Narooma"
type input "3100"
click at [308, 170] on input "[STREET_ADDRESS]" at bounding box center [279, 173] width 252 height 23
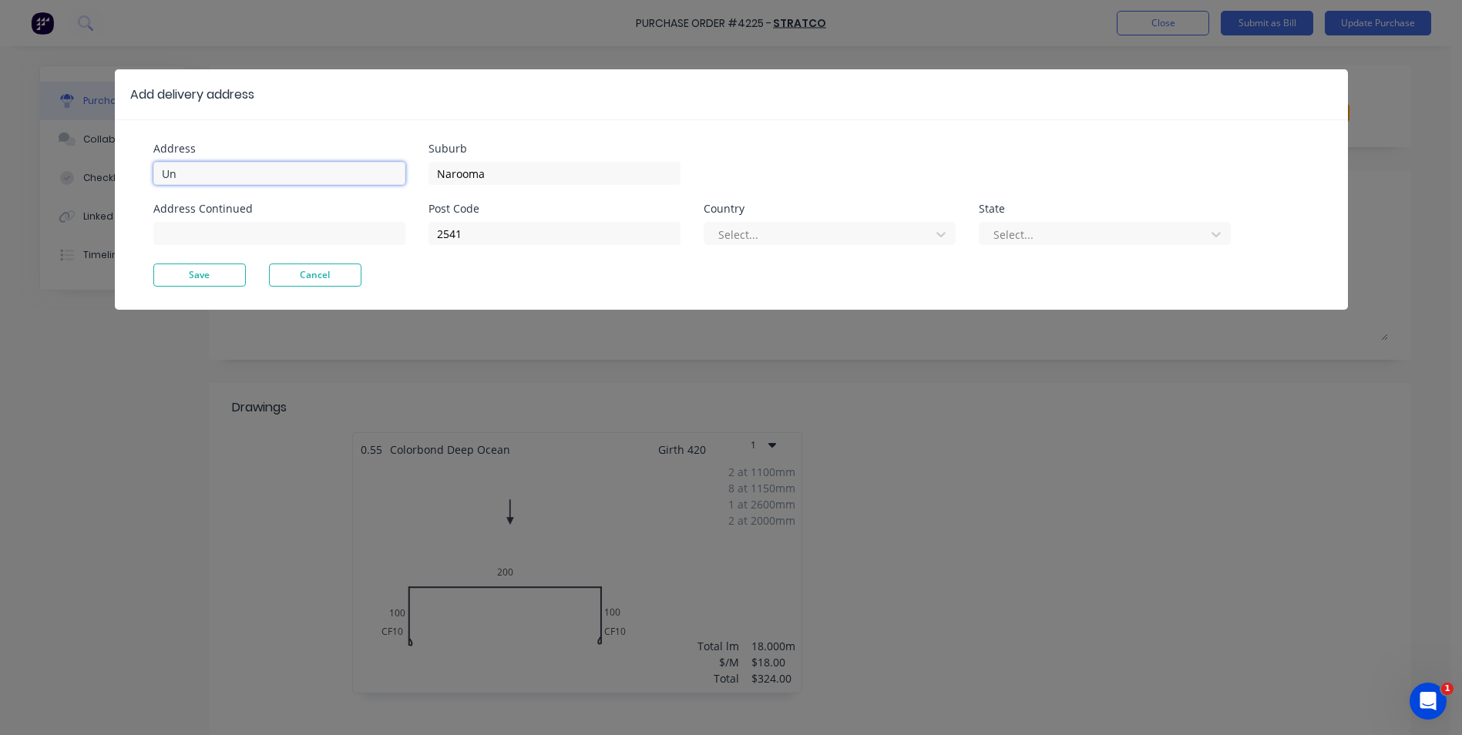
type input "U"
type input "[STREET_ADDRESS][PERSON_NAME]"
click at [209, 273] on button "Save" at bounding box center [199, 275] width 92 height 23
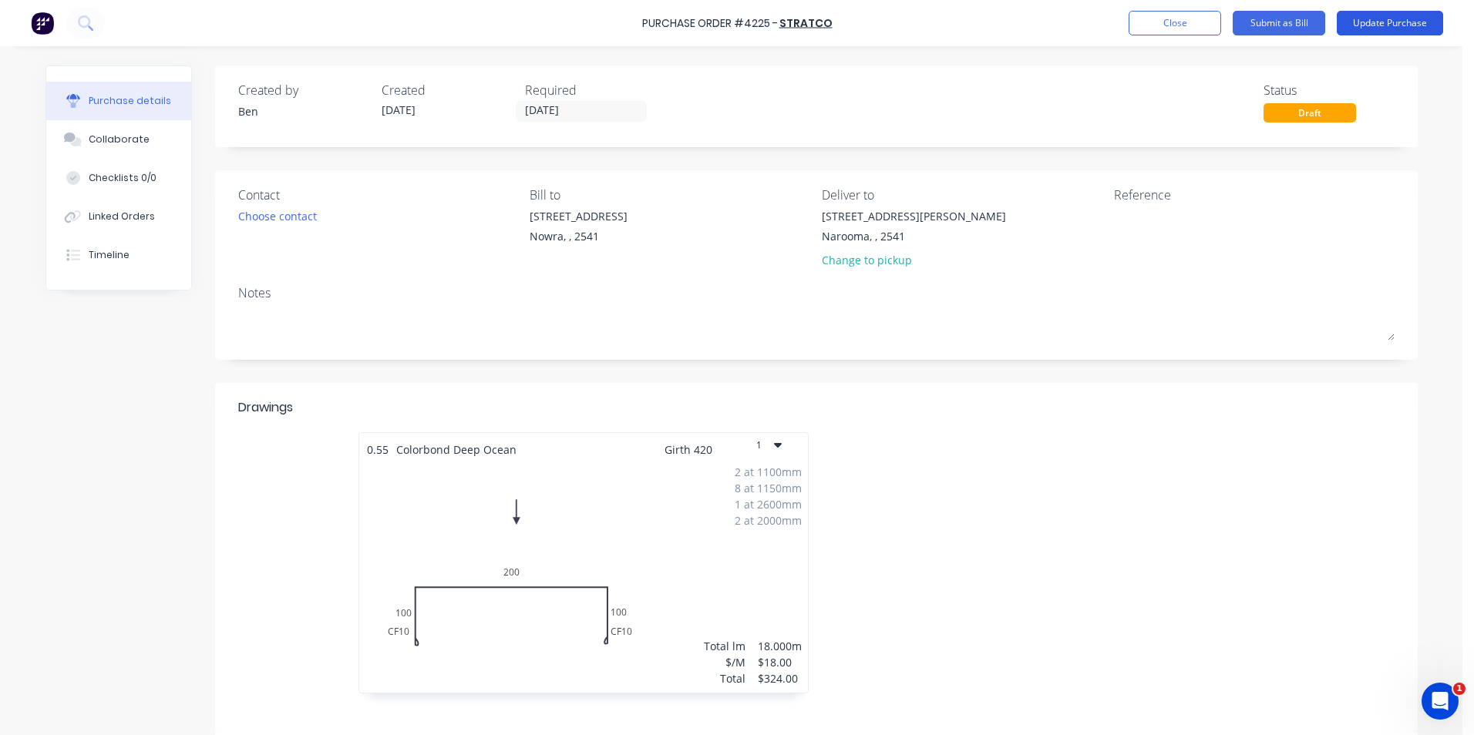
click at [1346, 19] on button "Update Purchase" at bounding box center [1389, 23] width 106 height 25
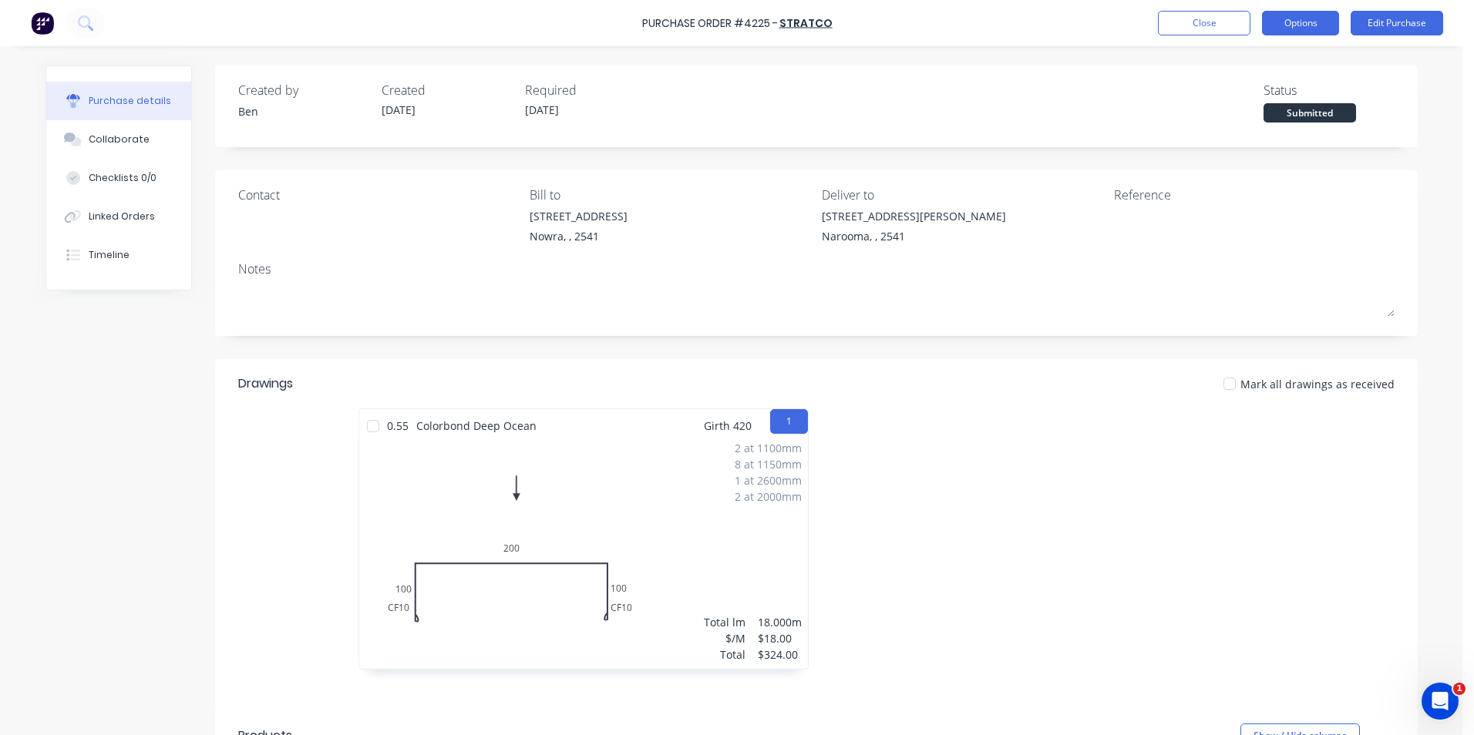
click at [1299, 23] on button "Options" at bounding box center [1300, 23] width 77 height 25
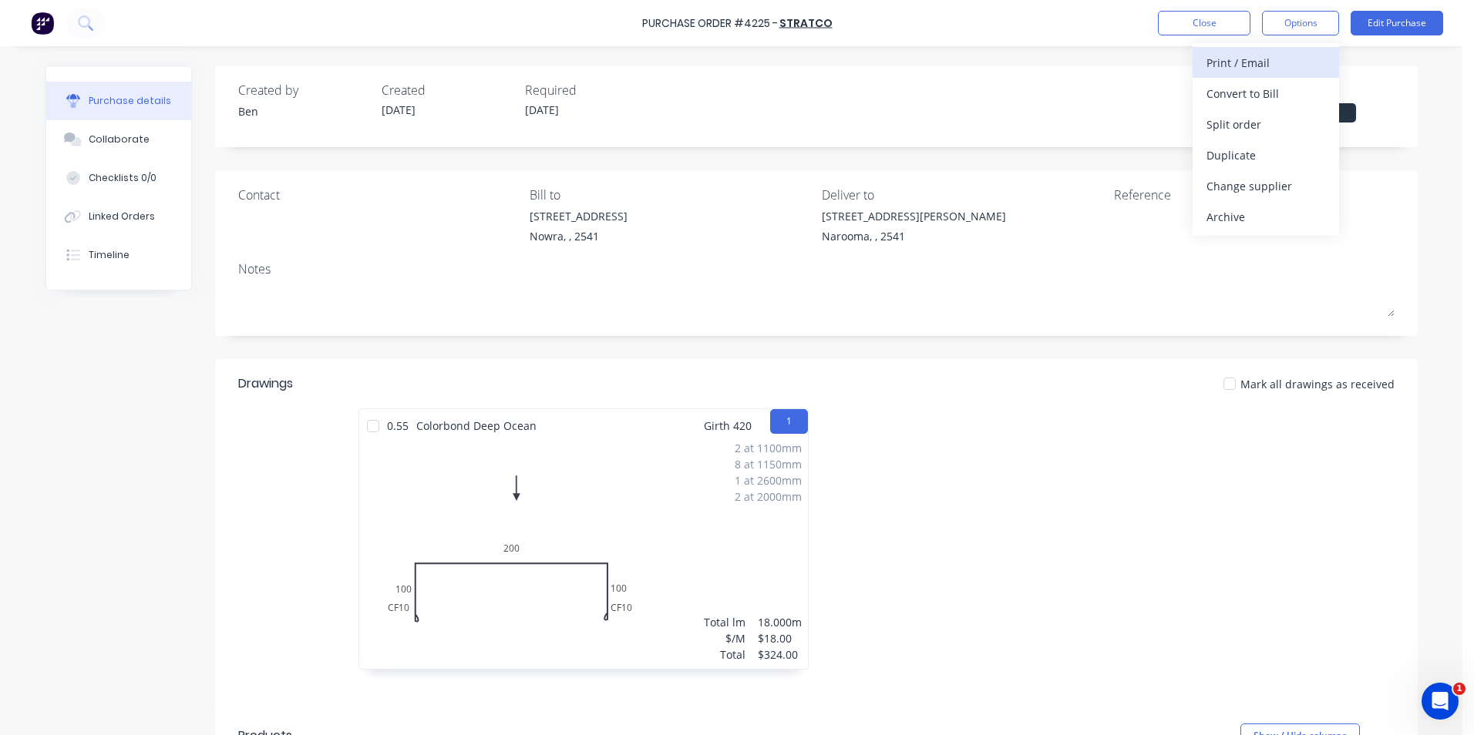
click at [1267, 60] on div "Print / Email" at bounding box center [1265, 63] width 119 height 22
click at [1263, 84] on div "With pricing" at bounding box center [1265, 93] width 119 height 22
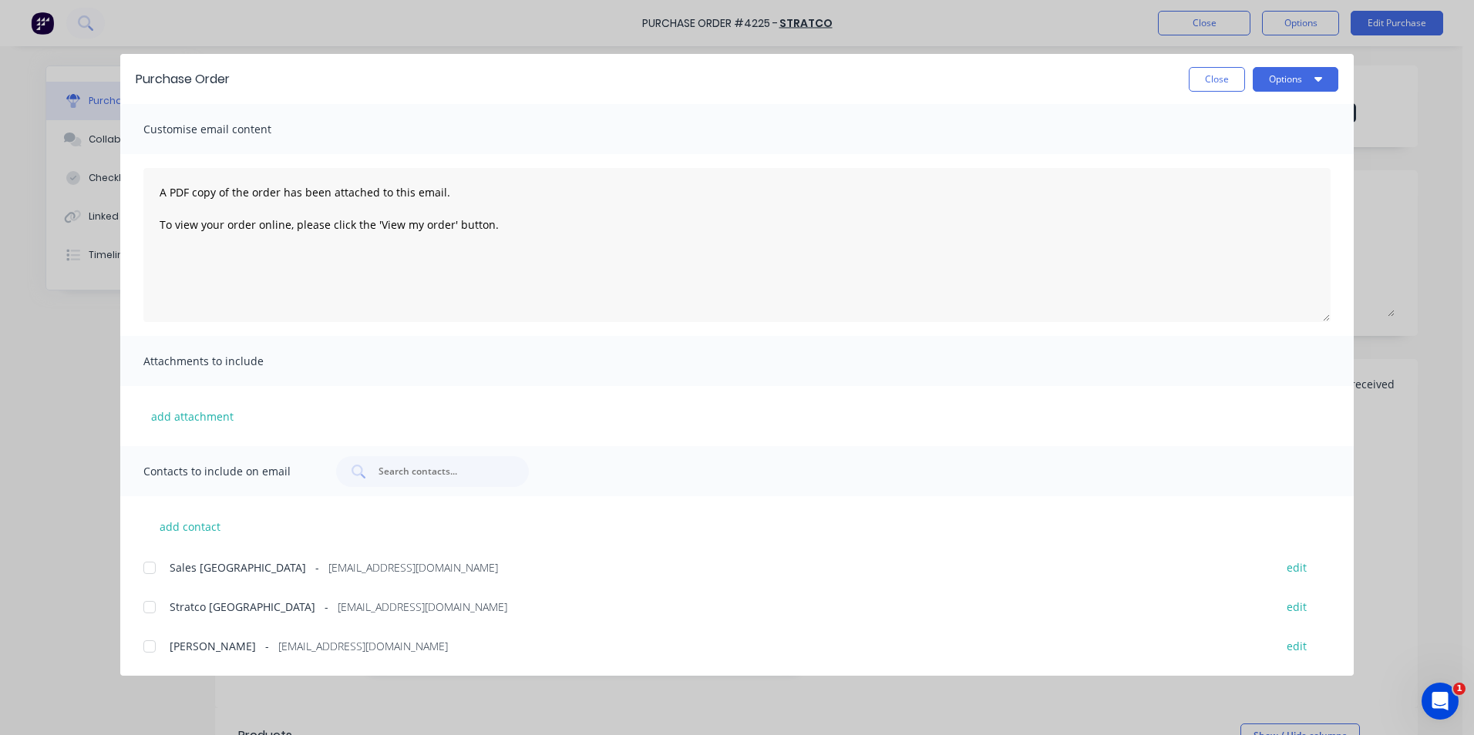
click at [153, 608] on div at bounding box center [149, 607] width 31 height 31
click at [1302, 70] on button "Options" at bounding box center [1295, 79] width 86 height 25
click at [1245, 173] on div "Email" at bounding box center [1264, 180] width 119 height 22
click at [1225, 79] on button "Close" at bounding box center [1216, 79] width 56 height 25
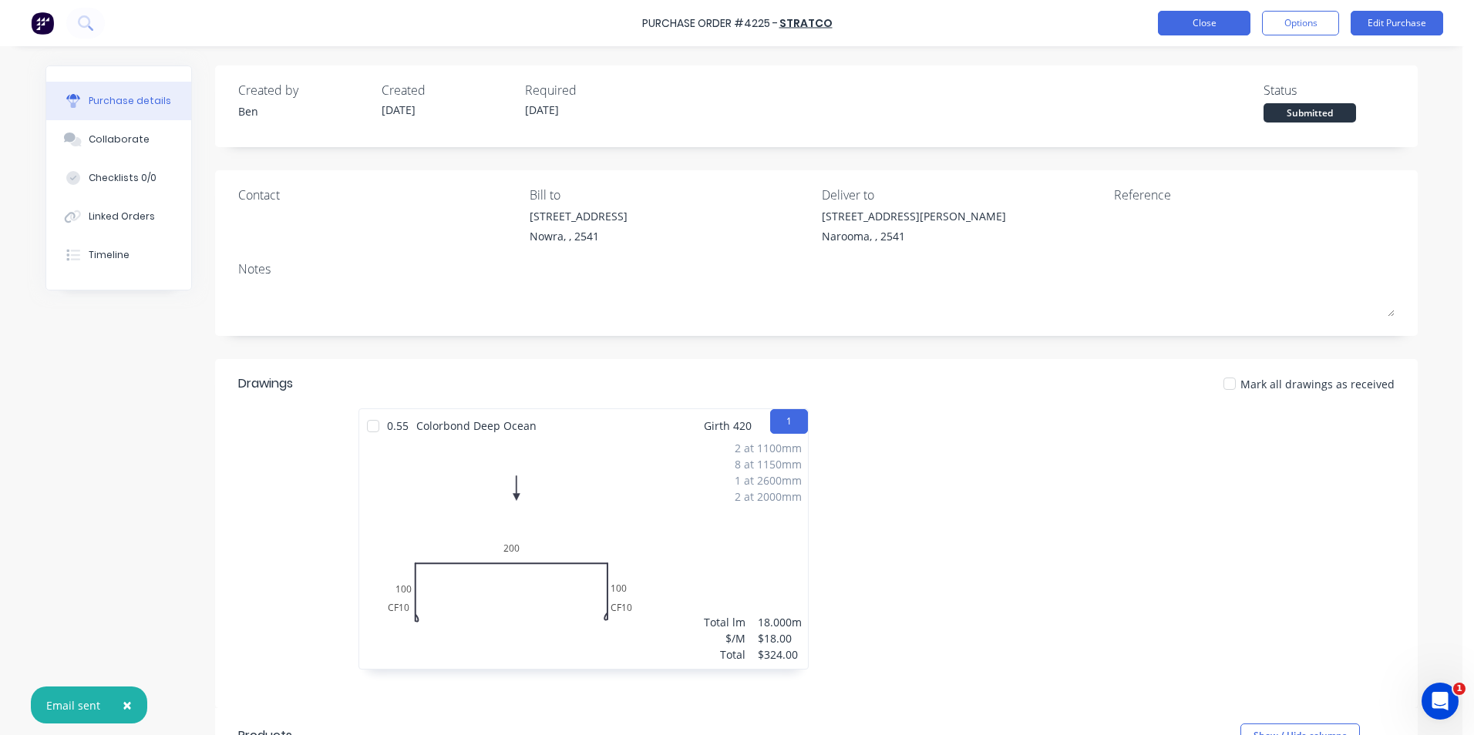
click at [1203, 18] on button "Close" at bounding box center [1204, 23] width 92 height 25
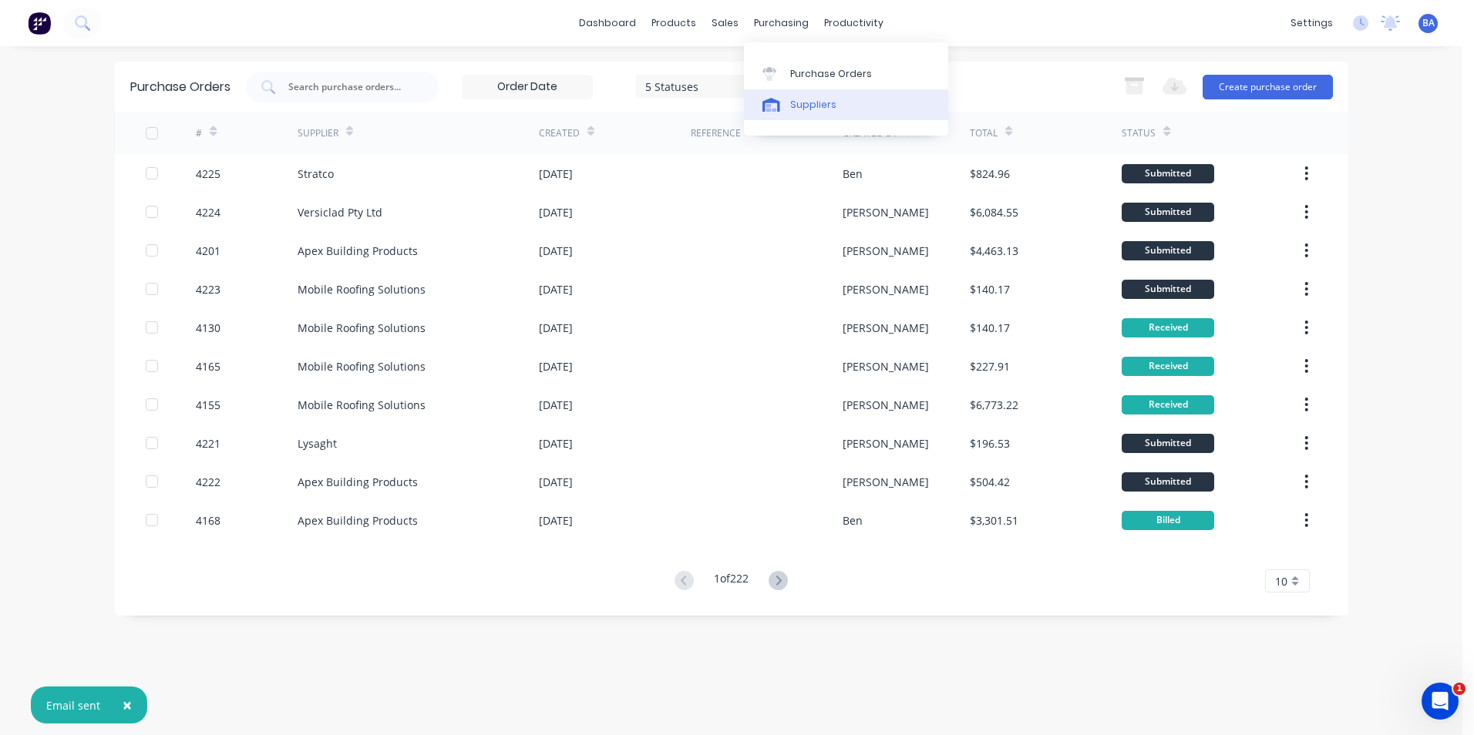
click at [785, 96] on link "Suppliers" at bounding box center [846, 104] width 204 height 31
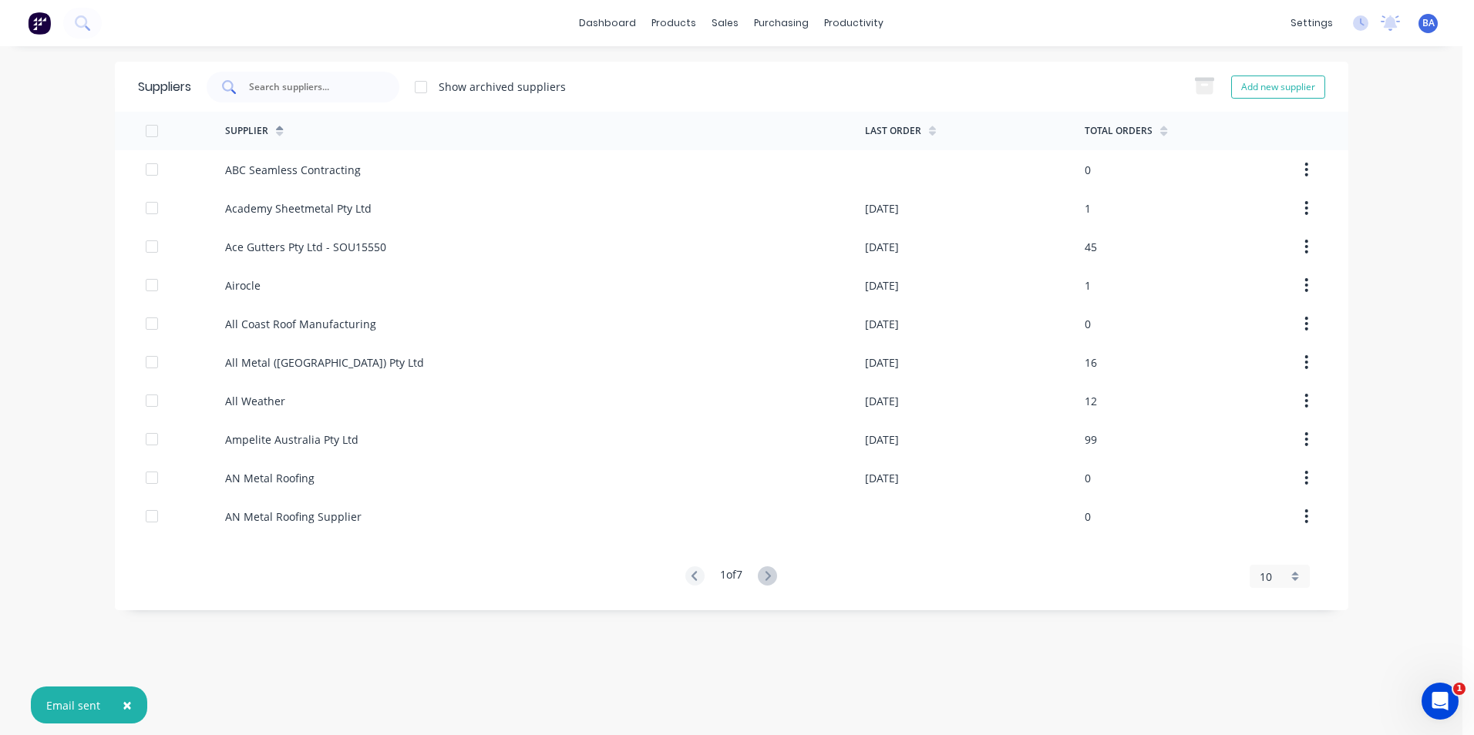
click at [279, 87] on input "text" at bounding box center [311, 86] width 128 height 15
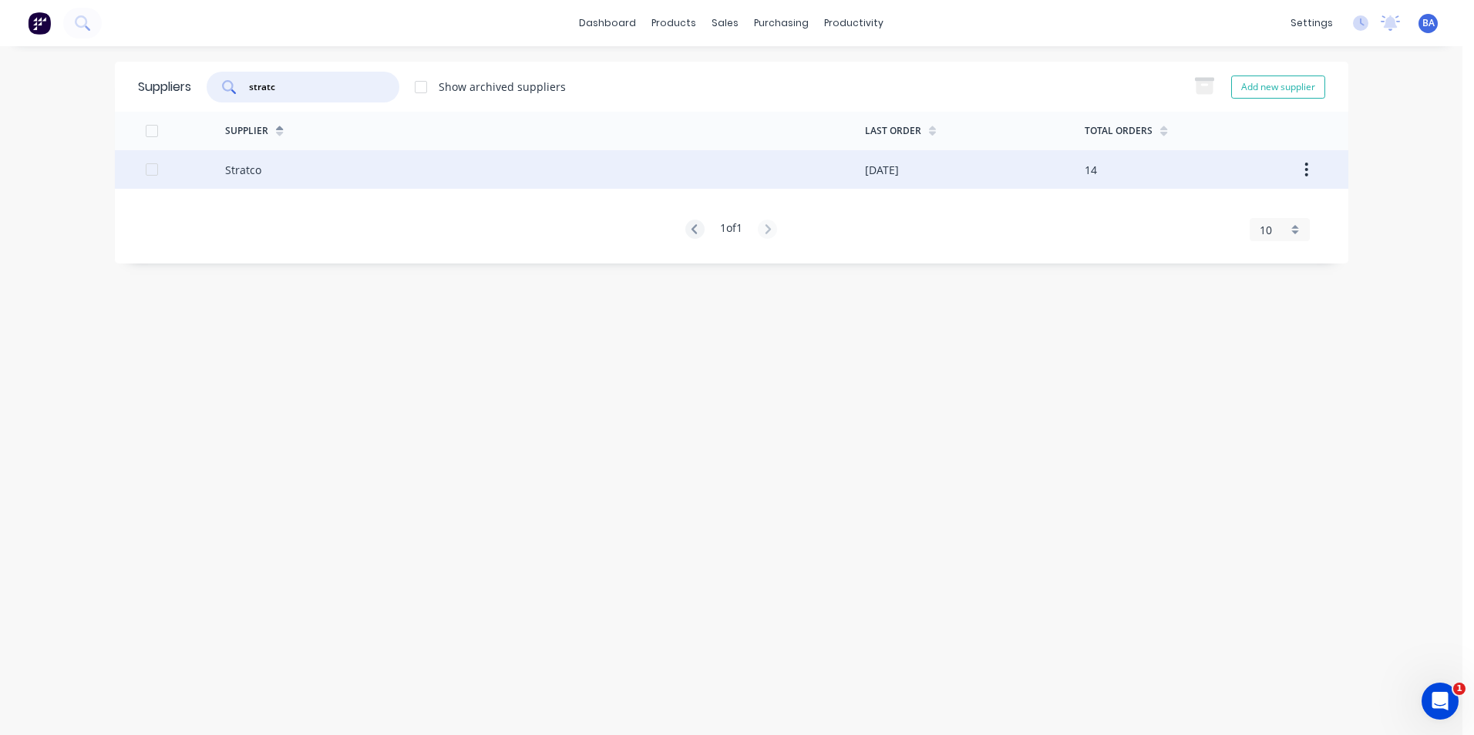
type input "stratc"
click at [270, 171] on div "Stratco" at bounding box center [545, 169] width 640 height 39
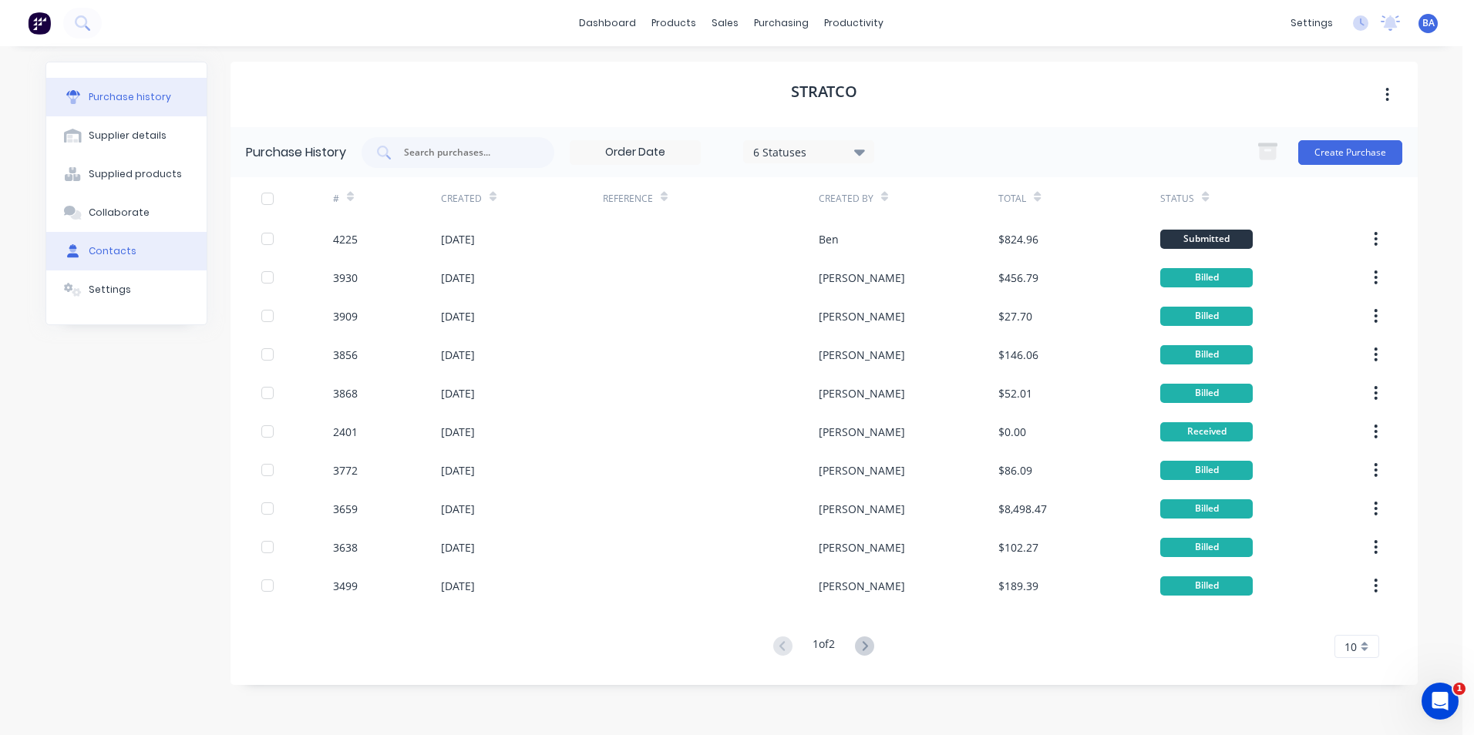
click at [139, 253] on button "Contacts" at bounding box center [126, 251] width 160 height 39
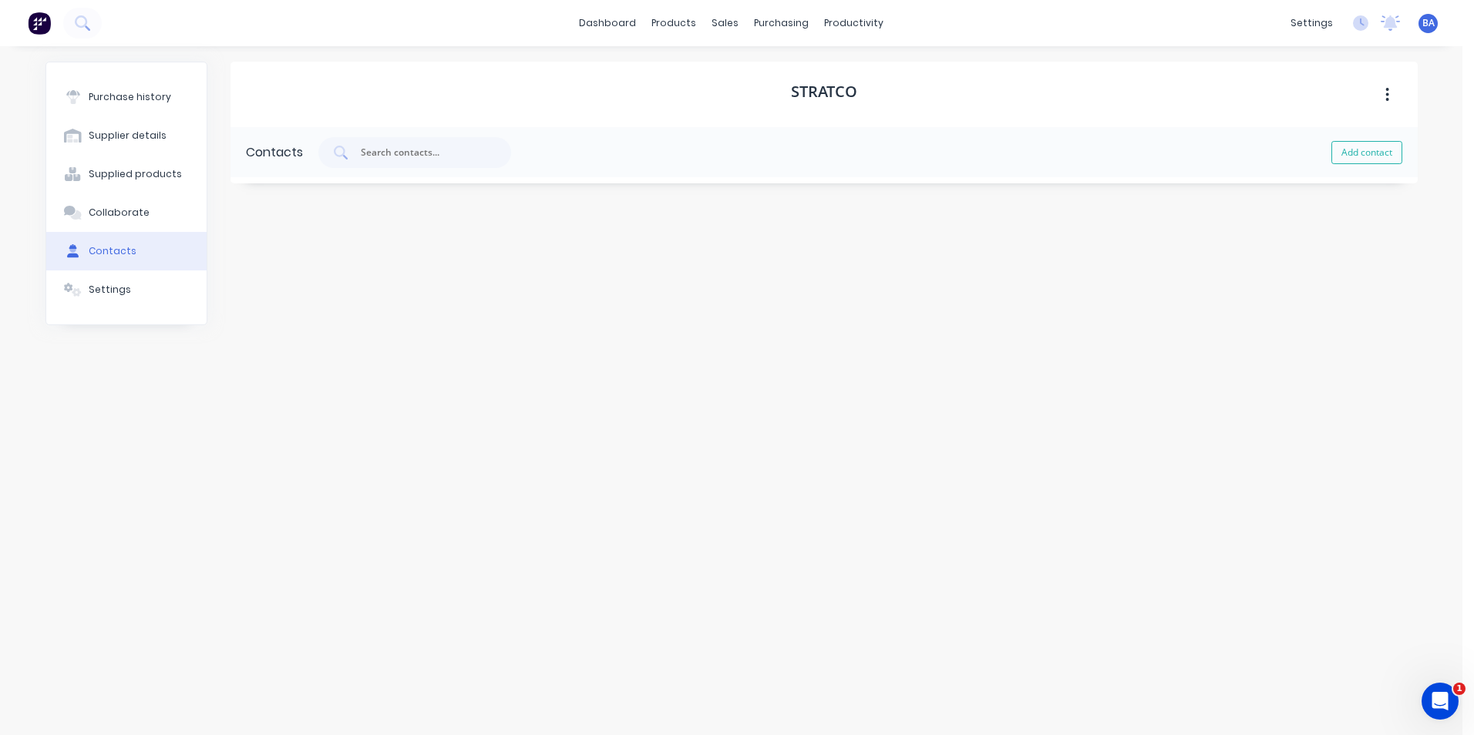
select select "AU"
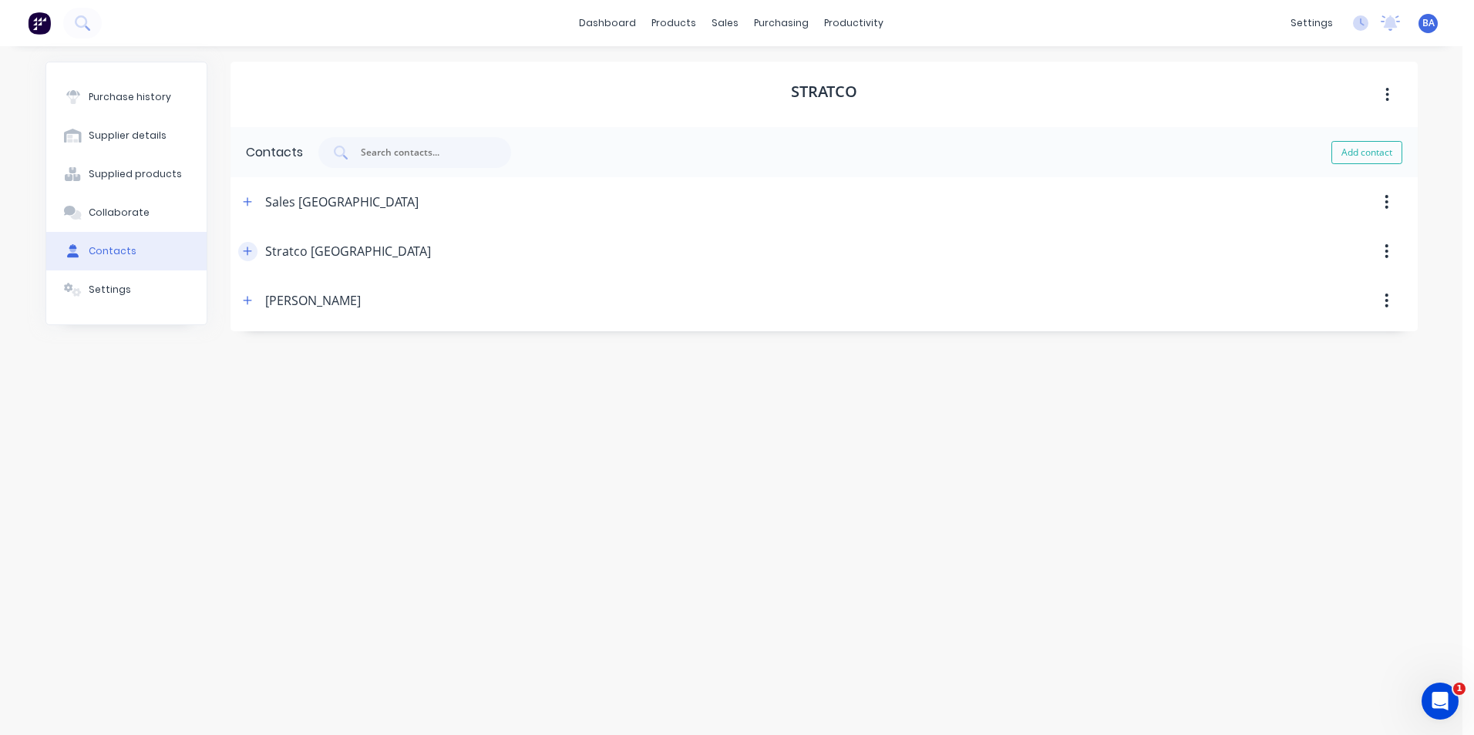
click at [251, 250] on icon "button" at bounding box center [247, 251] width 9 height 11
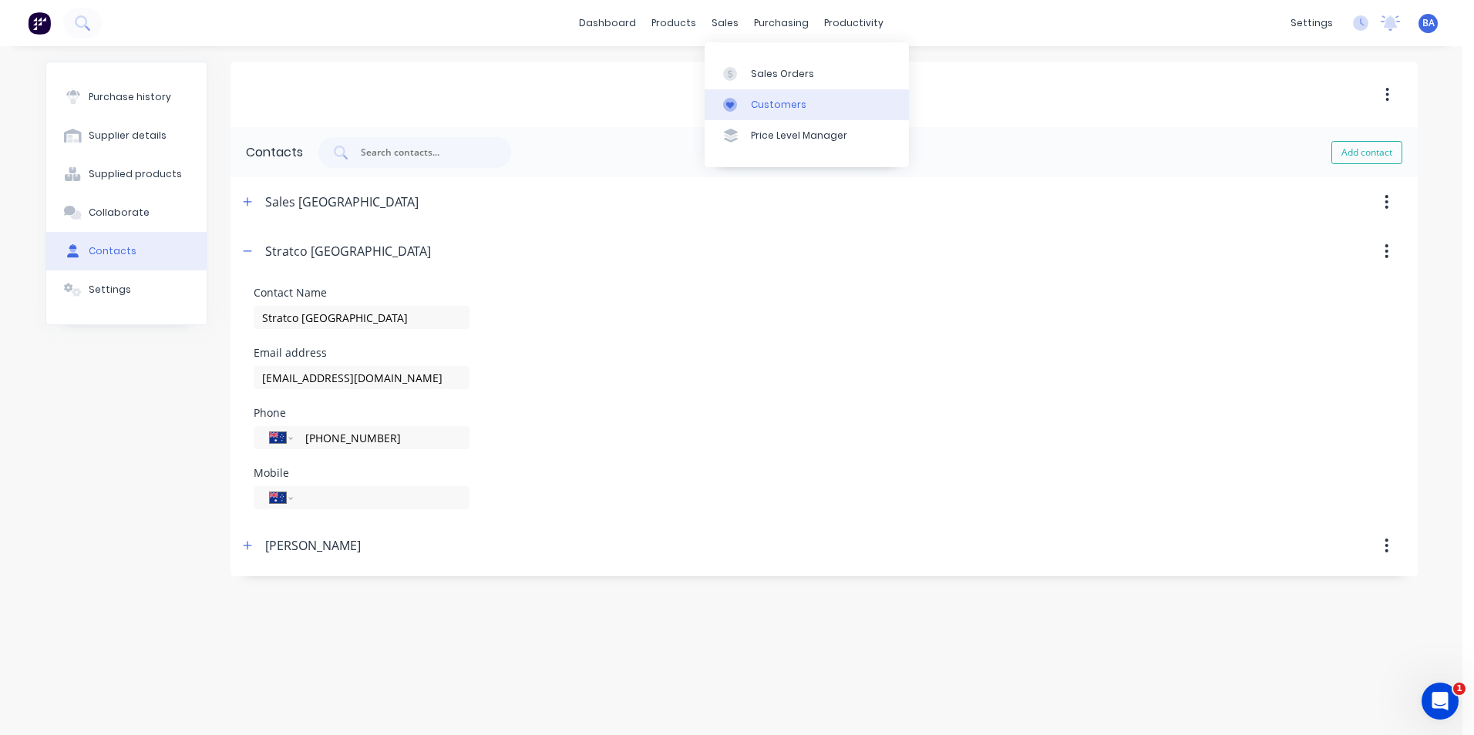
click at [726, 105] on icon at bounding box center [730, 105] width 14 height 14
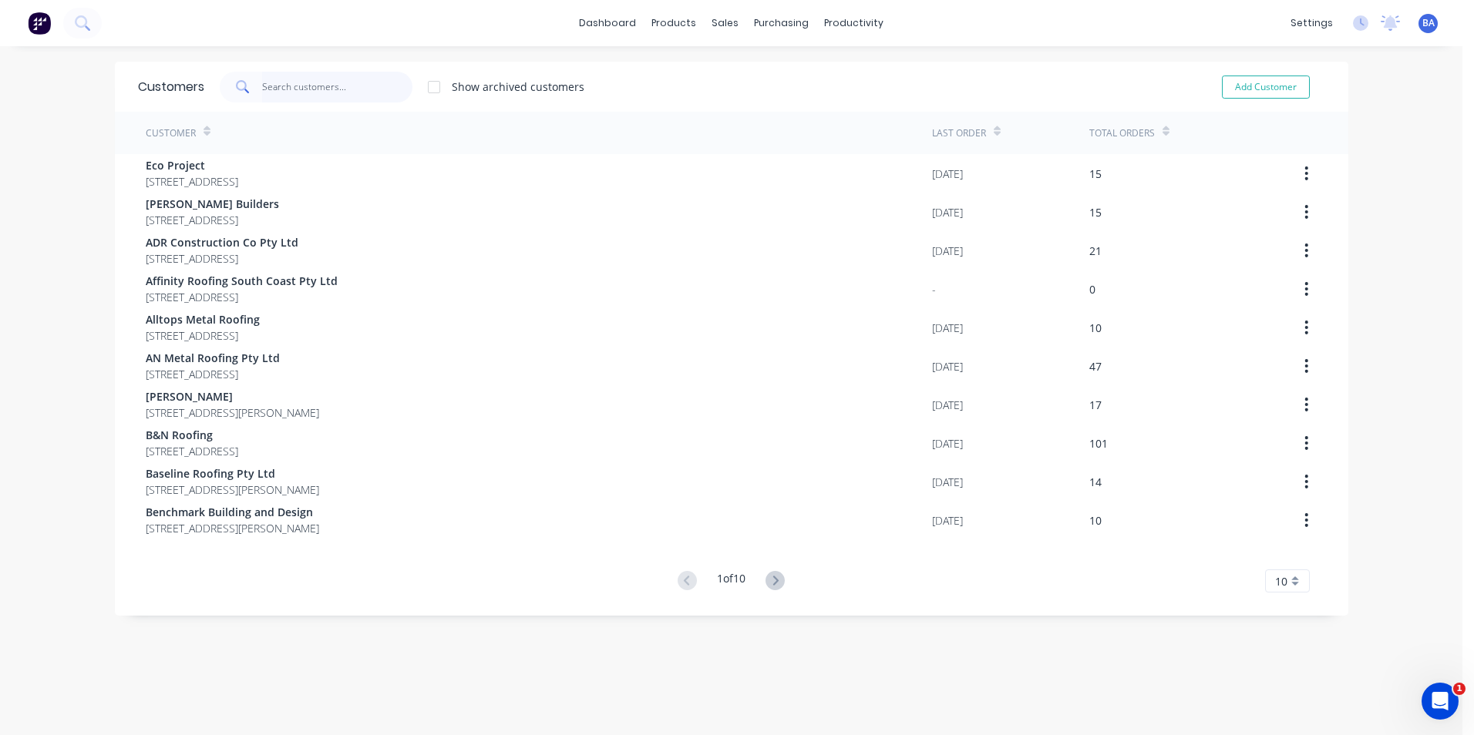
click at [286, 87] on input "text" at bounding box center [337, 87] width 150 height 31
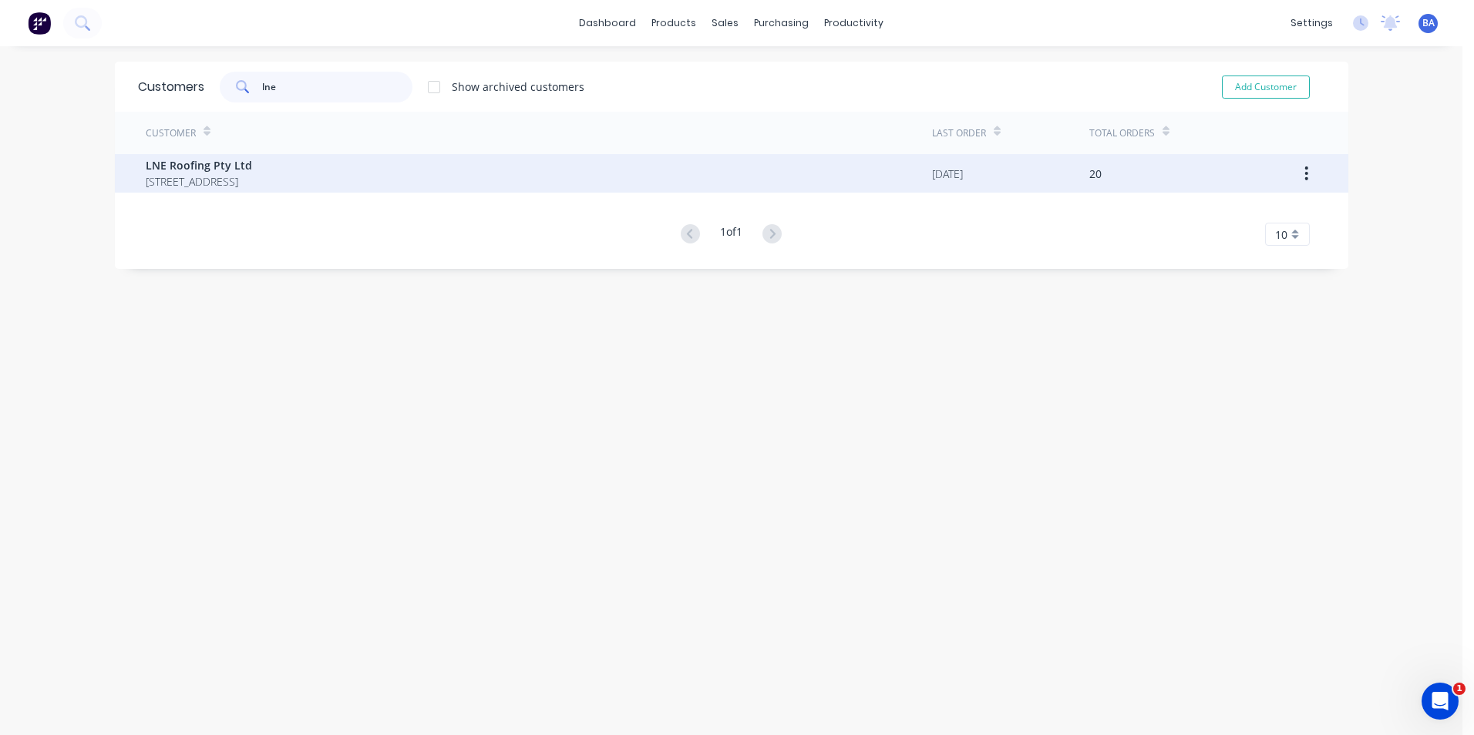
type input "lne"
click at [252, 176] on span "[STREET_ADDRESS]" at bounding box center [199, 181] width 106 height 16
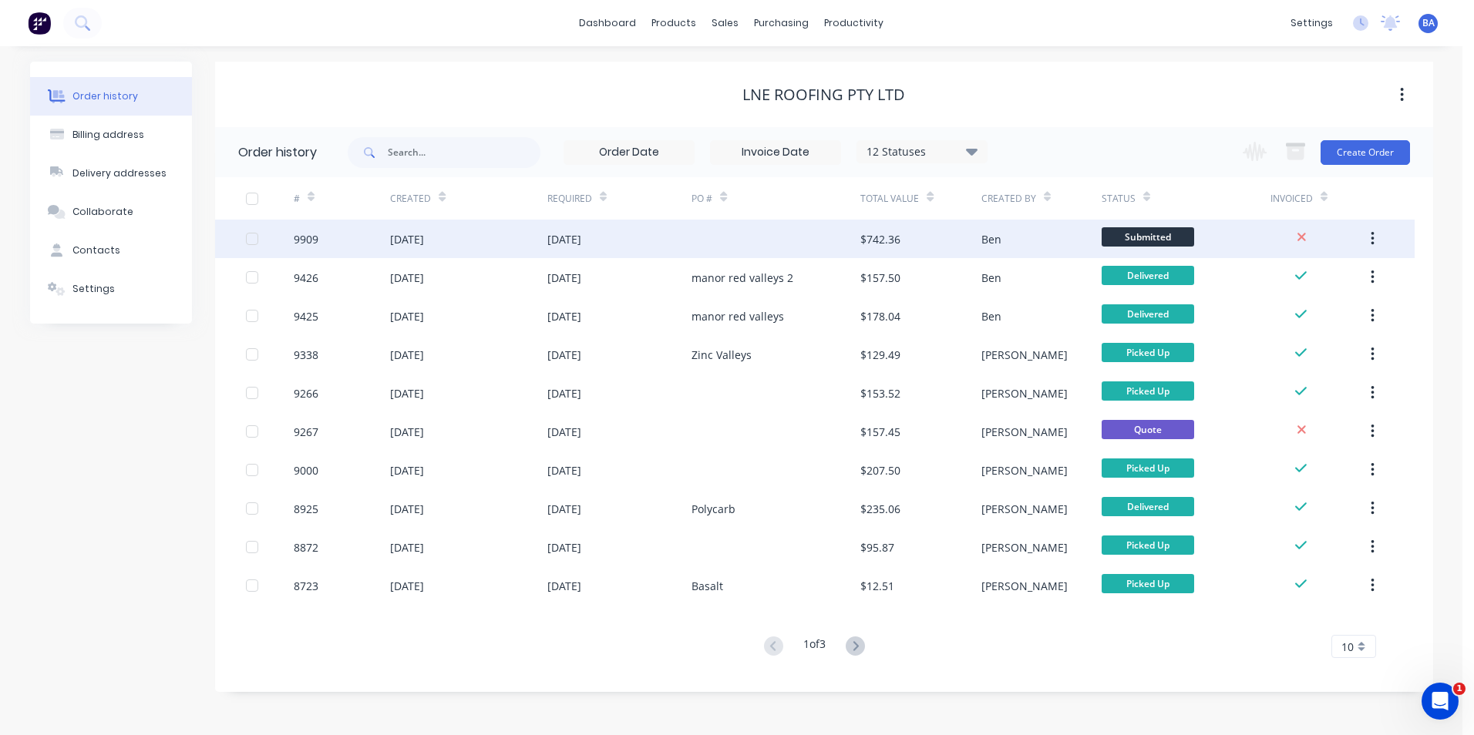
click at [769, 232] on div at bounding box center [775, 239] width 169 height 39
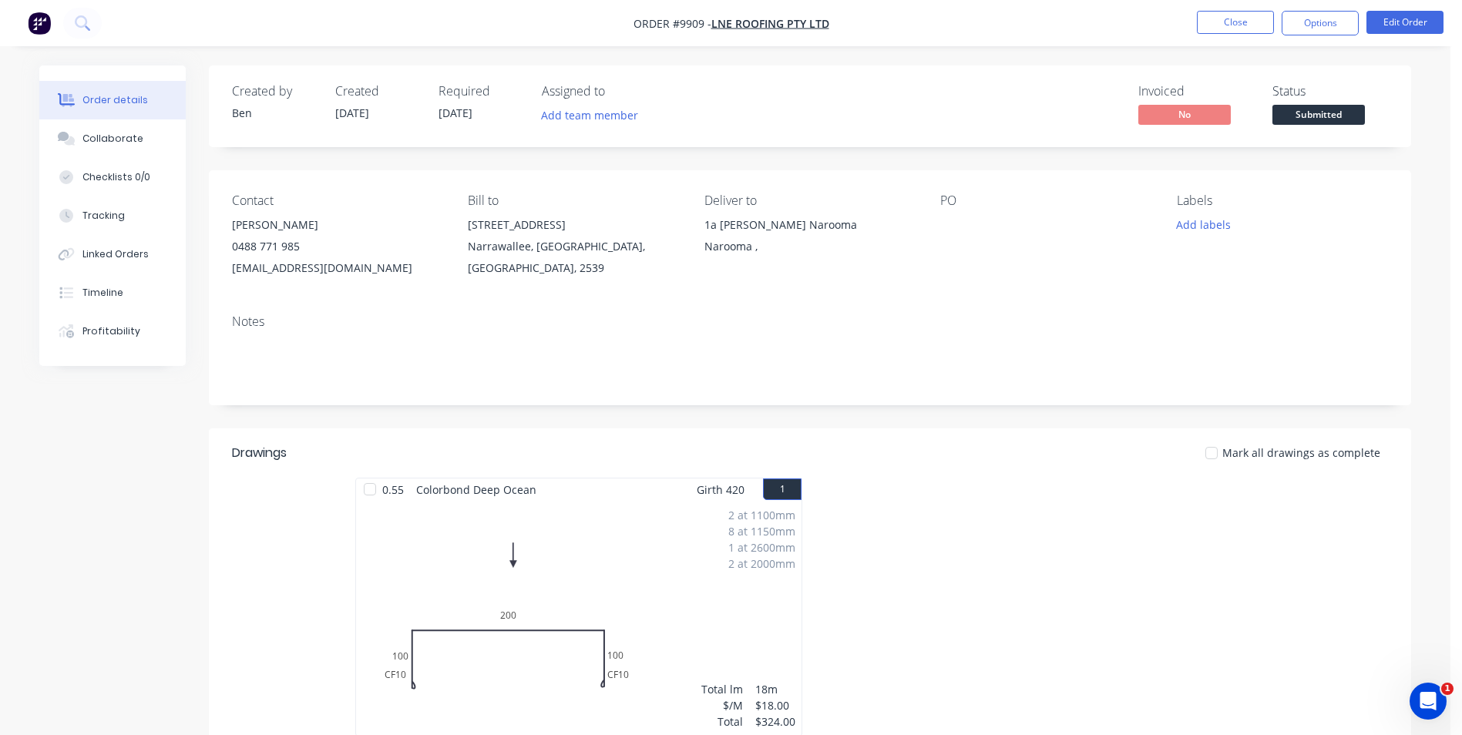
click at [471, 99] on div "Required [DATE]" at bounding box center [481, 106] width 85 height 45
click at [1201, 22] on button "Close" at bounding box center [1235, 22] width 77 height 23
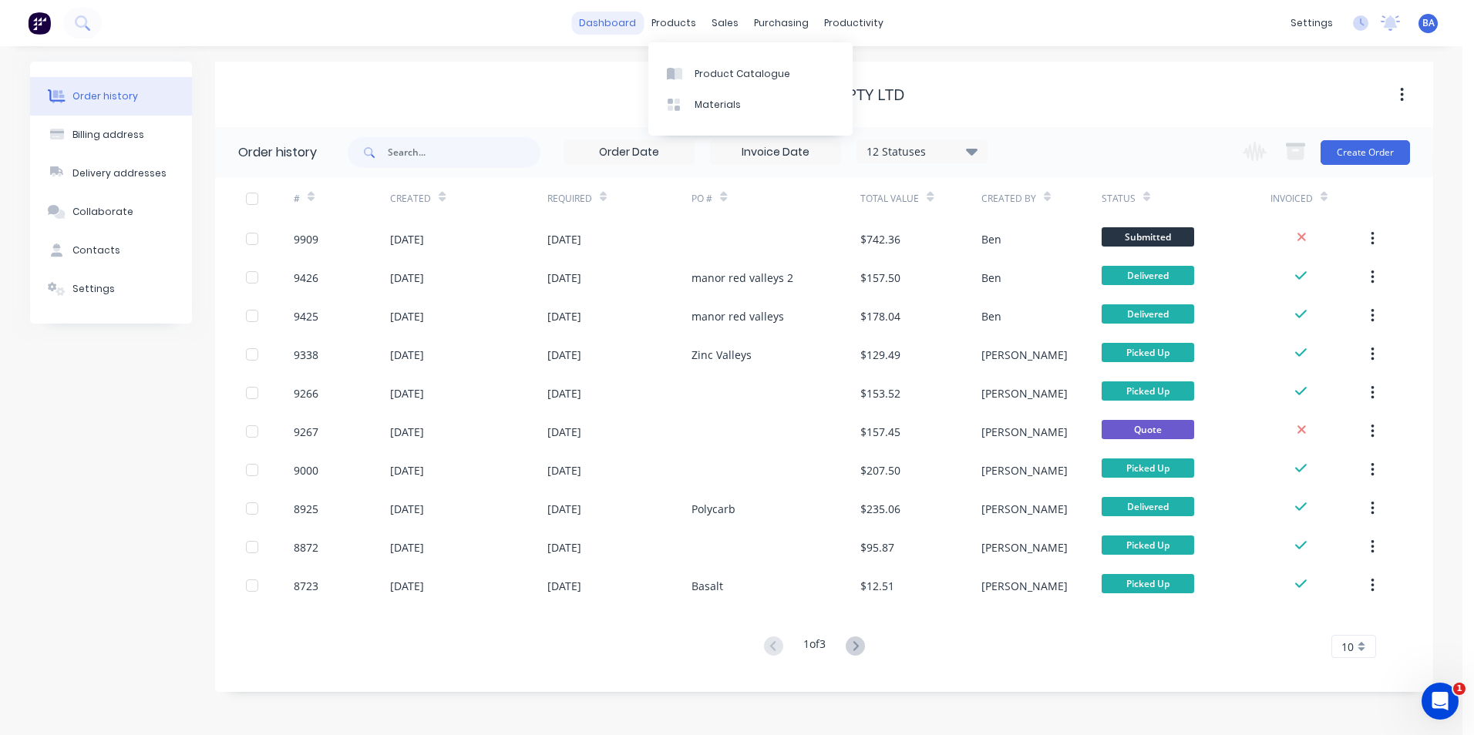
click at [637, 25] on link "dashboard" at bounding box center [607, 23] width 72 height 23
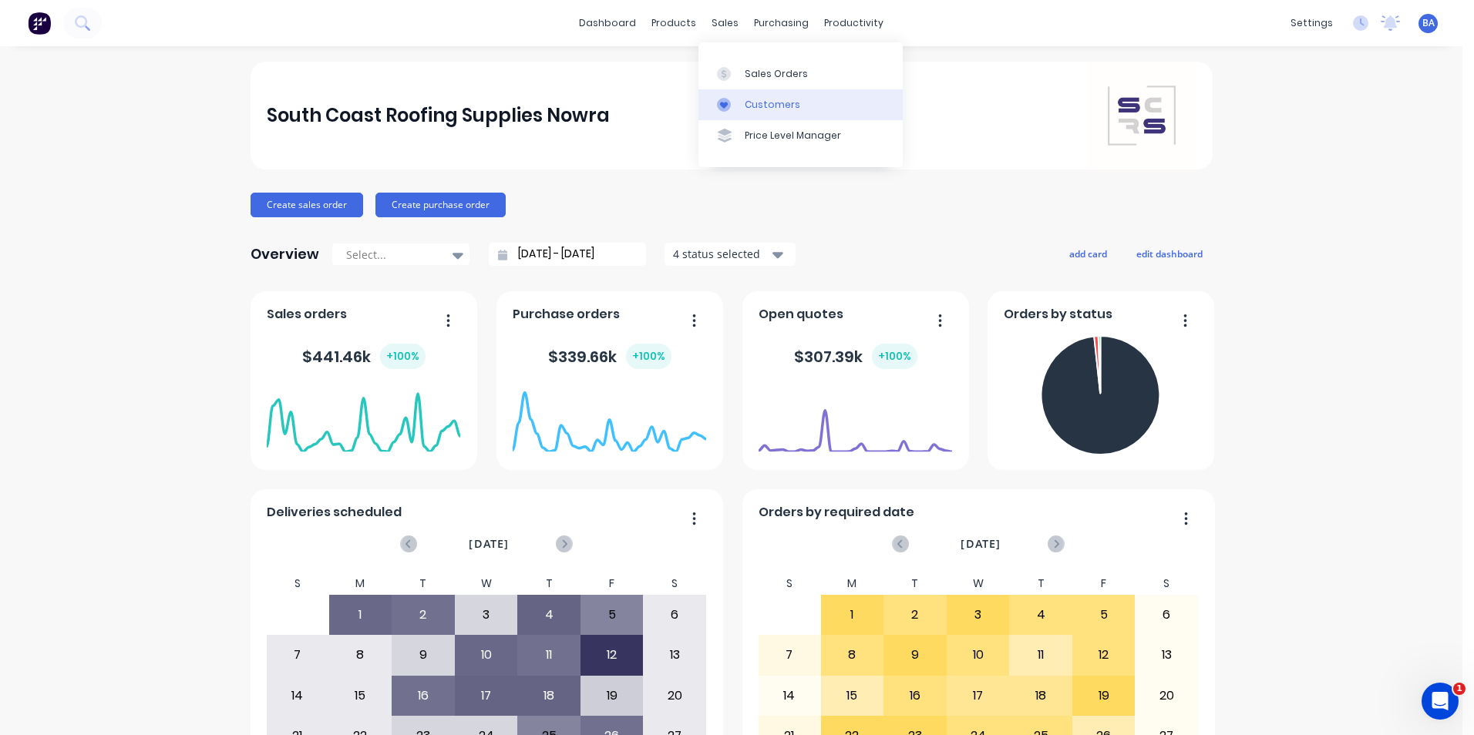
click at [731, 102] on div at bounding box center [728, 105] width 23 height 14
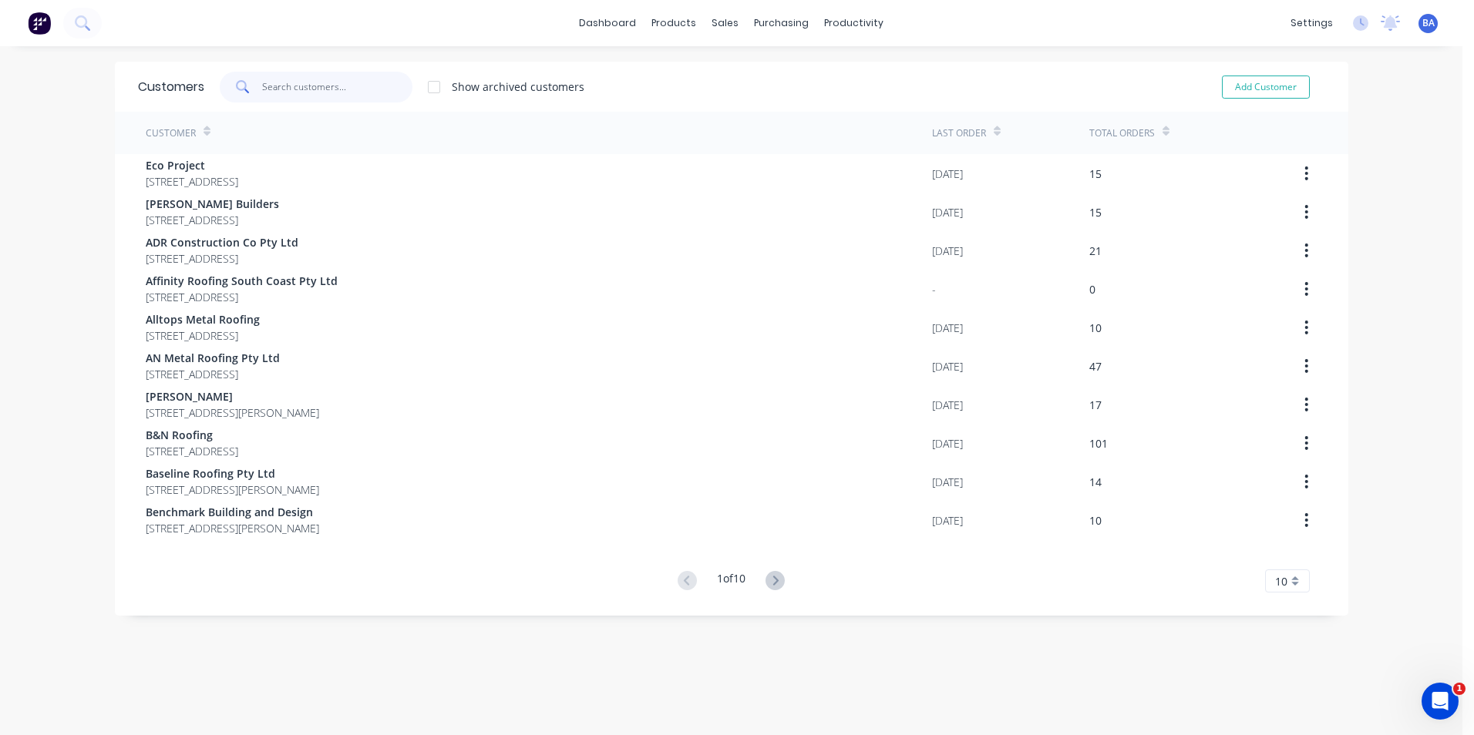
click at [348, 83] on input "text" at bounding box center [337, 87] width 150 height 31
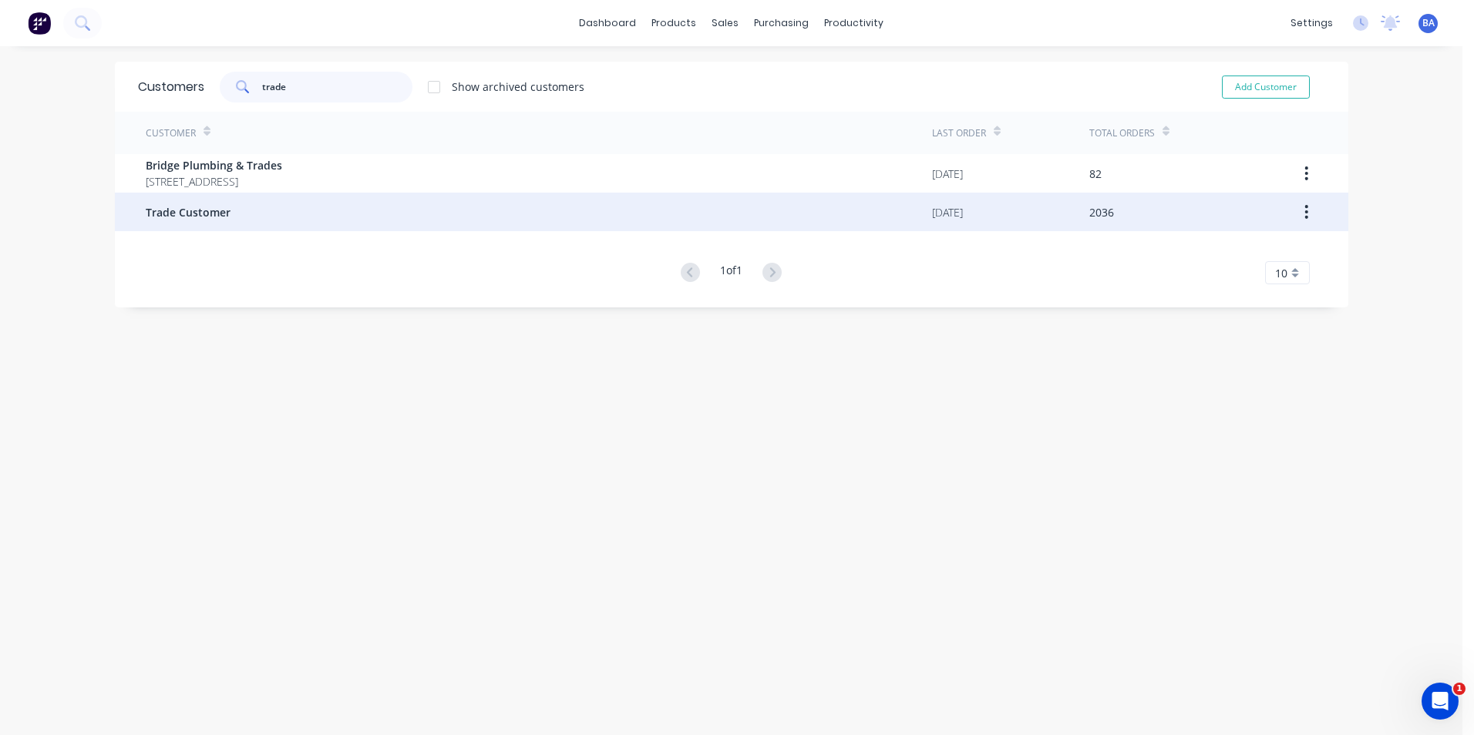
type input "trade"
click at [213, 218] on span "Trade Customer" at bounding box center [188, 212] width 85 height 16
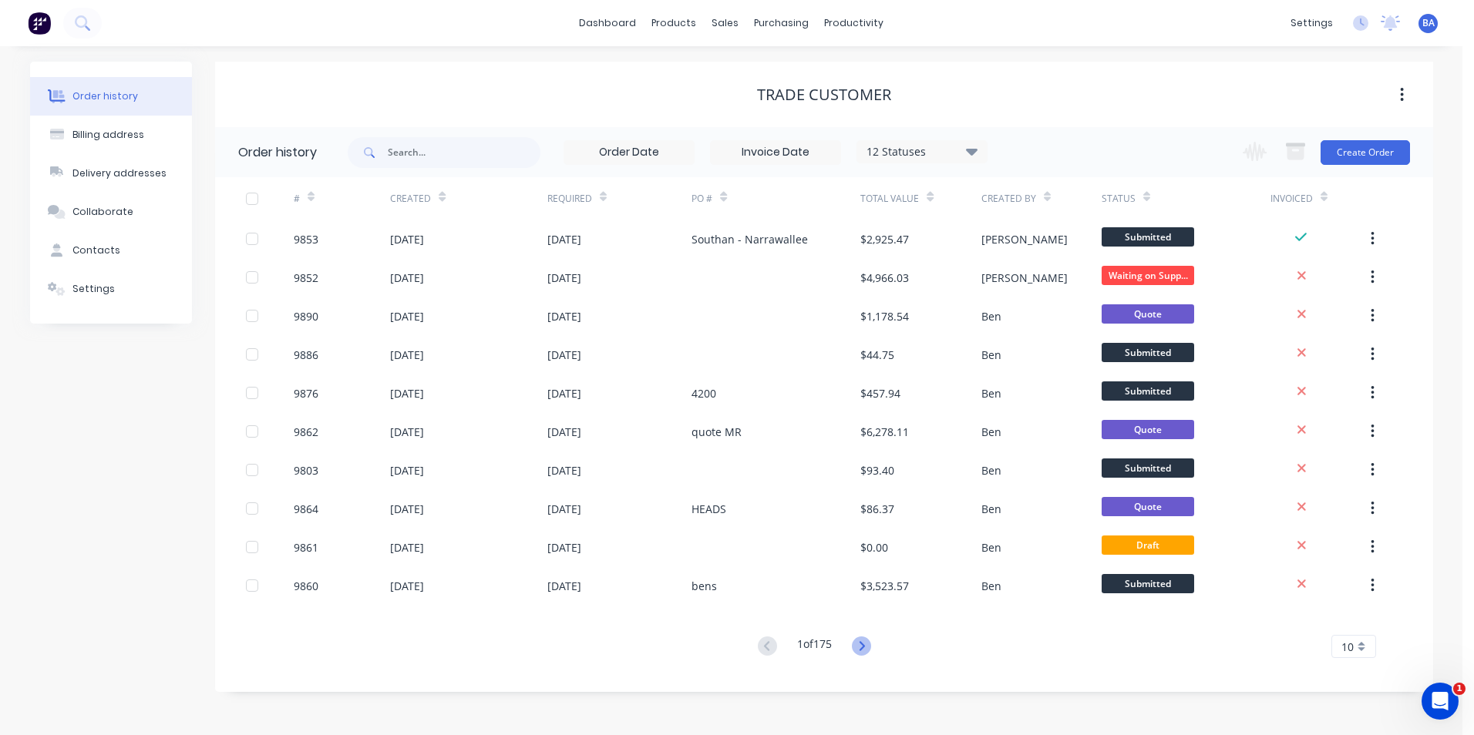
click at [861, 642] on icon at bounding box center [861, 646] width 19 height 19
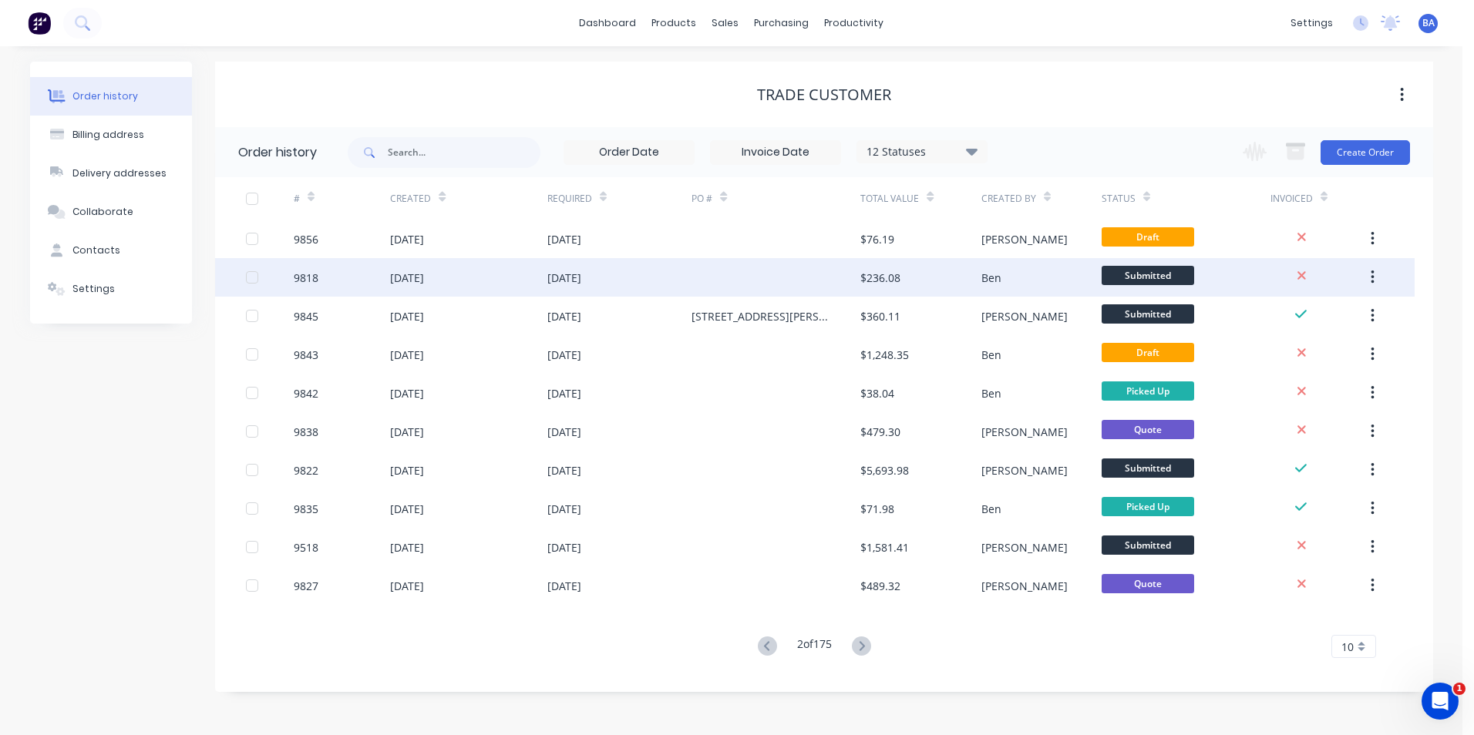
click at [777, 287] on div at bounding box center [775, 277] width 169 height 39
